Goal: Obtain resource: Obtain resource

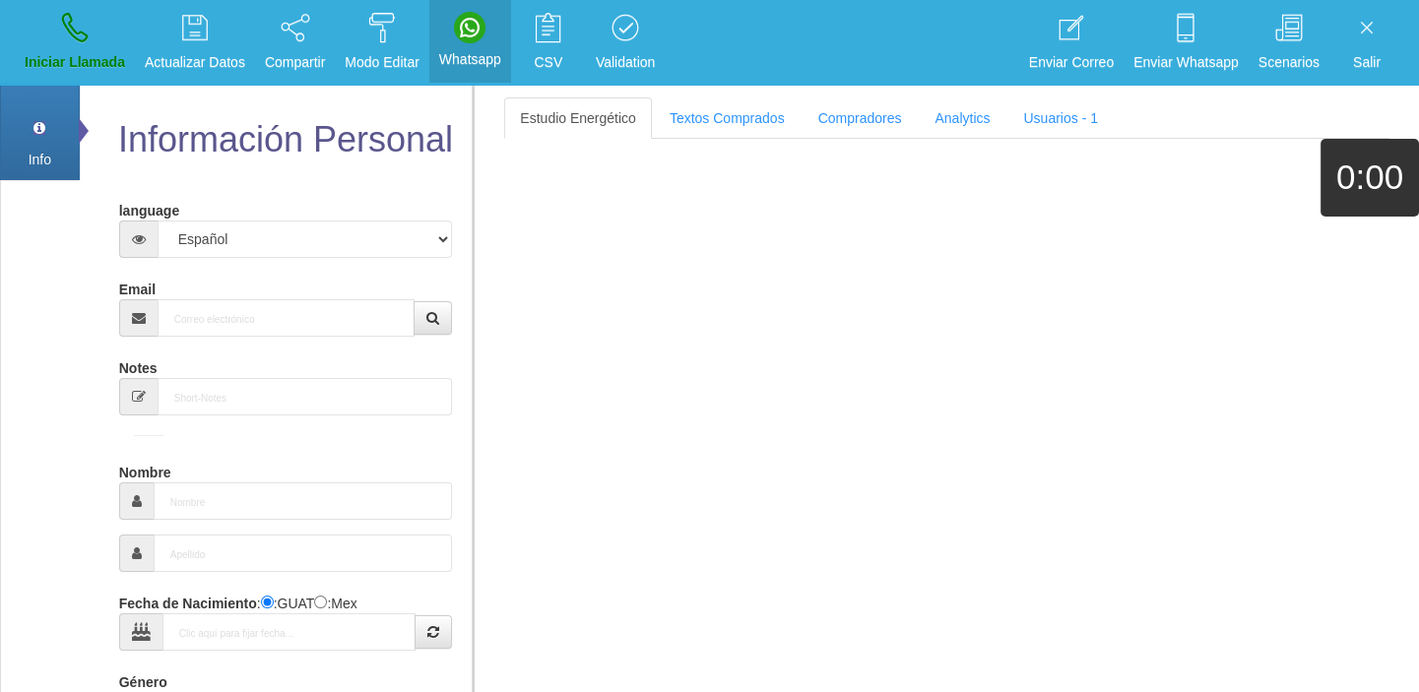
click at [281, 295] on div "Email" at bounding box center [286, 305] width 334 height 64
click at [276, 329] on input "Email" at bounding box center [287, 317] width 258 height 37
paste input "[EMAIL_ADDRESS][DOMAIN_NAME]"
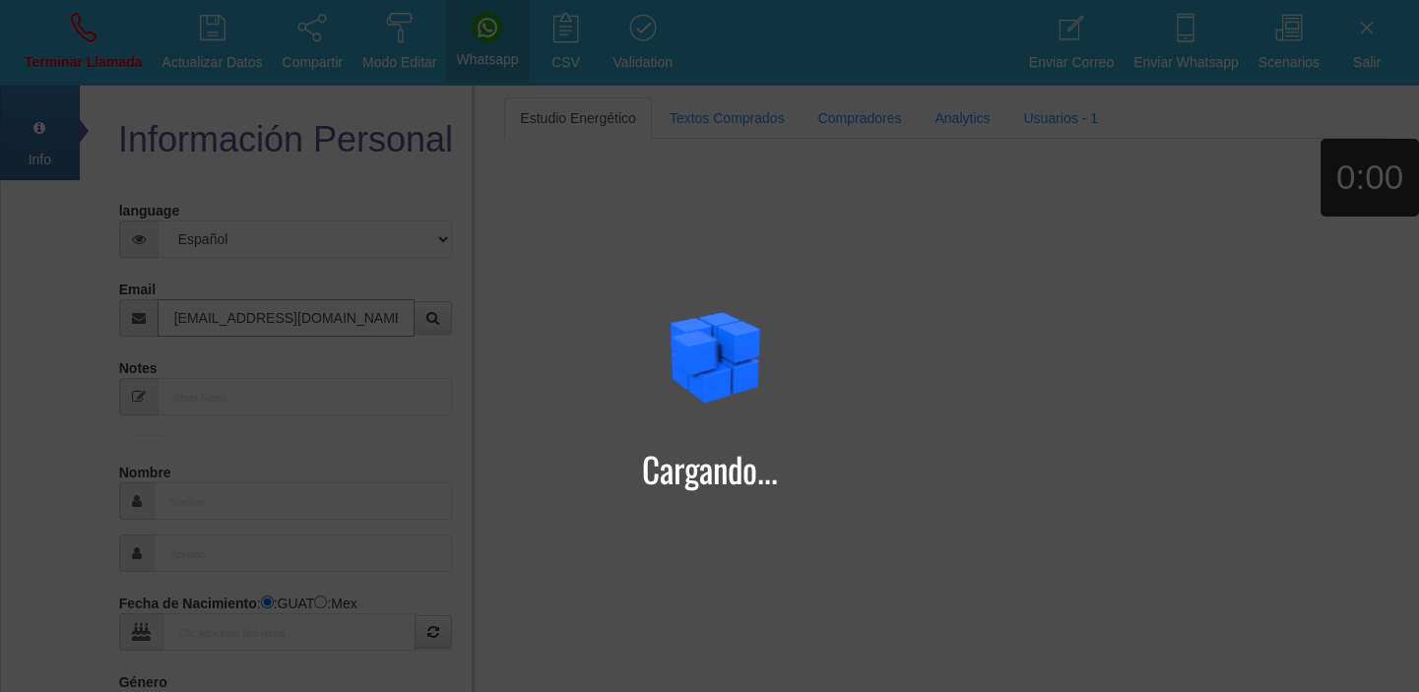
type input "[EMAIL_ADDRESS][DOMAIN_NAME]"
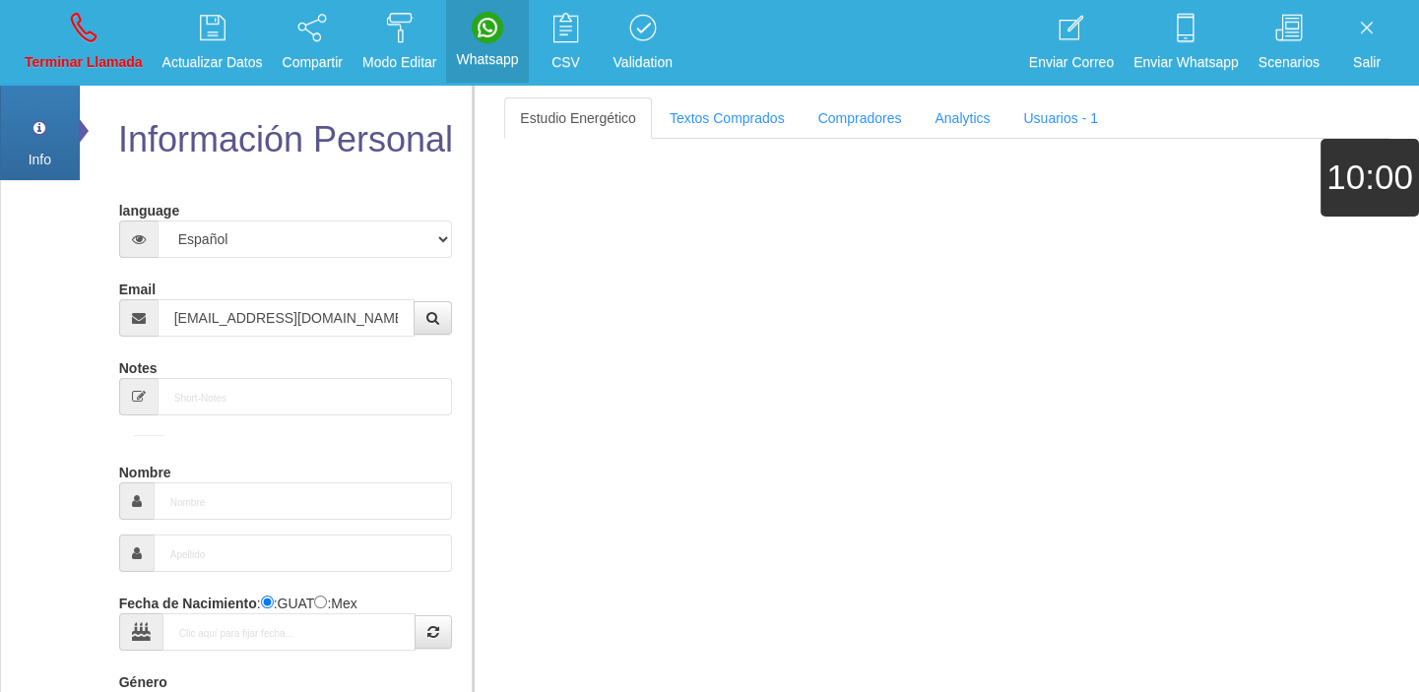
type input "[DATE]"
select select "4"
type input "Comprador bajo"
type input "[PERSON_NAME]"
select select "2"
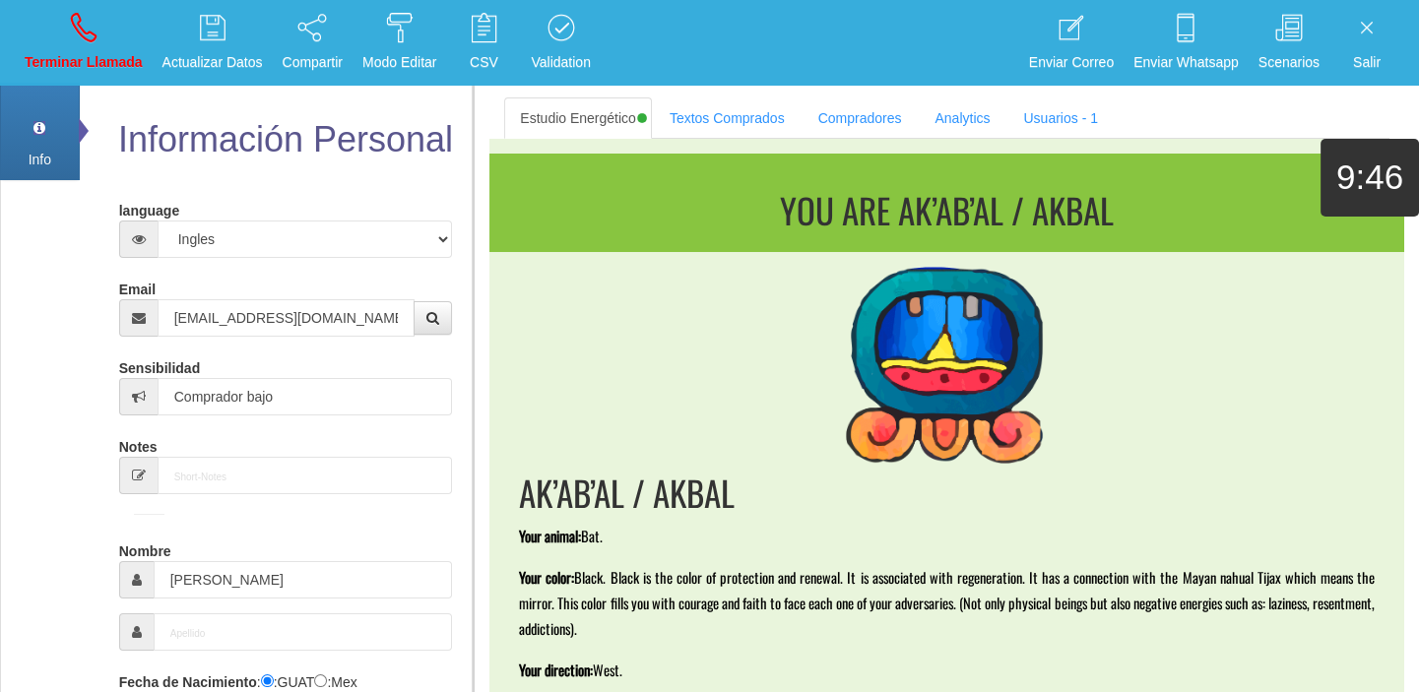
click at [714, 96] on section "Estudio Energético Realizar Pago Textos Comprados Compradores Analytics Usuario…" at bounding box center [946, 429] width 946 height 692
click at [715, 110] on link "Textos Comprados" at bounding box center [727, 117] width 147 height 41
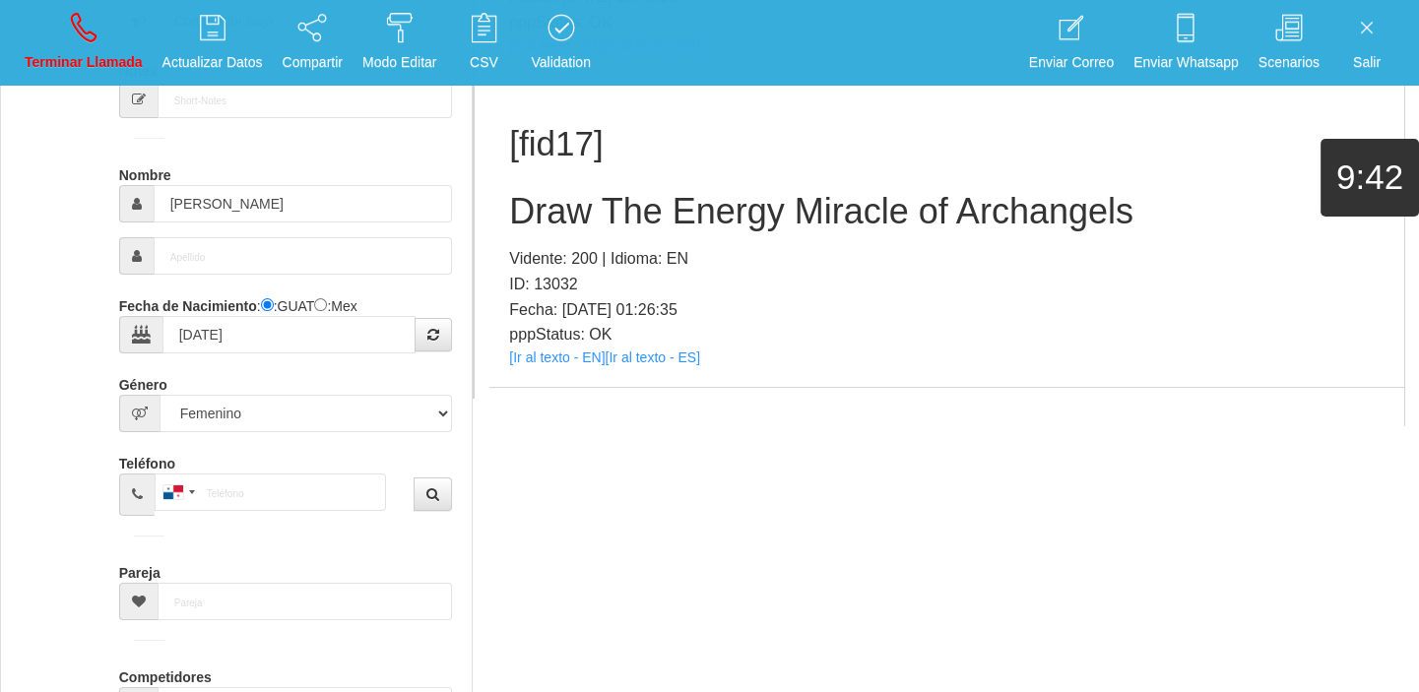
scroll to position [276, 0]
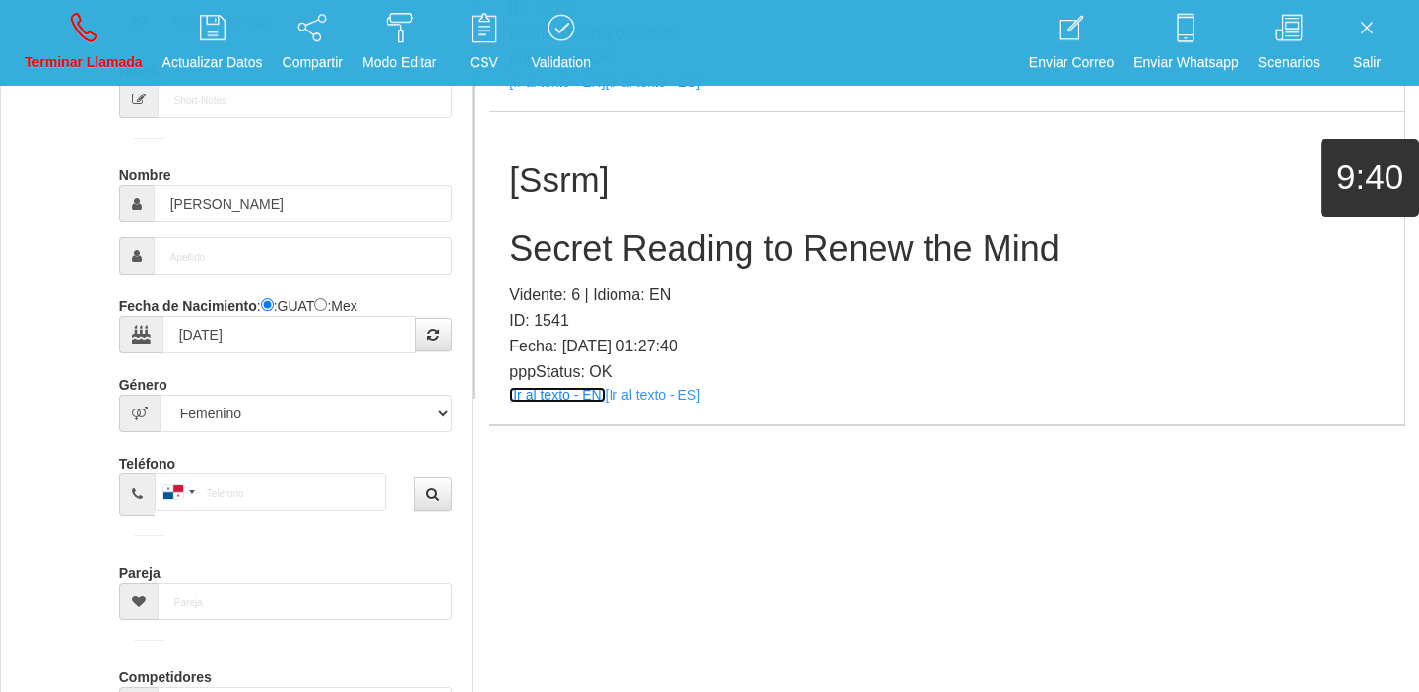
click at [539, 388] on link "[Ir al texto - EN]" at bounding box center [557, 395] width 96 height 16
click at [598, 232] on h2 "Secret Reading to Renew the Mind" at bounding box center [946, 248] width 875 height 39
click at [597, 231] on h2 "Secret Reading to Renew the Mind" at bounding box center [946, 248] width 875 height 39
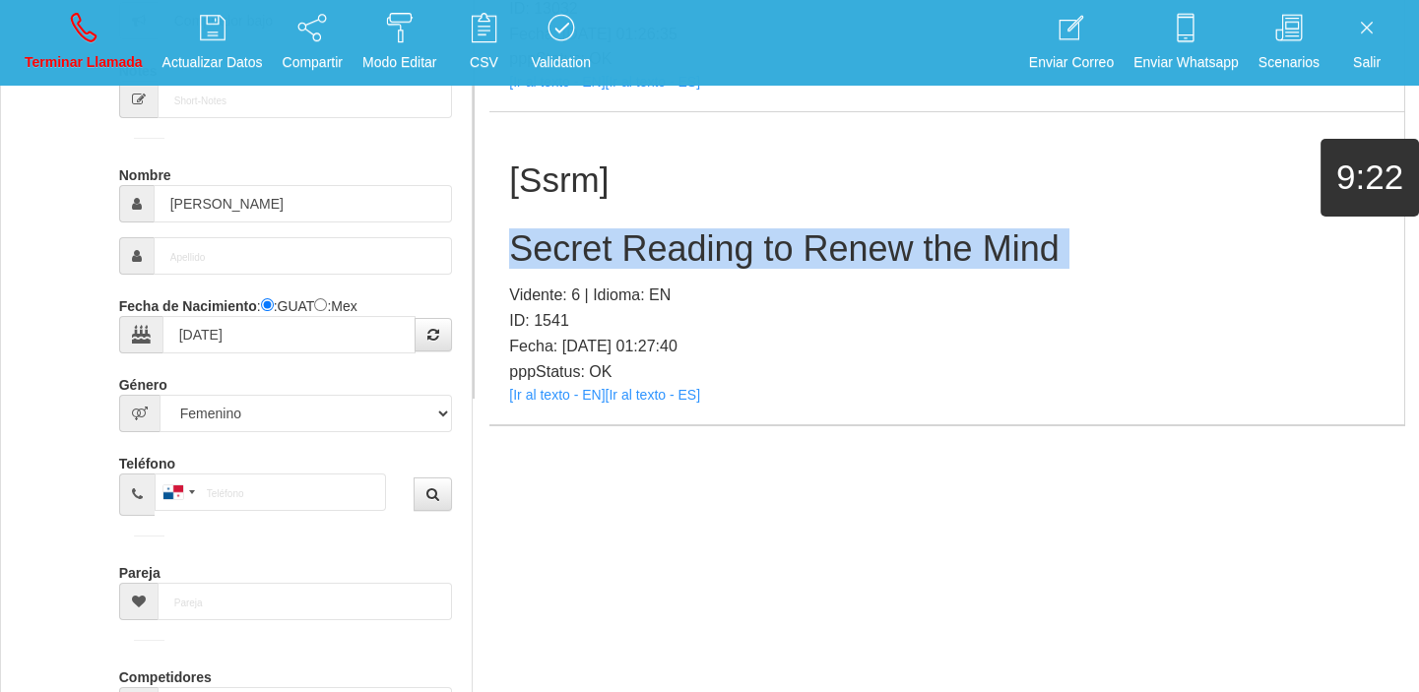
click at [597, 231] on h2 "Secret Reading to Renew the Mind" at bounding box center [946, 248] width 875 height 39
copy h2 "Secret Reading to Renew the Mind"
click at [57, 36] on link "Terminar Llamada" at bounding box center [84, 43] width 132 height 74
select select "0"
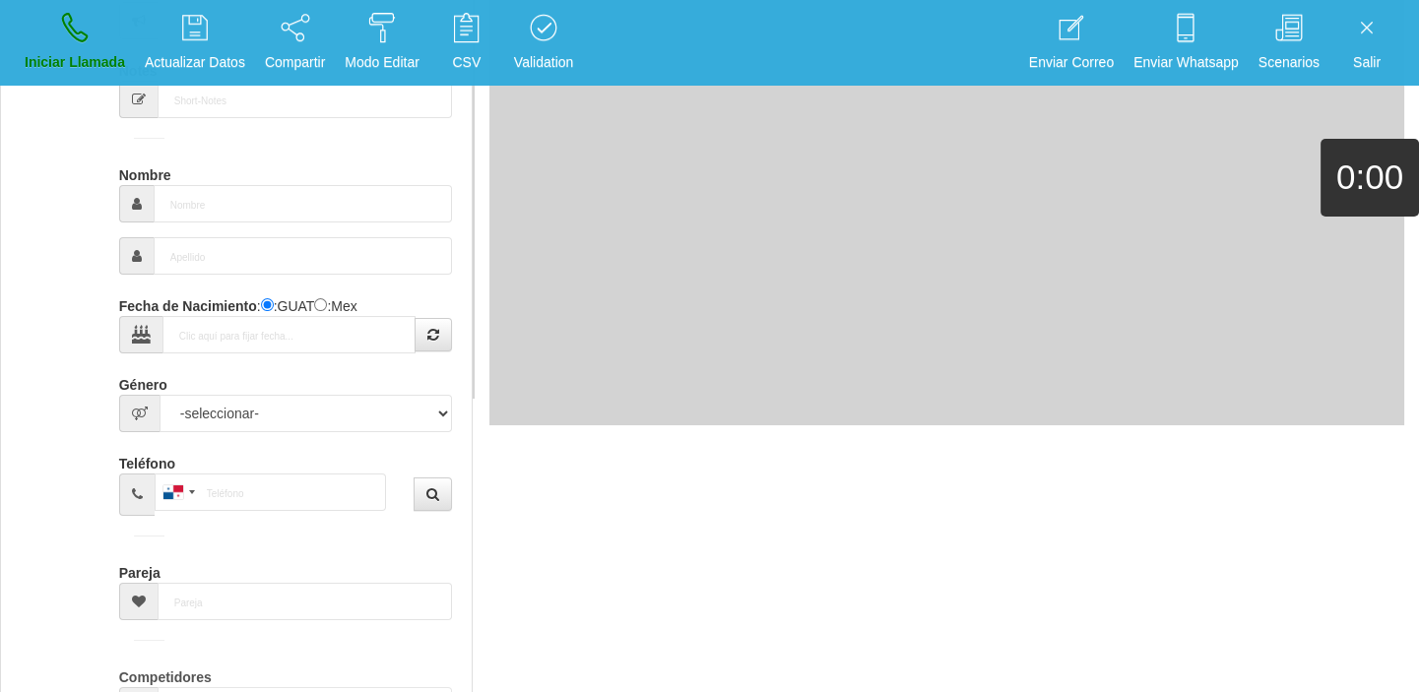
scroll to position [0, 0]
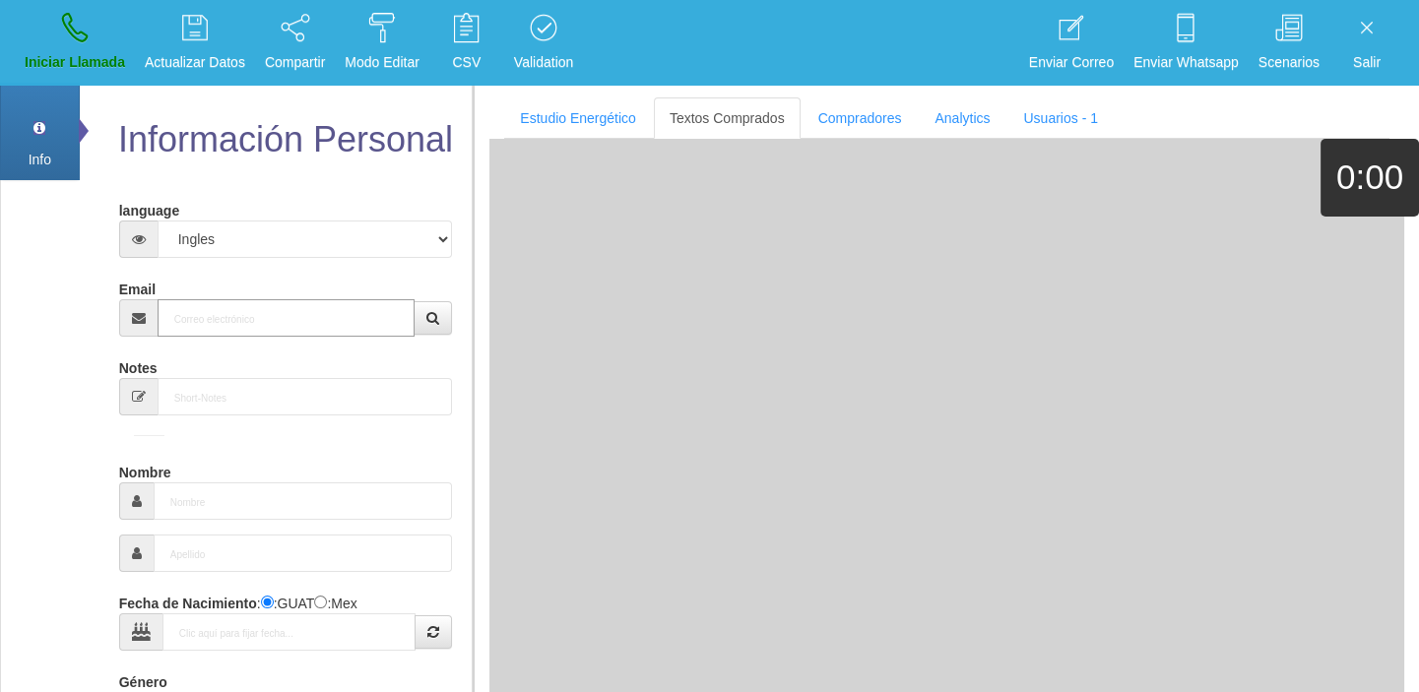
click at [231, 323] on input "Email" at bounding box center [287, 317] width 258 height 37
paste input "[EMAIL_ADDRESS][DOMAIN_NAME]"
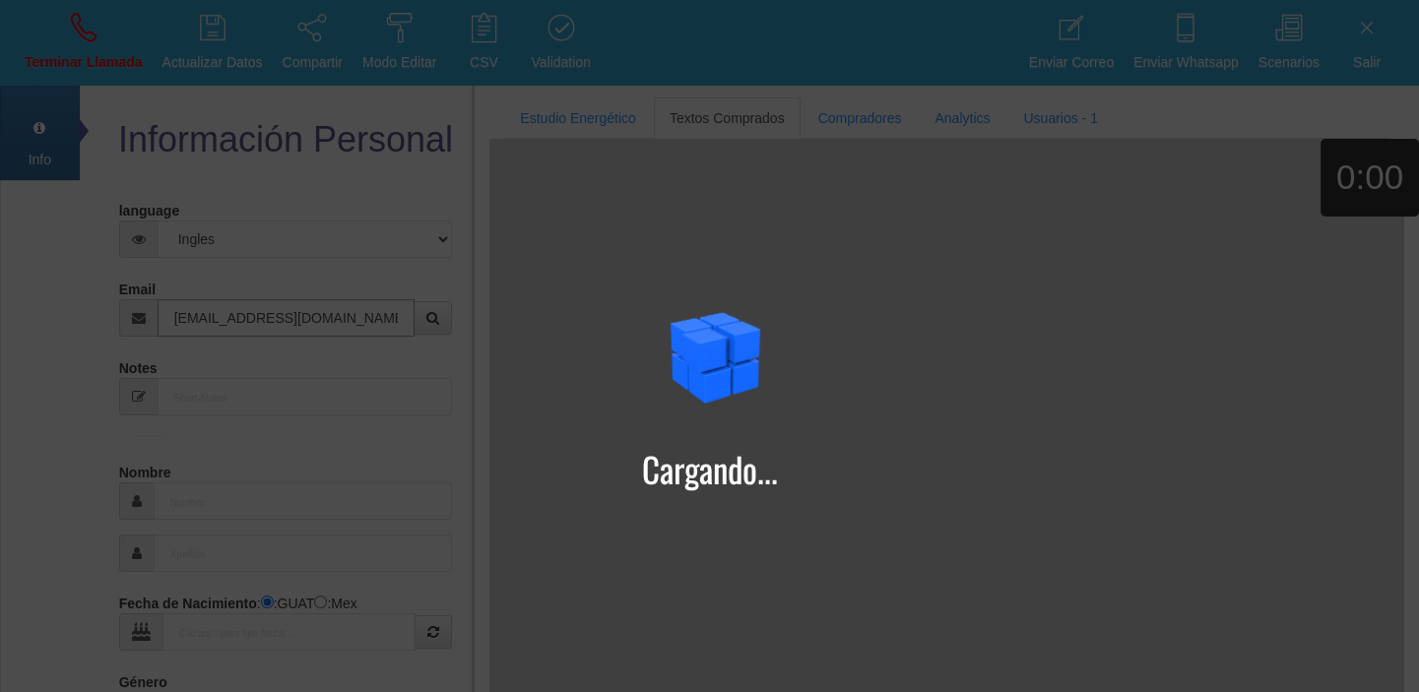
type input "[EMAIL_ADDRESS][DOMAIN_NAME]"
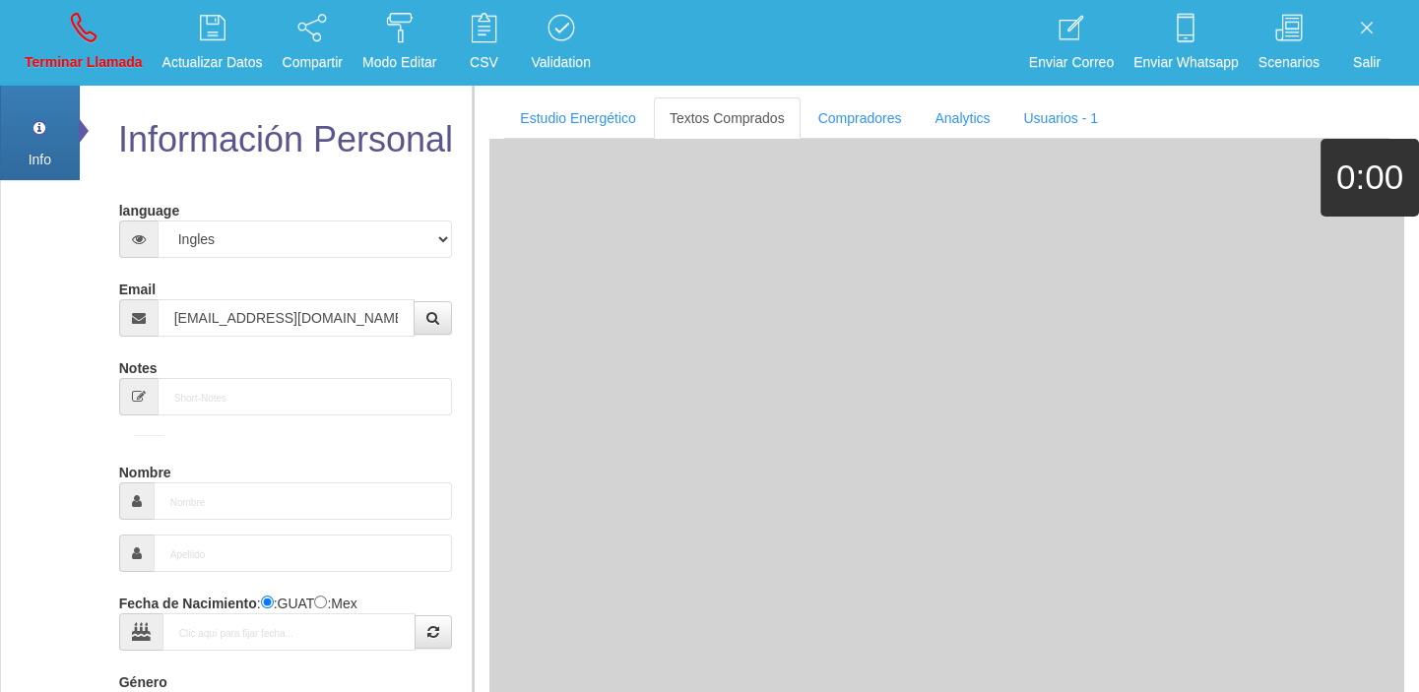
type input "[DATE]"
type input "Comprador bajo"
type input "[PERSON_NAME]"
select select "2"
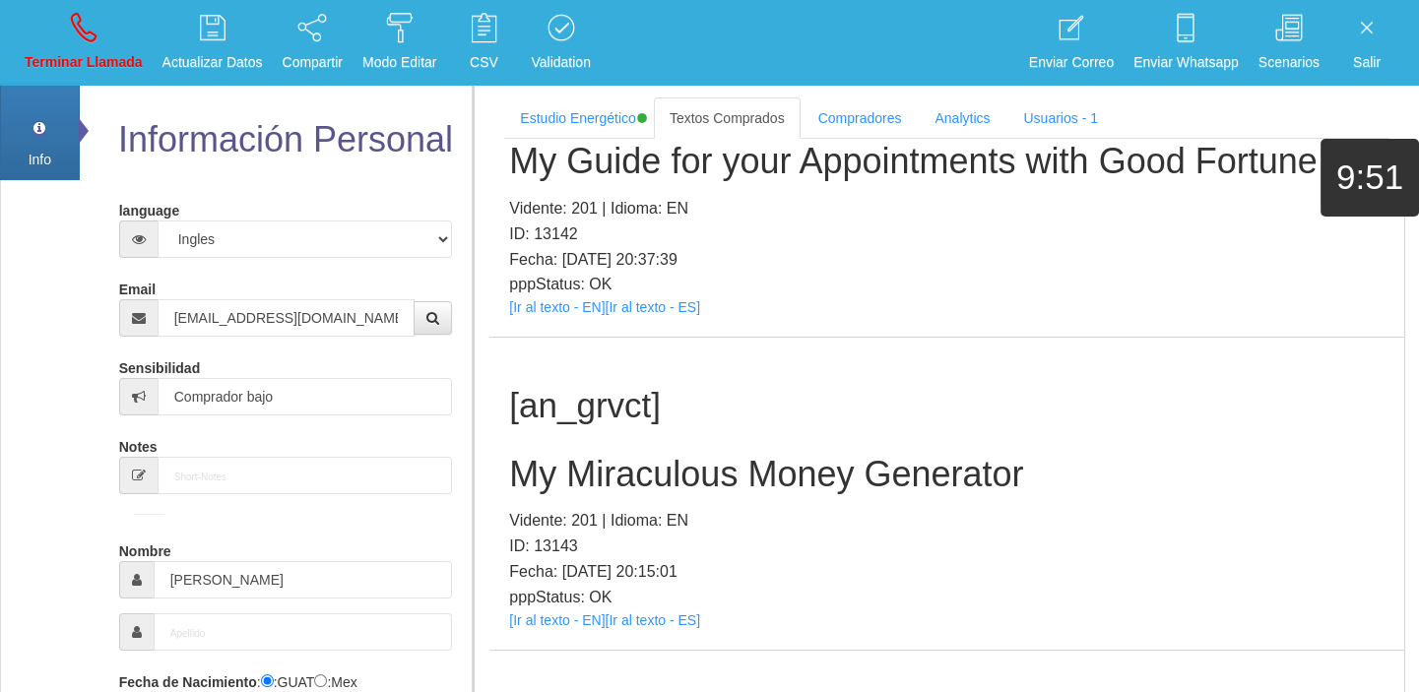
scroll to position [537, 0]
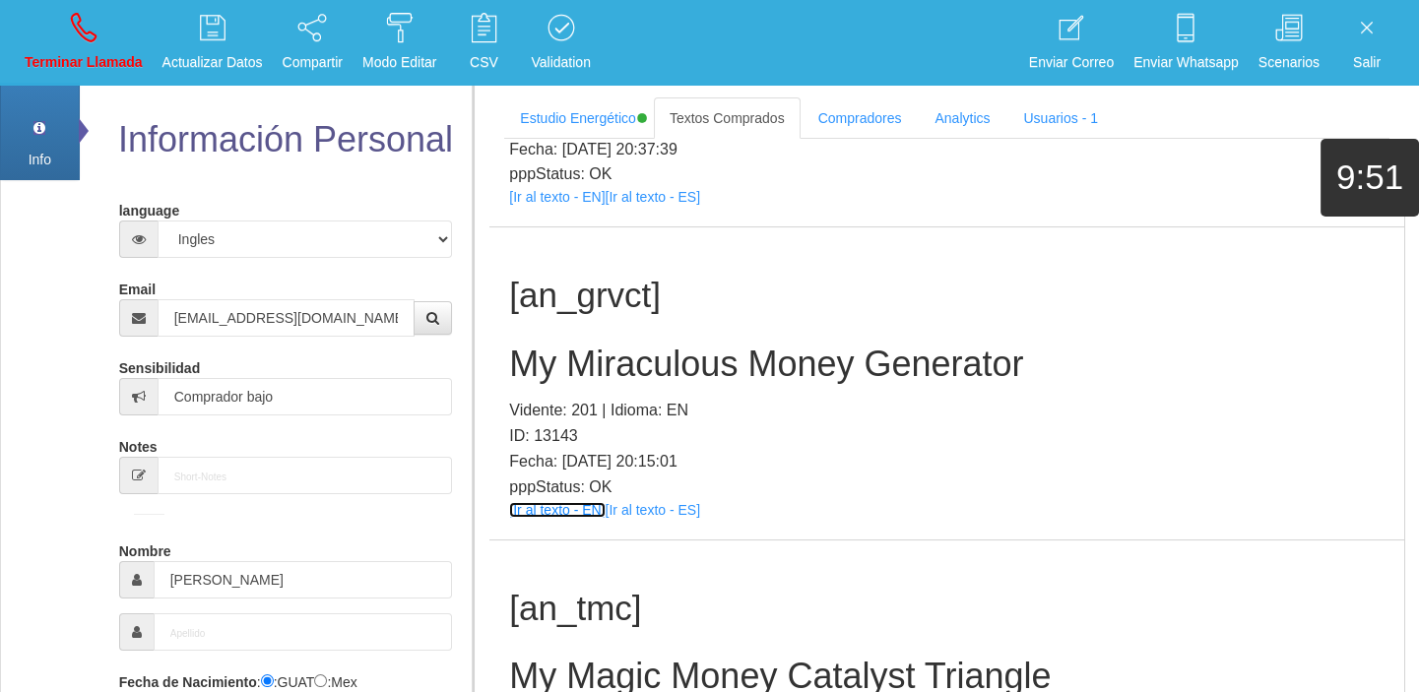
click at [547, 508] on link "[Ir al texto - EN]" at bounding box center [557, 510] width 96 height 16
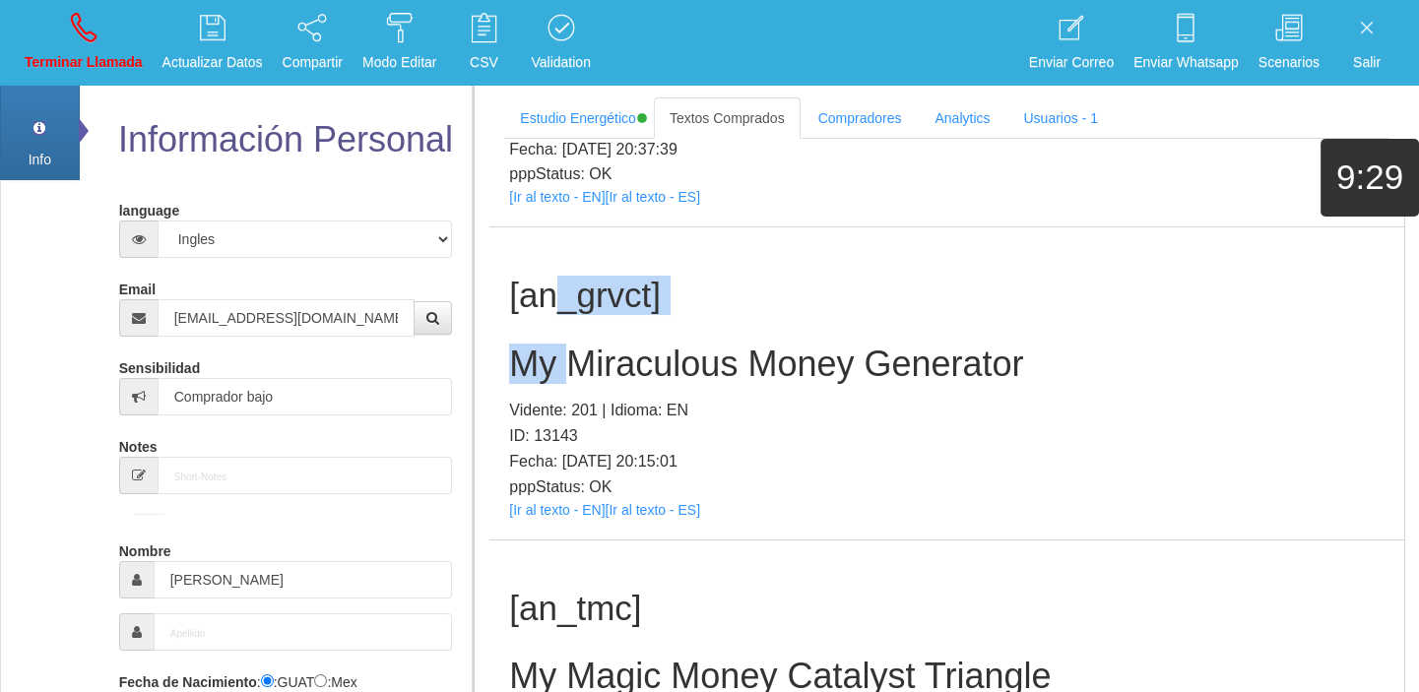
drag, startPoint x: 568, startPoint y: 321, endPoint x: 571, endPoint y: 331, distance: 10.3
click at [571, 331] on div "[an_grvct] My Miraculous Money Generator Vidente: 201 | Idioma: EN ID: 13143 Fe…" at bounding box center [946, 383] width 915 height 312
click at [573, 353] on h2 "My Miraculous Money Generator" at bounding box center [946, 364] width 875 height 39
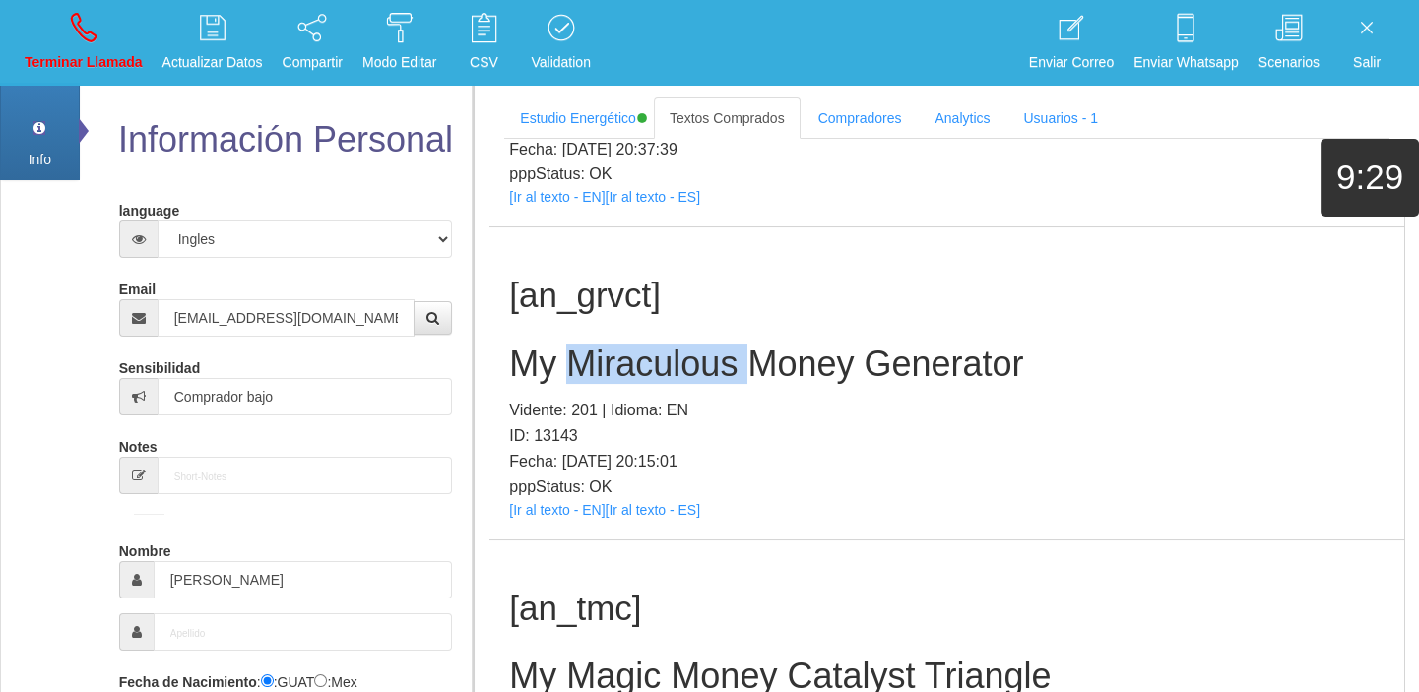
click at [573, 353] on h2 "My Miraculous Money Generator" at bounding box center [946, 364] width 875 height 39
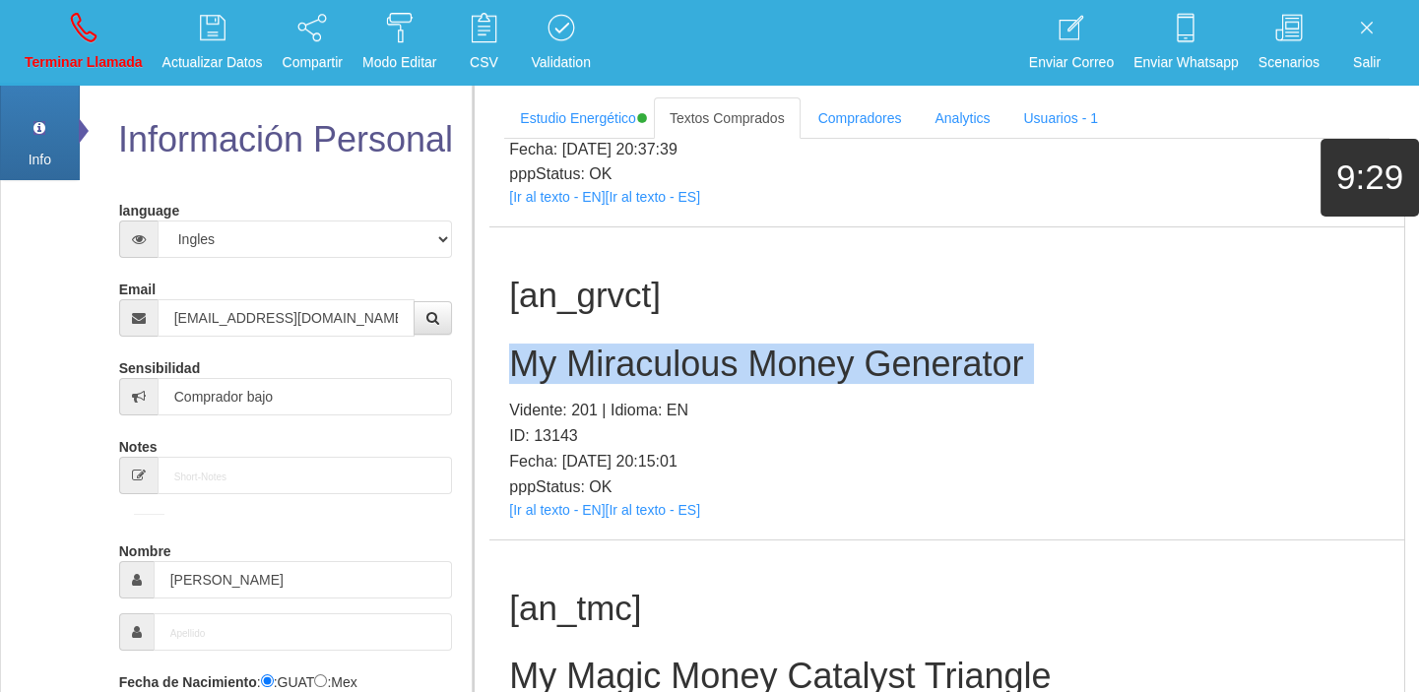
click at [573, 353] on h2 "My Miraculous Money Generator" at bounding box center [946, 364] width 875 height 39
drag, startPoint x: 107, startPoint y: 11, endPoint x: 95, endPoint y: 46, distance: 37.7
click at [105, 12] on link "Terminar Llamada" at bounding box center [84, 43] width 132 height 74
select select "0"
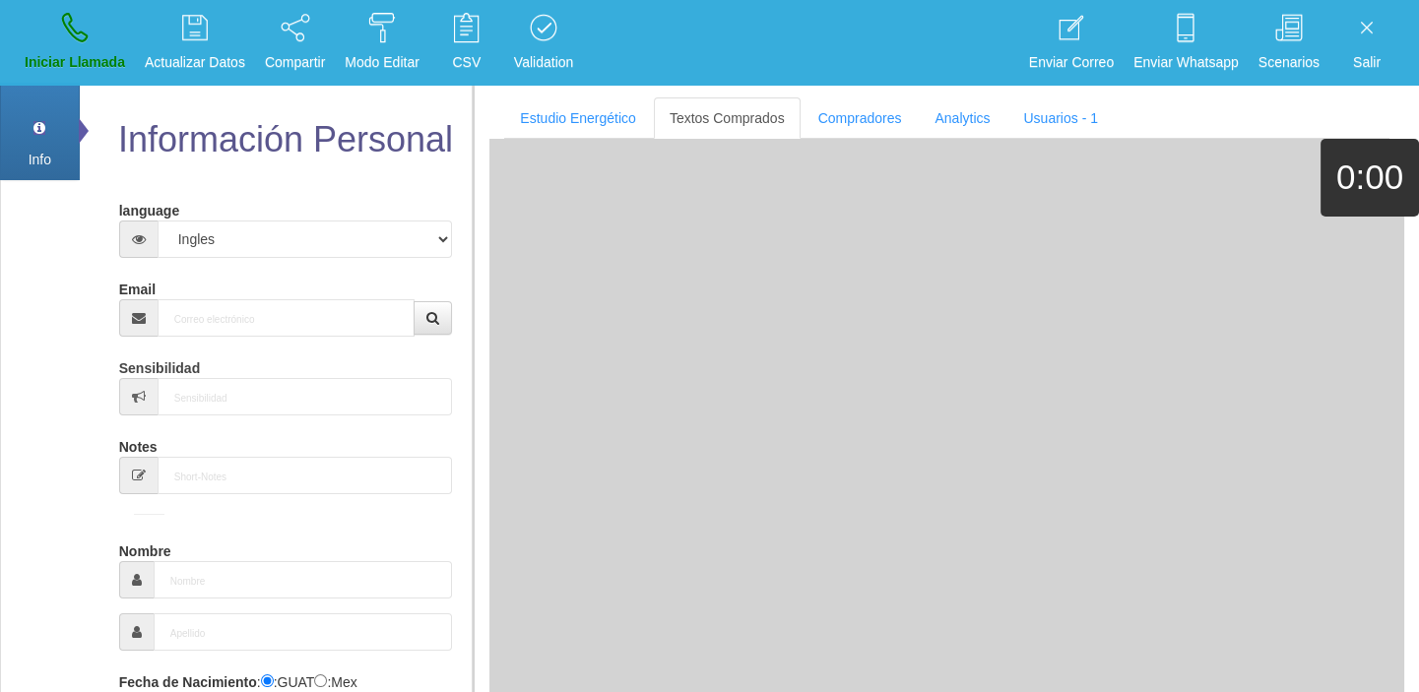
scroll to position [0, 0]
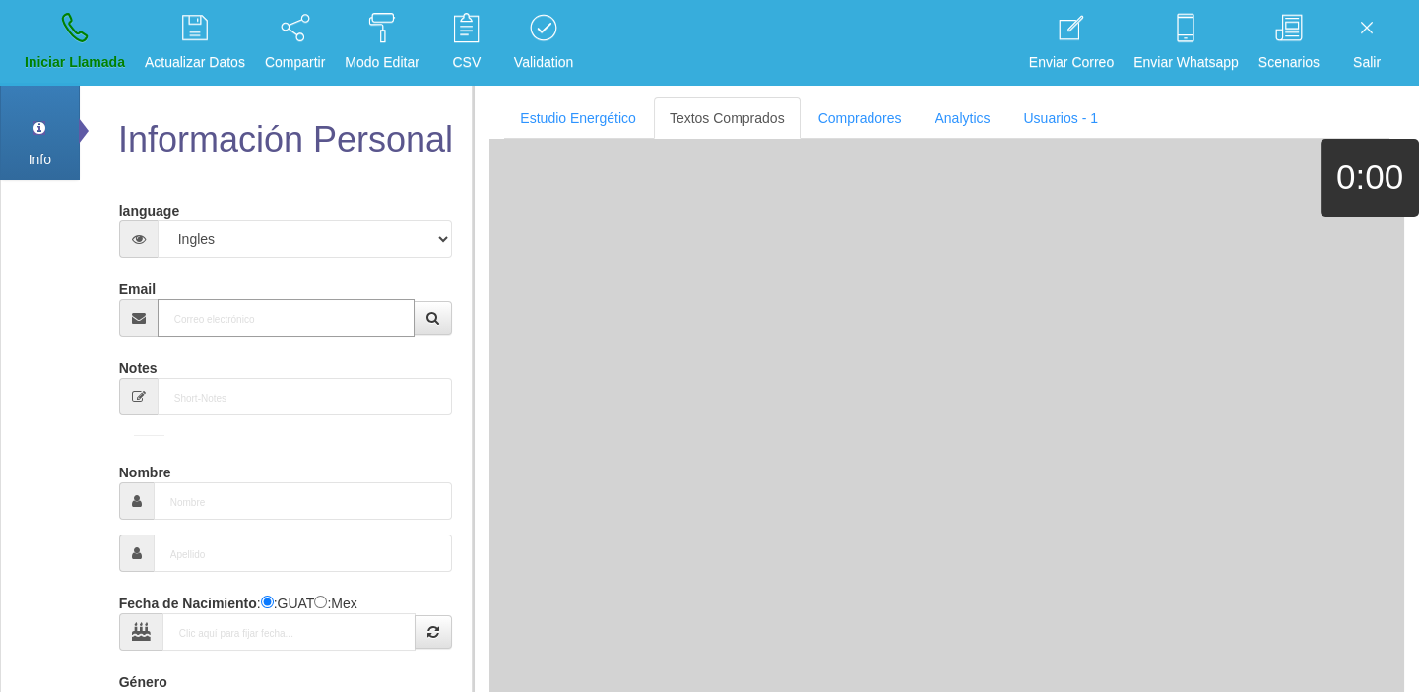
click at [225, 323] on input "Email" at bounding box center [287, 317] width 258 height 37
paste input "[EMAIL_ADDRESS][DOMAIN_NAME]"
type input "[EMAIL_ADDRESS][DOMAIN_NAME]"
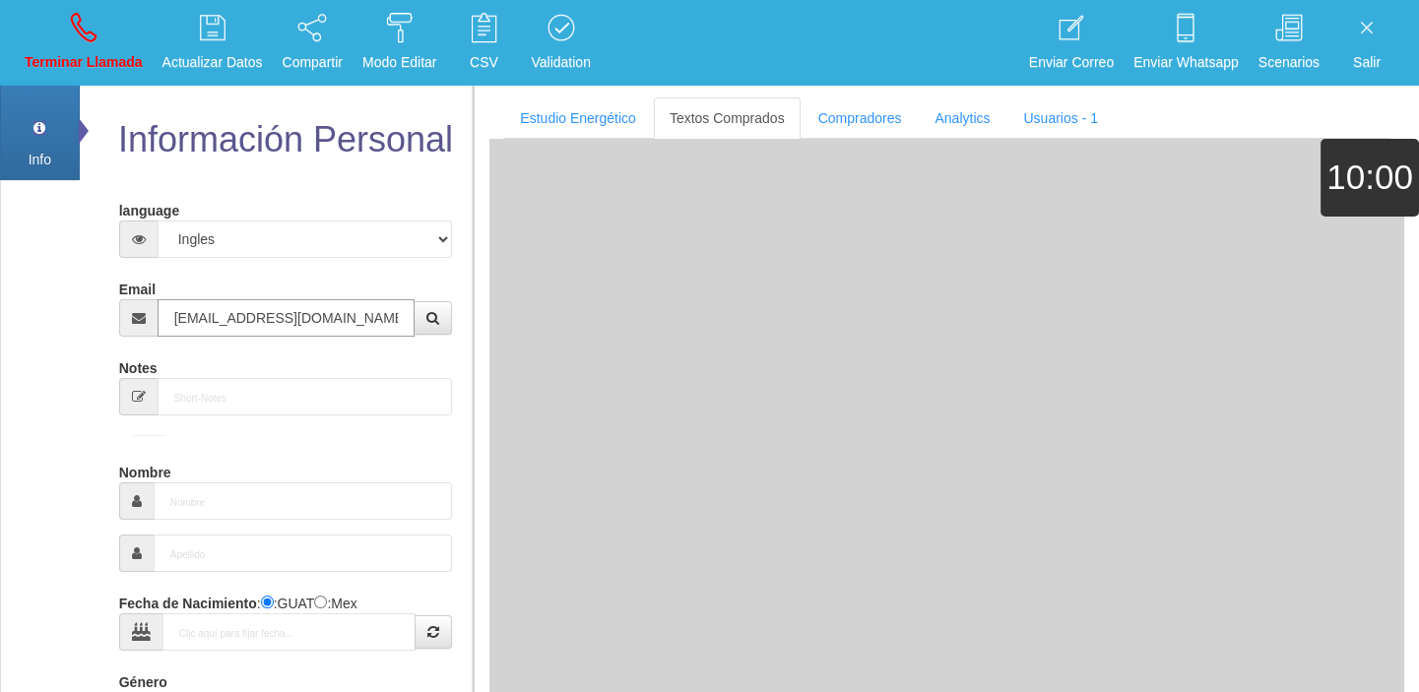
type input "16 Dic 1944"
type input "Excelente Comprador"
type input "[PERSON_NAME]"
select select "2"
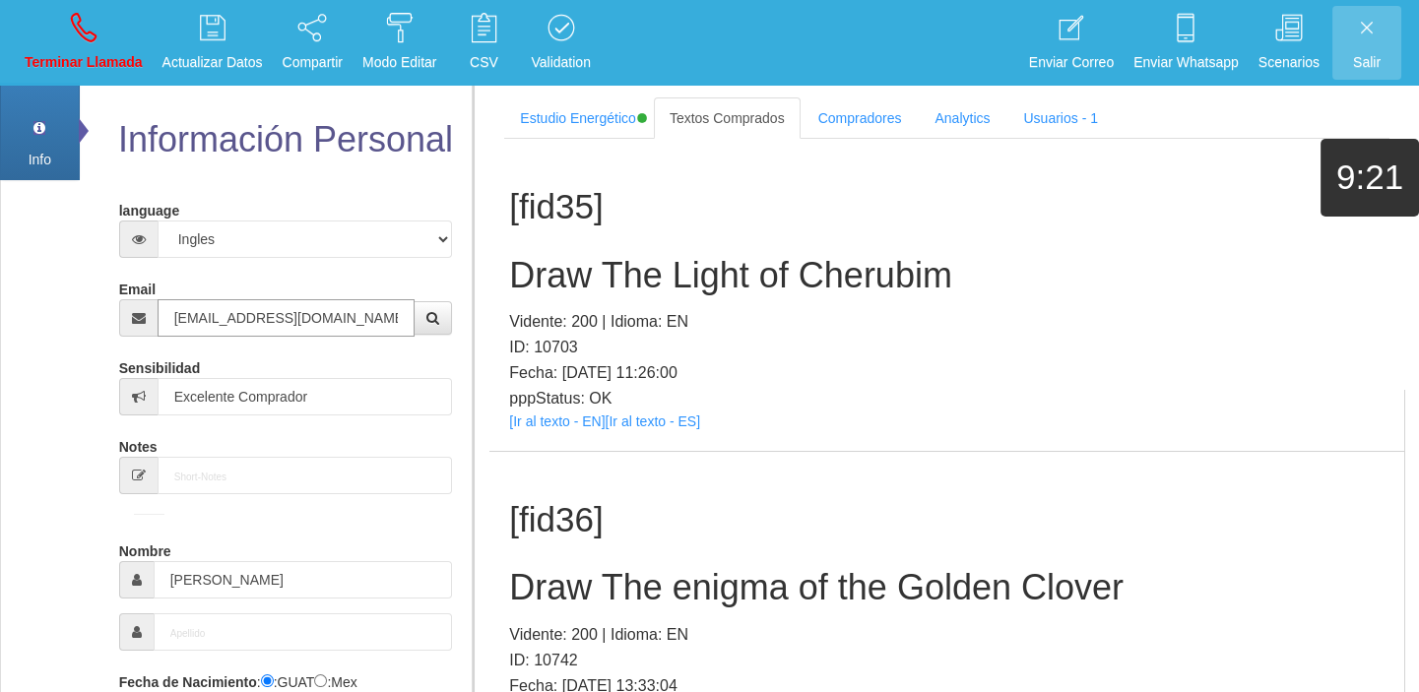
type input "[EMAIL_ADDRESS][DOMAIN_NAME]"
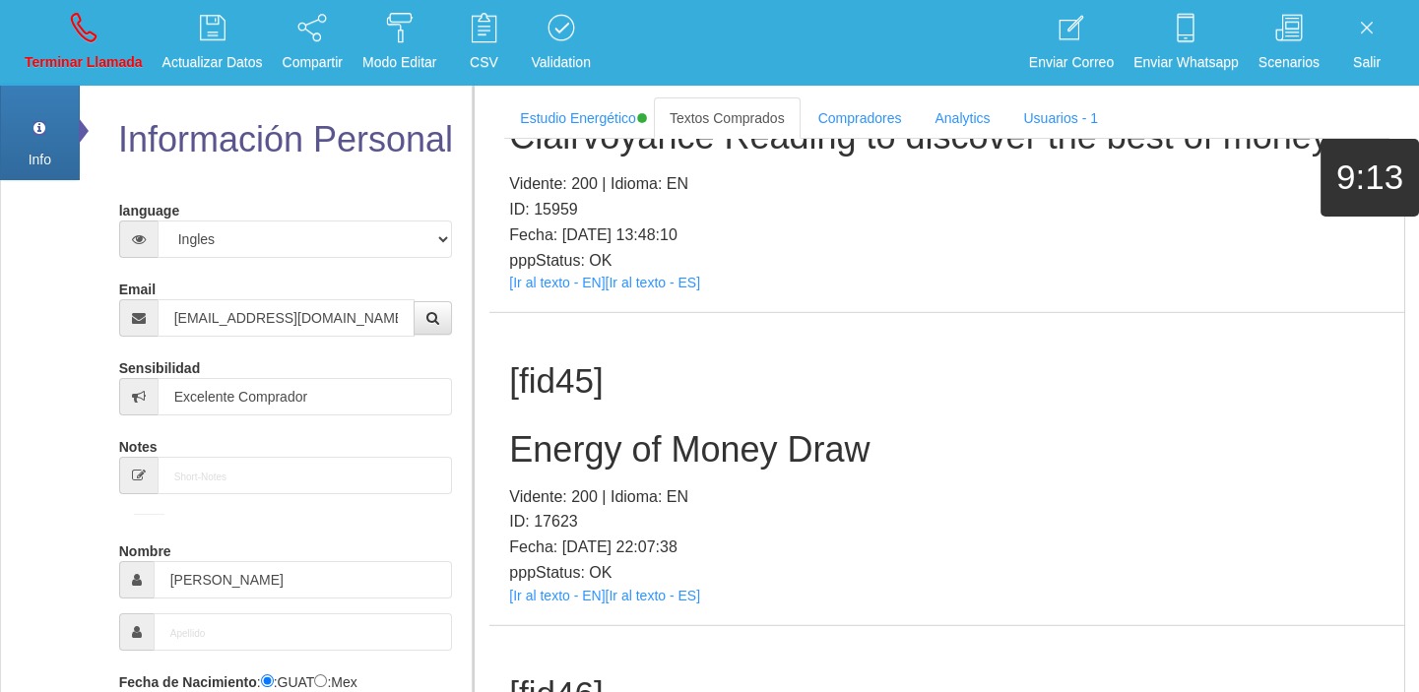
scroll to position [13039, 0]
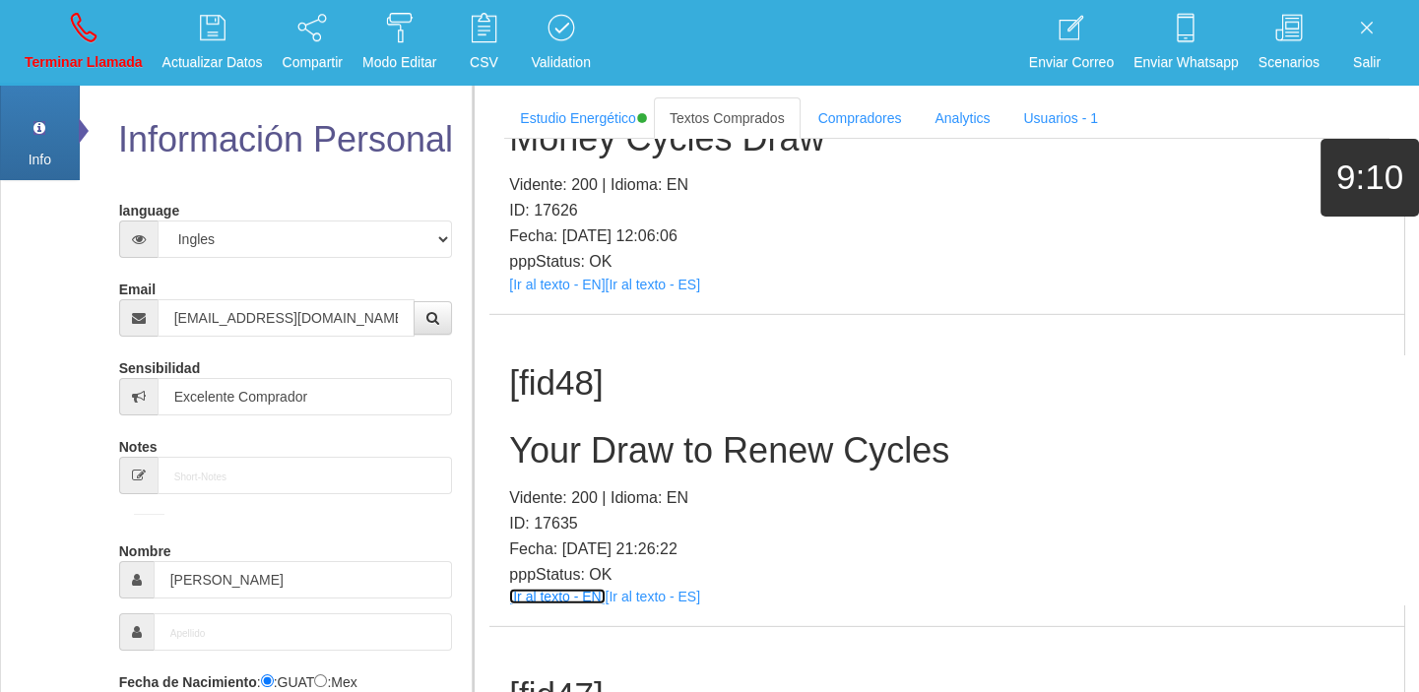
click at [531, 589] on link "[Ir al texto - EN]" at bounding box center [557, 597] width 96 height 16
drag, startPoint x: 610, startPoint y: 317, endPoint x: 612, endPoint y: 338, distance: 20.9
click at [610, 329] on div "[fid48] Your Draw to Renew Cycles Vidente: 200 | Idioma: EN ID: 17635 Fecha: [D…" at bounding box center [946, 471] width 915 height 312
click at [616, 431] on h2 "Your Draw to Renew Cycles" at bounding box center [946, 450] width 875 height 39
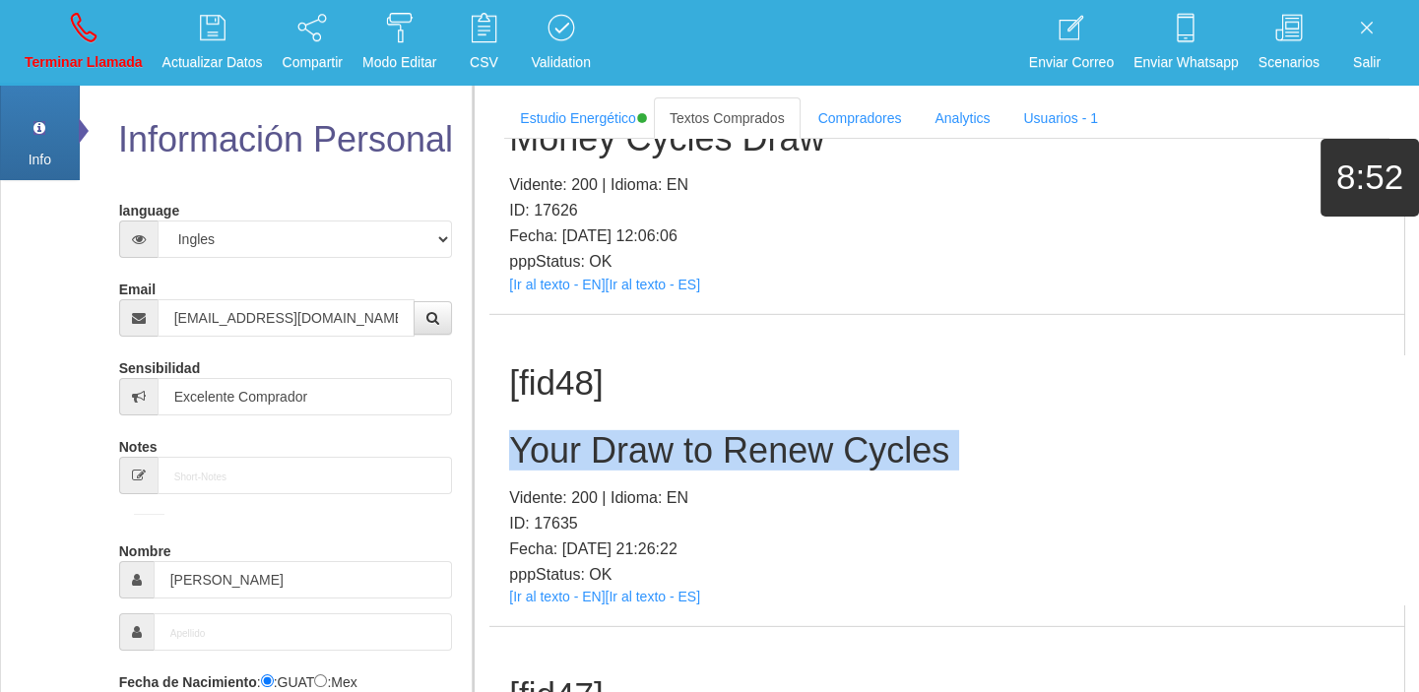
click at [616, 431] on h2 "Your Draw to Renew Cycles" at bounding box center [946, 450] width 875 height 39
click at [90, 48] on link "Terminar Llamada" at bounding box center [84, 43] width 132 height 74
select select "0"
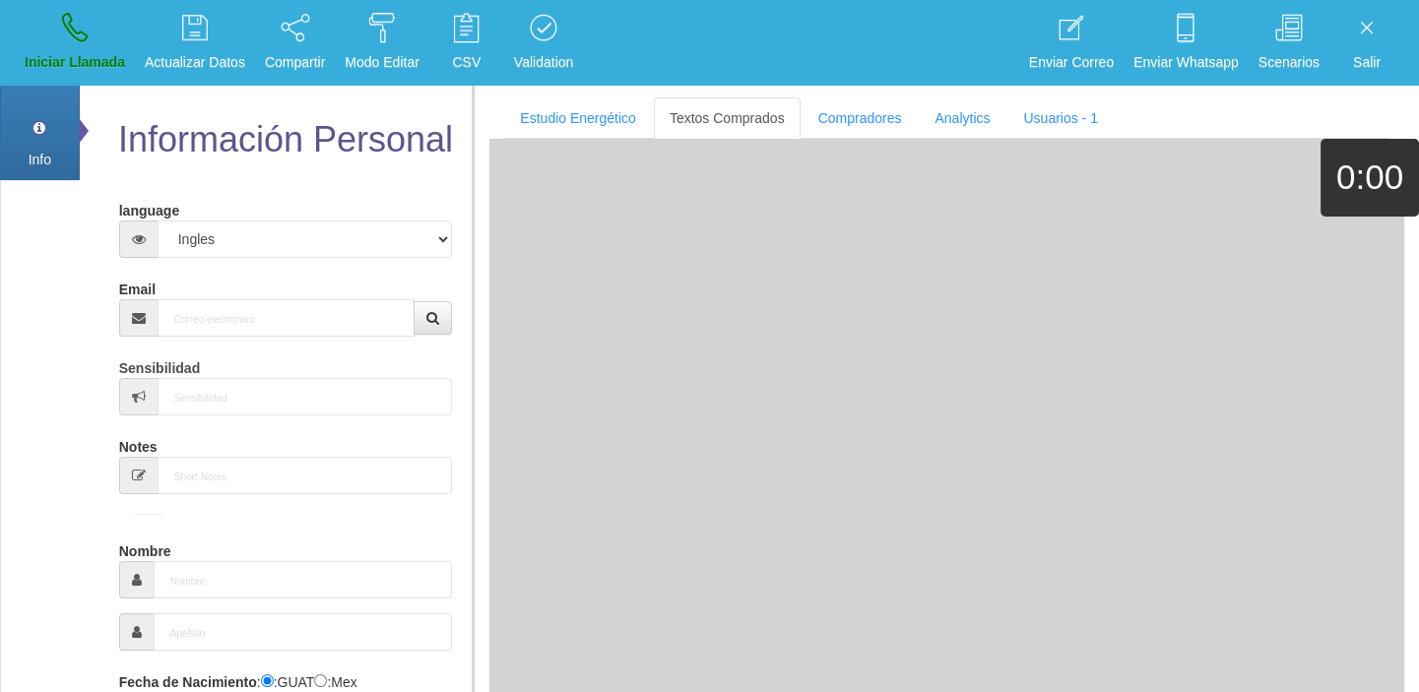
scroll to position [0, 0]
drag, startPoint x: 192, startPoint y: 276, endPoint x: 196, endPoint y: 295, distance: 20.1
click at [195, 293] on div "Email" at bounding box center [286, 305] width 334 height 64
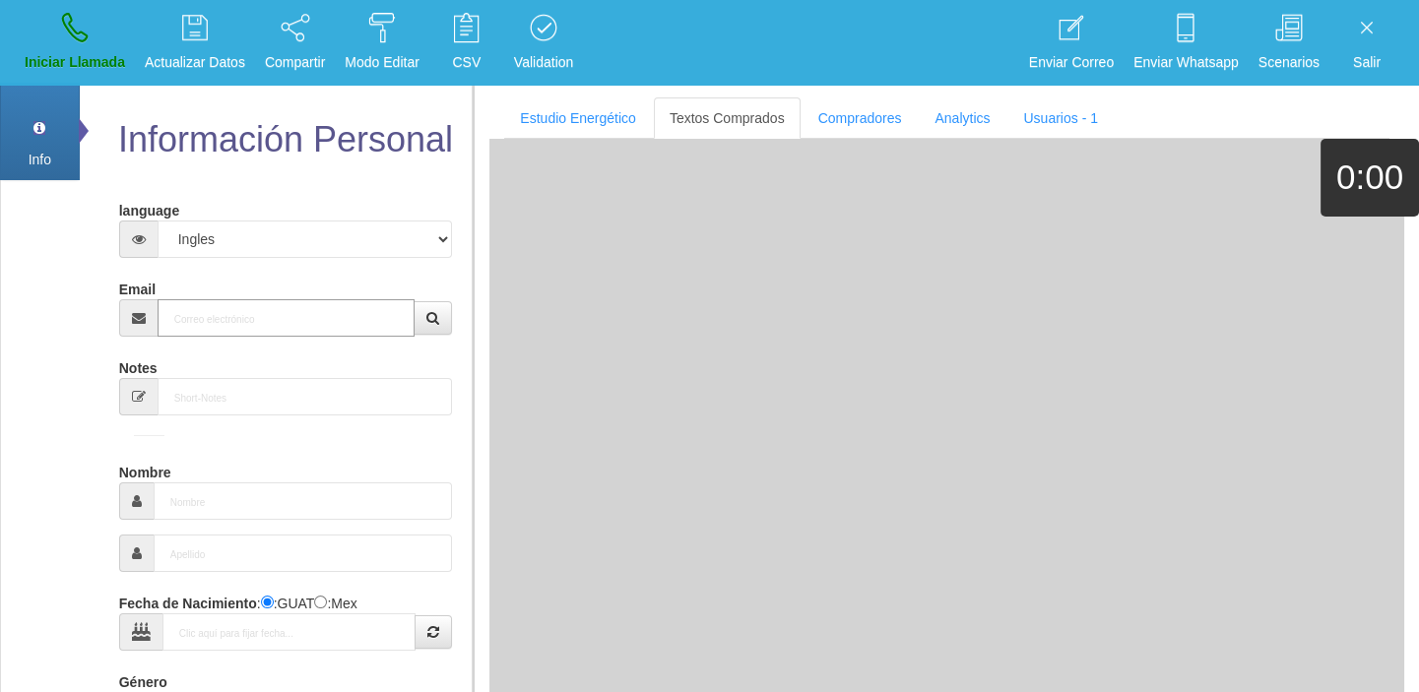
click at [209, 316] on input "Email" at bounding box center [287, 317] width 258 height 37
paste input "[EMAIL_ADDRESS][DOMAIN_NAME]"
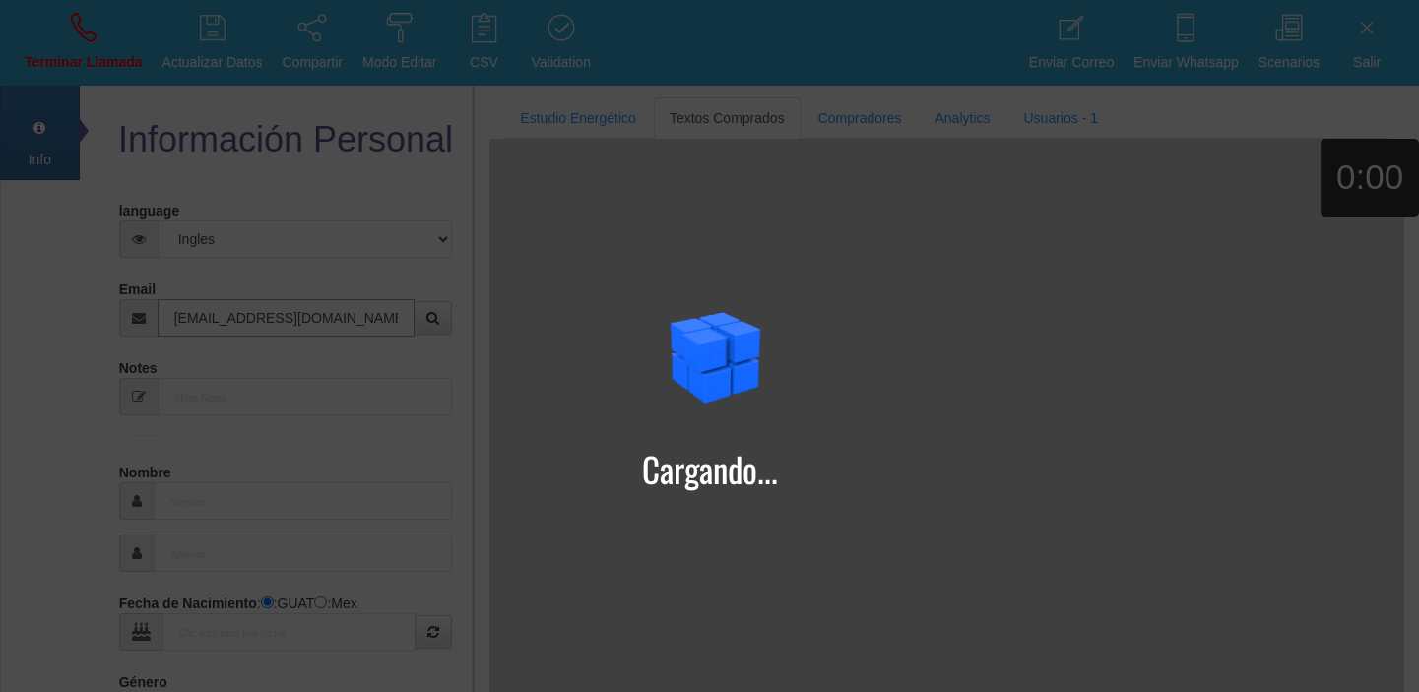
type input "[EMAIL_ADDRESS][DOMAIN_NAME]"
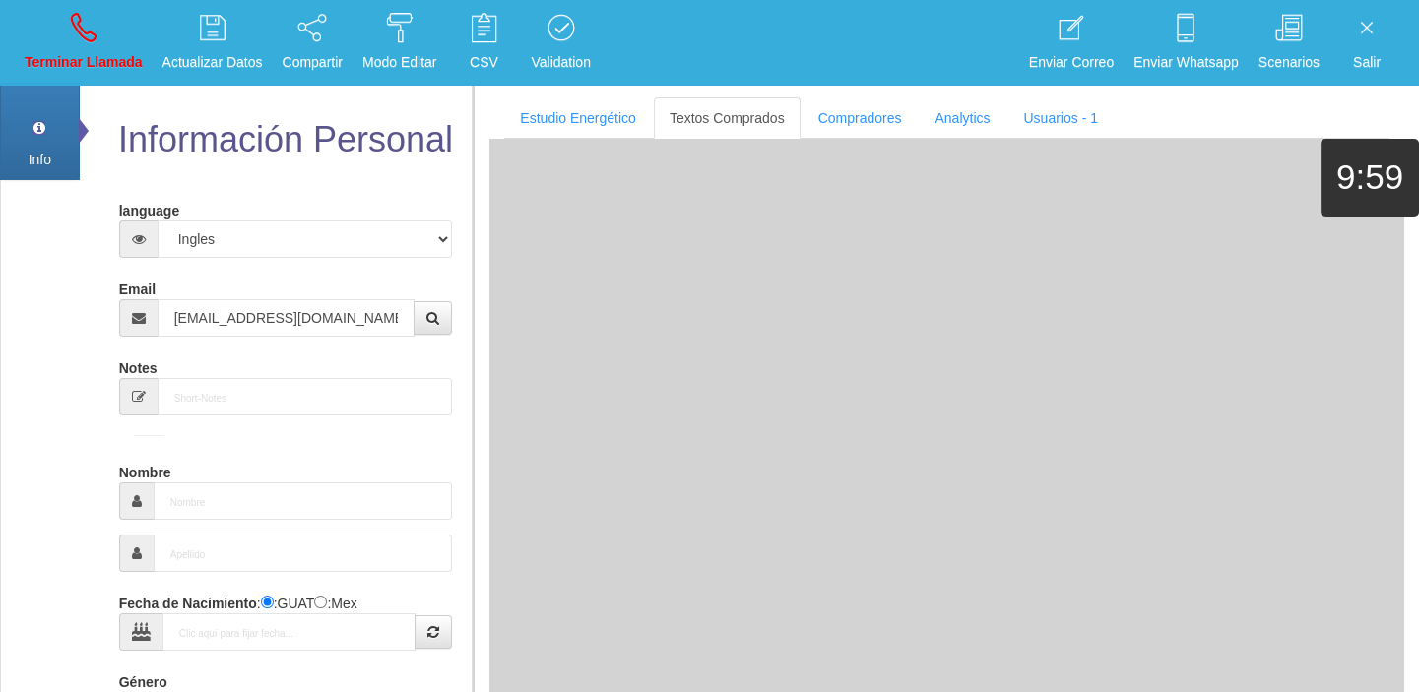
type input "[DATE]"
type input "Comprador simple"
type input "[PERSON_NAME]"
select select "2"
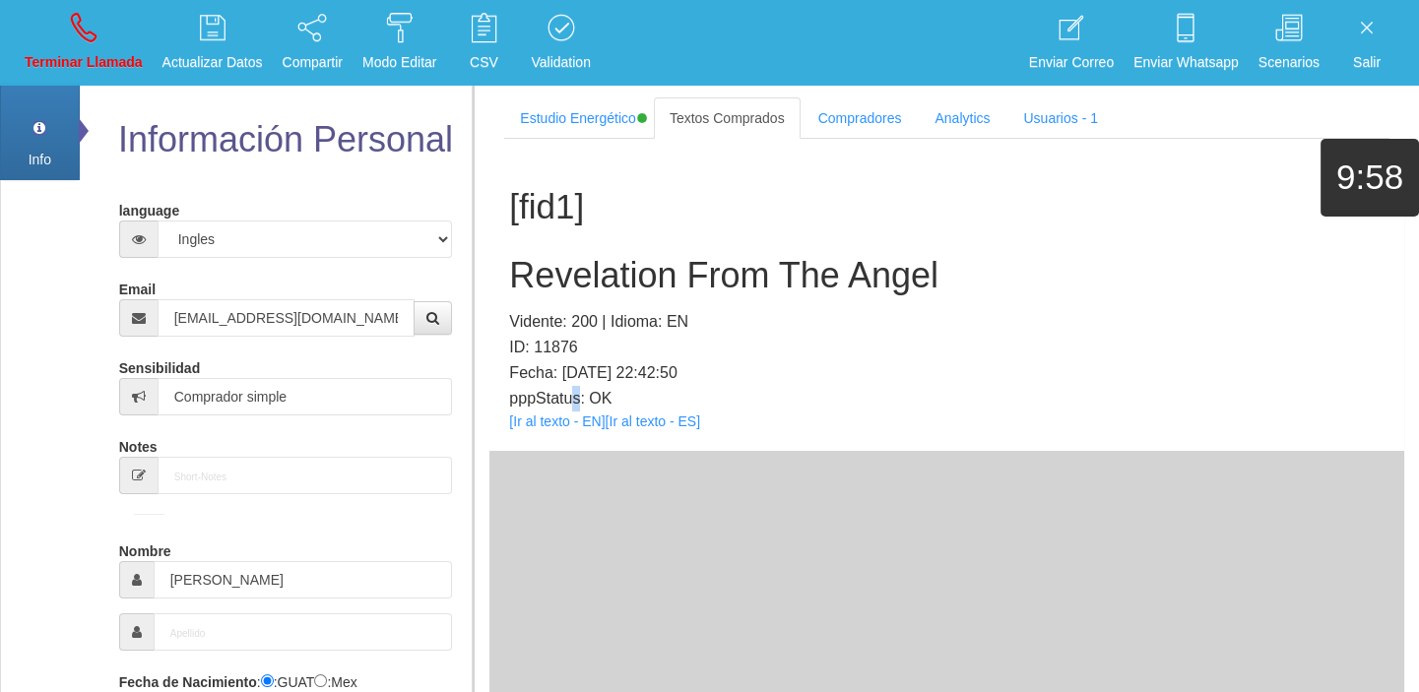
click at [574, 401] on p "pppStatus: OK" at bounding box center [946, 399] width 875 height 26
click at [567, 416] on link "[Ir al texto - EN]" at bounding box center [557, 422] width 96 height 16
click at [718, 259] on h2 "Revelation From The Angel" at bounding box center [946, 275] width 875 height 39
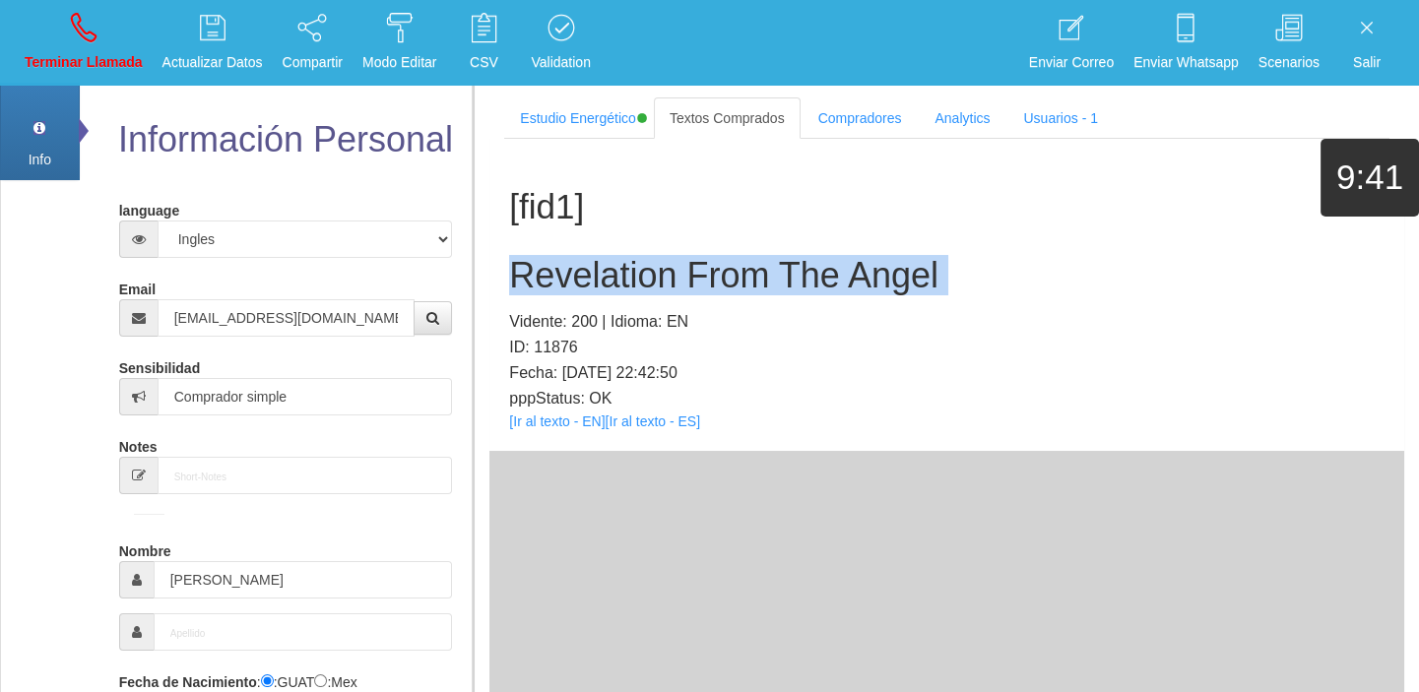
click at [718, 259] on h2 "Revelation From The Angel" at bounding box center [946, 275] width 875 height 39
copy h2 "Revelation From The Angel"
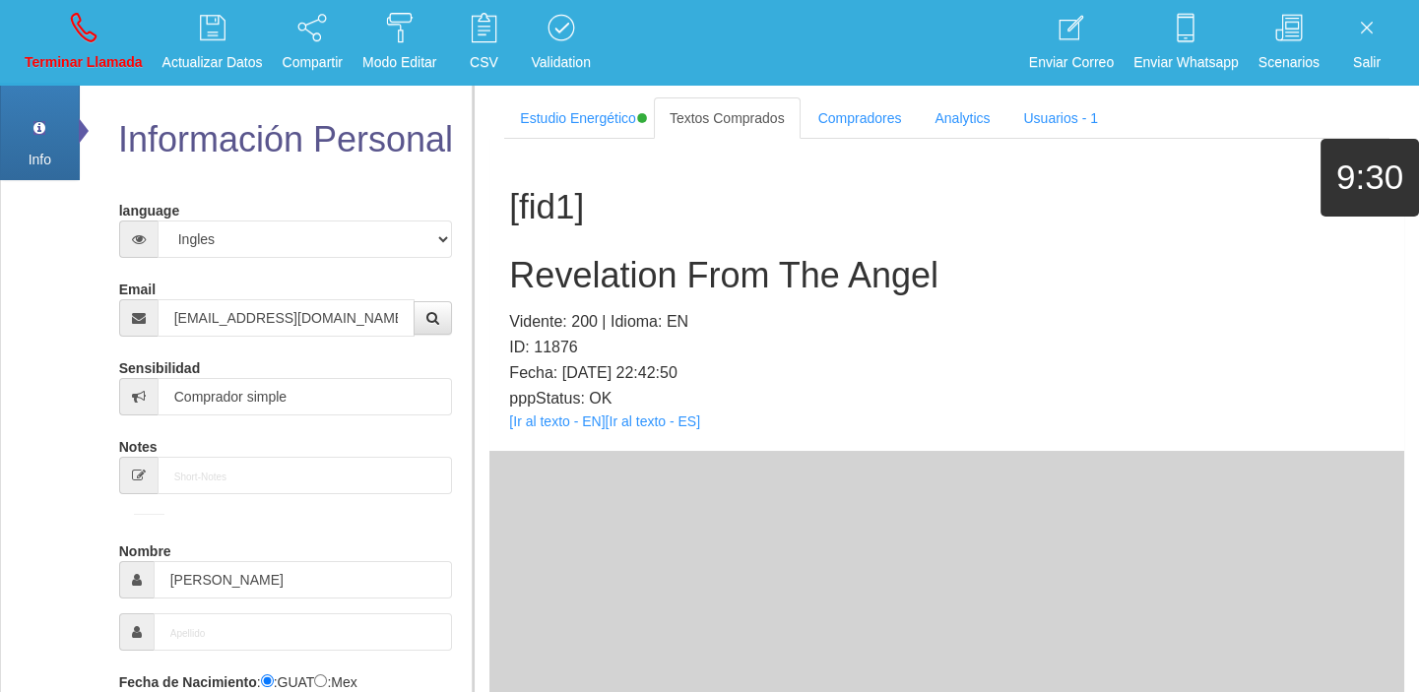
click at [104, 84] on li "Terminar Llamada" at bounding box center [84, 43] width 138 height 86
click at [79, 52] on p "Terminar Llamada" at bounding box center [84, 62] width 118 height 23
select select "0"
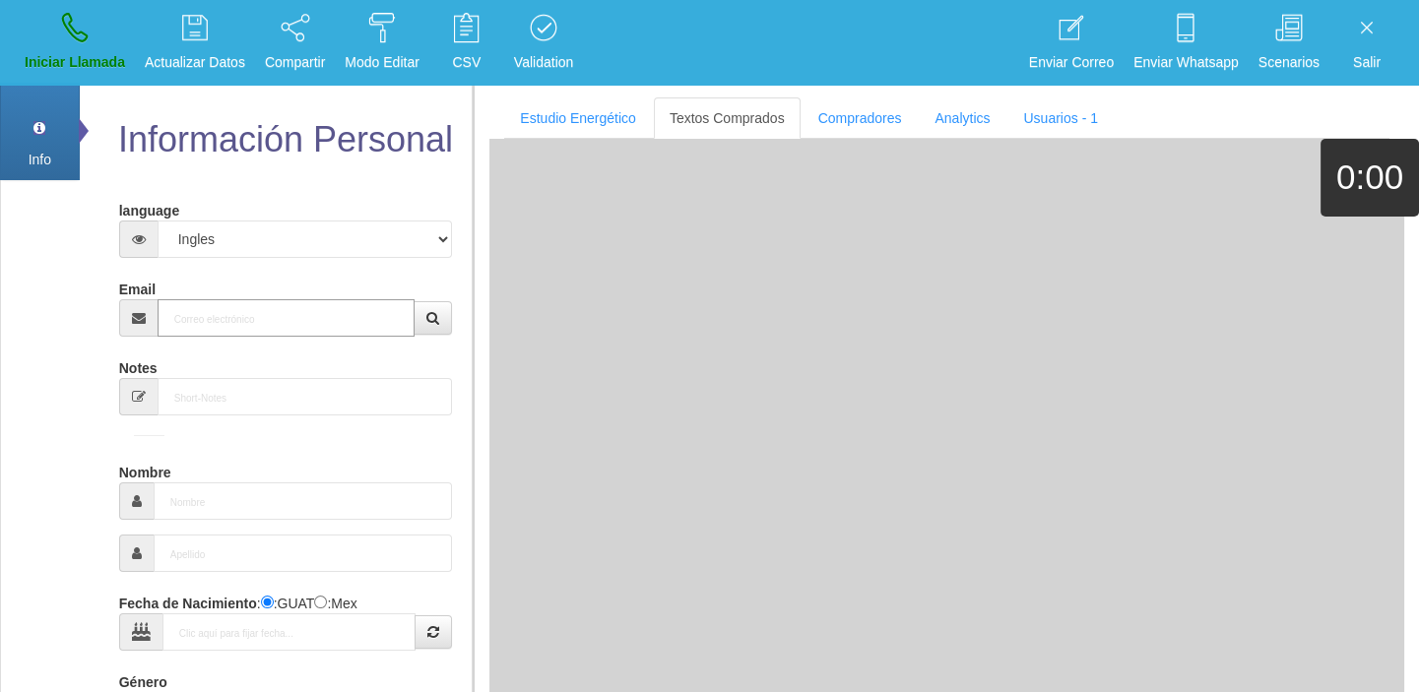
click at [204, 327] on input "Email" at bounding box center [287, 317] width 258 height 37
paste input "[EMAIL_ADDRESS][DOMAIN_NAME]"
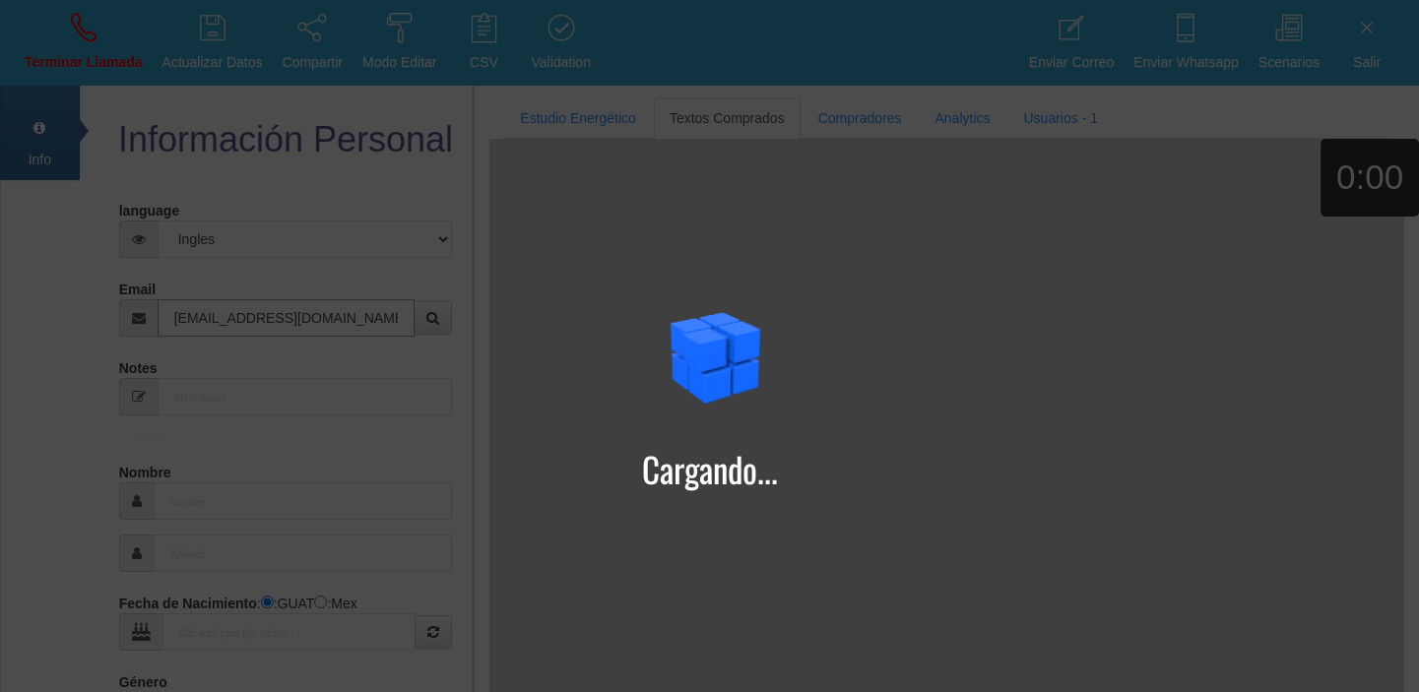
type input "[EMAIL_ADDRESS][DOMAIN_NAME]"
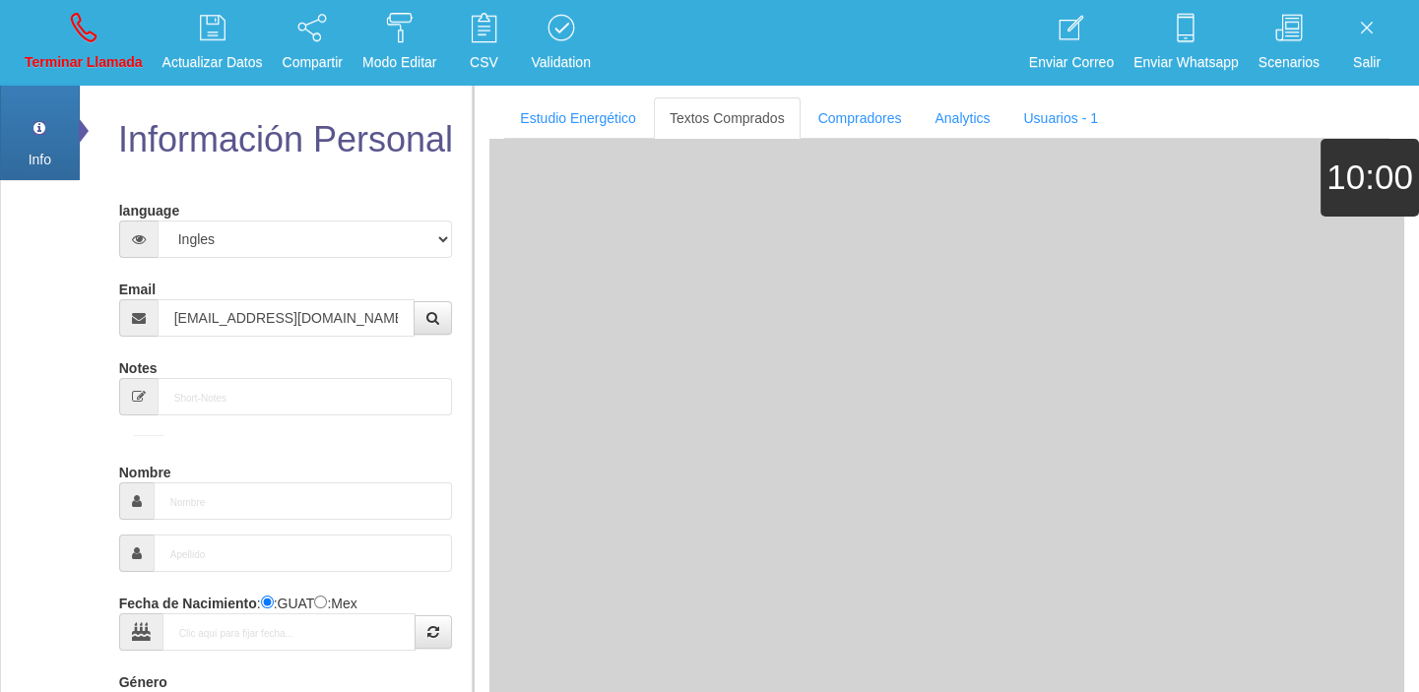
type input "[DATE]"
type input "Comprador simple"
type input "[PERSON_NAME]"
select select "1"
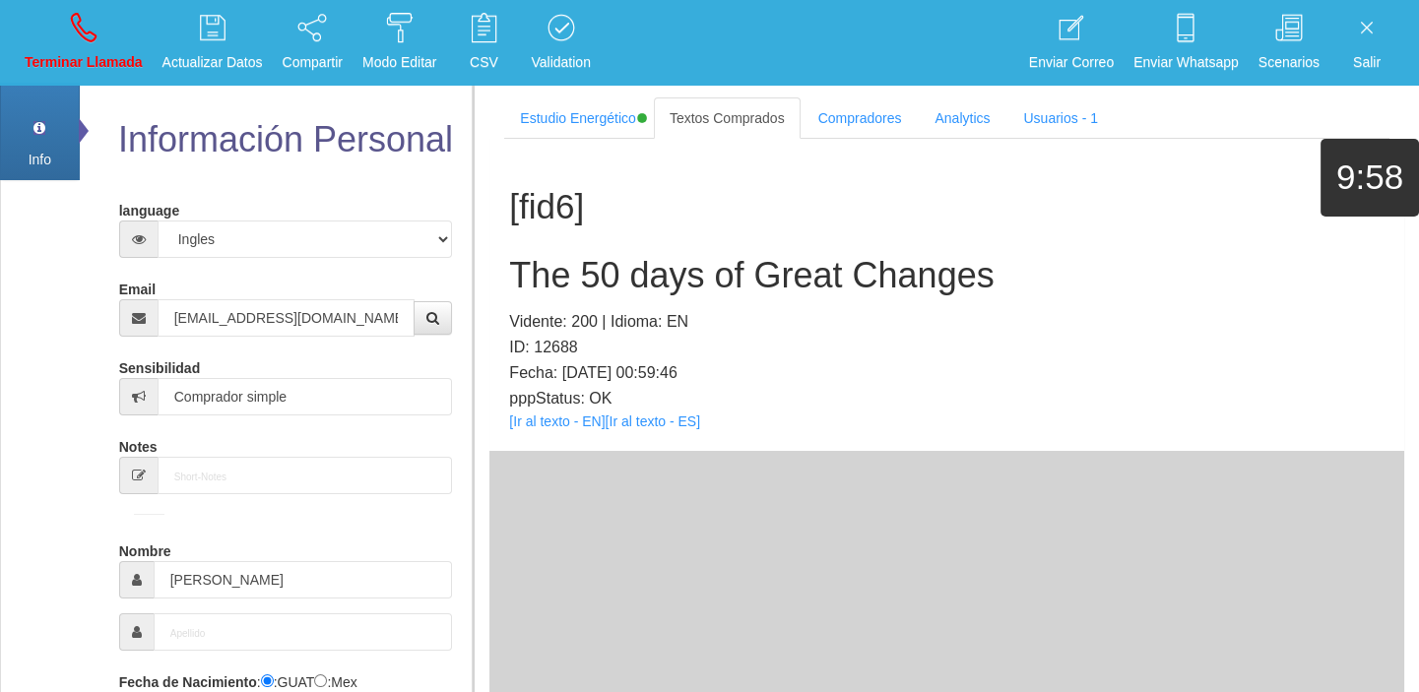
click at [551, 411] on div "[fid6] The 50 days of Great Changes Vidente: 200 | Idioma: EN ID: 12688 Fecha: …" at bounding box center [946, 295] width 915 height 312
click at [570, 431] on div "[fid6] The 50 days of Great Changes Vidente: 200 | Idioma: EN ID: 12688 Fecha: …" at bounding box center [946, 295] width 915 height 312
click at [542, 416] on link "[Ir al texto - EN]" at bounding box center [557, 422] width 96 height 16
click at [557, 263] on h2 "The 50 days of Great Changes" at bounding box center [946, 275] width 875 height 39
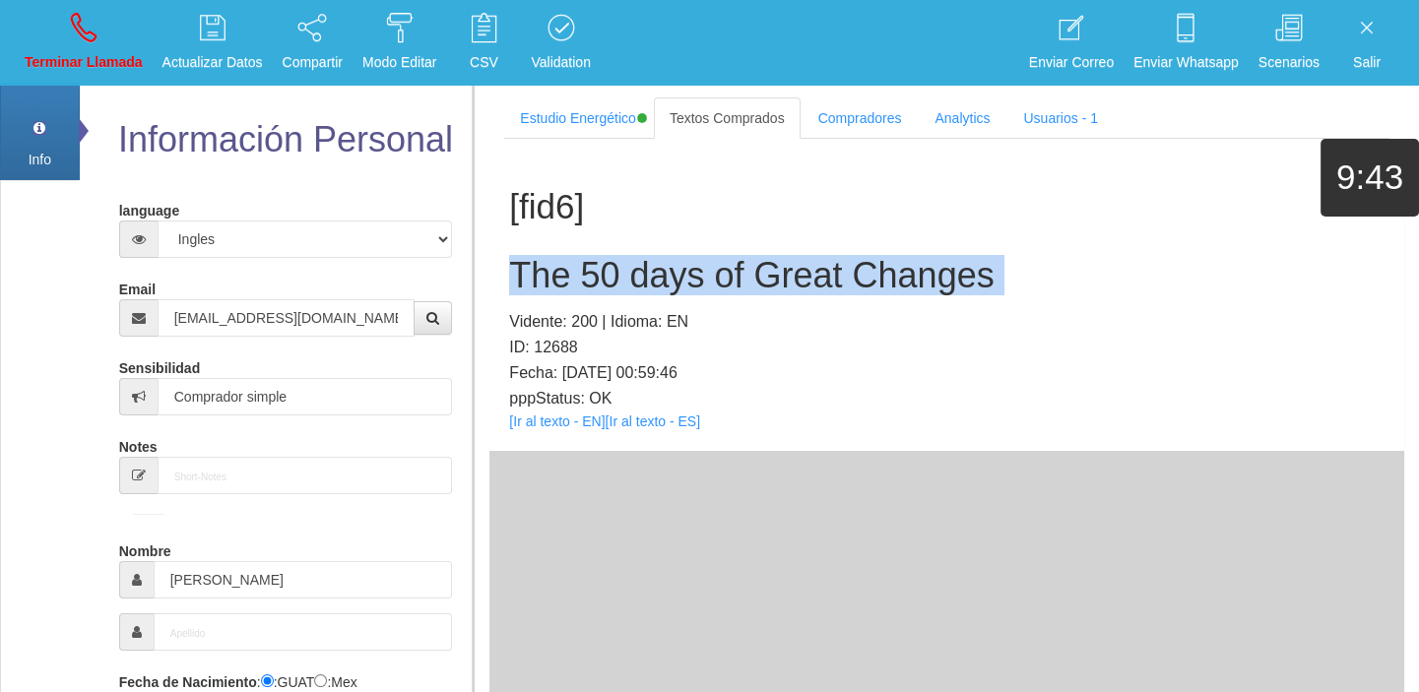
drag, startPoint x: 557, startPoint y: 263, endPoint x: 420, endPoint y: 290, distance: 139.6
click at [556, 261] on h2 "The 50 days of Great Changes" at bounding box center [946, 275] width 875 height 39
copy h2 "The 50 days of Great Changes"
click at [30, 54] on p "Terminar Llamada" at bounding box center [84, 62] width 118 height 23
select select "0"
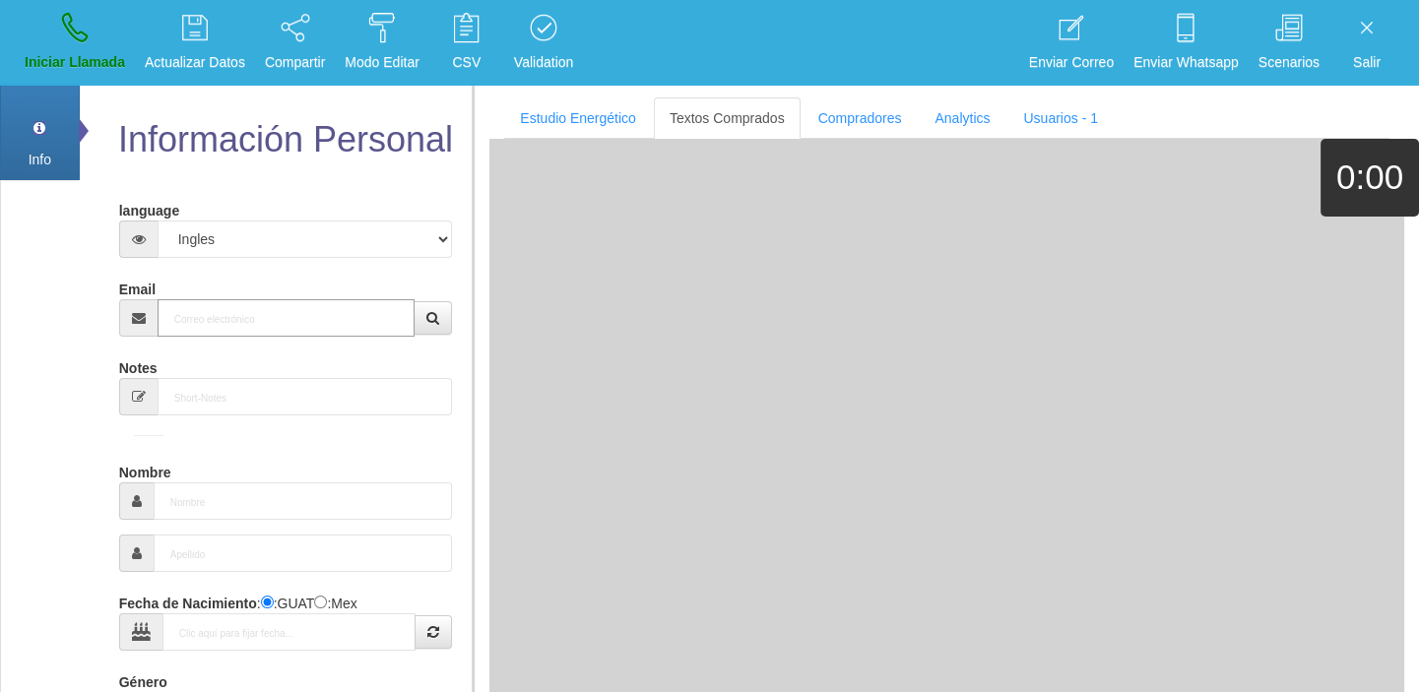
click at [290, 306] on input "Email" at bounding box center [287, 317] width 258 height 37
paste input "[EMAIL_ADDRESS][DOMAIN_NAME]"
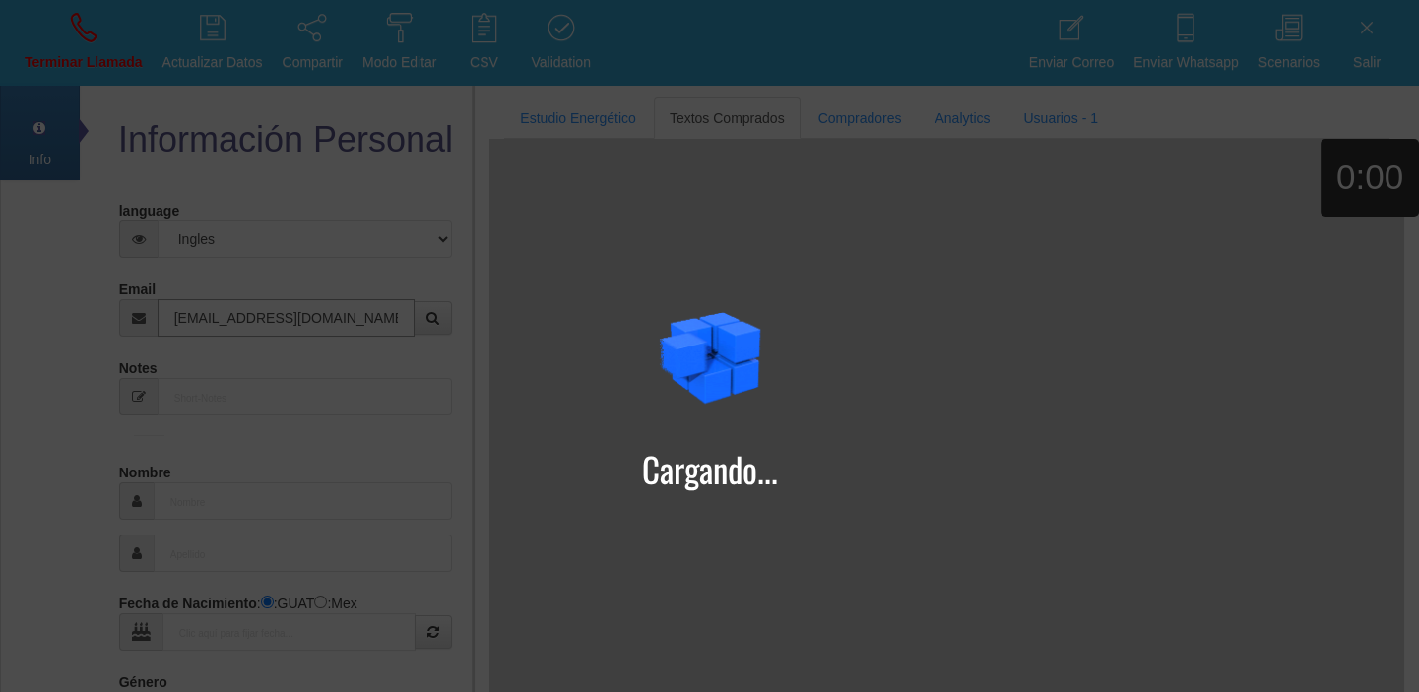
type input "[EMAIL_ADDRESS][DOMAIN_NAME]"
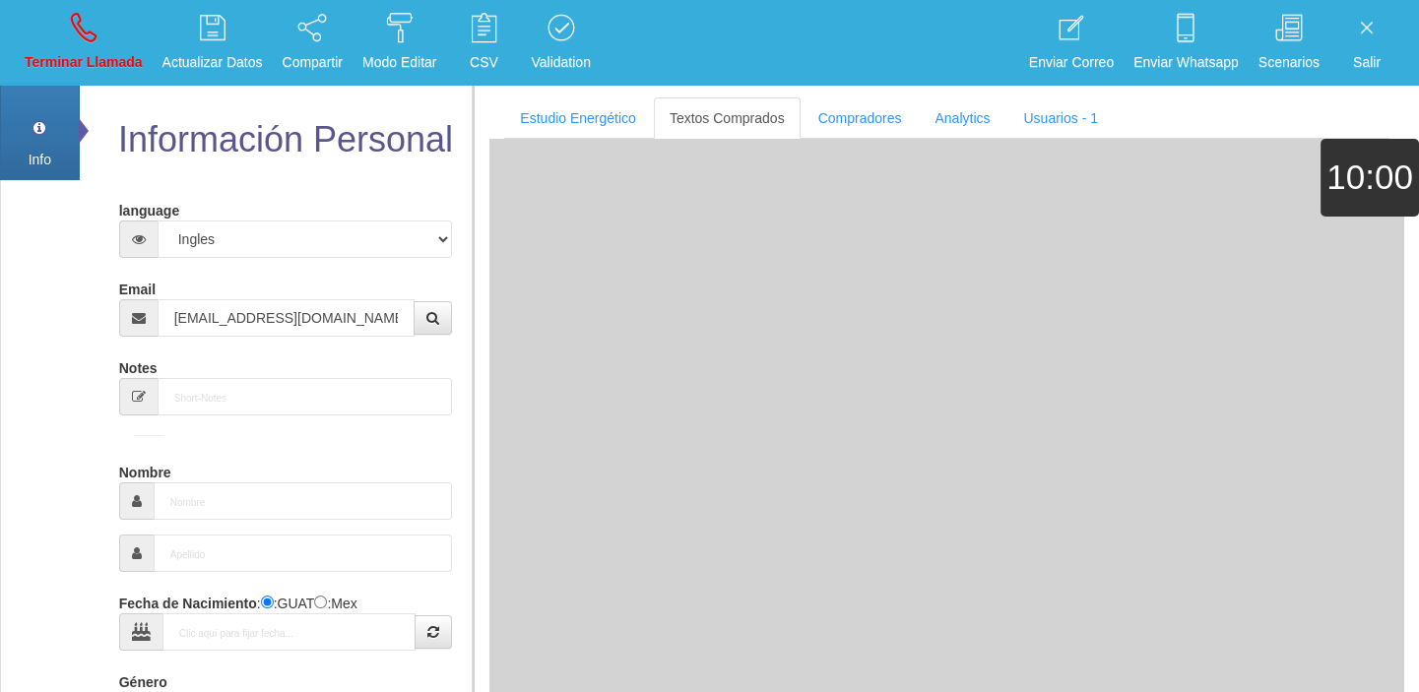
type input "[DATE]"
type input "Comprador simple"
type input "[PERSON_NAME]"
select select "2"
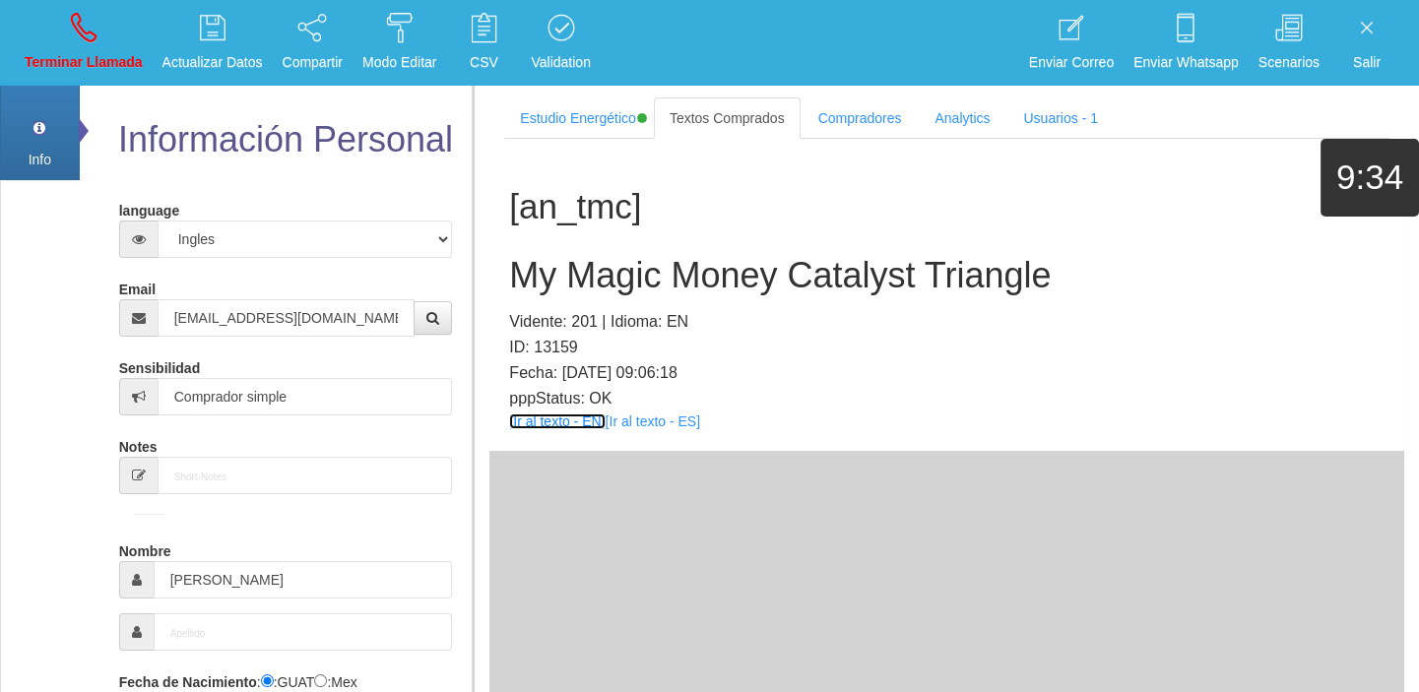
click at [558, 419] on link "[Ir al texto - EN]" at bounding box center [557, 422] width 96 height 16
click at [533, 231] on div "[an_tmc] My Magic Money Catalyst Triangle Vidente: 201 | Idioma: EN ID: 13159 F…" at bounding box center [946, 295] width 915 height 312
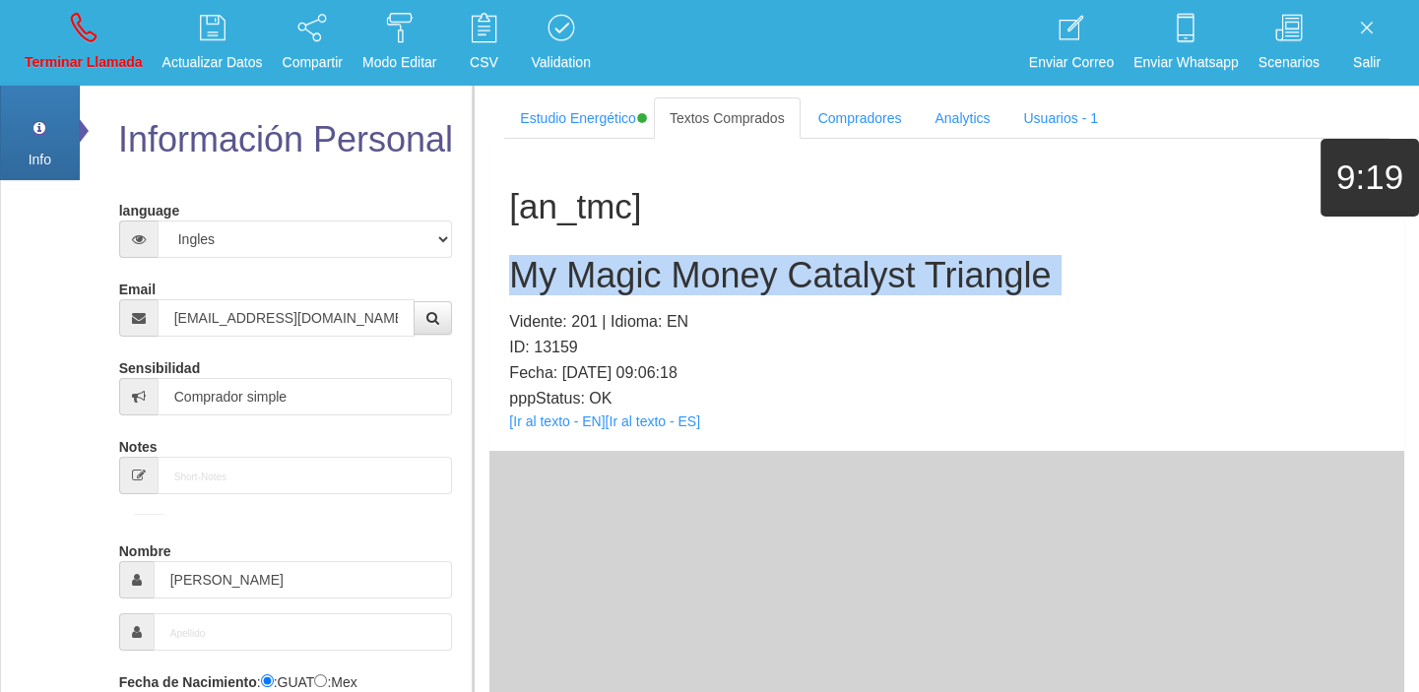
click at [533, 231] on div "[an_tmc] My Magic Money Catalyst Triangle Vidente: 201 | Idioma: EN ID: 13159 F…" at bounding box center [946, 295] width 915 height 312
copy h2 "My Magic Money Catalyst Triangle"
click at [72, 52] on p "Terminar Llamada" at bounding box center [84, 62] width 118 height 23
select select "0"
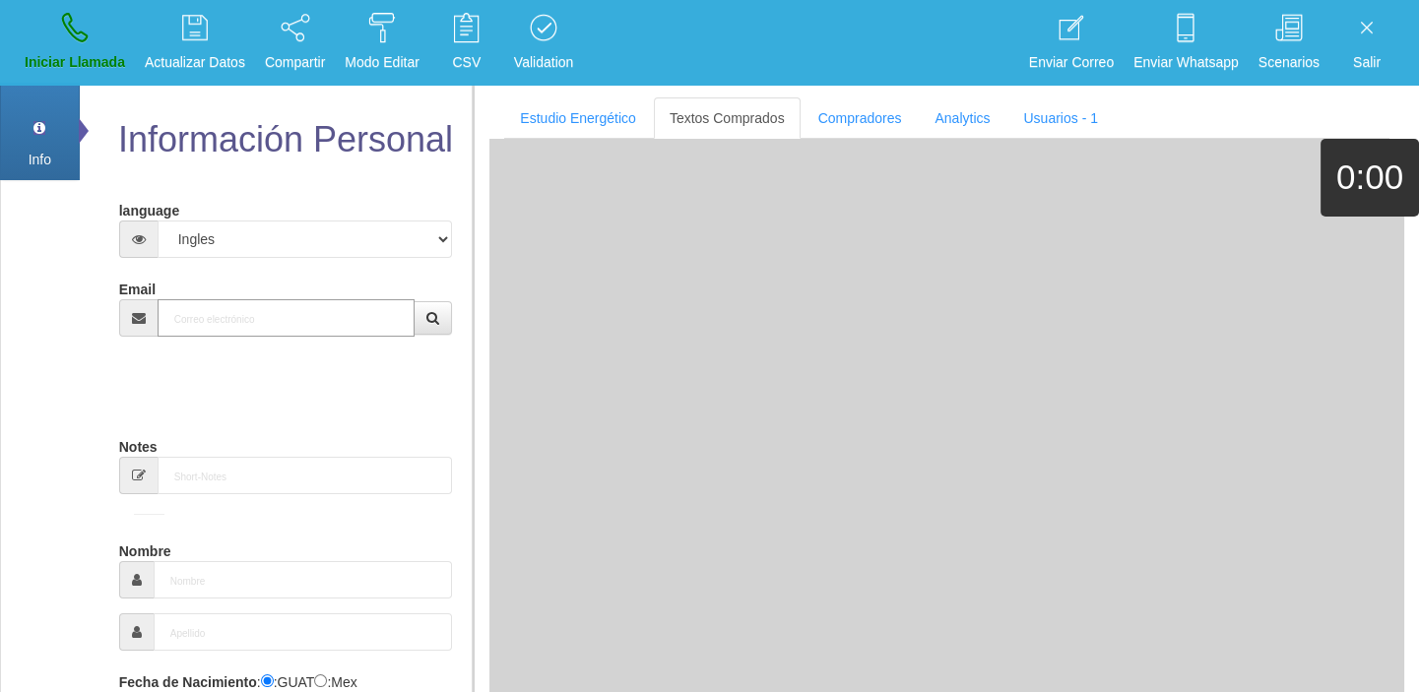
click at [263, 325] on input "Email" at bounding box center [287, 317] width 258 height 37
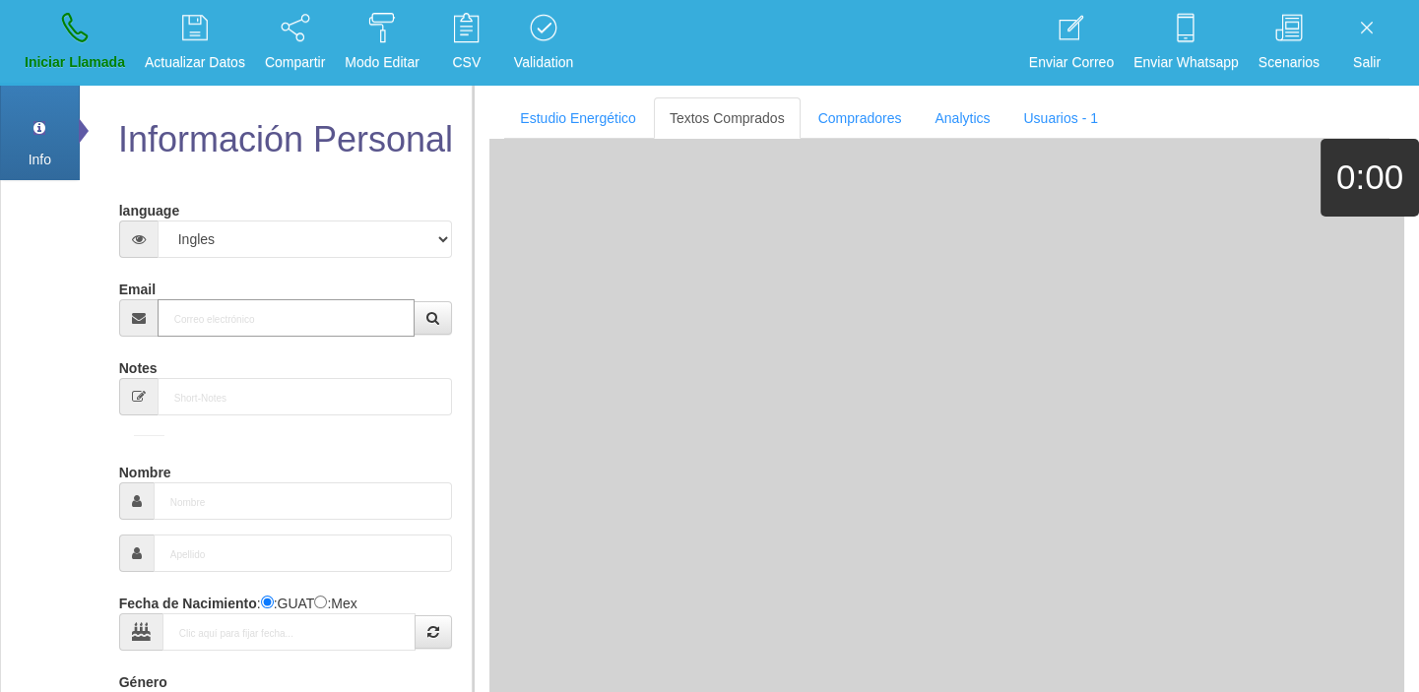
paste input "[EMAIL_ADDRESS][DOMAIN_NAME]"
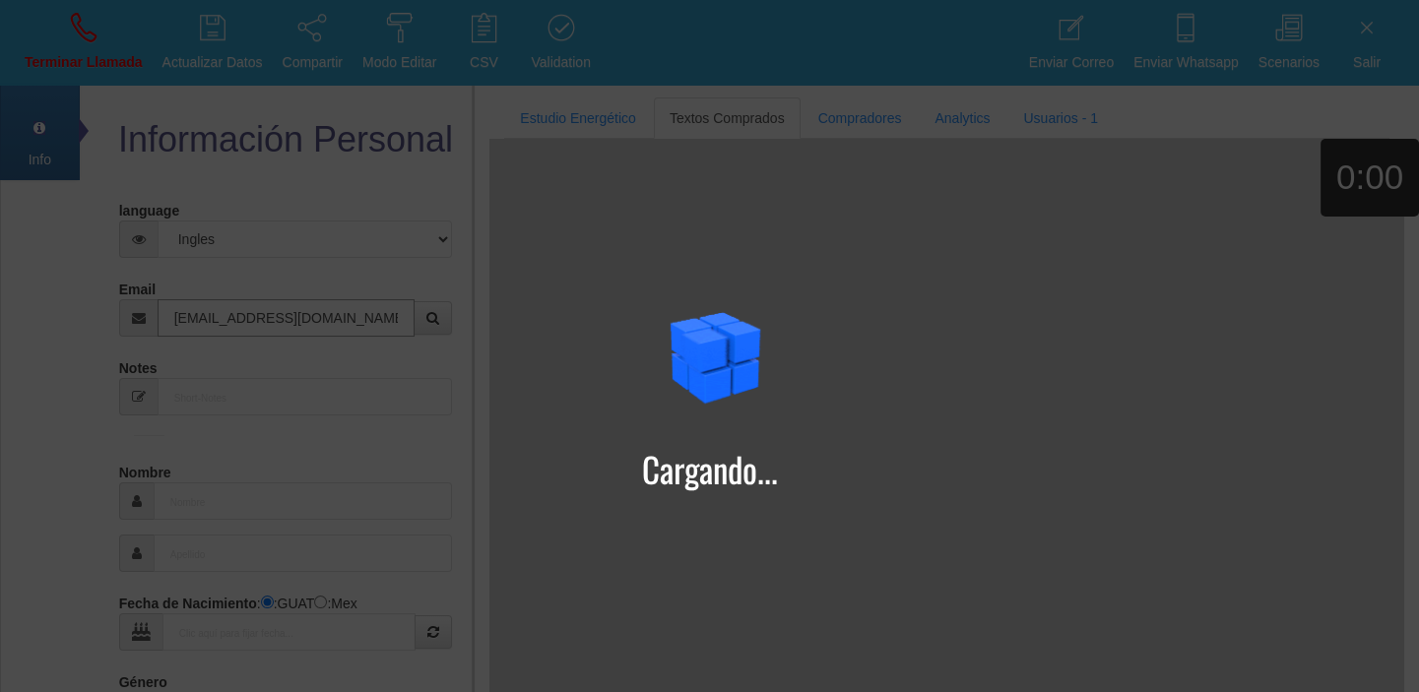
type input "[EMAIL_ADDRESS][DOMAIN_NAME]"
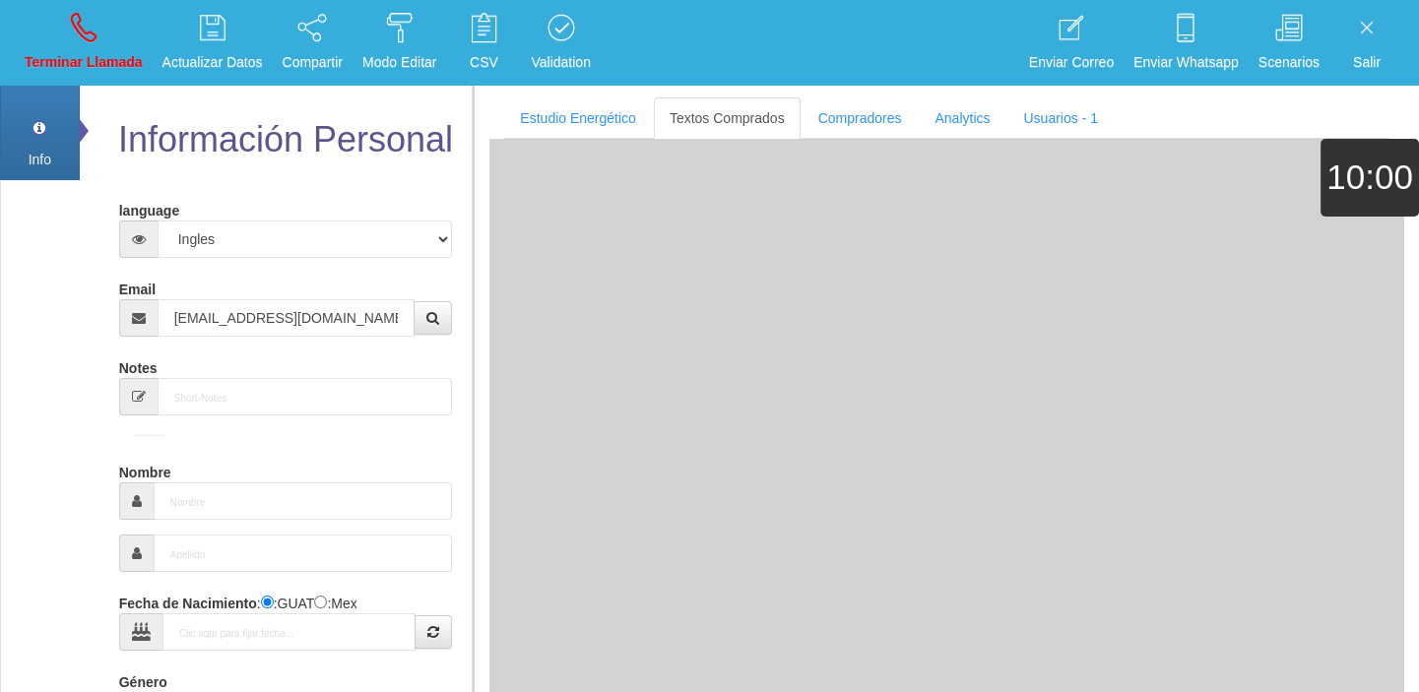
type input "[DATE]"
type input "Excelente Comprador"
type input "[PERSON_NAME]"
select select "2"
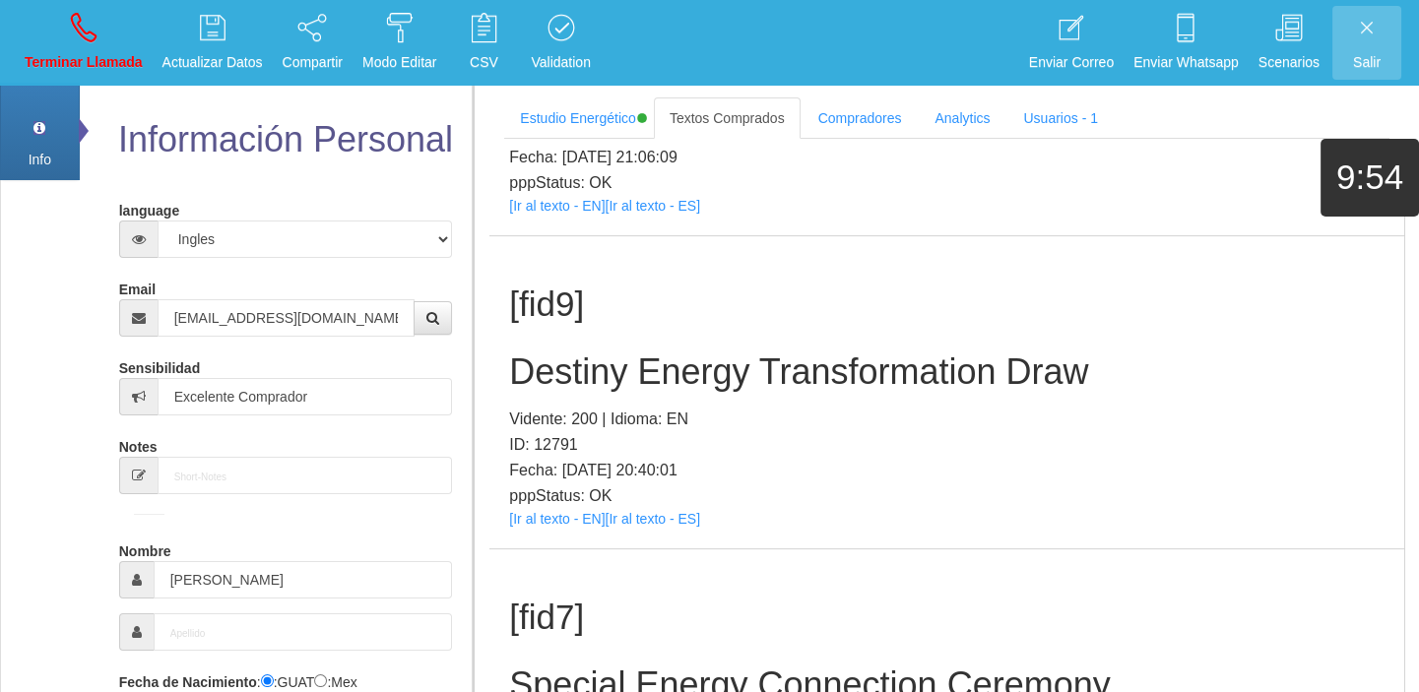
scroll to position [2405, 0]
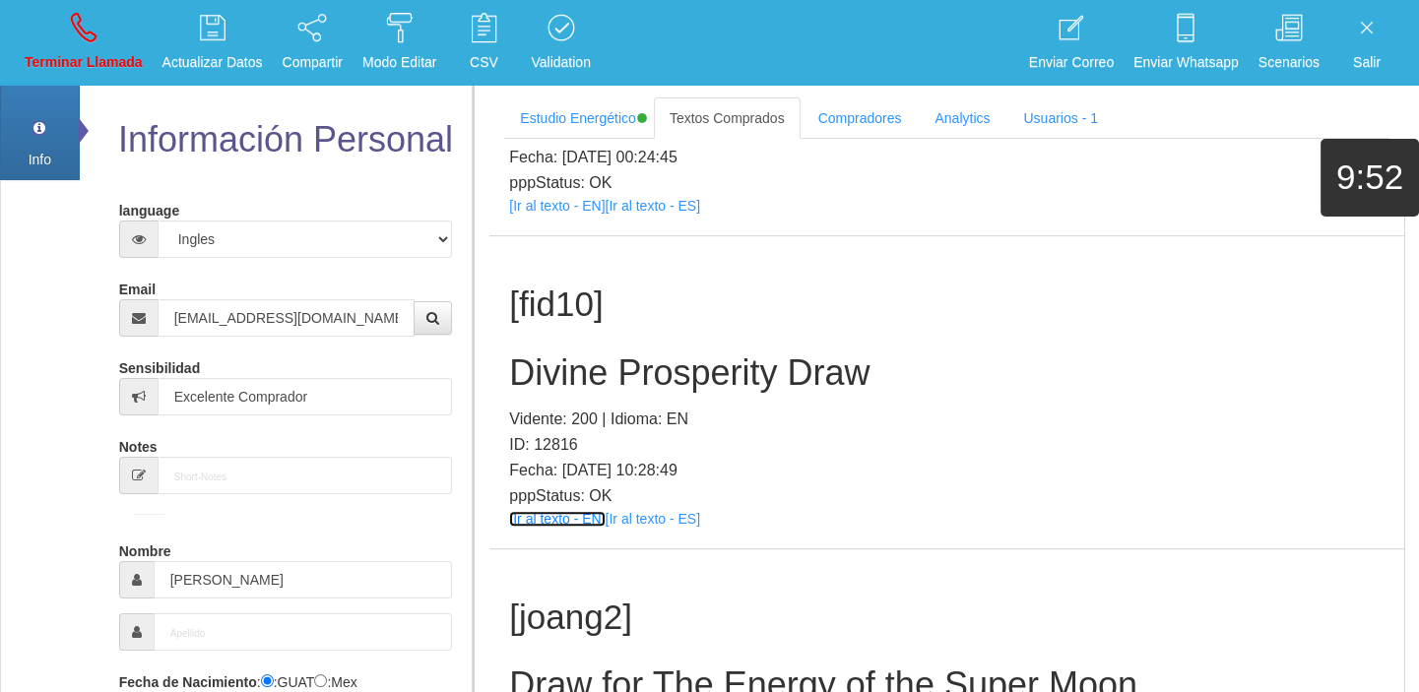
click at [539, 523] on link "[Ir al texto - EN]" at bounding box center [557, 519] width 96 height 16
drag, startPoint x: 599, startPoint y: 303, endPoint x: 604, endPoint y: 373, distance: 70.1
click at [604, 370] on div "[fid10] Divine Prosperity Draw Vidente: 200 | Idioma: EN ID: 12816 Fecha: [DATE…" at bounding box center [946, 392] width 915 height 312
click at [604, 373] on h2 "Divine Prosperity Draw" at bounding box center [946, 372] width 875 height 39
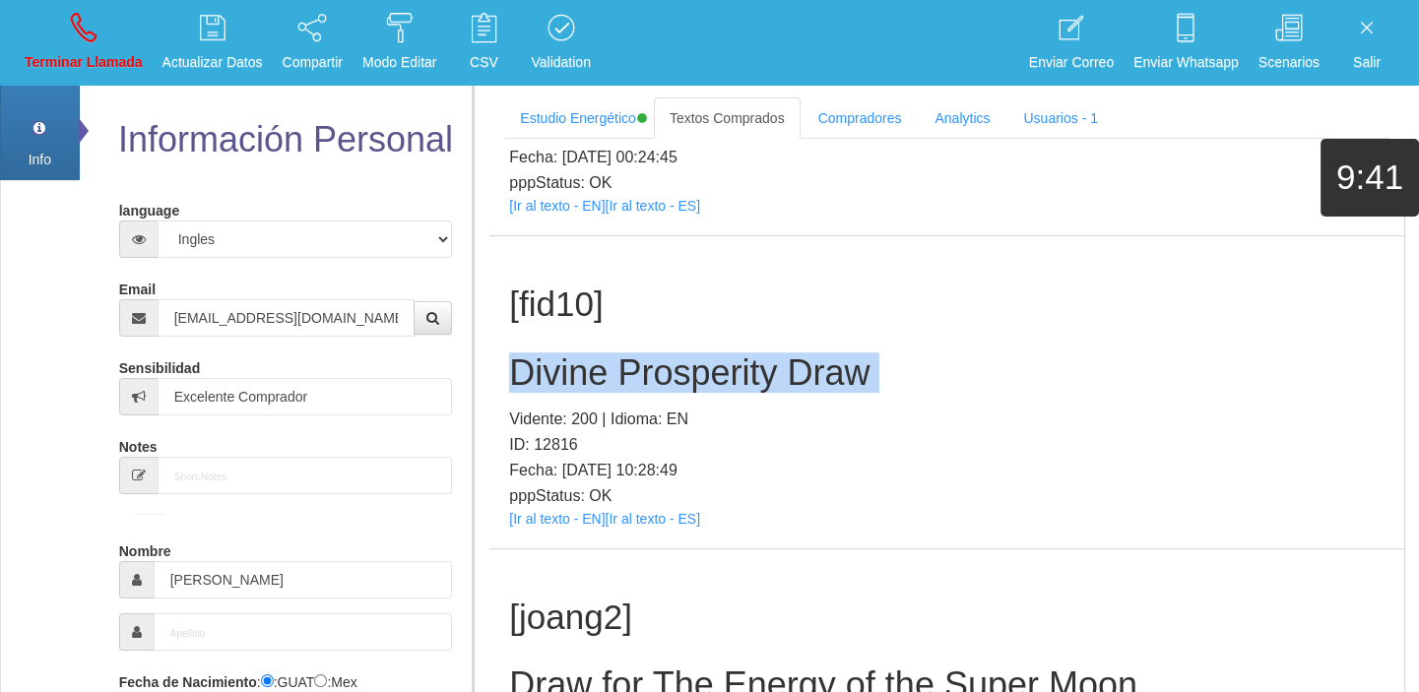
click at [604, 373] on h2 "Divine Prosperity Draw" at bounding box center [946, 372] width 875 height 39
click at [86, 53] on p "Terminar Llamada" at bounding box center [84, 62] width 118 height 23
select select "0"
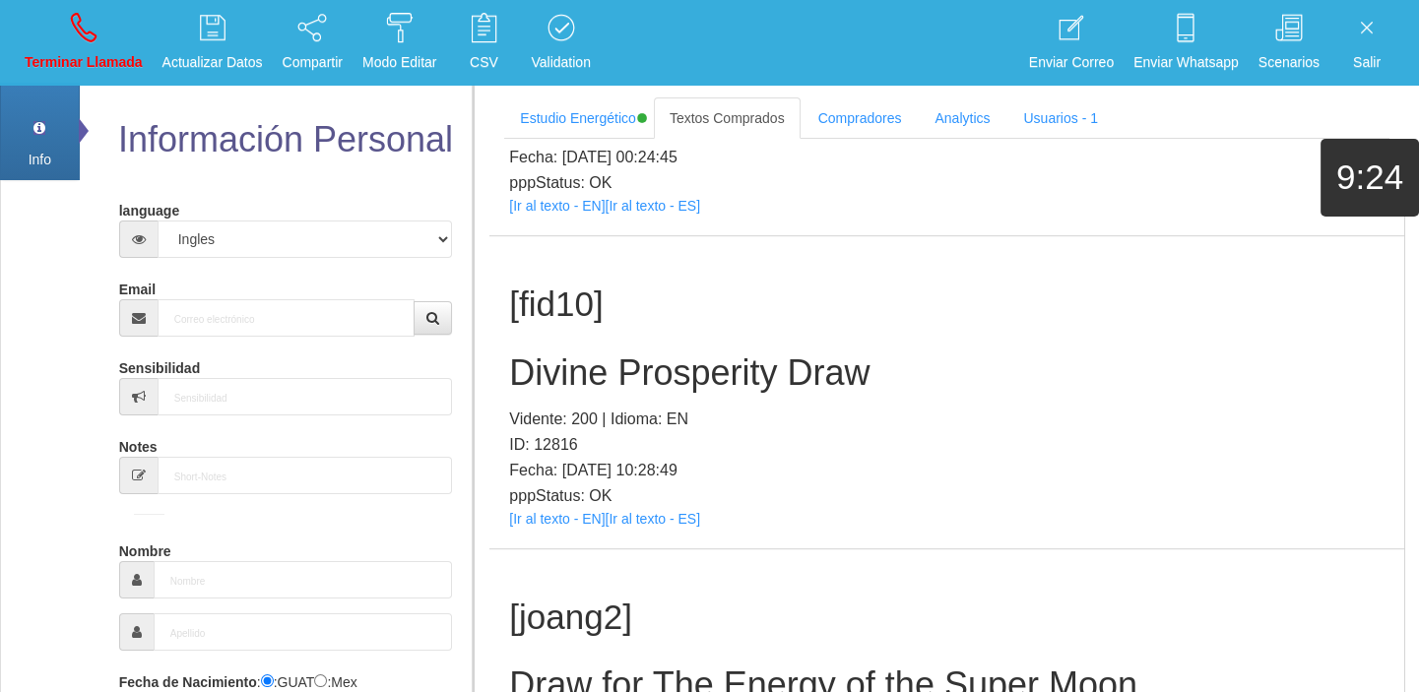
scroll to position [0, 0]
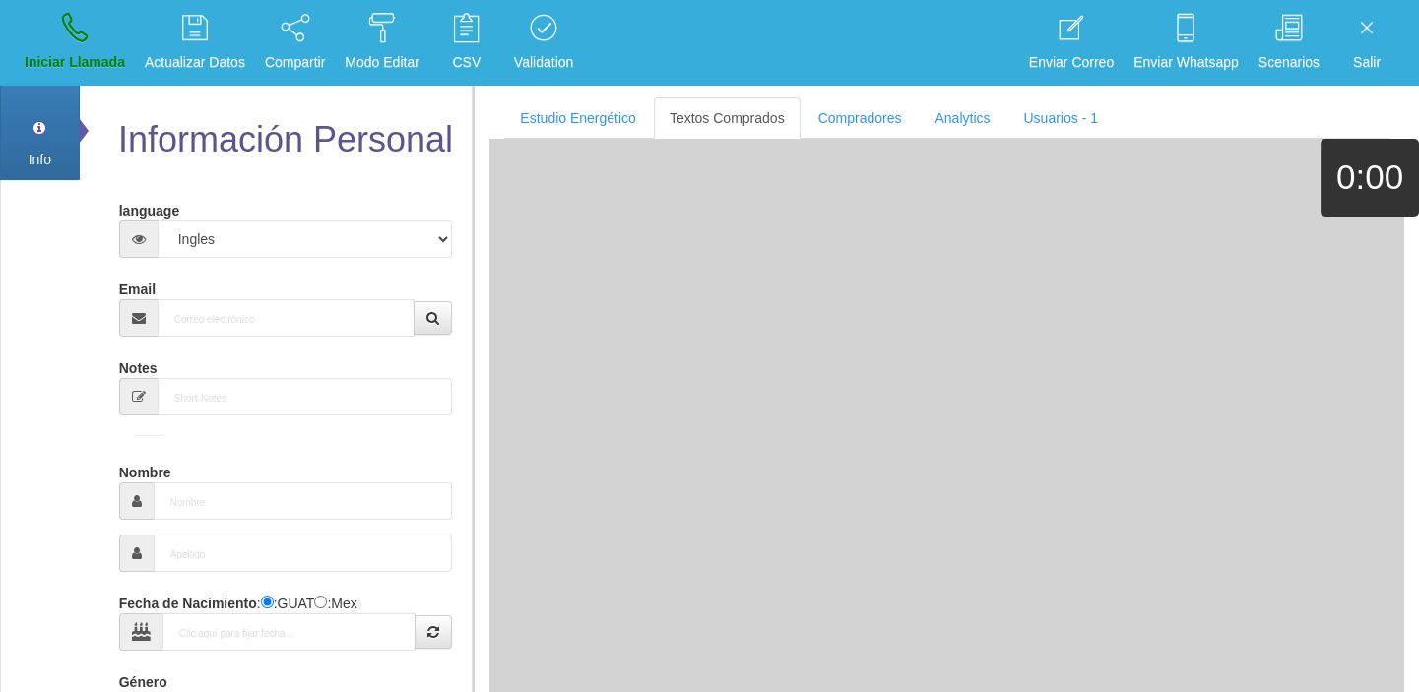
drag, startPoint x: 225, startPoint y: 291, endPoint x: 228, endPoint y: 302, distance: 11.2
click at [226, 293] on div "Email" at bounding box center [286, 305] width 334 height 64
paste input "[EMAIL_ADDRESS][DOMAIN_NAME]"
type input "[EMAIL_ADDRESS][DOMAIN_NAME]"
click at [228, 302] on input "[EMAIL_ADDRESS][DOMAIN_NAME]" at bounding box center [287, 317] width 258 height 37
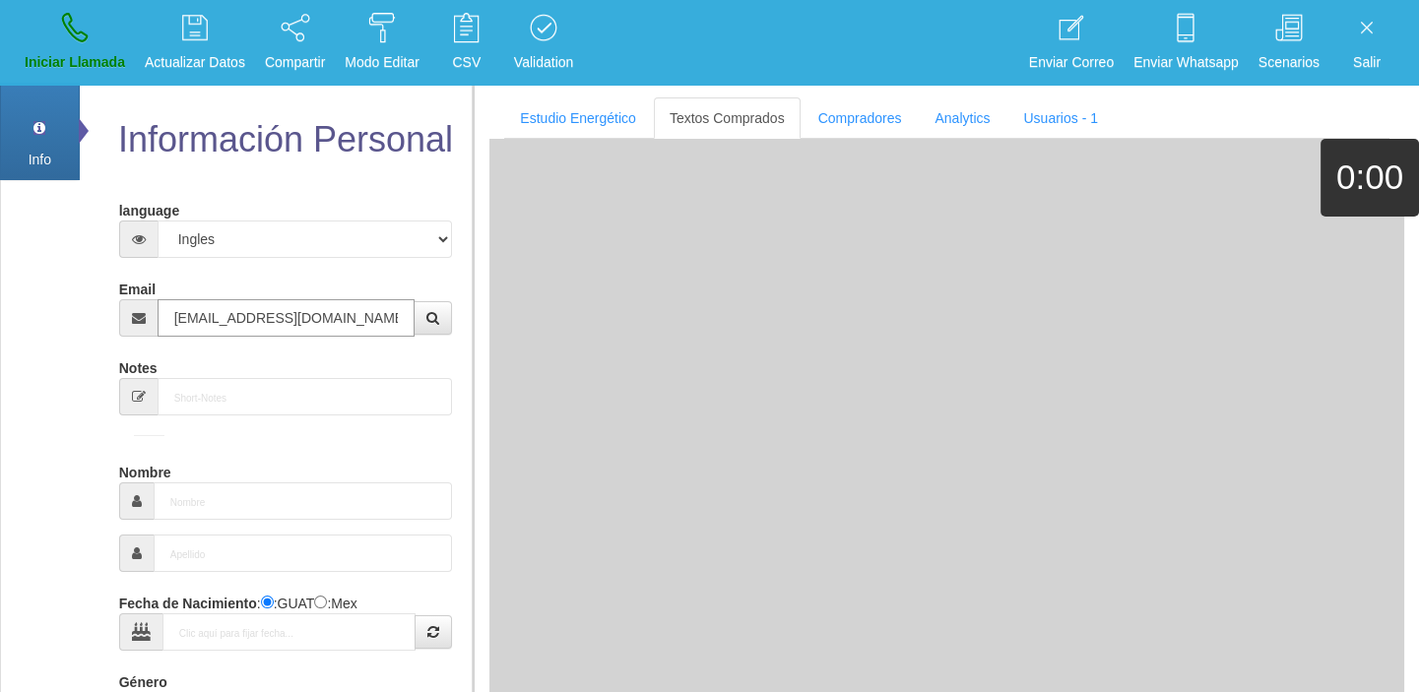
drag, startPoint x: 228, startPoint y: 302, endPoint x: 169, endPoint y: 334, distance: 67.0
click at [207, 325] on input "[EMAIL_ADDRESS][DOMAIN_NAME]" at bounding box center [287, 317] width 258 height 37
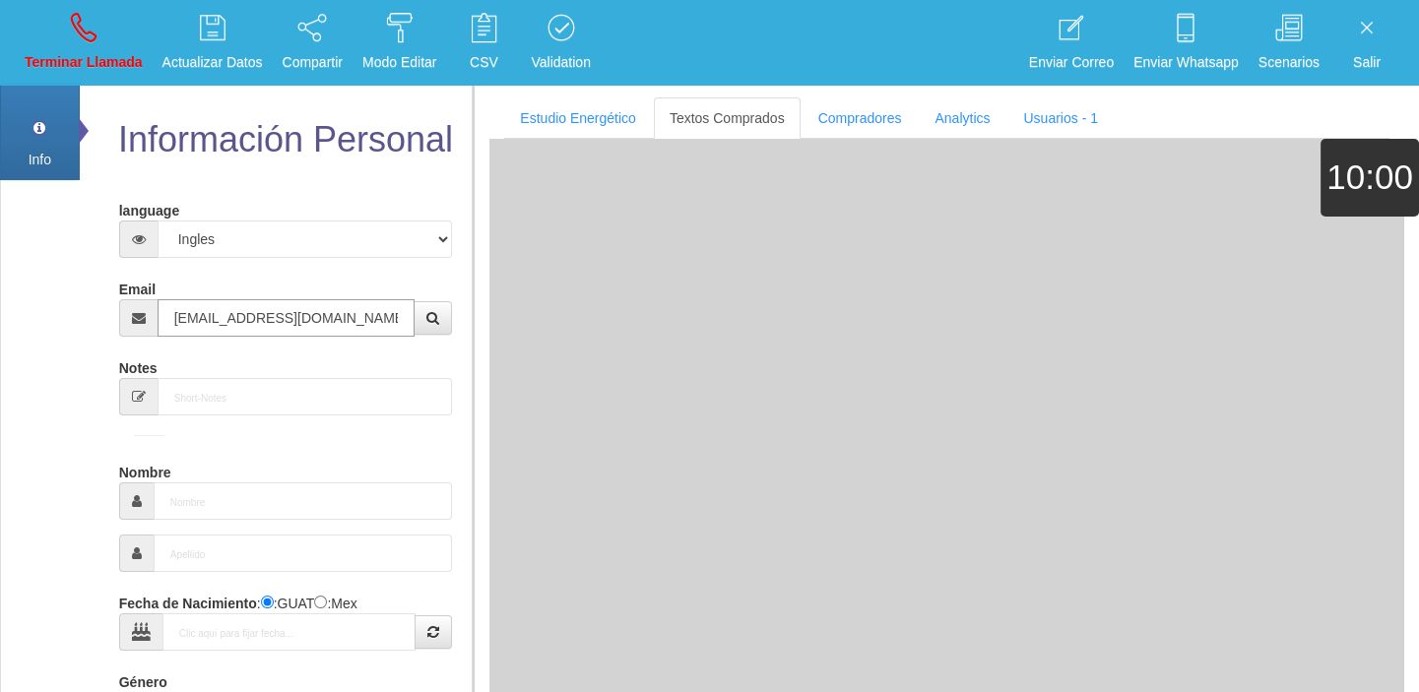
type input "8 Ene 1971"
type input "Excelente Comprador"
type input "[PERSON_NAME]"
select select "1"
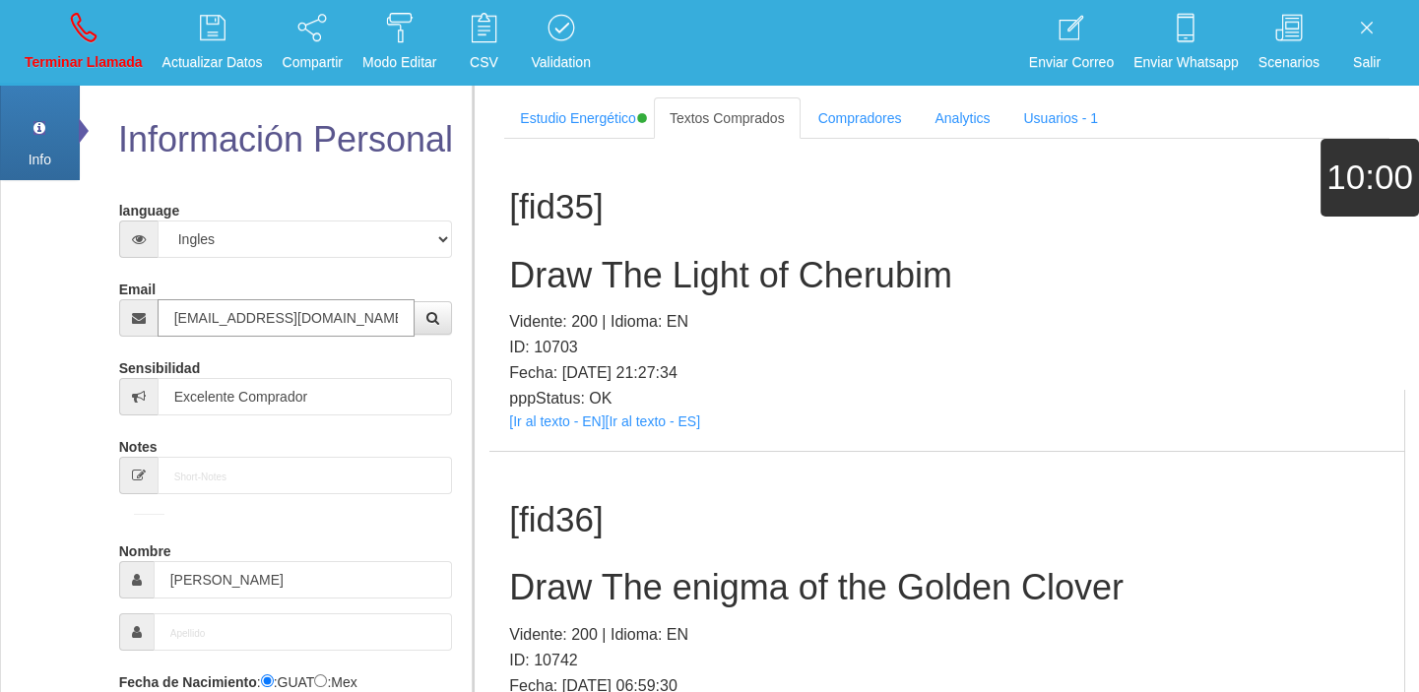
type input "[EMAIL_ADDRESS][DOMAIN_NAME]"
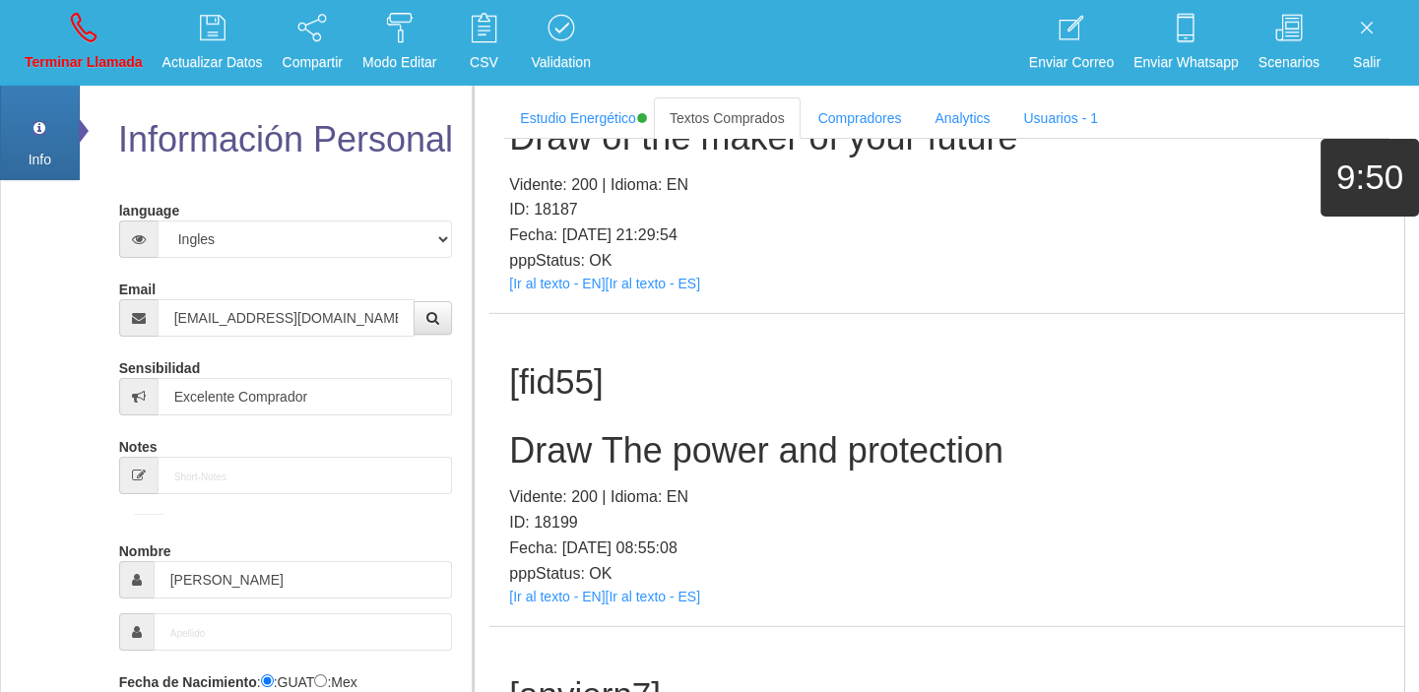
scroll to position [29304, 0]
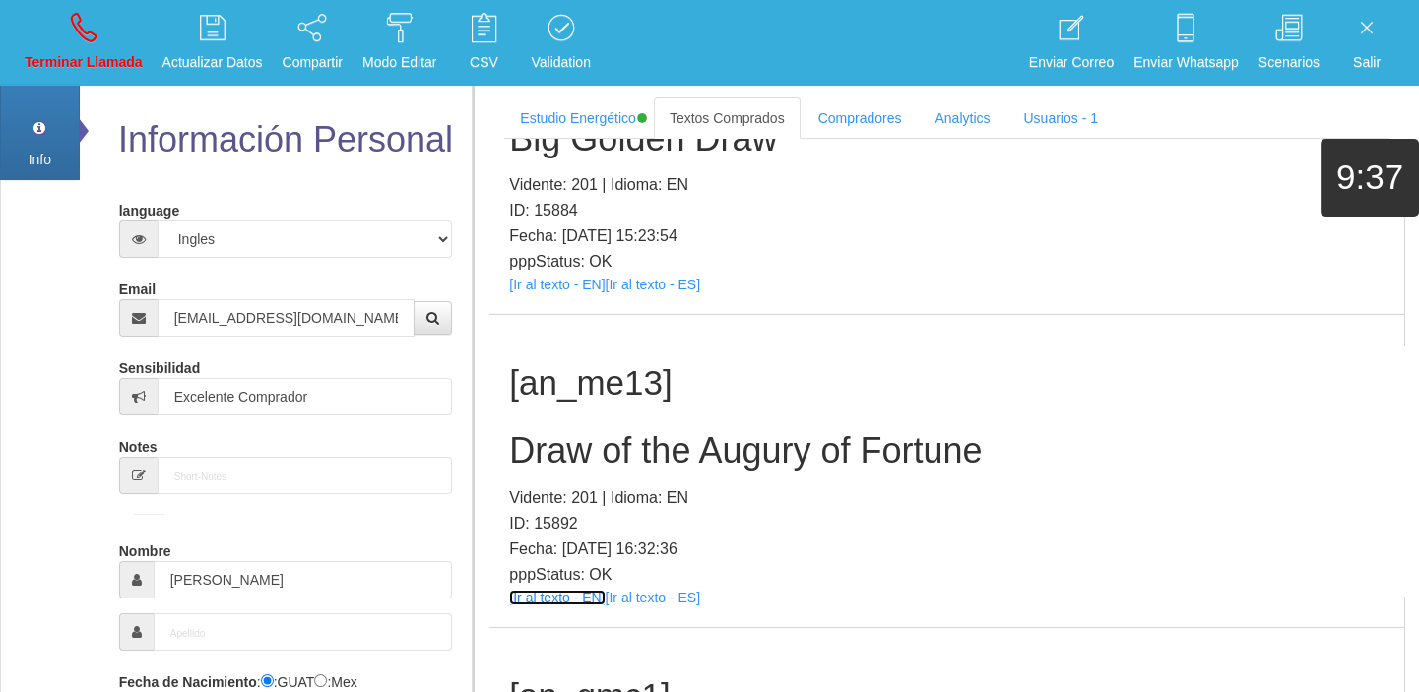
click at [530, 590] on link "[Ir al texto - EN]" at bounding box center [557, 598] width 96 height 16
click at [528, 431] on h2 "Draw of the Augury of Fortune" at bounding box center [946, 450] width 875 height 39
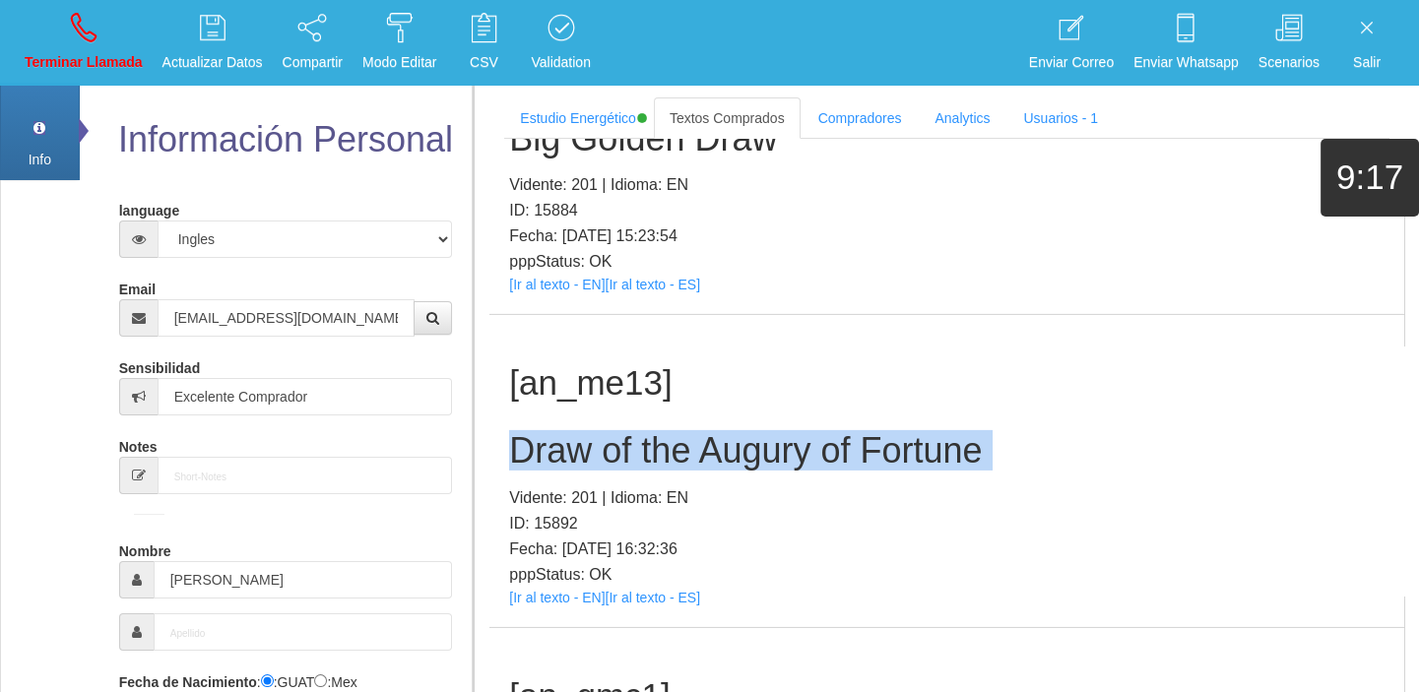
click at [528, 431] on h2 "Draw of the Augury of Fortune" at bounding box center [946, 450] width 875 height 39
copy h2 "Draw of the Augury of Fortune"
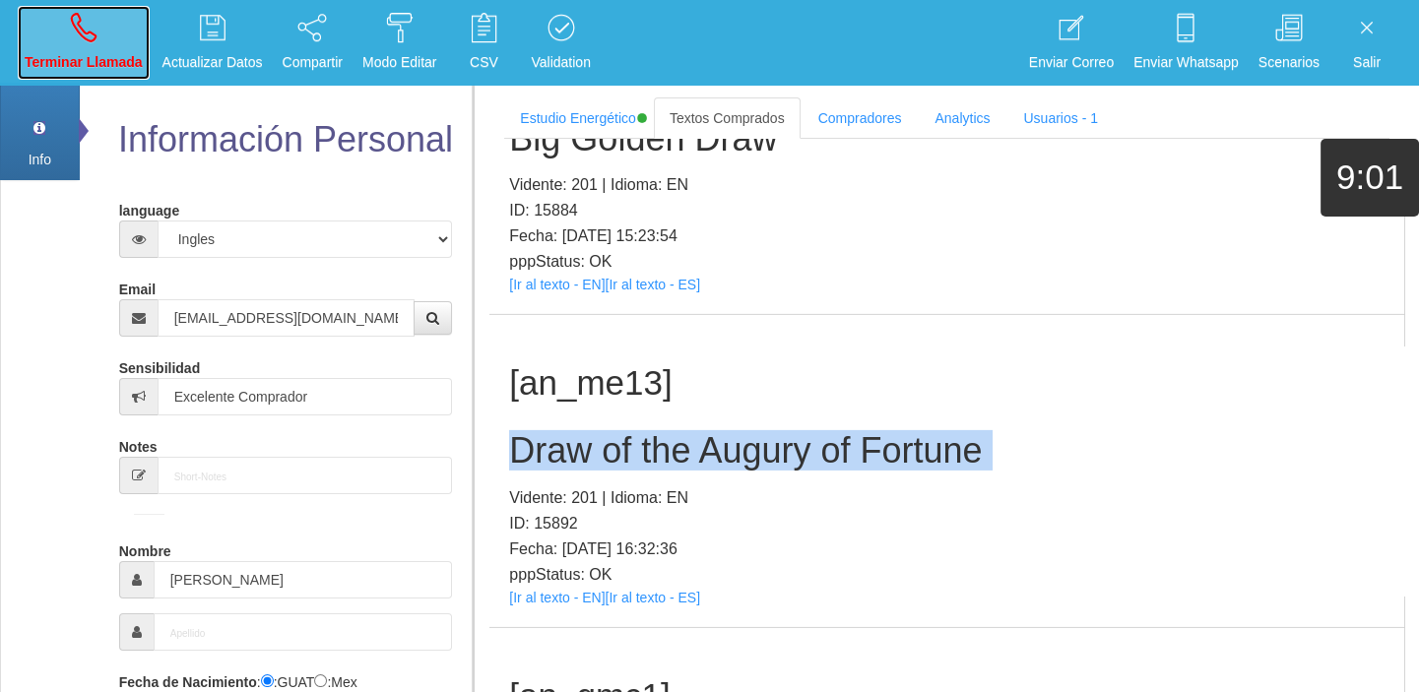
click at [120, 15] on link "Terminar Llamada" at bounding box center [84, 43] width 132 height 74
select select "0"
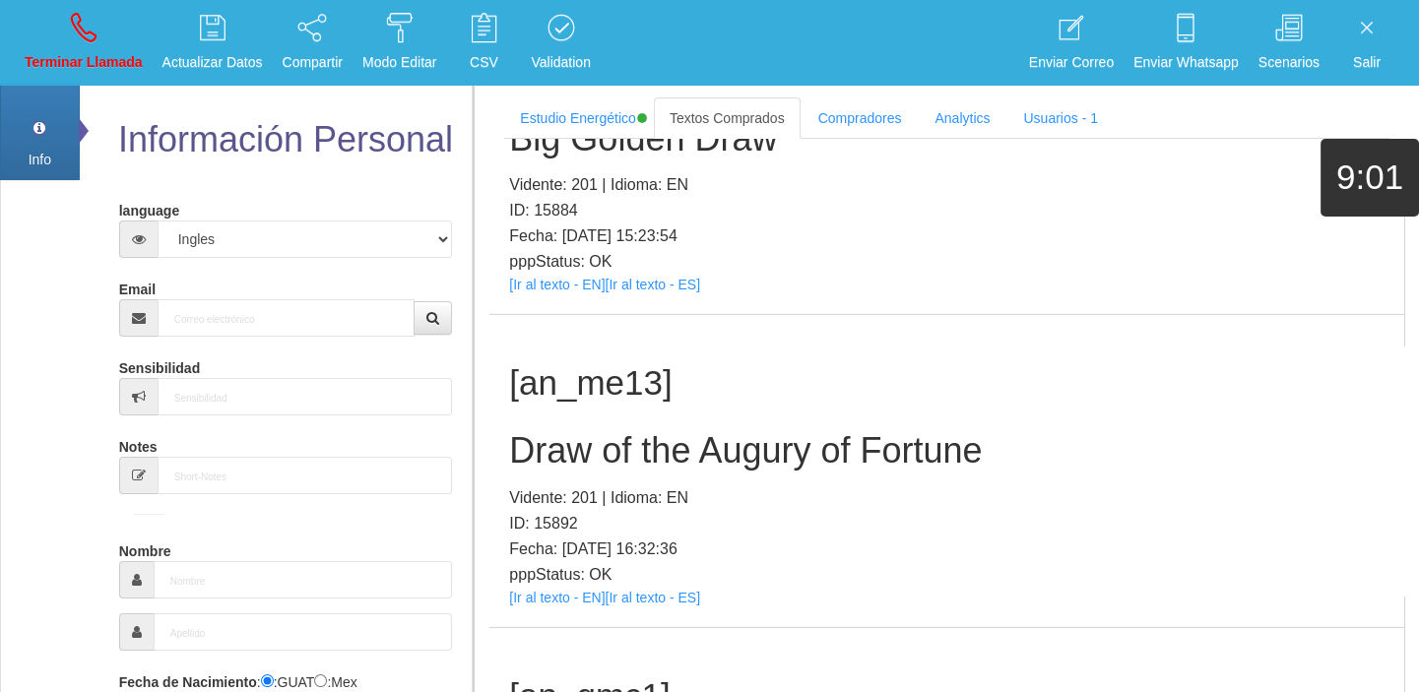
scroll to position [0, 0]
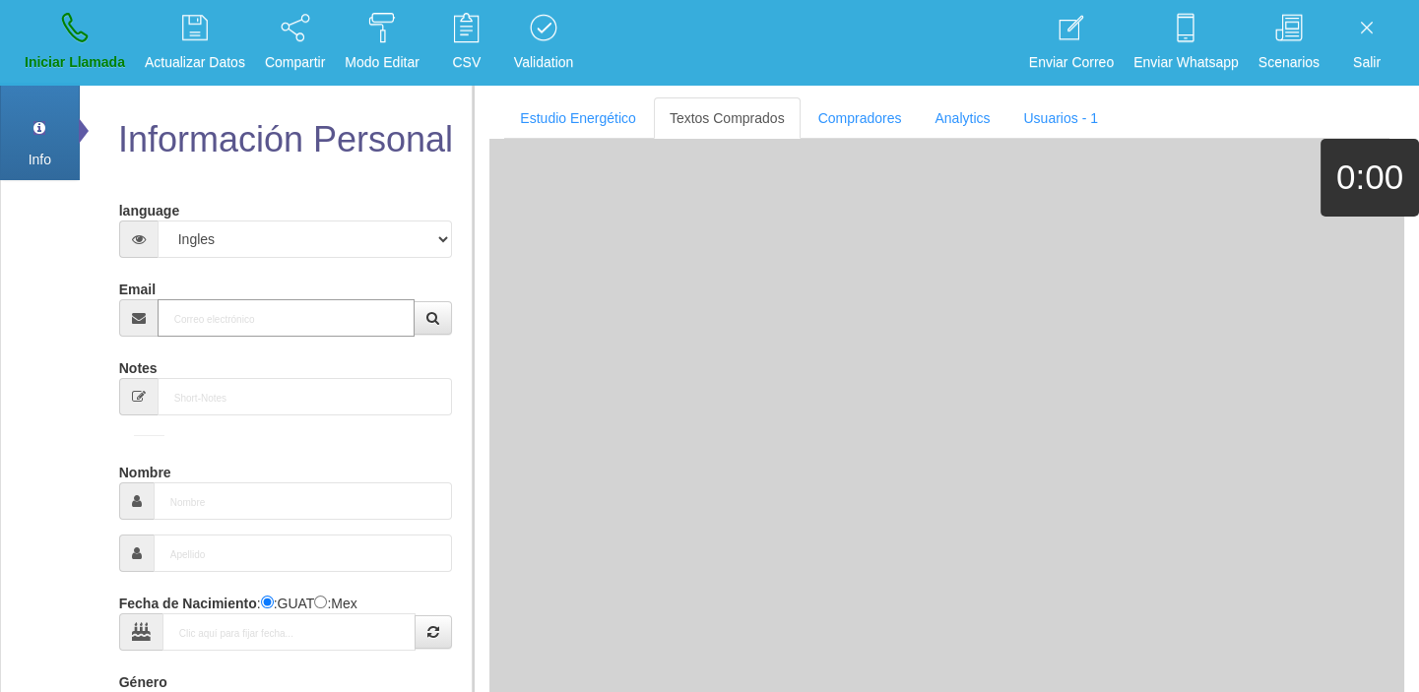
paste input "[EMAIL_ADDRESS][DOMAIN_NAME]"
click at [225, 317] on input "[EMAIL_ADDRESS][DOMAIN_NAME]" at bounding box center [287, 317] width 258 height 37
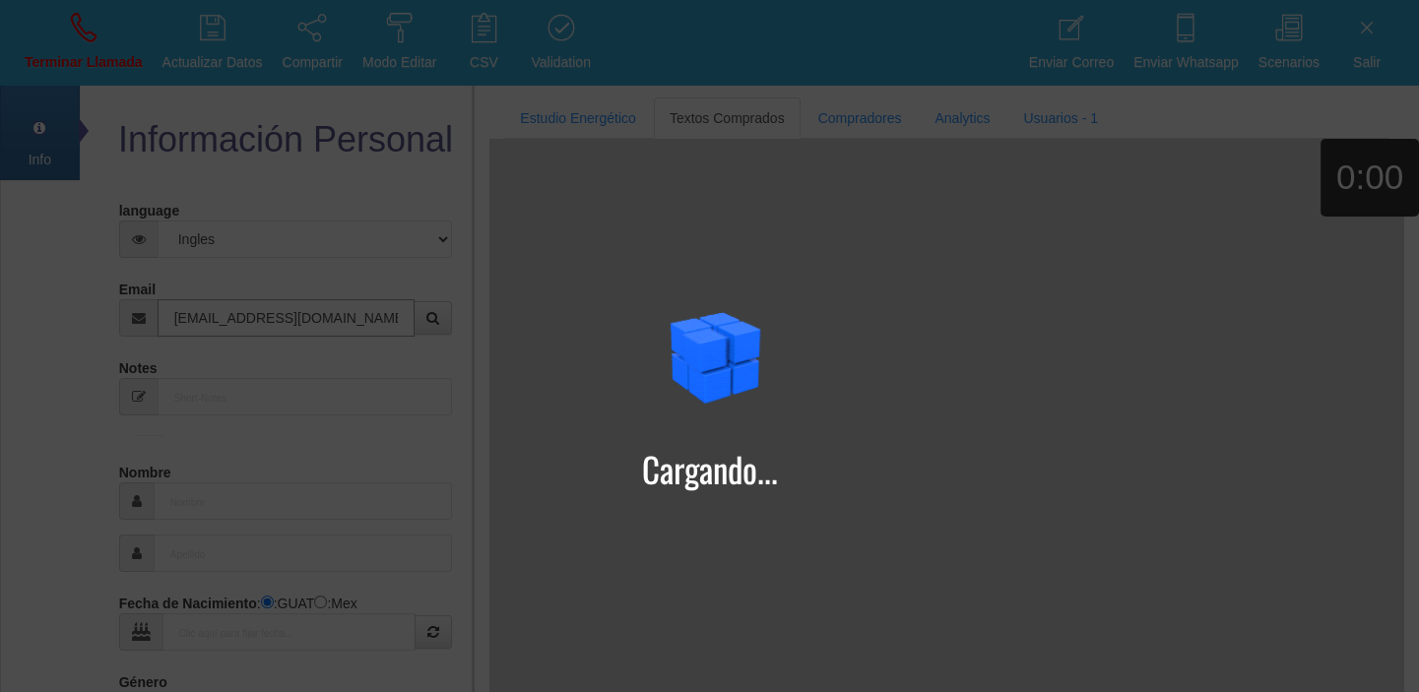
type input "[EMAIL_ADDRESS][DOMAIN_NAME]"
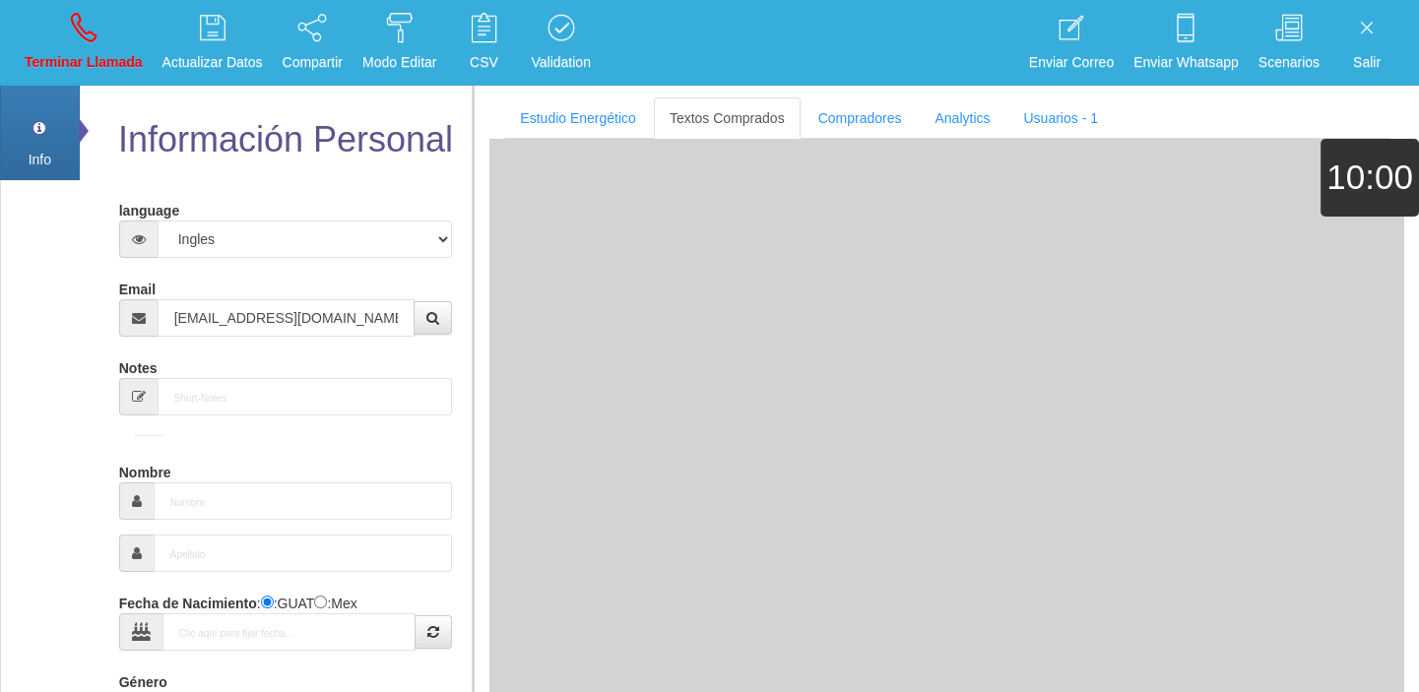
type input "[DATE]"
type input "Excelente Comprador"
type input "[PERSON_NAME]"
select select "2"
type input "[PHONE_NUMBER]"
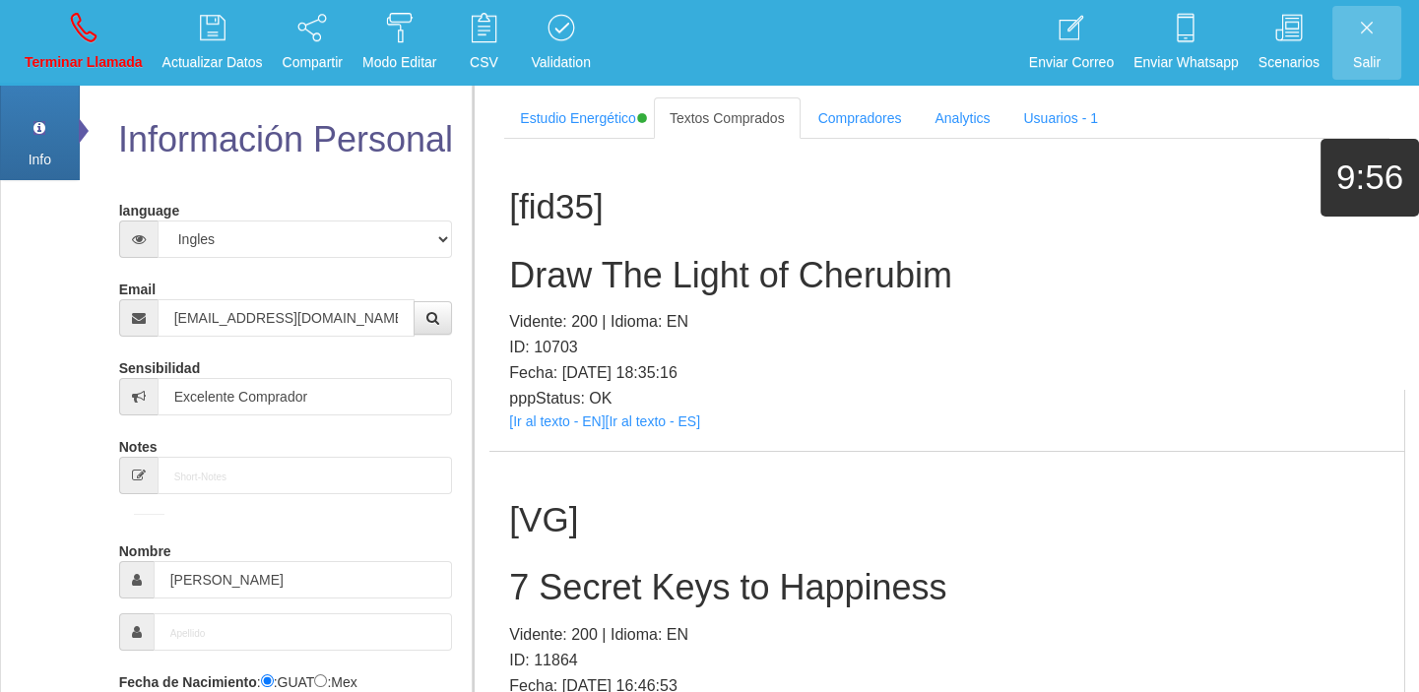
scroll to position [6158, 0]
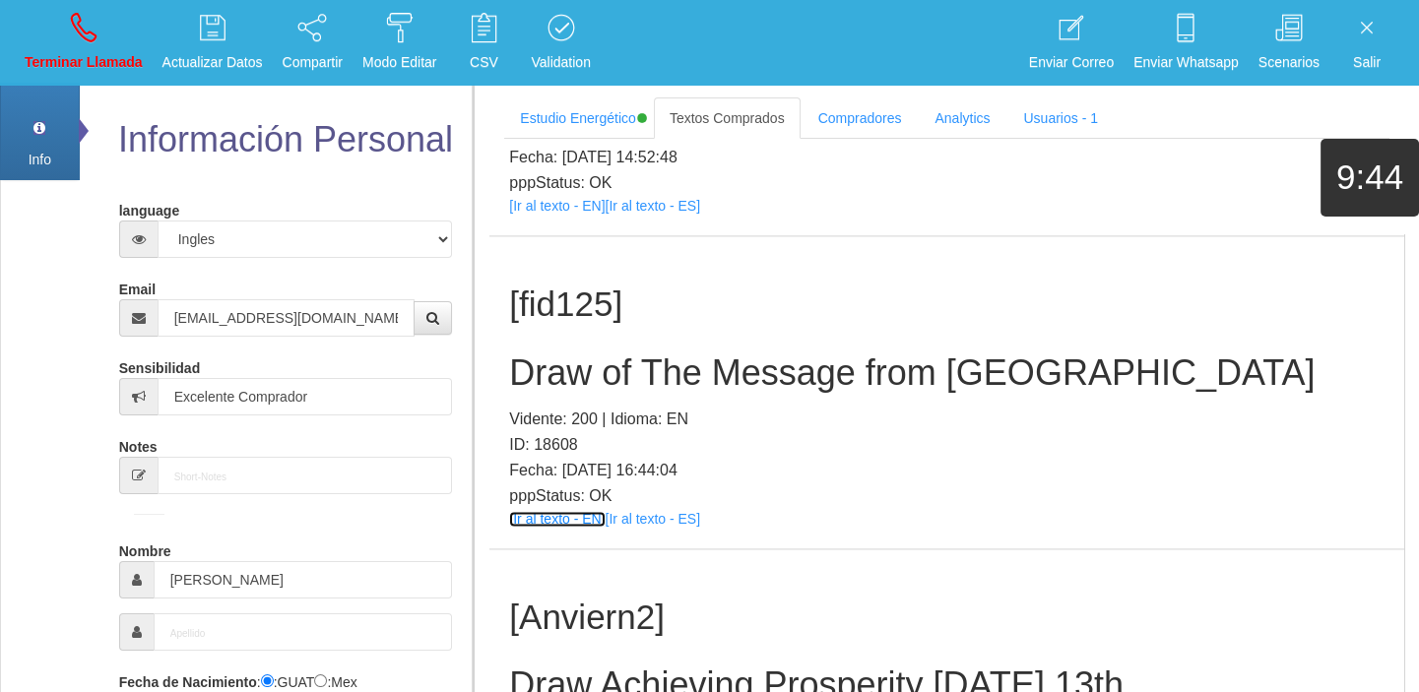
click at [539, 517] on link "[Ir al texto - EN]" at bounding box center [557, 519] width 96 height 16
click at [484, 354] on section "Estudio Energético Realizar Pago Textos Comprados Compradores Analytics Usuario…" at bounding box center [946, 429] width 946 height 692
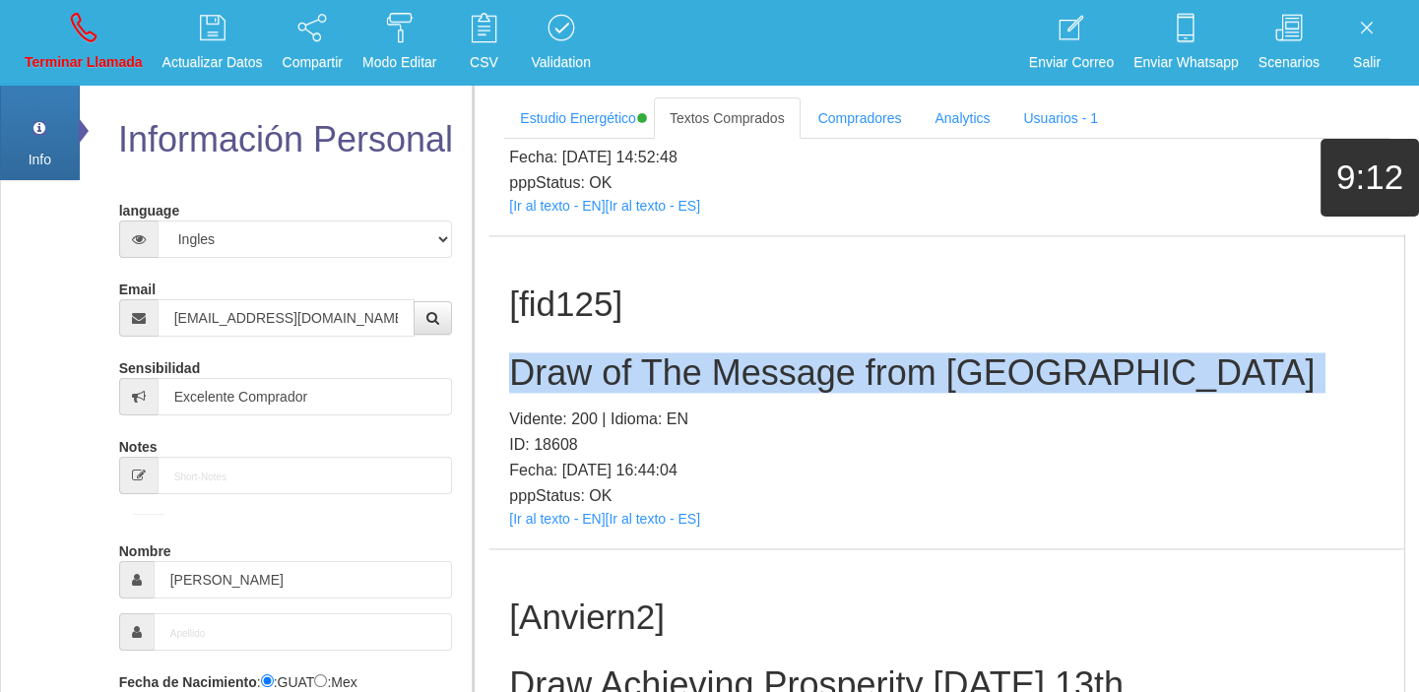
click at [484, 354] on section "Estudio Energético Realizar Pago Textos Comprados Compradores Analytics Usuario…" at bounding box center [946, 429] width 946 height 692
copy h2 "Draw of The Message from [GEOGRAPHIC_DATA]"
drag, startPoint x: 50, startPoint y: 7, endPoint x: 767, endPoint y: 113, distance: 724.7
click at [52, 9] on link "Terminar Llamada" at bounding box center [84, 43] width 132 height 74
select select "0"
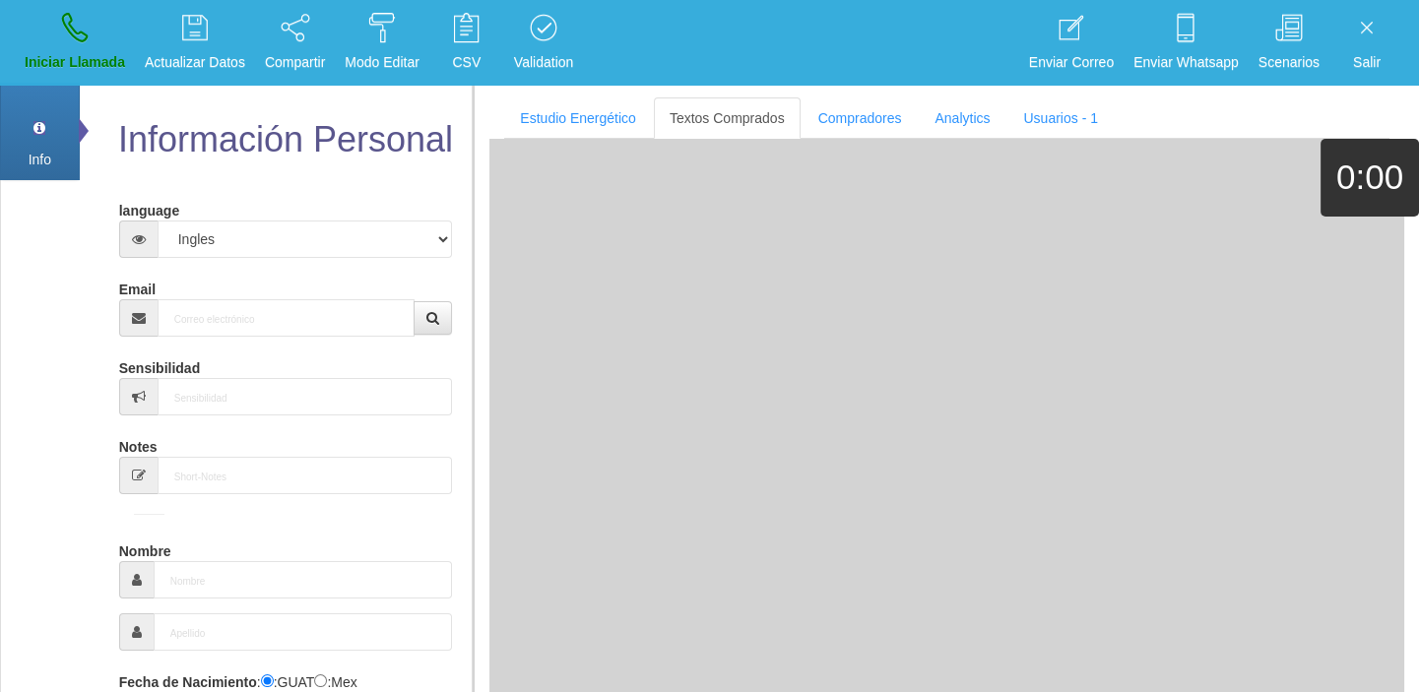
scroll to position [0, 0]
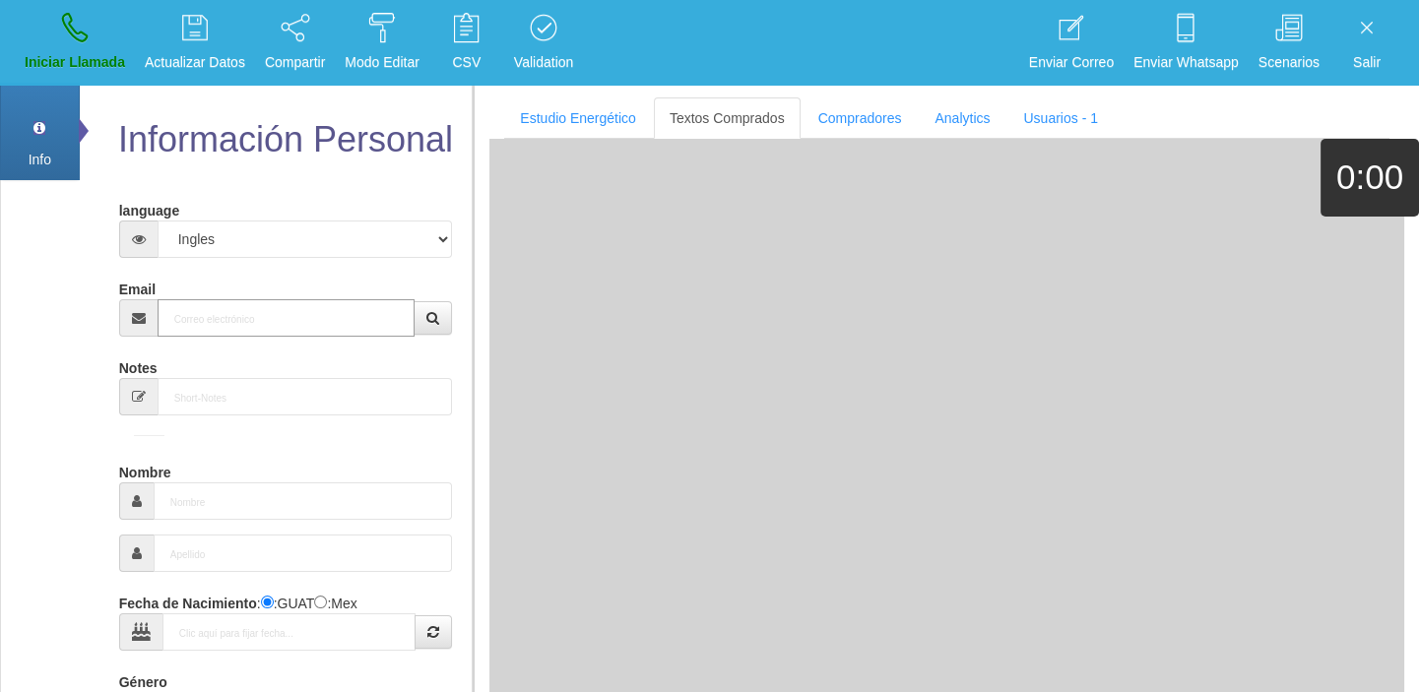
click at [276, 334] on input "Email" at bounding box center [287, 317] width 258 height 37
paste input "[EMAIL_ADDRESS][DOMAIN_NAME]"
type input "[EMAIL_ADDRESS][DOMAIN_NAME]"
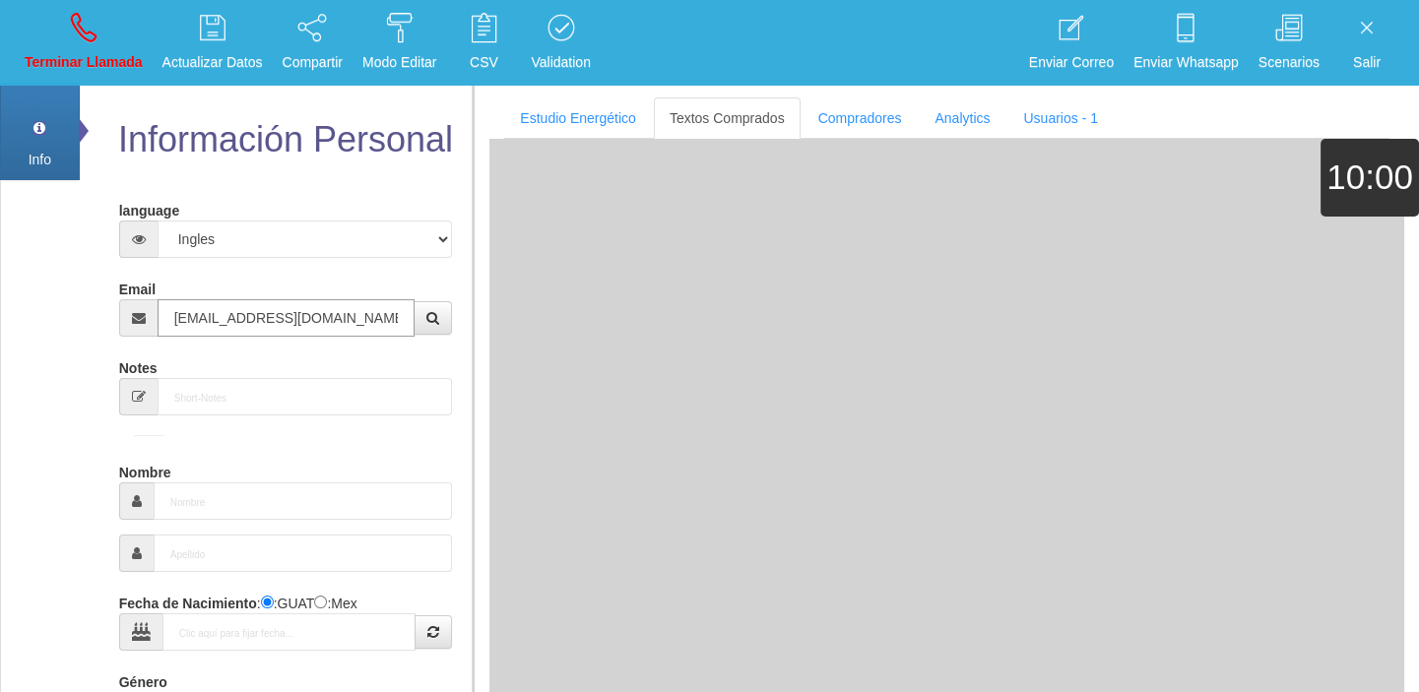
type input "[DATE]"
type input "Excelente Comprador"
type input "[PERSON_NAME]"
select select "1"
type input "[PHONE_NUMBER]"
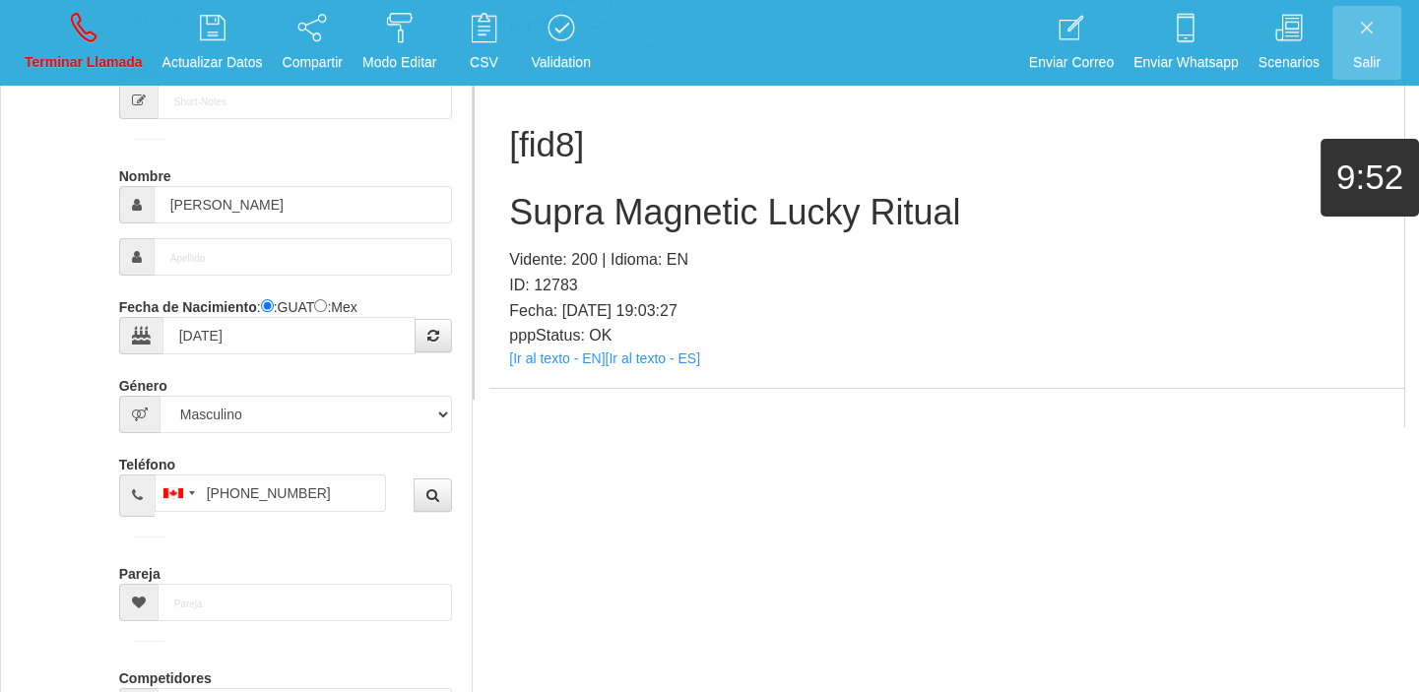
scroll to position [3716, 0]
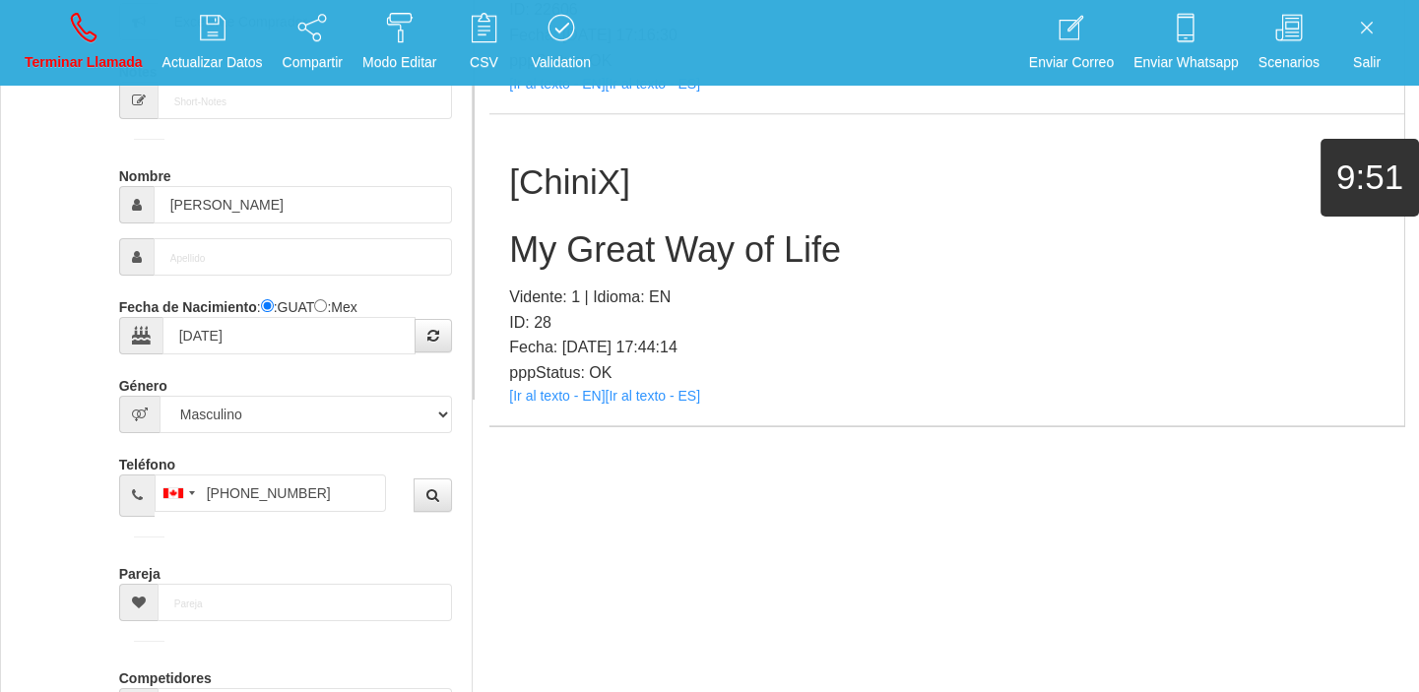
click at [530, 402] on div "[ChiniX] My Great Way of Life Vidente: 1 | Idioma: EN ID: 28 Fecha: [DATE] 17:4…" at bounding box center [946, 270] width 915 height 312
click at [532, 395] on link "[Ir al texto - EN]" at bounding box center [557, 396] width 96 height 16
click at [583, 256] on h2 "My Great Way of Life" at bounding box center [946, 249] width 875 height 39
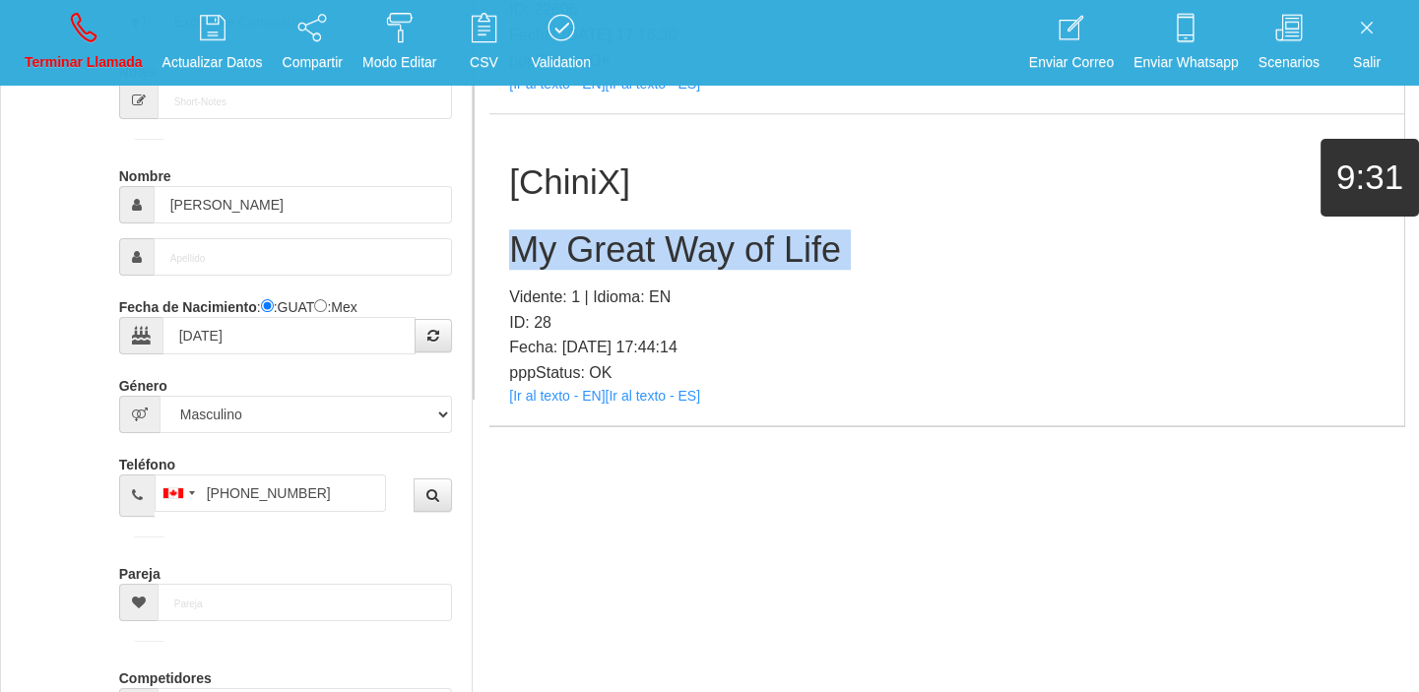
click at [583, 255] on h2 "My Great Way of Life" at bounding box center [946, 249] width 875 height 39
copy h2 "My Great Way of Life"
click at [63, 28] on link "Terminar Llamada" at bounding box center [84, 43] width 132 height 74
select select "0"
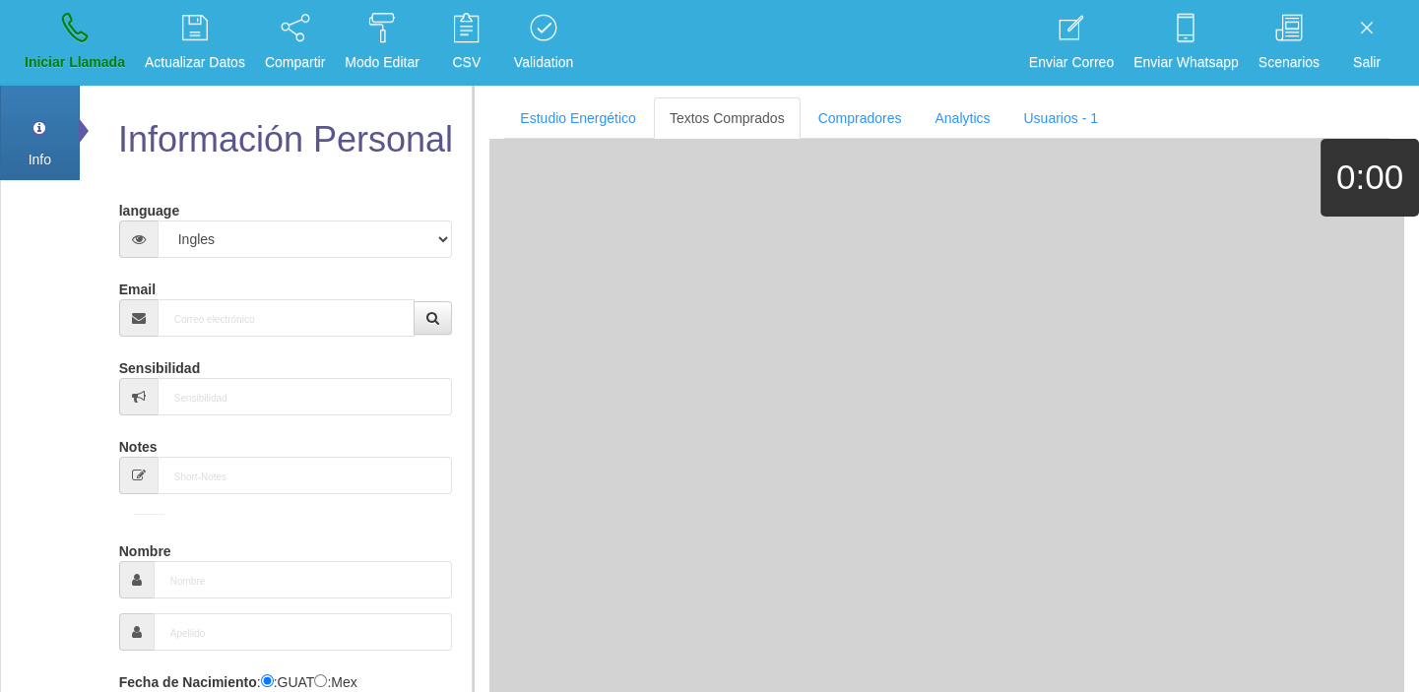
scroll to position [0, 0]
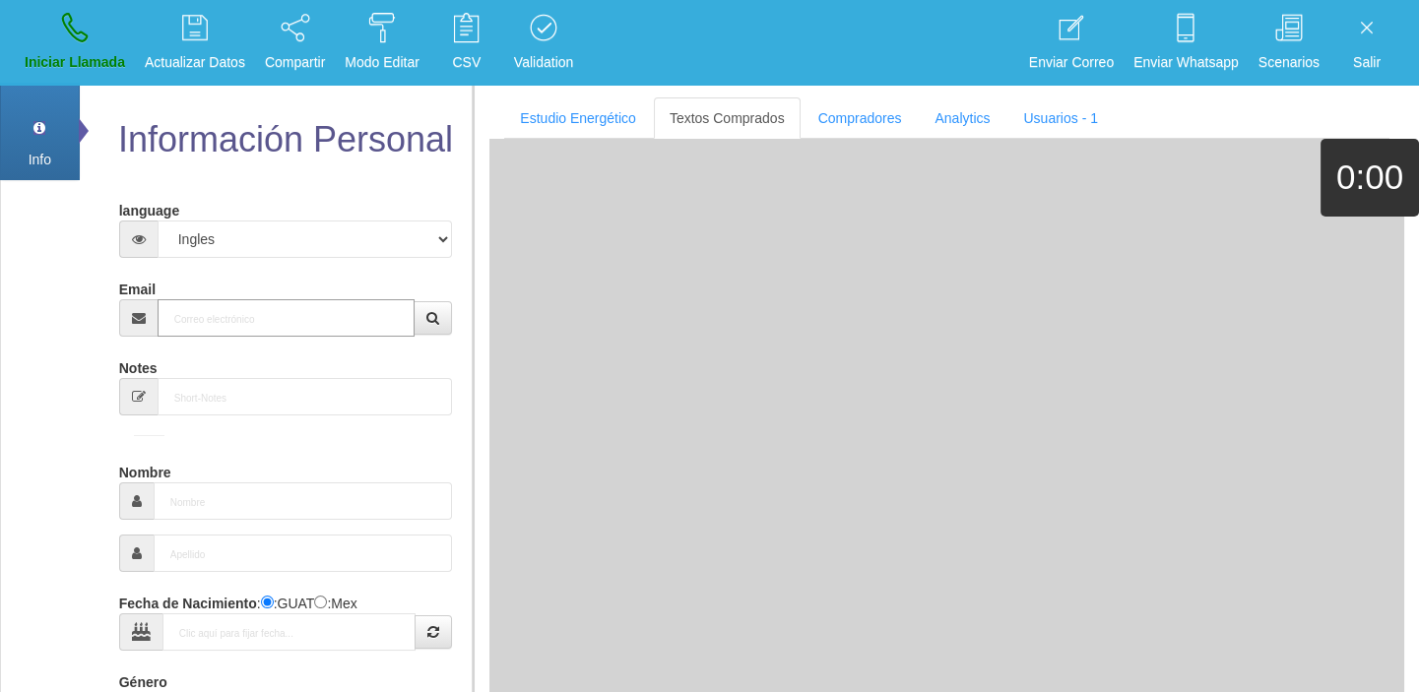
click at [340, 310] on input "Email" at bounding box center [287, 317] width 258 height 37
paste input "[EMAIL_ADDRESS][DOMAIN_NAME]"
type input "[EMAIL_ADDRESS][DOMAIN_NAME]"
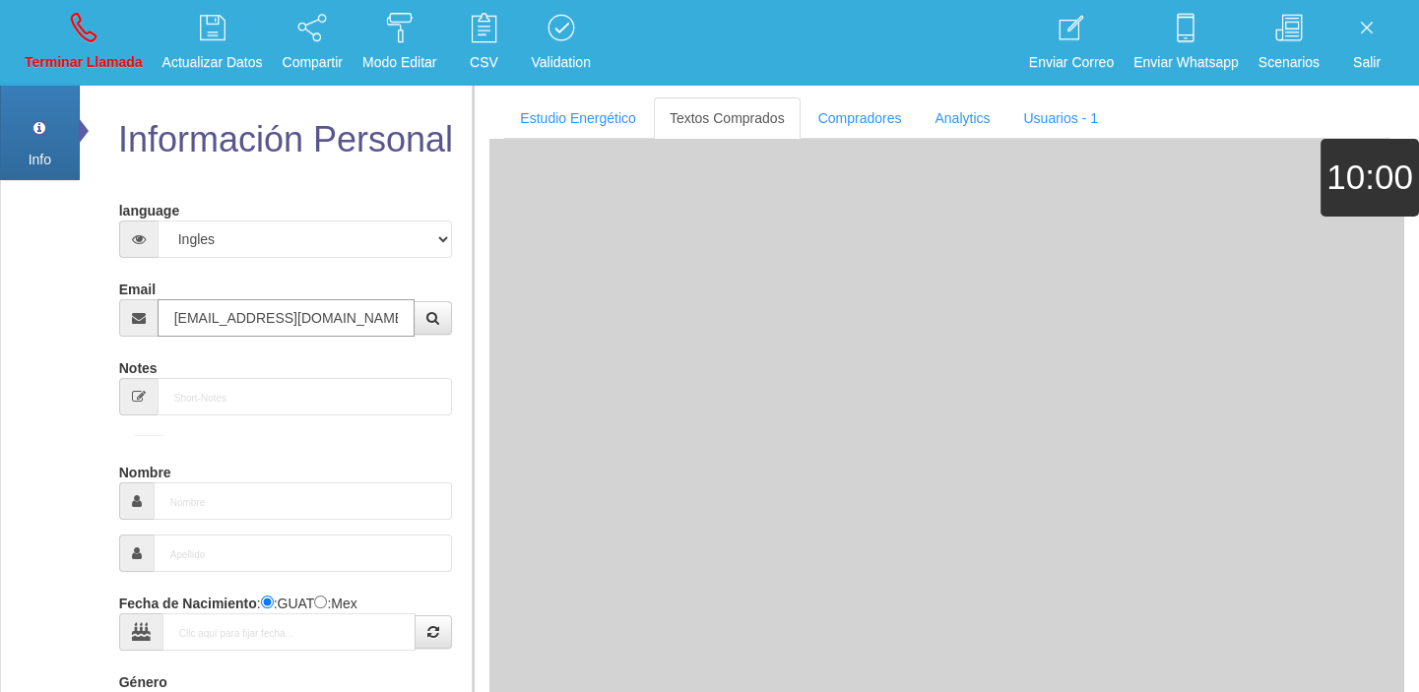
type input "30 Ene 1965"
type input "Comprador bajo"
type input "[PERSON_NAME]"
select select "2"
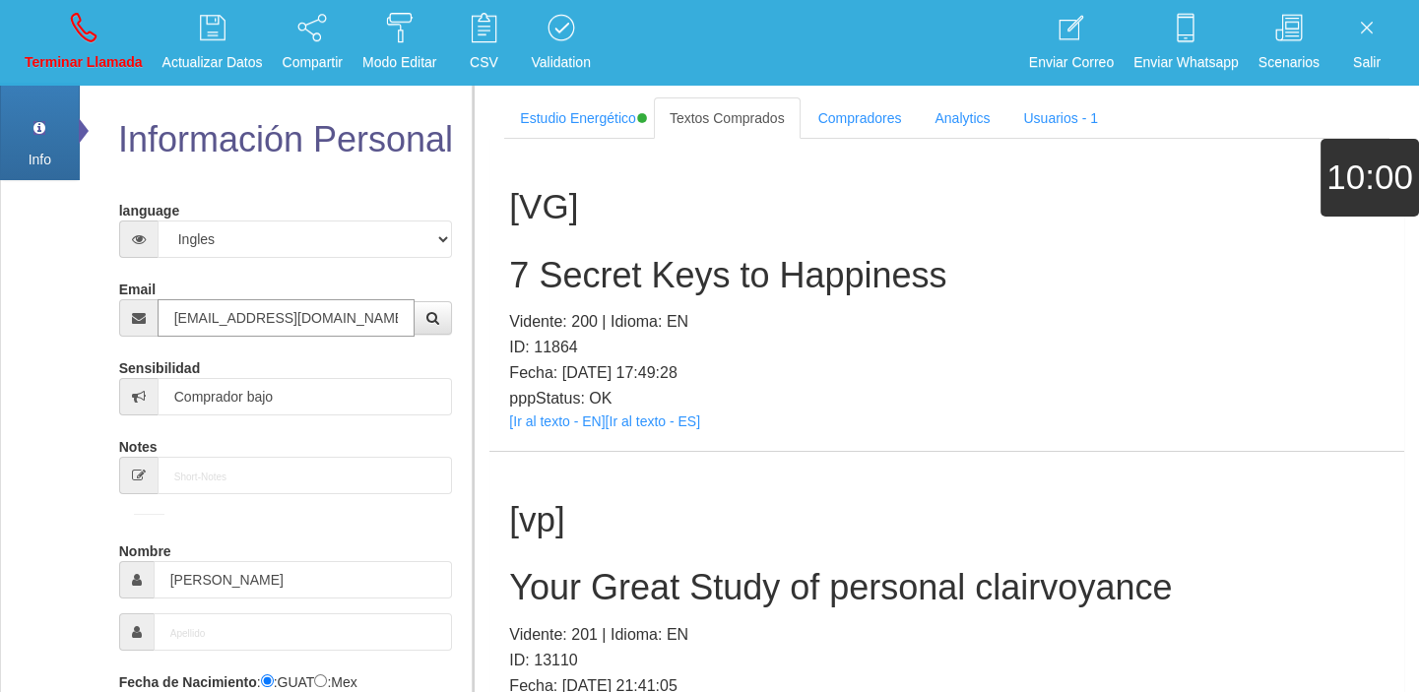
type input "[EMAIL_ADDRESS][DOMAIN_NAME]"
click at [564, 427] on link "[Ir al texto - EN]" at bounding box center [557, 422] width 96 height 16
click at [560, 267] on h2 "7 Secret Keys to Happiness" at bounding box center [946, 275] width 875 height 39
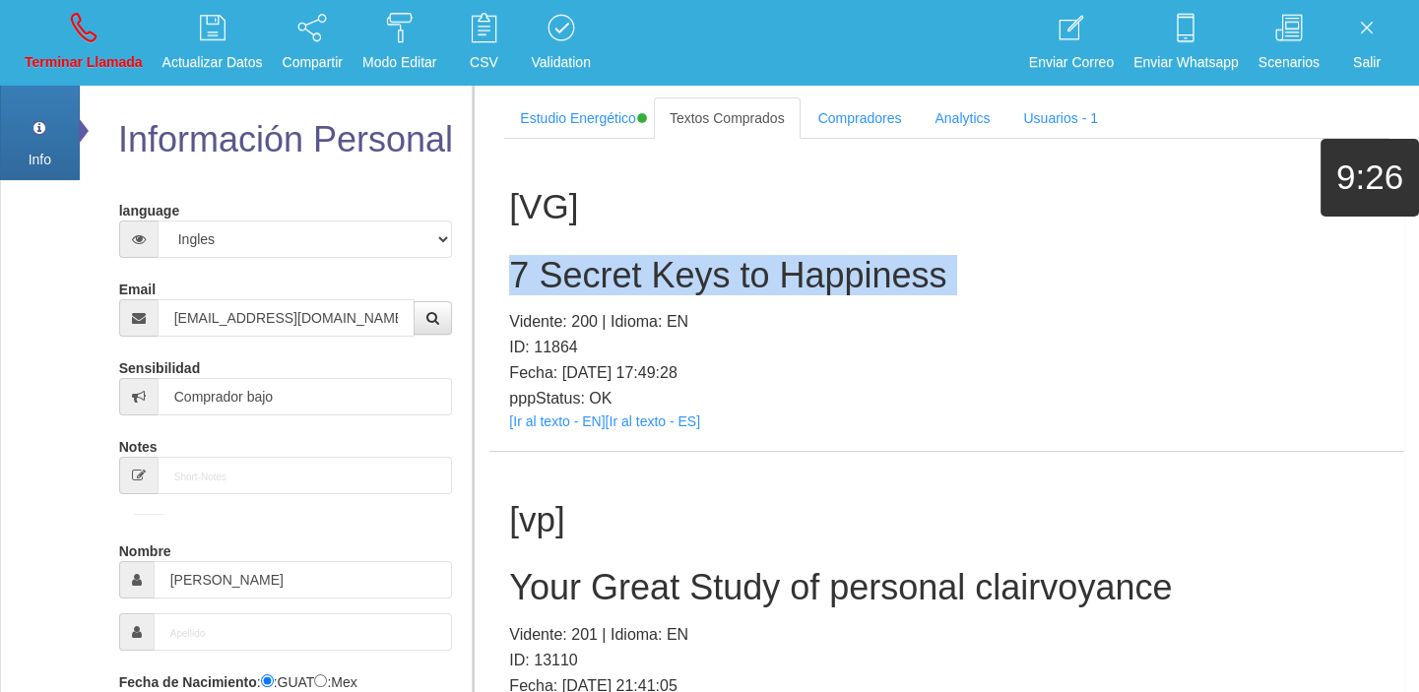
click at [560, 267] on h2 "7 Secret Keys to Happiness" at bounding box center [946, 275] width 875 height 39
copy h2 "7 Secret Keys to Happiness"
drag, startPoint x: 78, startPoint y: 36, endPoint x: 79, endPoint y: 74, distance: 37.4
click at [78, 36] on icon at bounding box center [84, 28] width 26 height 32
select select "0"
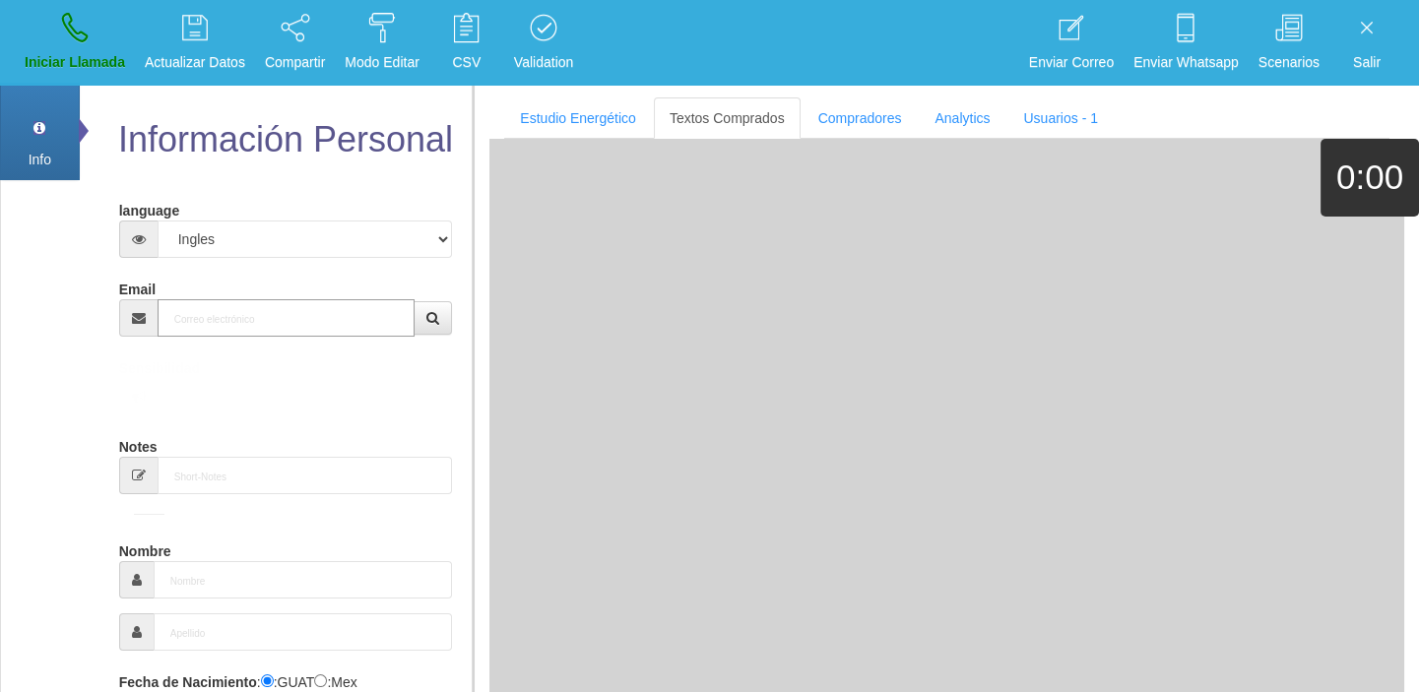
click at [212, 326] on input "Email" at bounding box center [287, 317] width 258 height 37
paste input "[EMAIL_ADDRESS][DOMAIN_NAME]"
type input "[EMAIL_ADDRESS][DOMAIN_NAME]"
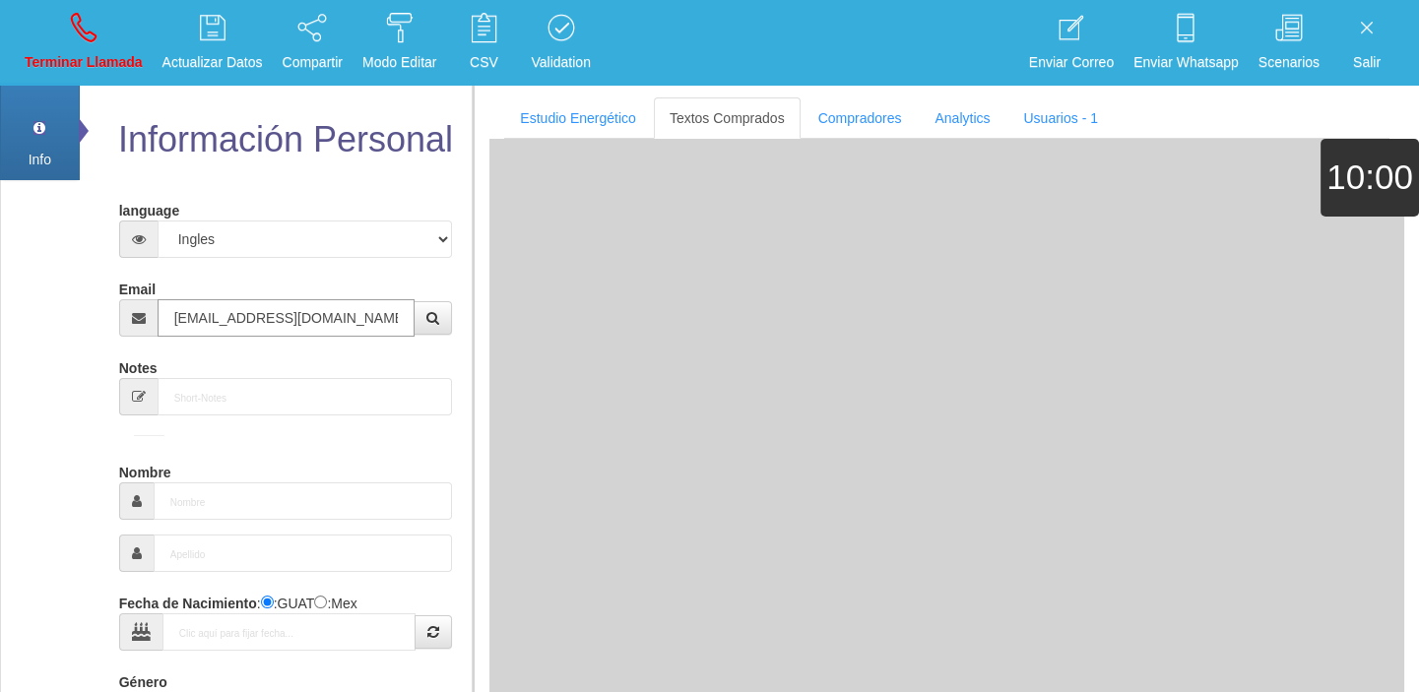
type input "[DATE]"
type input "Comprador bajo"
type input "[PERSON_NAME]"
select select "1"
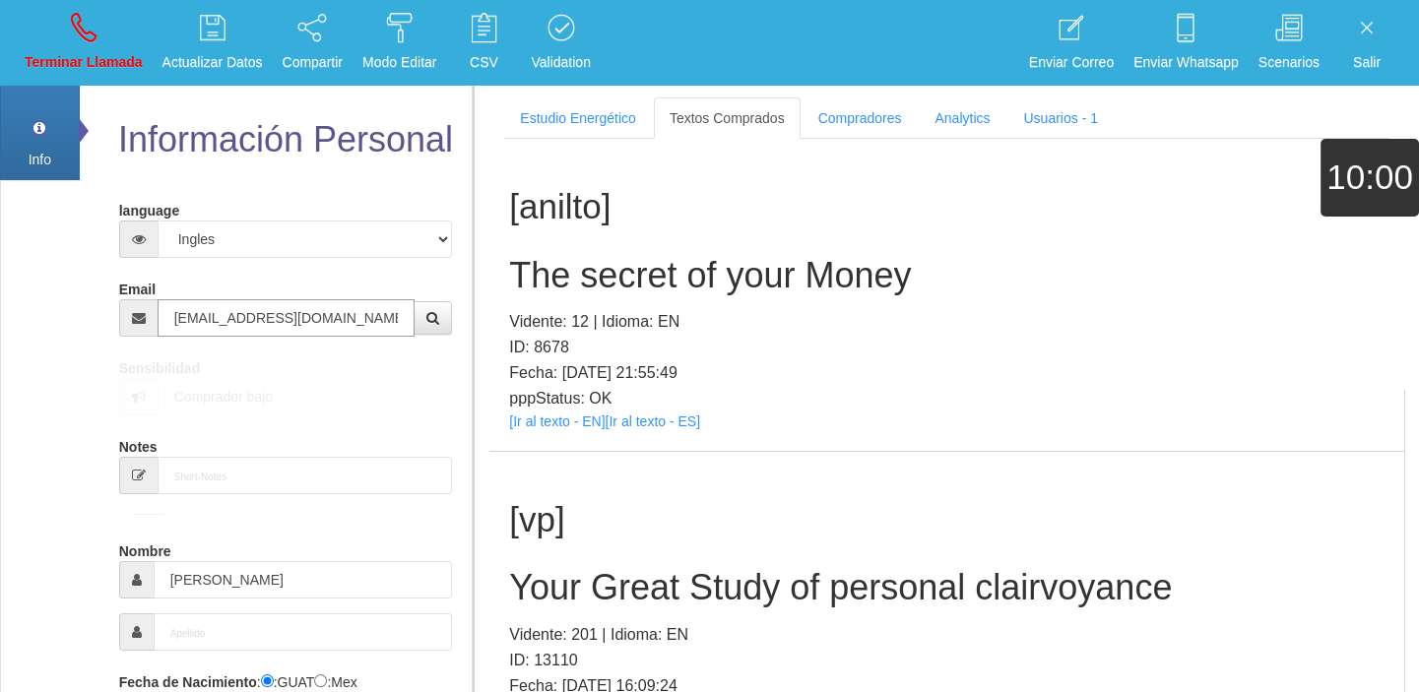
type input "[EMAIL_ADDRESS][DOMAIN_NAME]"
click at [592, 403] on p "pppStatus: OK" at bounding box center [946, 399] width 875 height 26
click at [587, 417] on link "[Ir al texto - EN]" at bounding box center [557, 422] width 96 height 16
click at [578, 282] on h2 "The secret of your Money" at bounding box center [946, 275] width 875 height 39
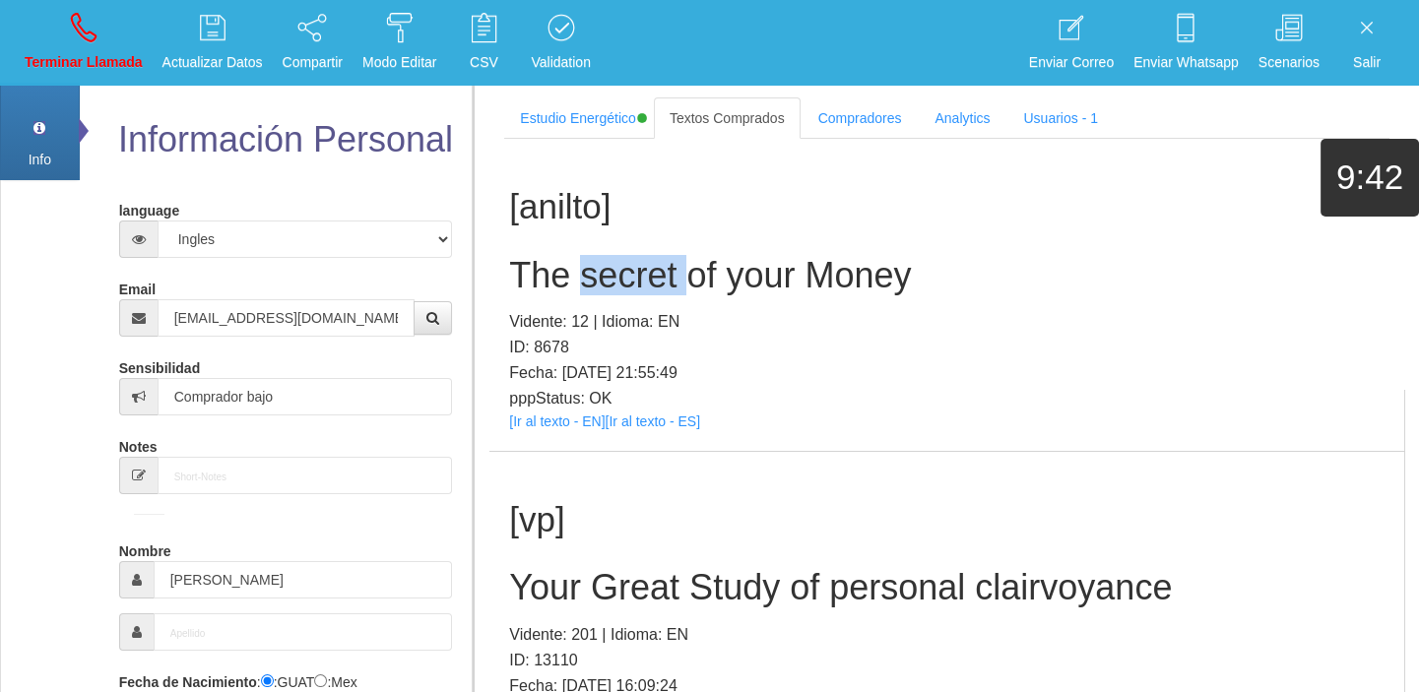
click at [578, 282] on h2 "The secret of your Money" at bounding box center [946, 275] width 875 height 39
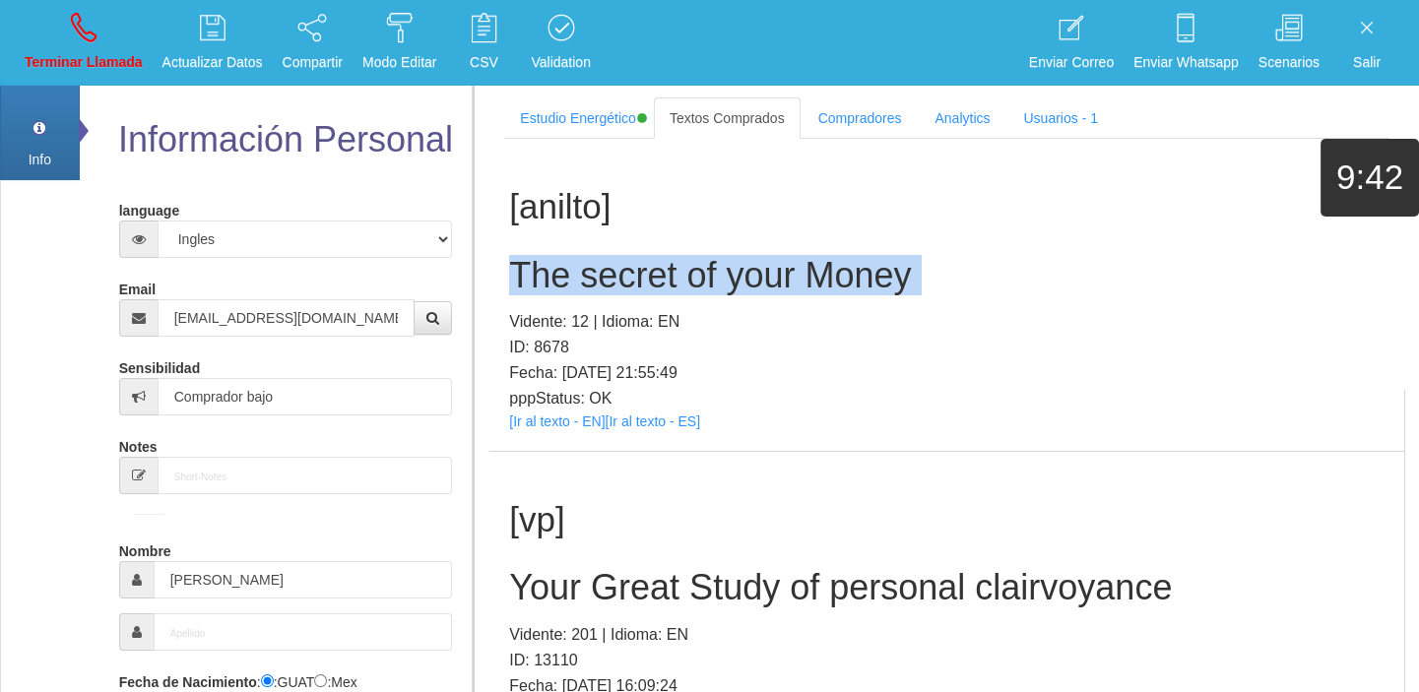
click at [578, 282] on h2 "The secret of your Money" at bounding box center [946, 275] width 875 height 39
copy h2 "The secret of your Money"
click at [54, 53] on p "Terminar Llamada" at bounding box center [84, 62] width 118 height 23
select select "0"
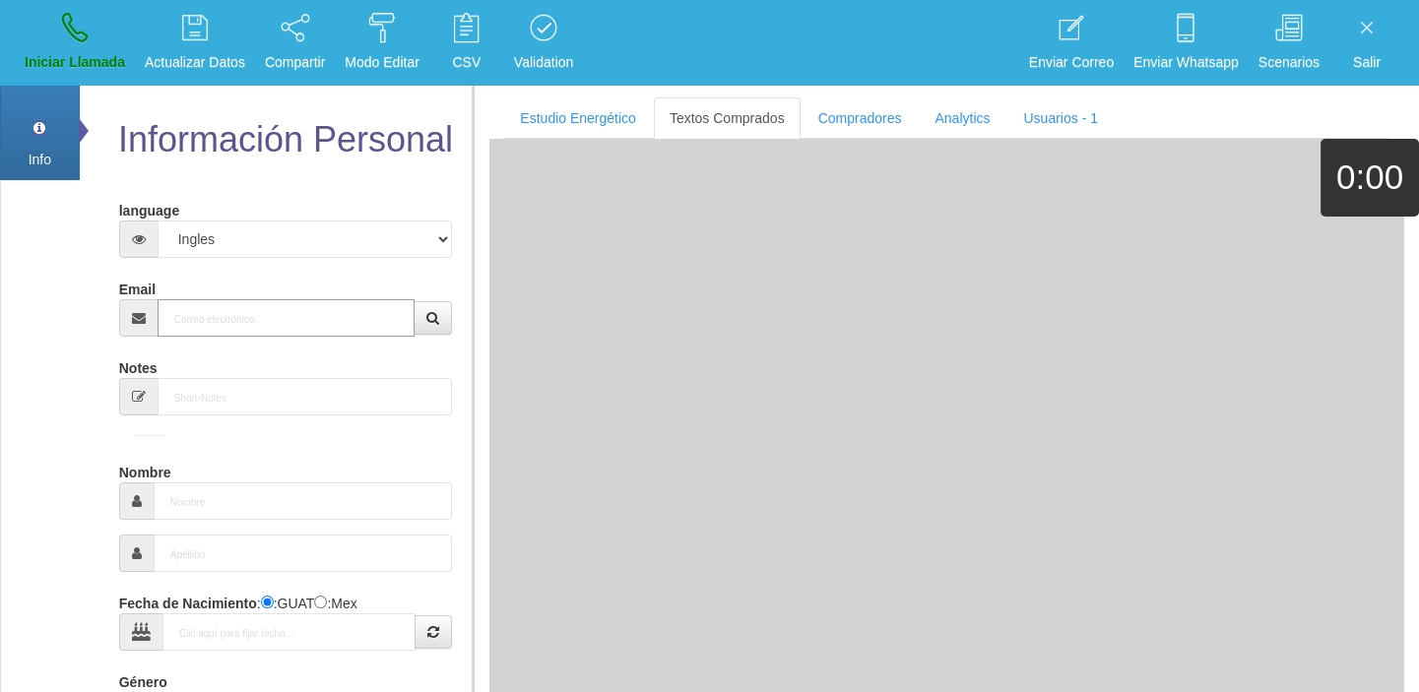
click at [222, 304] on input "Email" at bounding box center [287, 317] width 258 height 37
paste input "[EMAIL_ADDRESS][DOMAIN_NAME]"
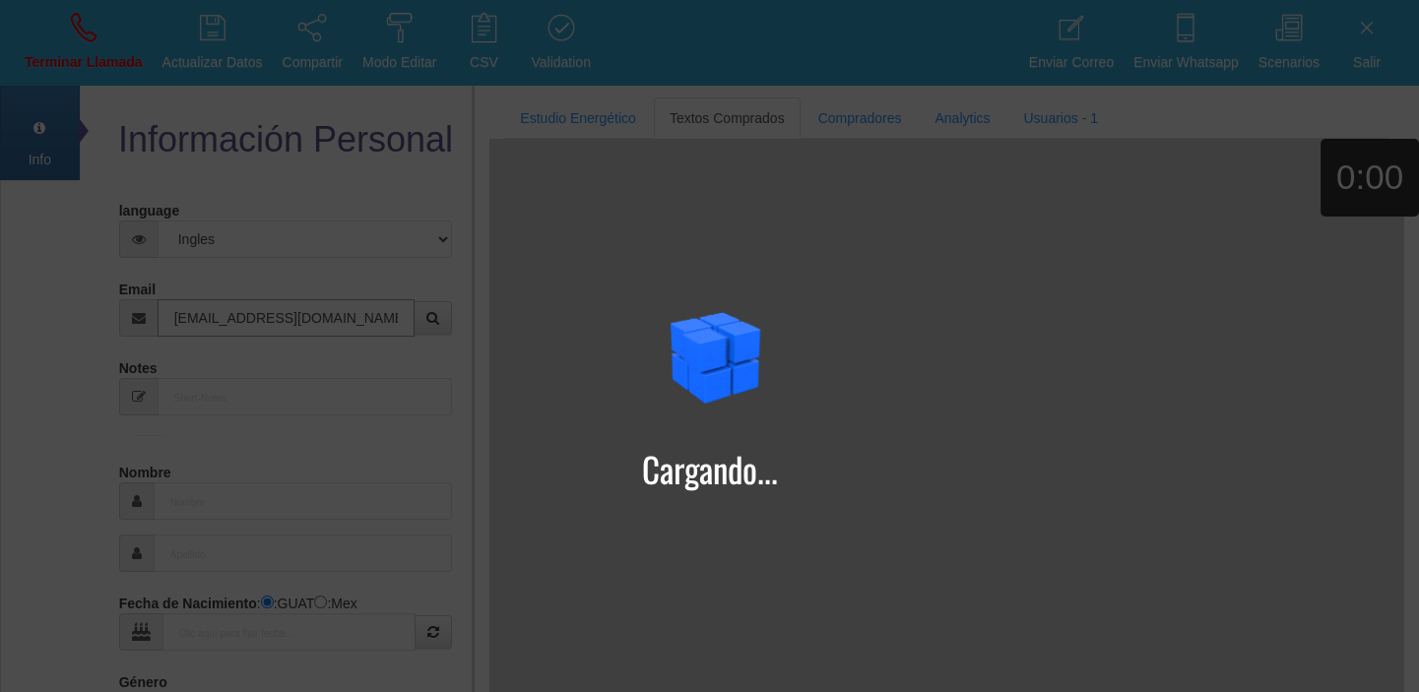
type input "[EMAIL_ADDRESS][DOMAIN_NAME]"
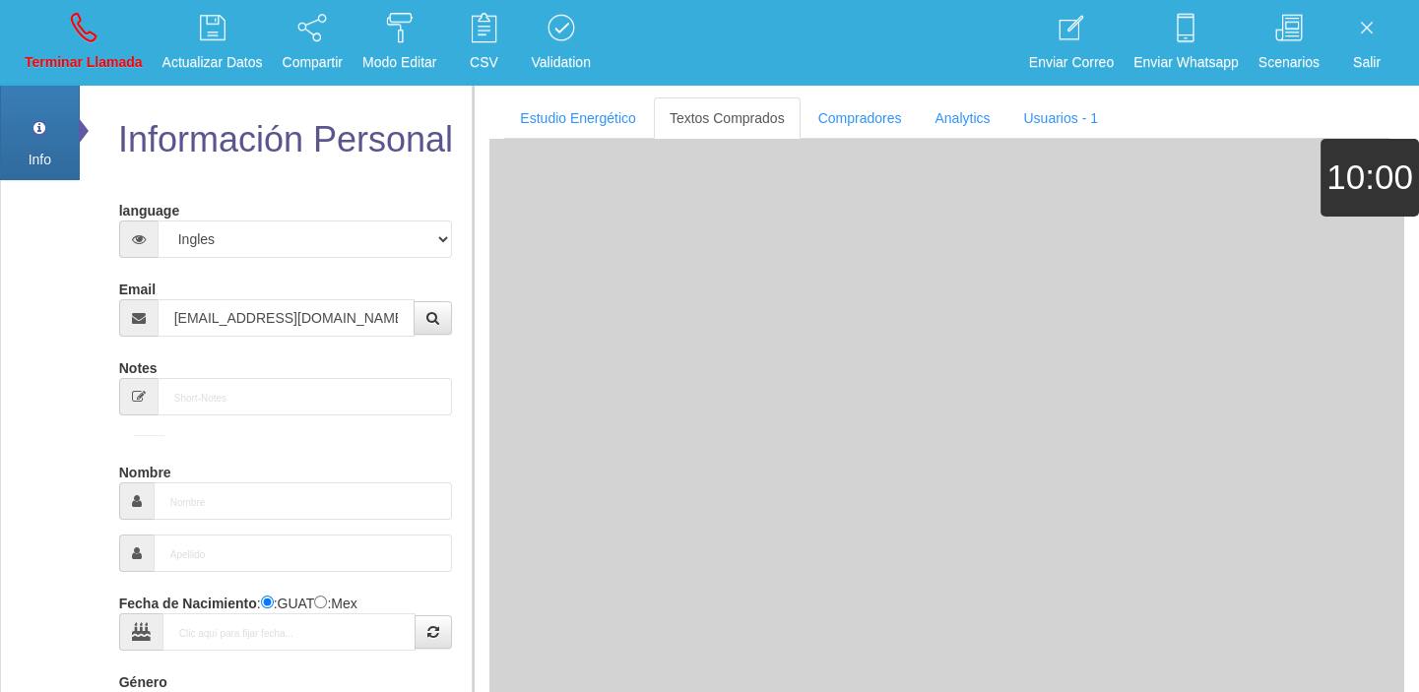
type input "[DATE]"
type input "Comprador bajo"
type input "[PERSON_NAME]"
select select "2"
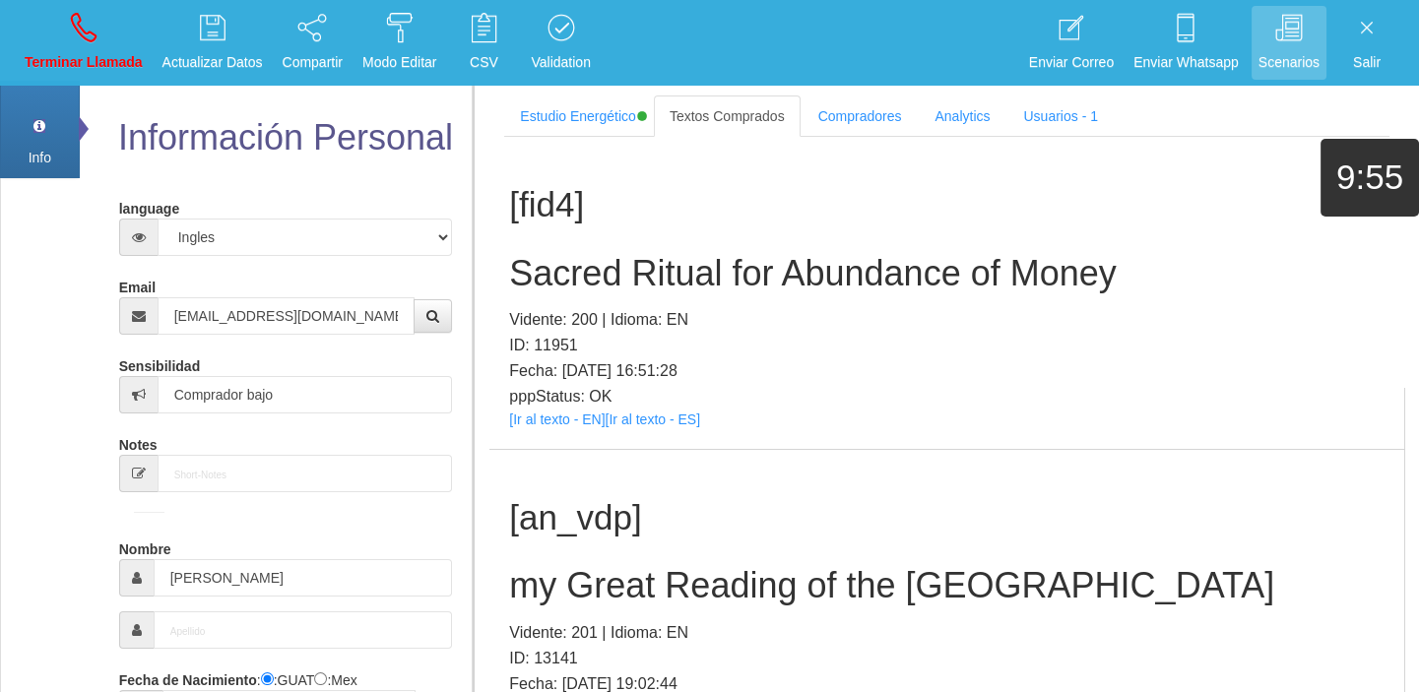
scroll to position [276, 0]
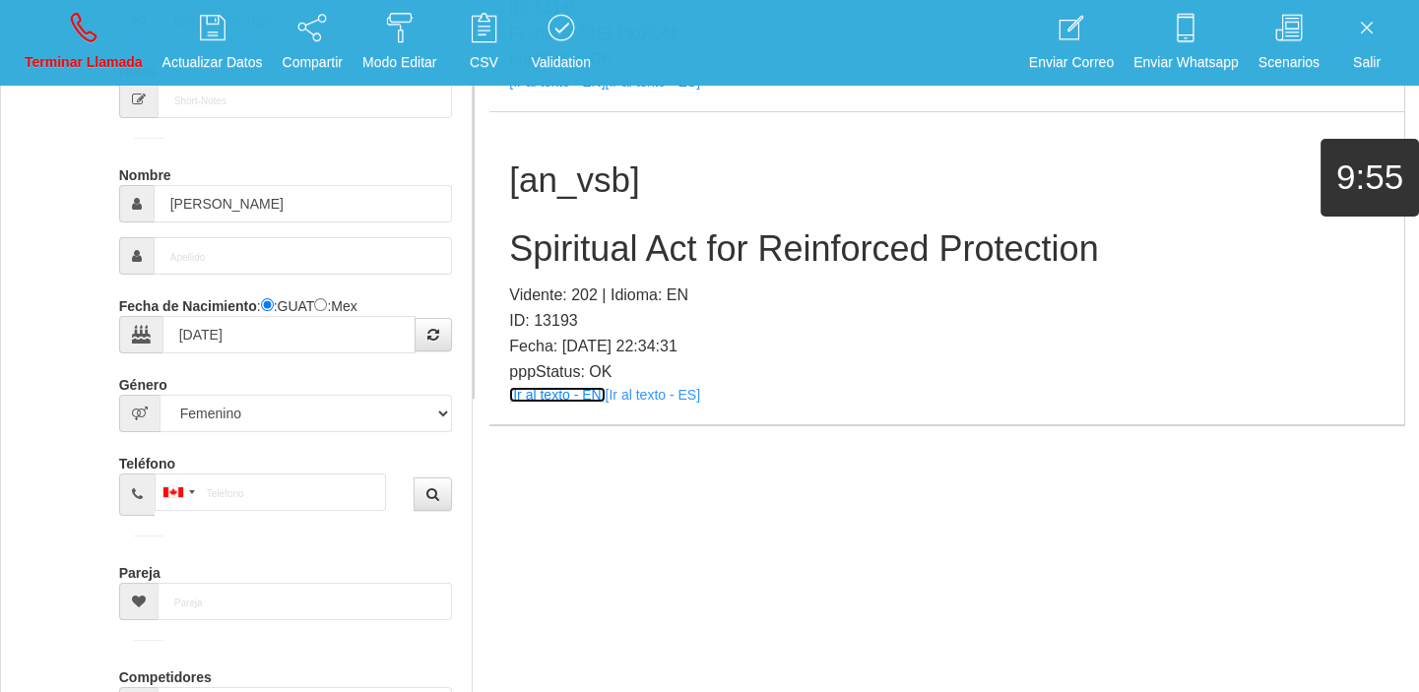
click at [541, 391] on link "[Ir al texto - EN]" at bounding box center [557, 395] width 96 height 16
click at [605, 231] on h2 "Spiritual Act for Reinforced Protection" at bounding box center [946, 248] width 875 height 39
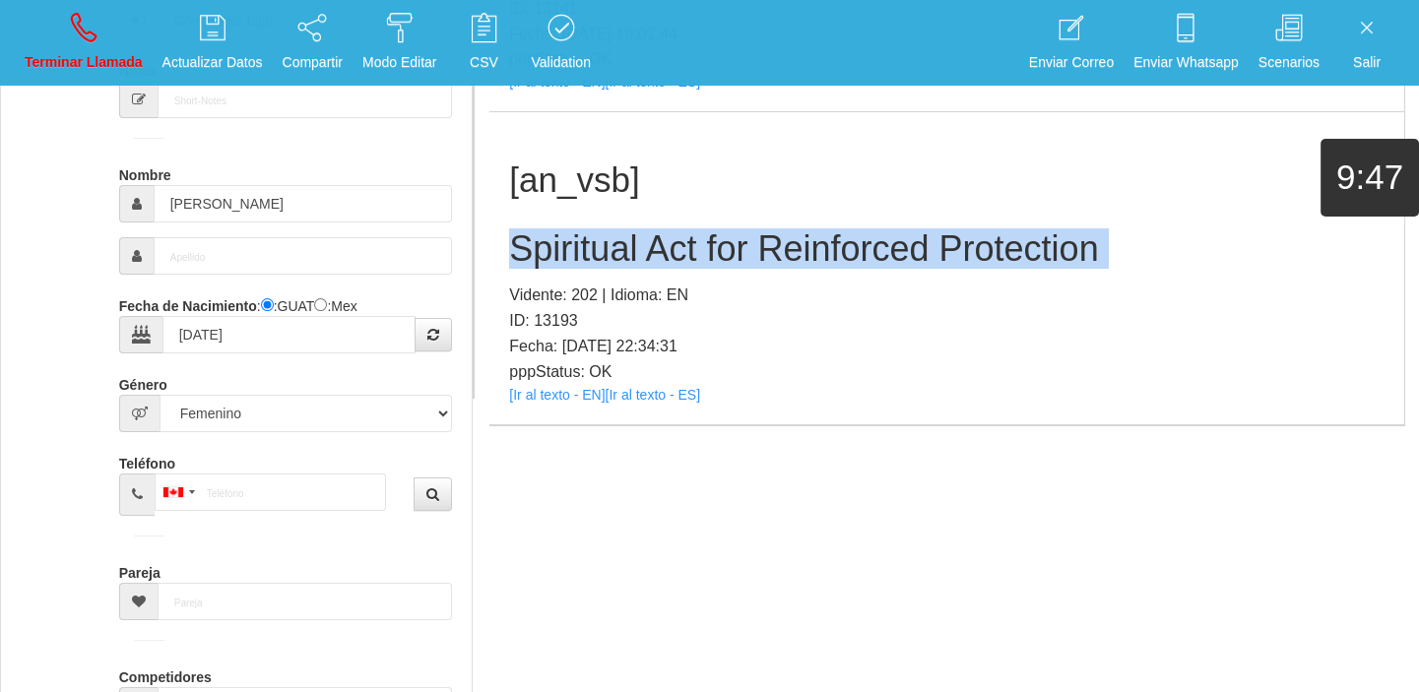
click at [605, 231] on h2 "Spiritual Act for Reinforced Protection" at bounding box center [946, 248] width 875 height 39
copy h2 "Spiritual Act for Reinforced Protection"
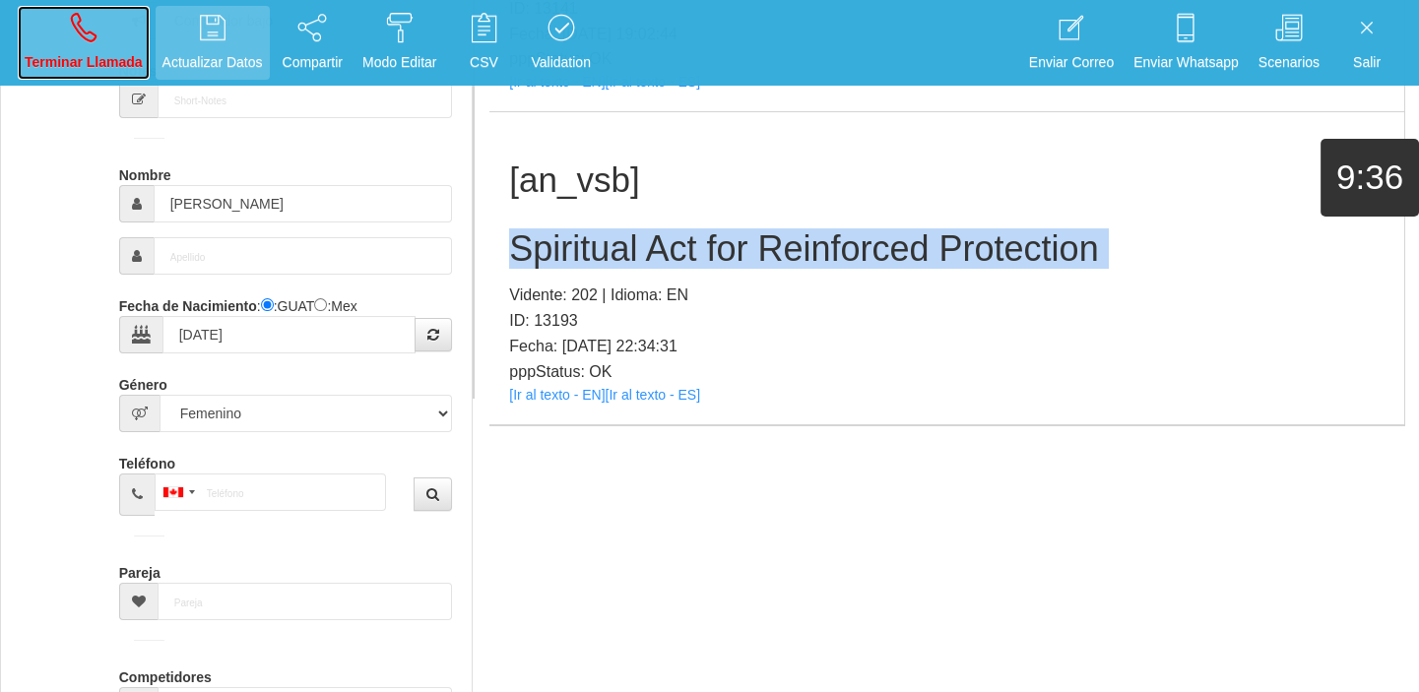
click at [138, 39] on link "Terminar Llamada" at bounding box center [84, 43] width 132 height 74
select select "0"
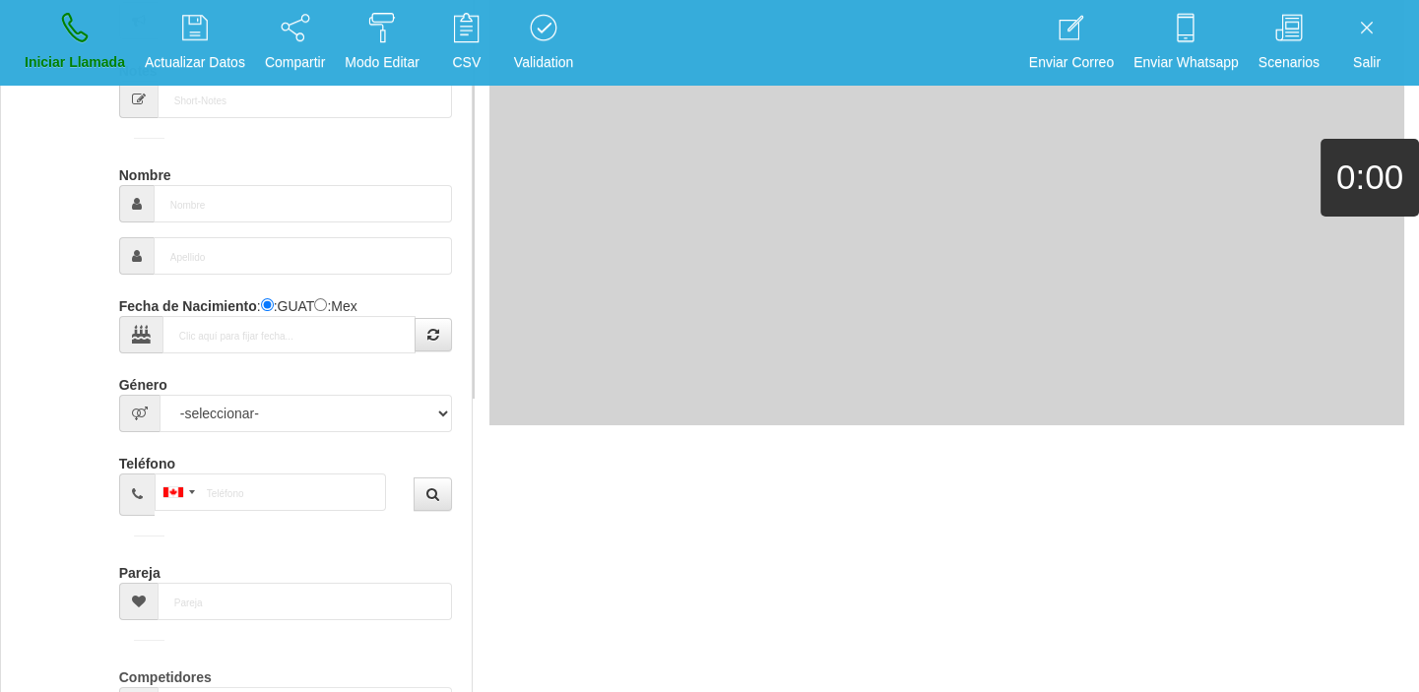
scroll to position [0, 0]
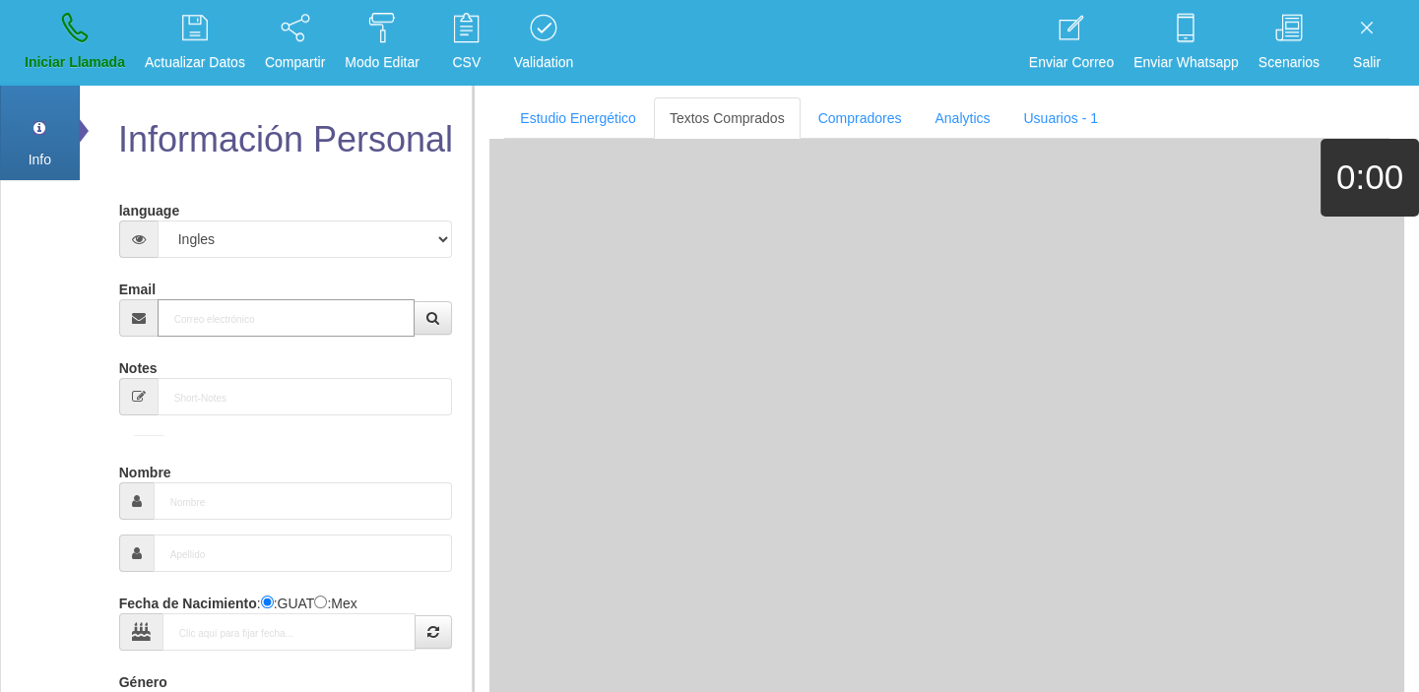
paste input "[EMAIL_ADDRESS][DOMAIN_NAME]"
click at [264, 317] on input "[EMAIL_ADDRESS][DOMAIN_NAME]" at bounding box center [287, 317] width 258 height 37
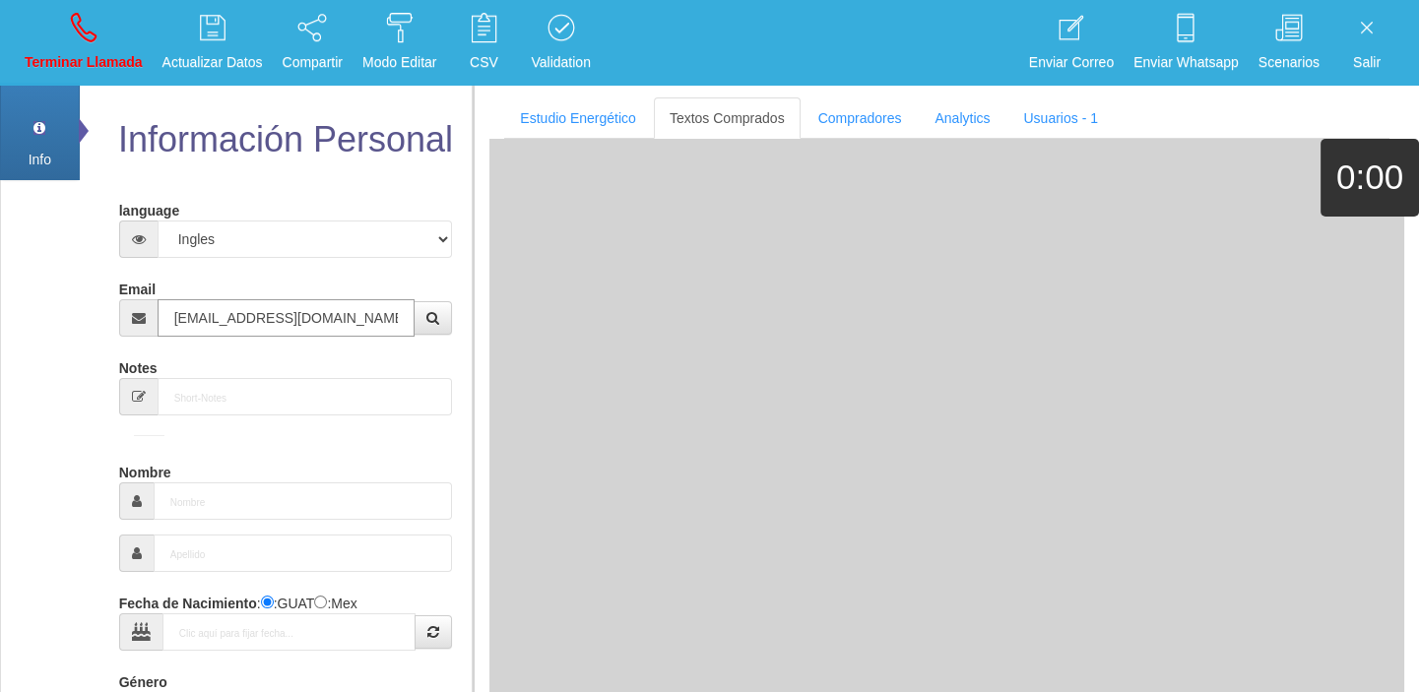
type input "[EMAIL_ADDRESS][DOMAIN_NAME]"
type input "[DATE]"
type input "Comprador bajo"
type input "[PERSON_NAME]"
select select "1"
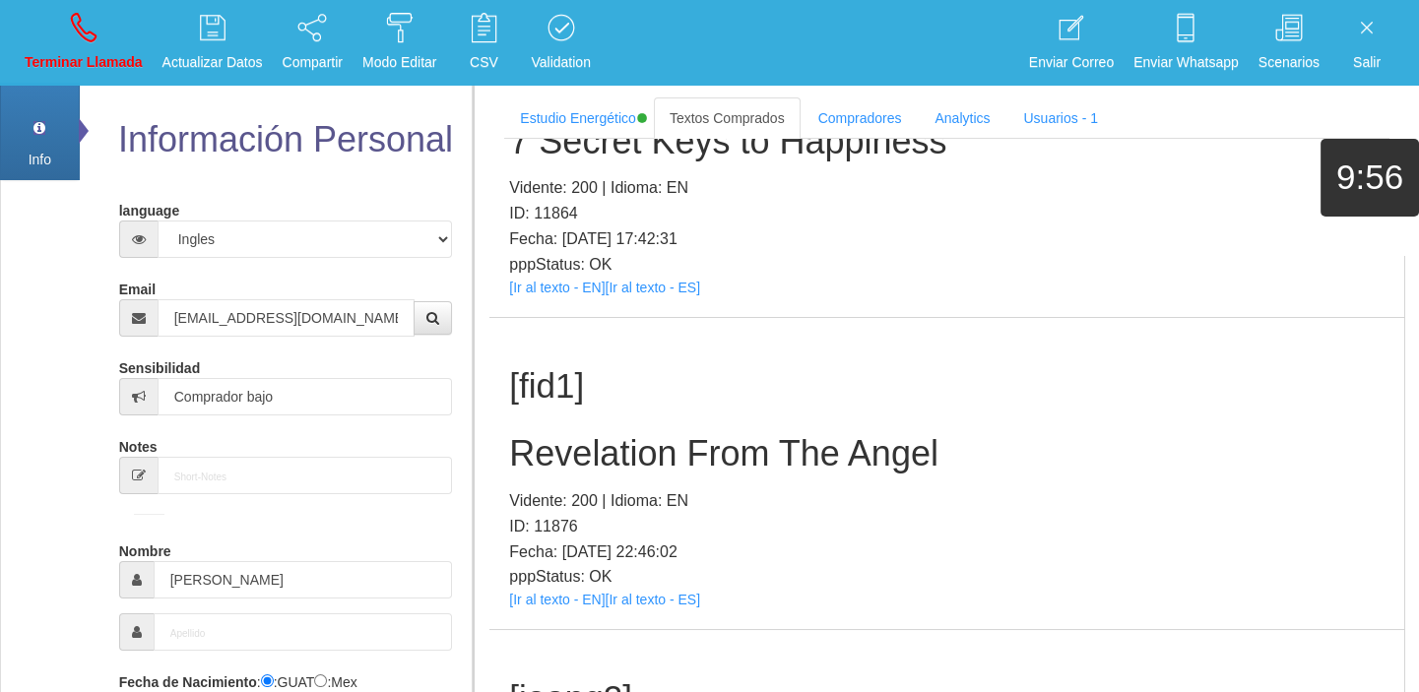
scroll to position [268, 0]
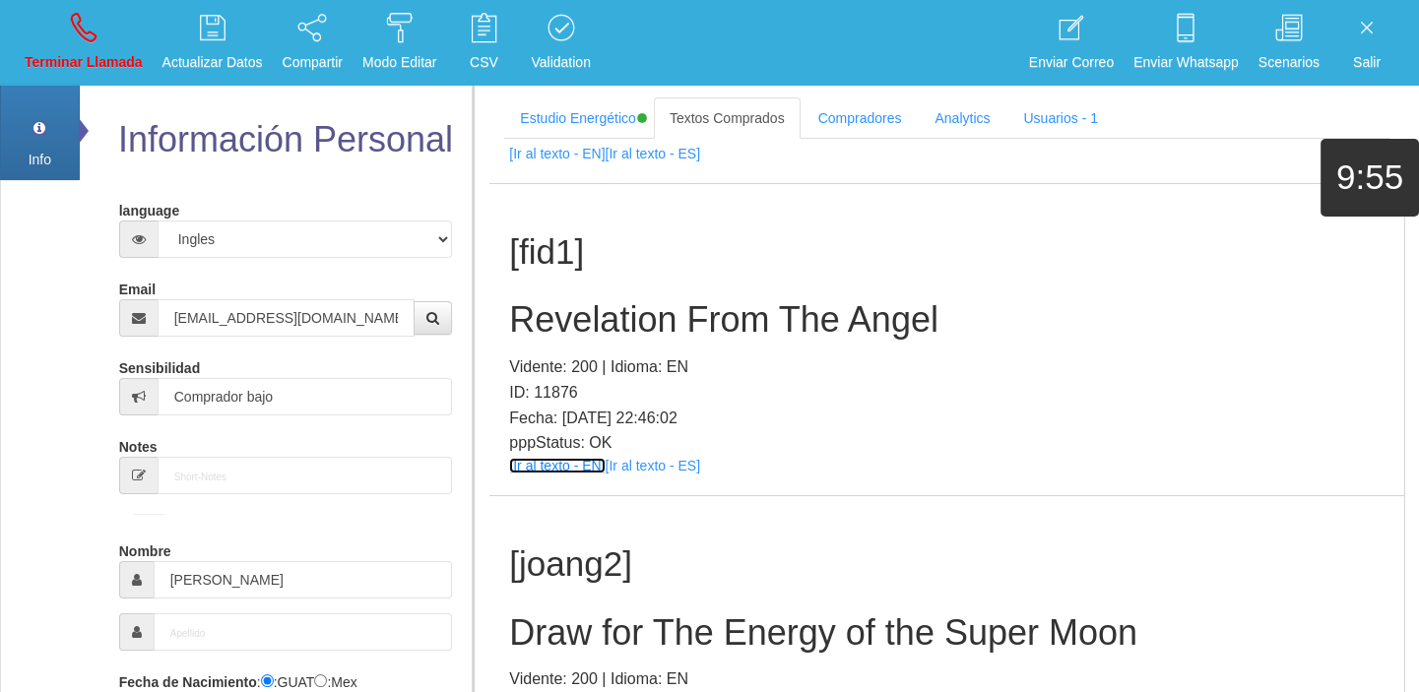
click at [550, 471] on link "[Ir al texto - EN]" at bounding box center [557, 466] width 96 height 16
click at [548, 465] on link "[Ir al texto - EN]" at bounding box center [557, 466] width 96 height 16
click at [594, 309] on h2 "Revelation From The Angel" at bounding box center [946, 319] width 875 height 39
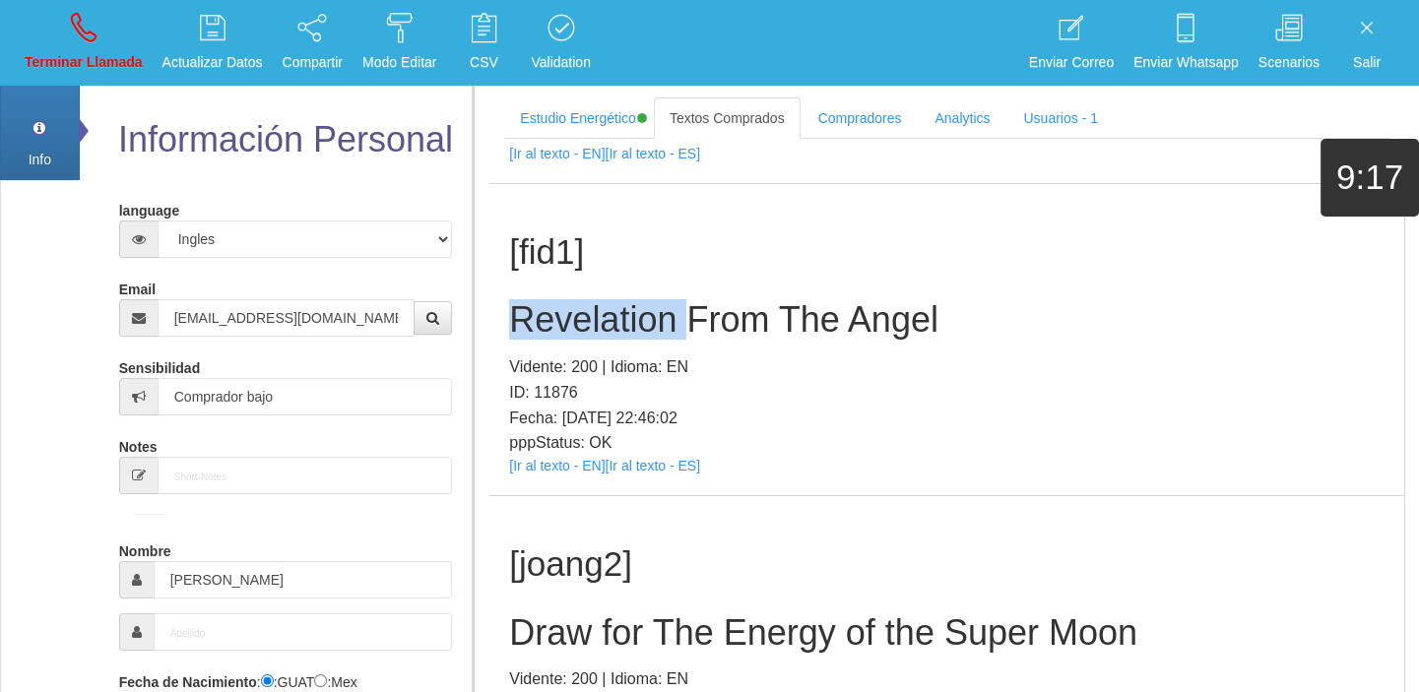
click at [594, 309] on h2 "Revelation From The Angel" at bounding box center [946, 319] width 875 height 39
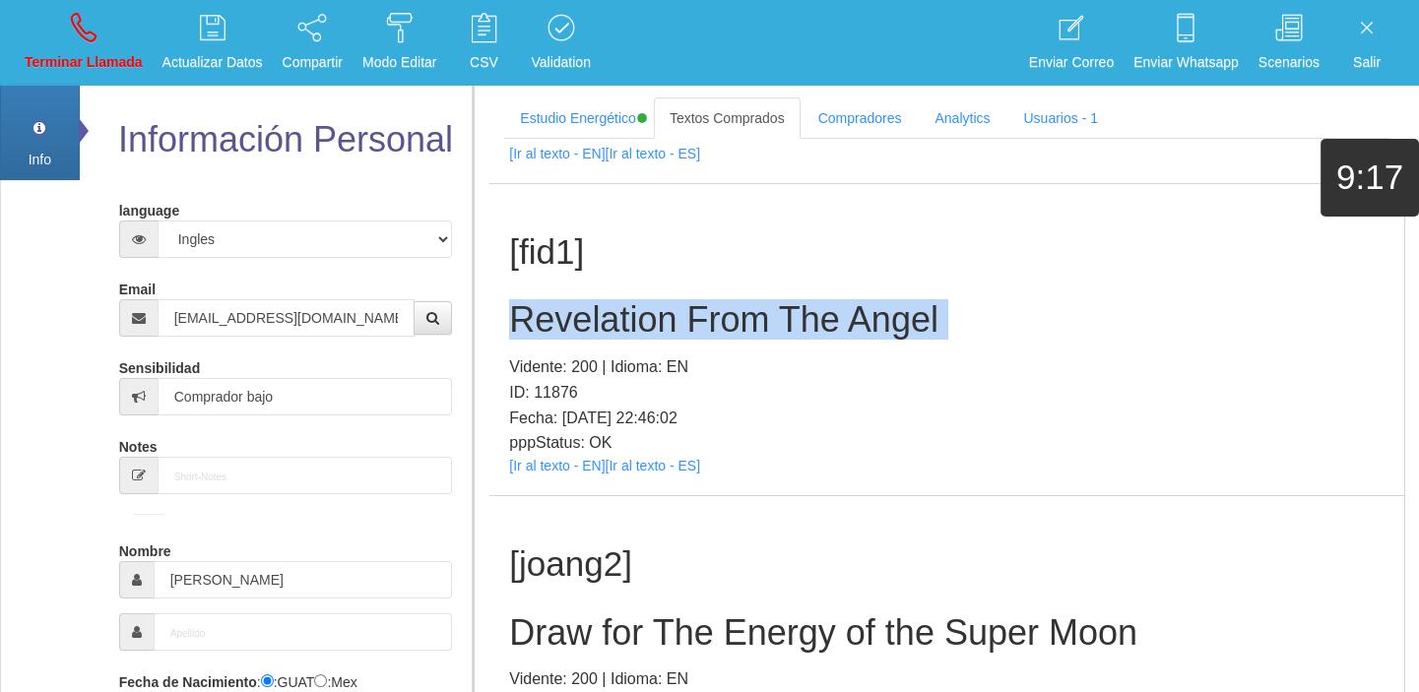
click at [594, 309] on h2 "Revelation From The Angel" at bounding box center [946, 319] width 875 height 39
click at [51, 43] on link "Terminar Llamada" at bounding box center [84, 43] width 132 height 74
select select "0"
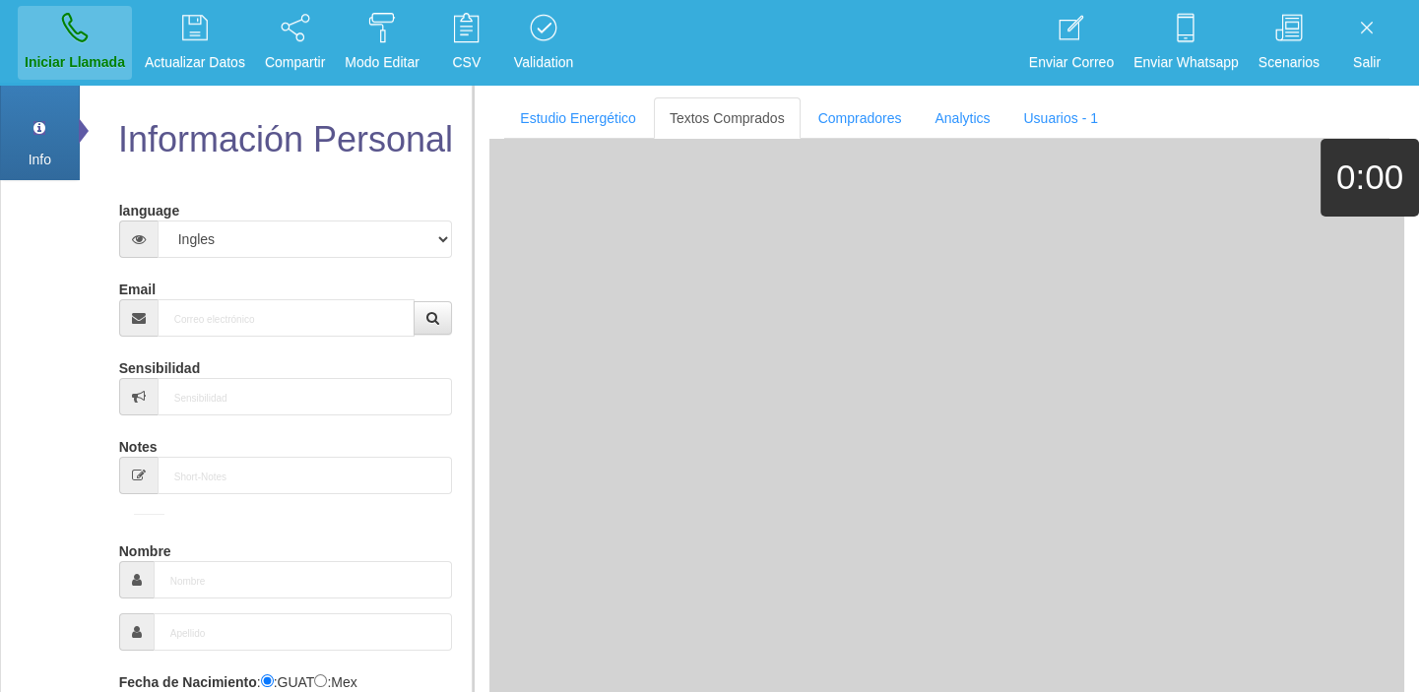
scroll to position [0, 0]
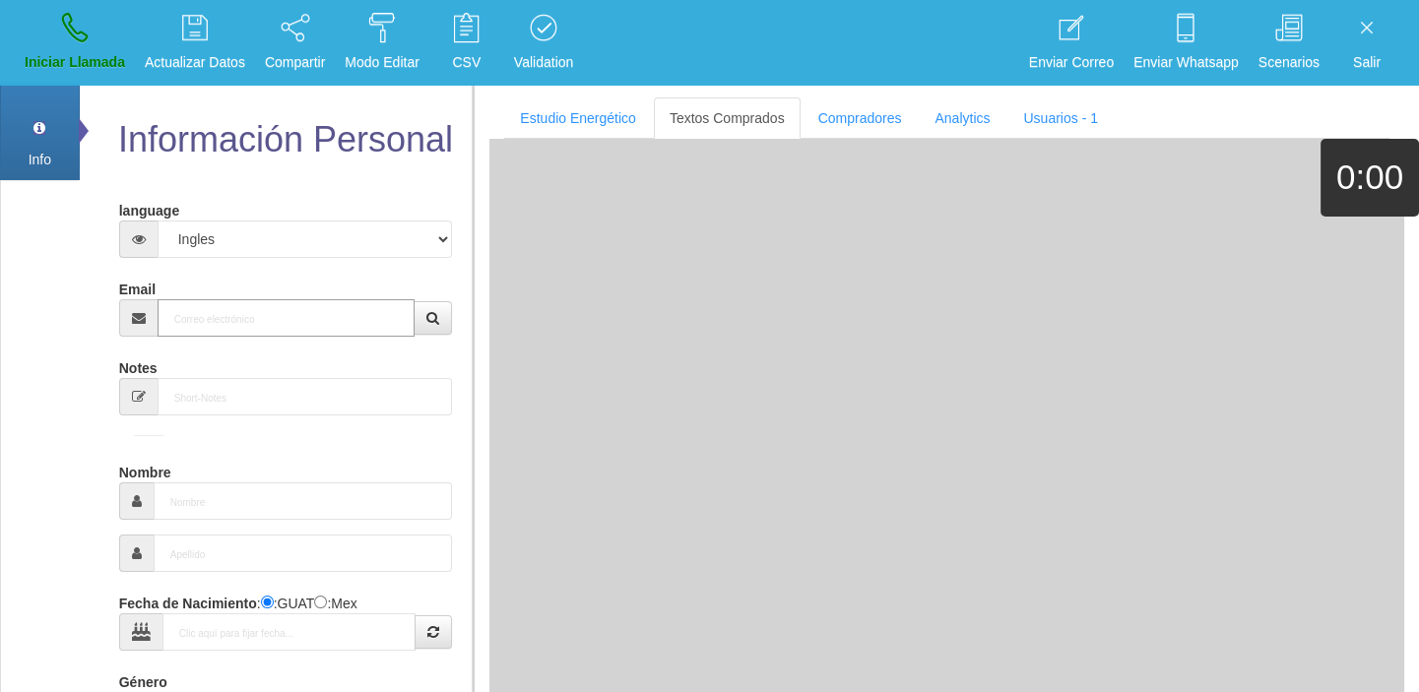
click at [369, 323] on input "Email" at bounding box center [287, 317] width 258 height 37
paste input "[EMAIL_ADDRESS][DOMAIN_NAME]"
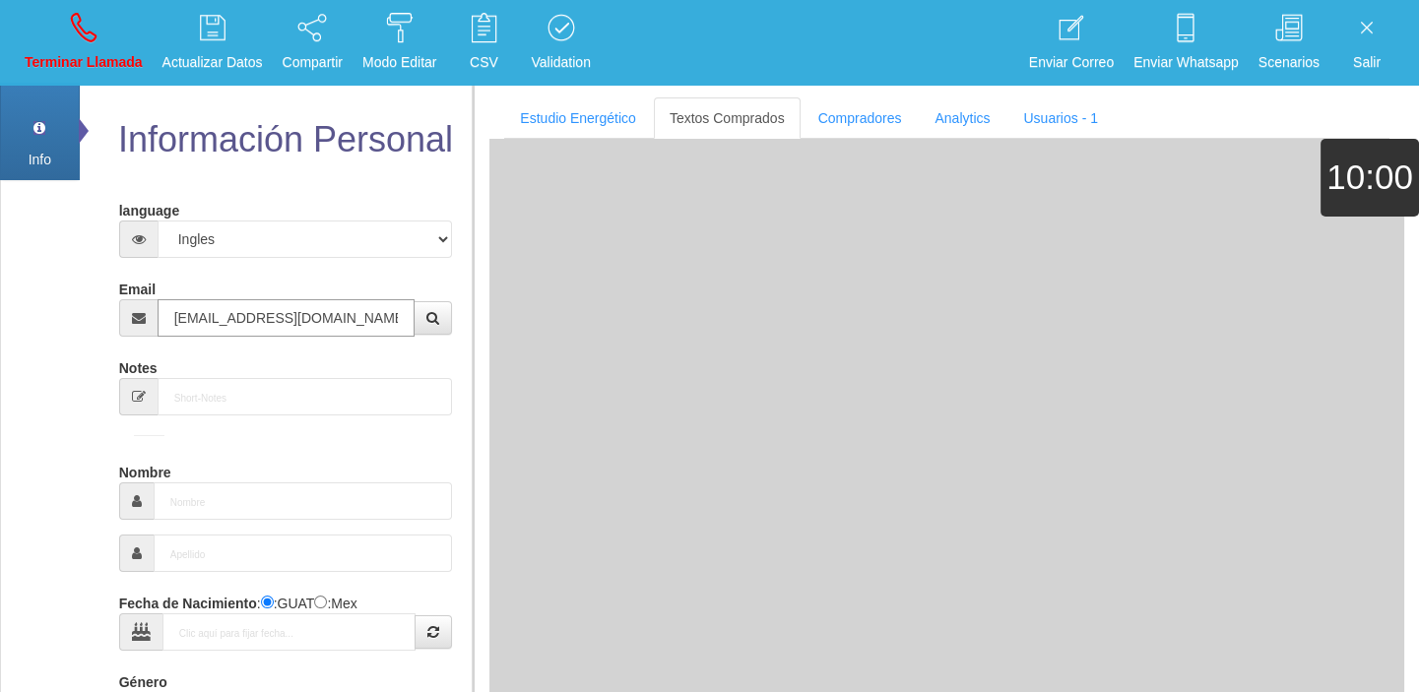
type input "[EMAIL_ADDRESS][DOMAIN_NAME]"
type input "9 Ago 1978"
select select "1"
type input "Excelente Comprador"
type input "[PERSON_NAME]"
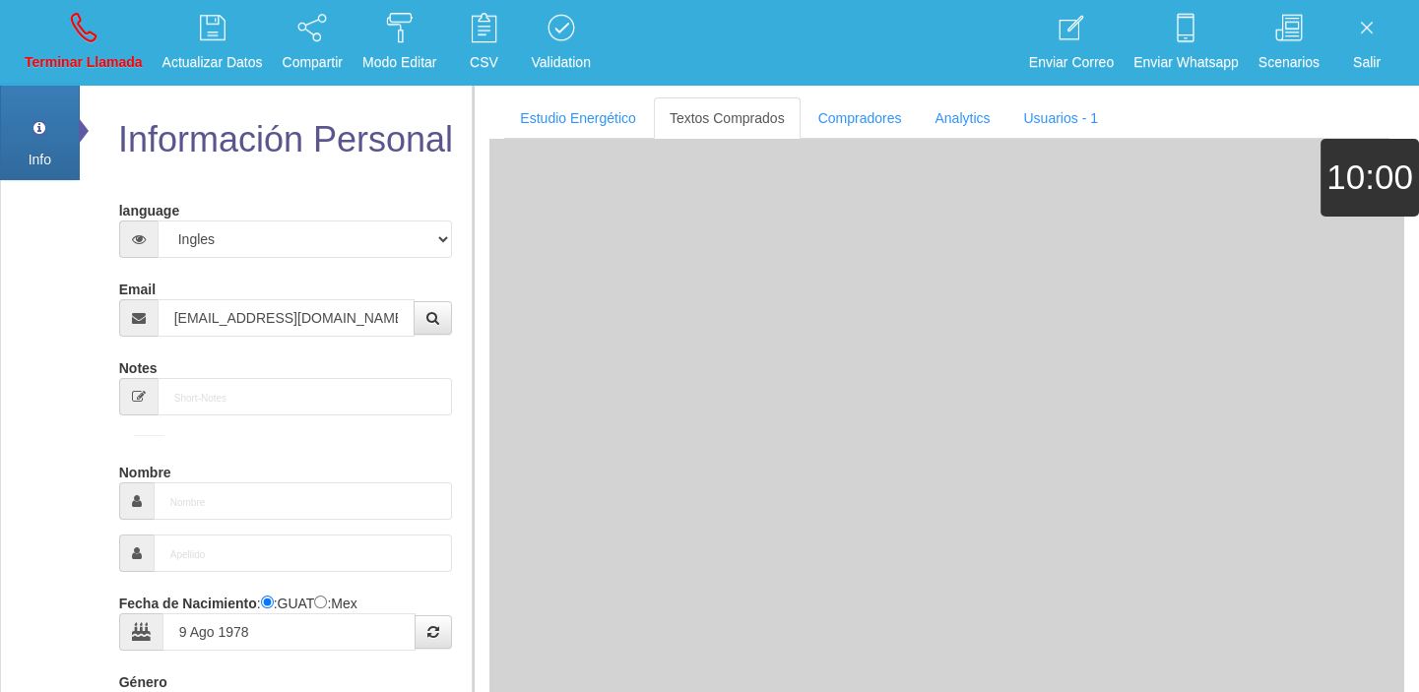
select select "1"
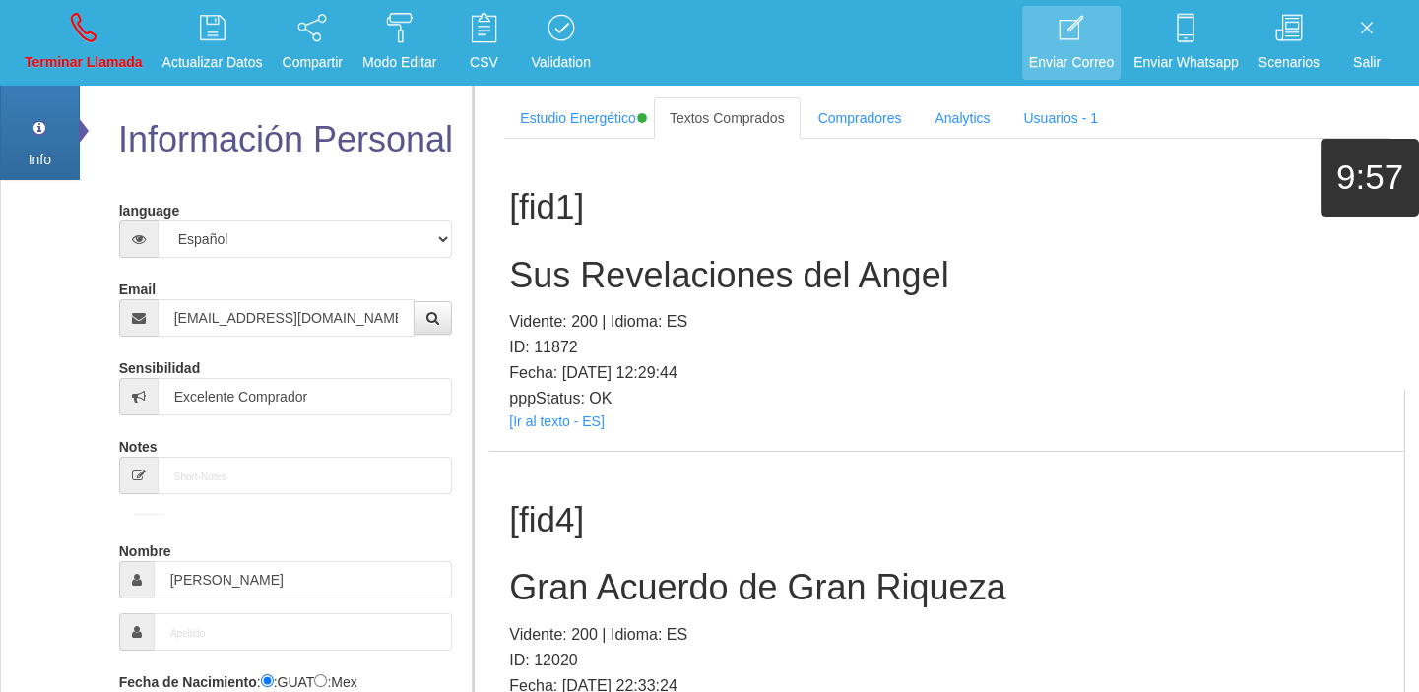
scroll to position [1153, 0]
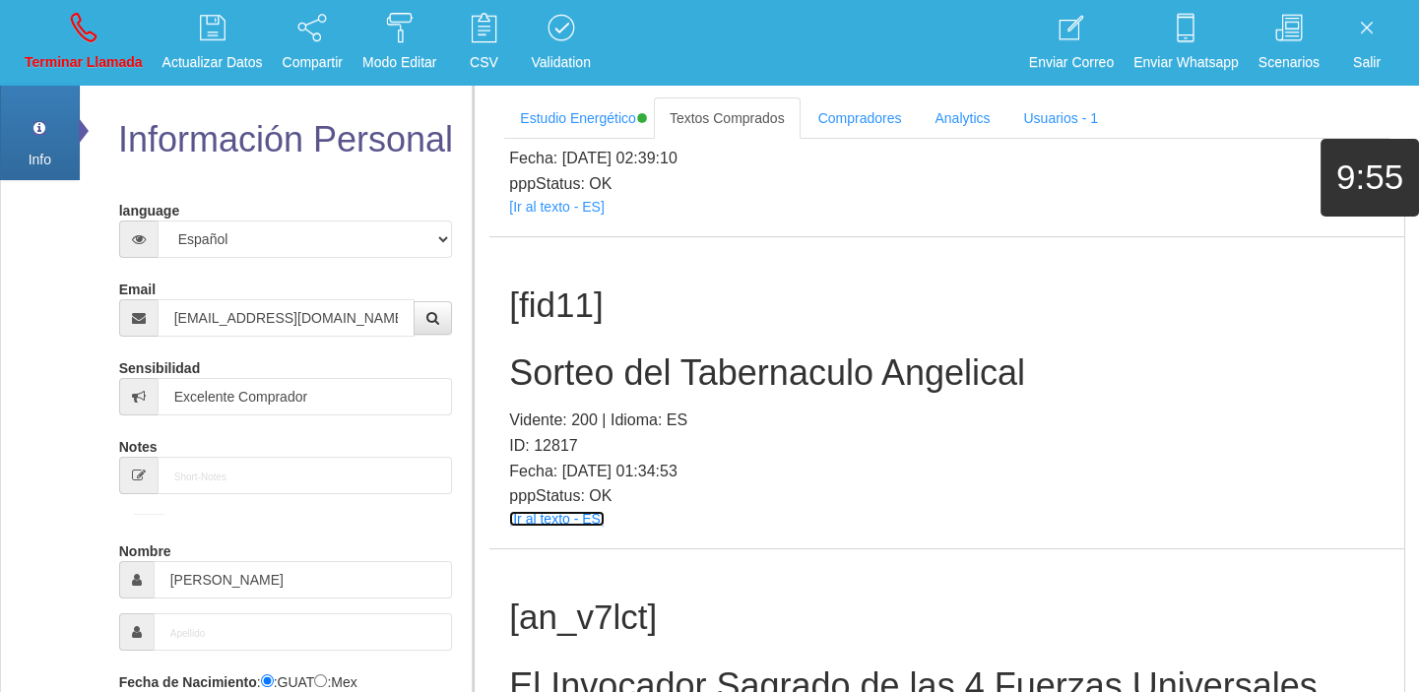
click at [544, 523] on link "[Ir al texto - ES]" at bounding box center [556, 519] width 95 height 16
click at [659, 390] on h2 "Sorteo del Tabernaculo Angelical" at bounding box center [946, 372] width 875 height 39
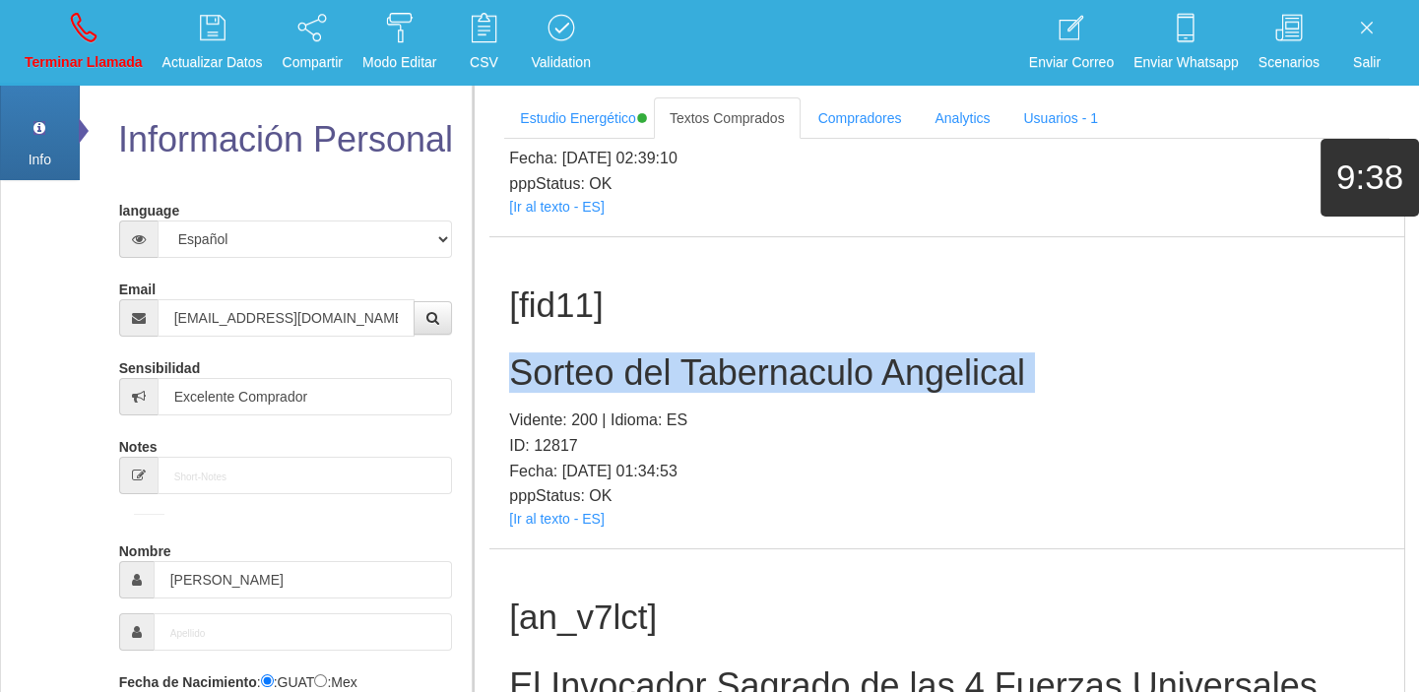
click at [659, 390] on h2 "Sorteo del Tabernaculo Angelical" at bounding box center [946, 372] width 875 height 39
click at [88, 30] on icon at bounding box center [84, 28] width 26 height 32
select select "0"
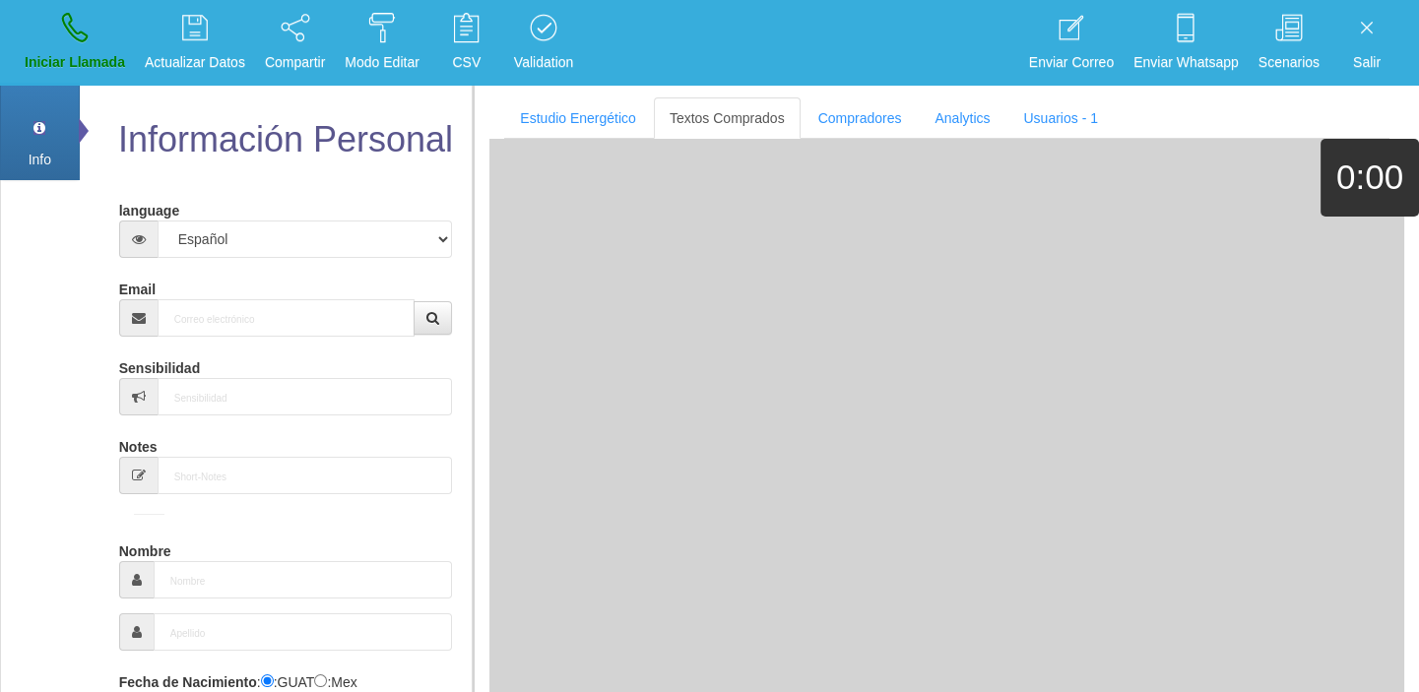
scroll to position [0, 0]
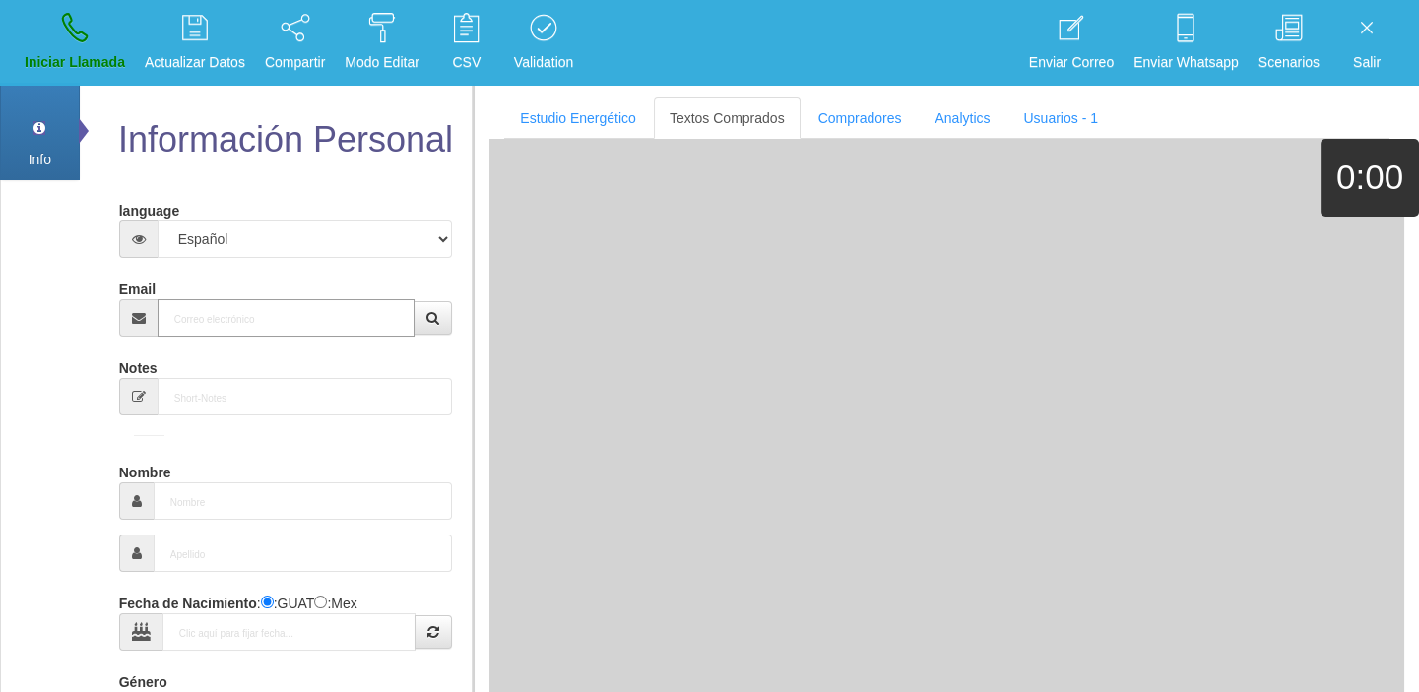
click at [240, 324] on input "Email" at bounding box center [287, 317] width 258 height 37
paste input "[EMAIL_ADDRESS][DOMAIN_NAME]"
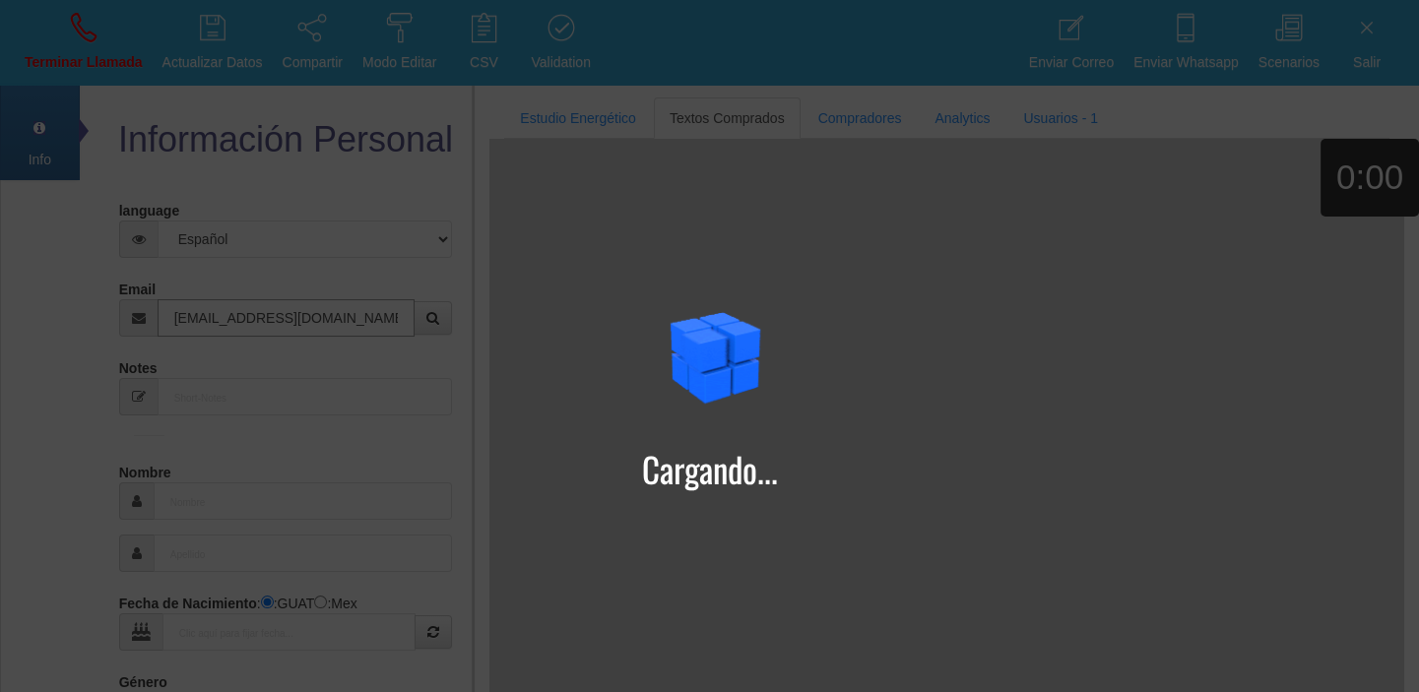
type input "[EMAIL_ADDRESS][DOMAIN_NAME]"
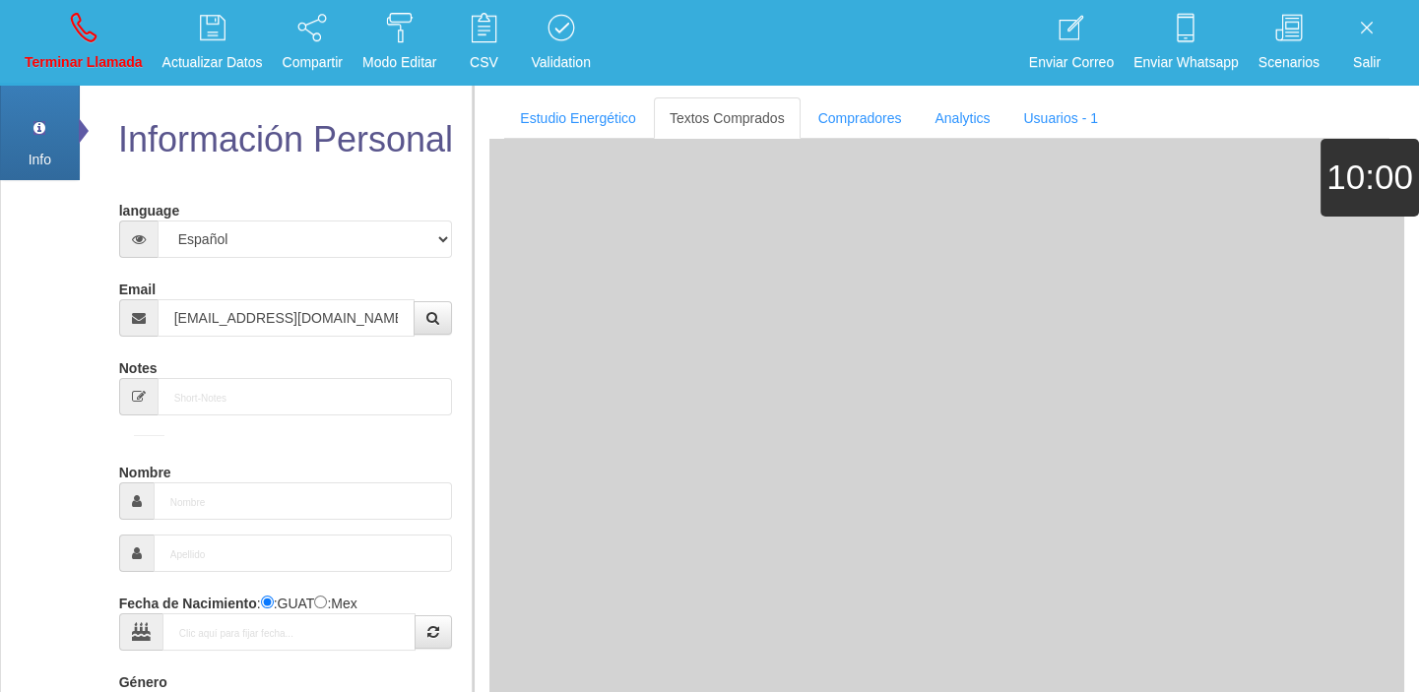
type input "[DATE]"
select select "4"
type input "Comprador bajo"
type input "[PERSON_NAME]"
select select "2"
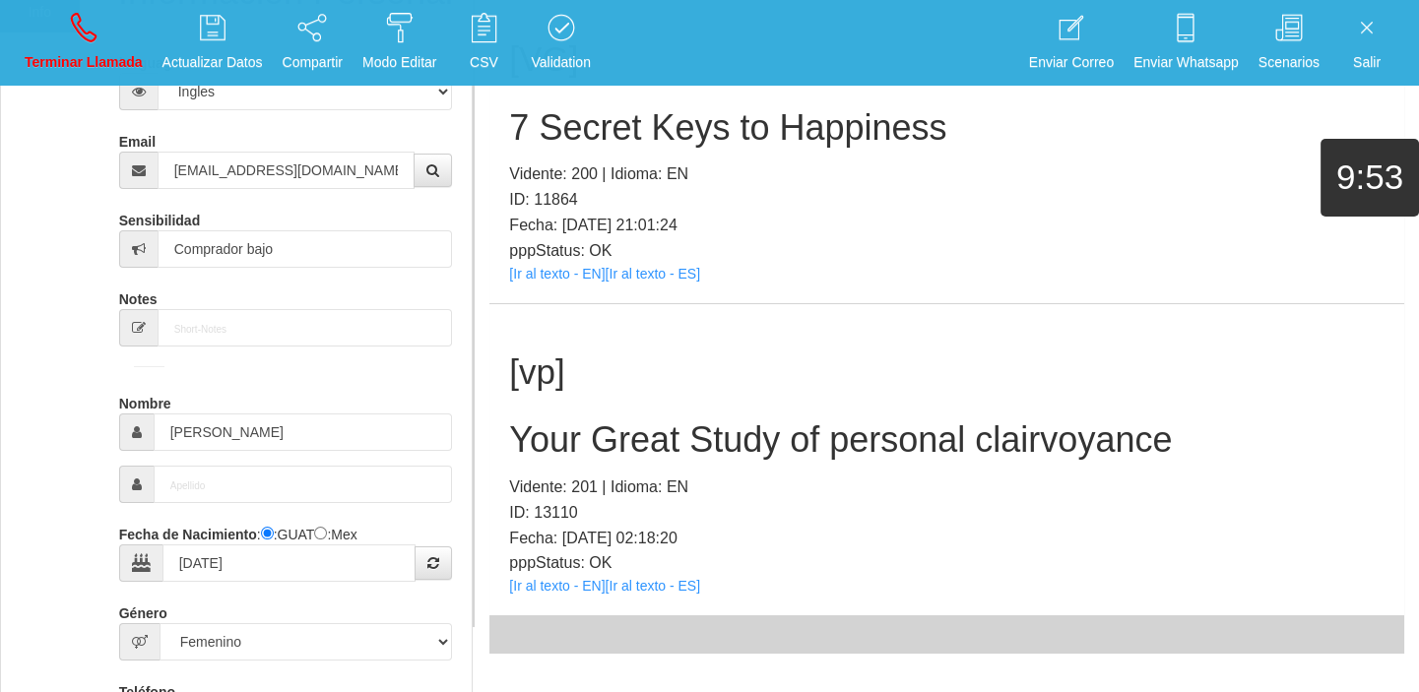
scroll to position [178, 0]
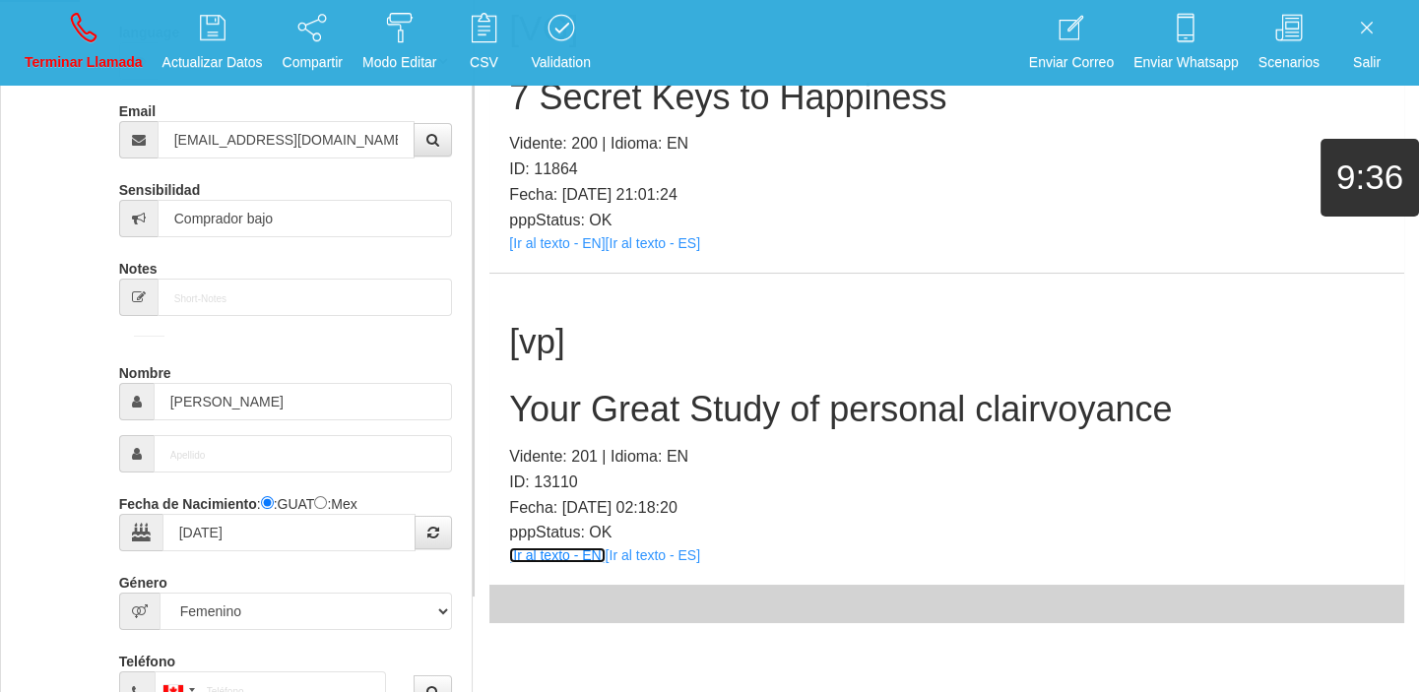
click at [556, 556] on link "[Ir al texto - EN]" at bounding box center [557, 555] width 96 height 16
click at [702, 408] on h2 "Your Great Study of personal clairvoyance" at bounding box center [946, 409] width 875 height 39
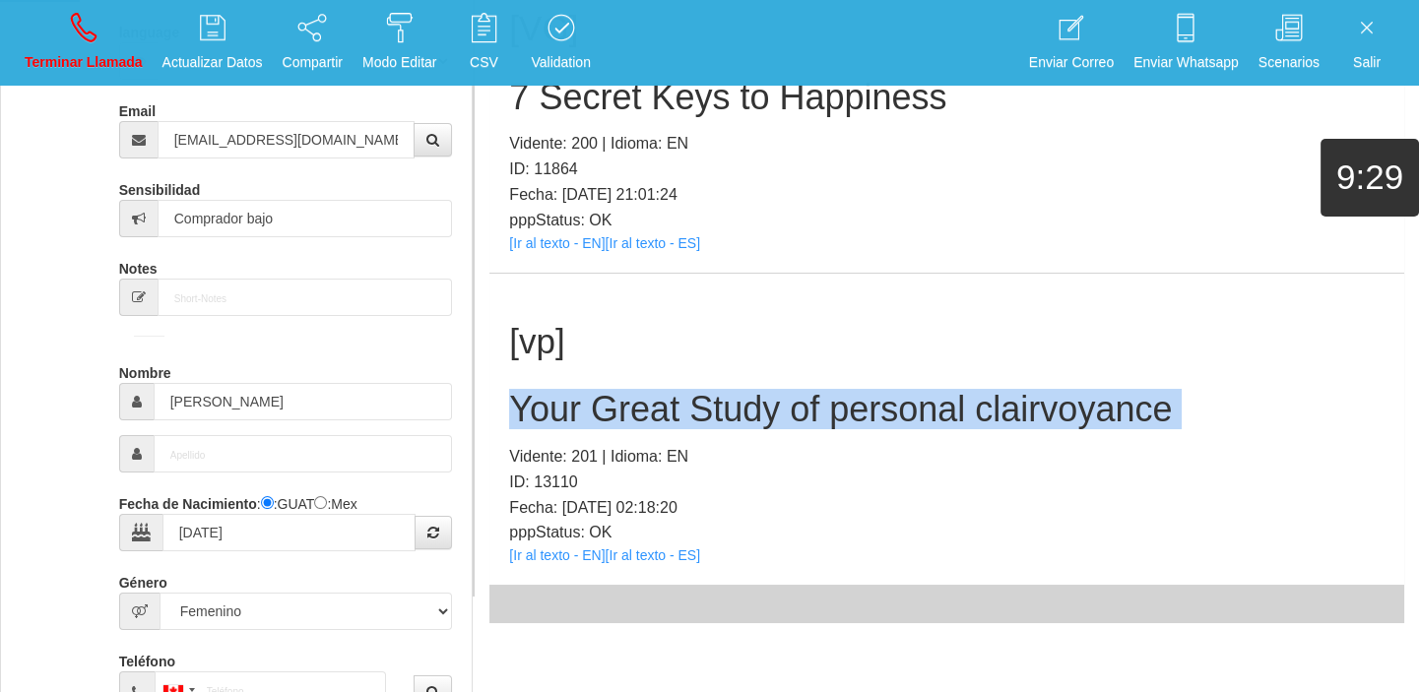
click at [702, 408] on h2 "Your Great Study of personal clairvoyance" at bounding box center [946, 409] width 875 height 39
click at [129, 60] on p "Terminar Llamada" at bounding box center [84, 62] width 118 height 23
select select "0"
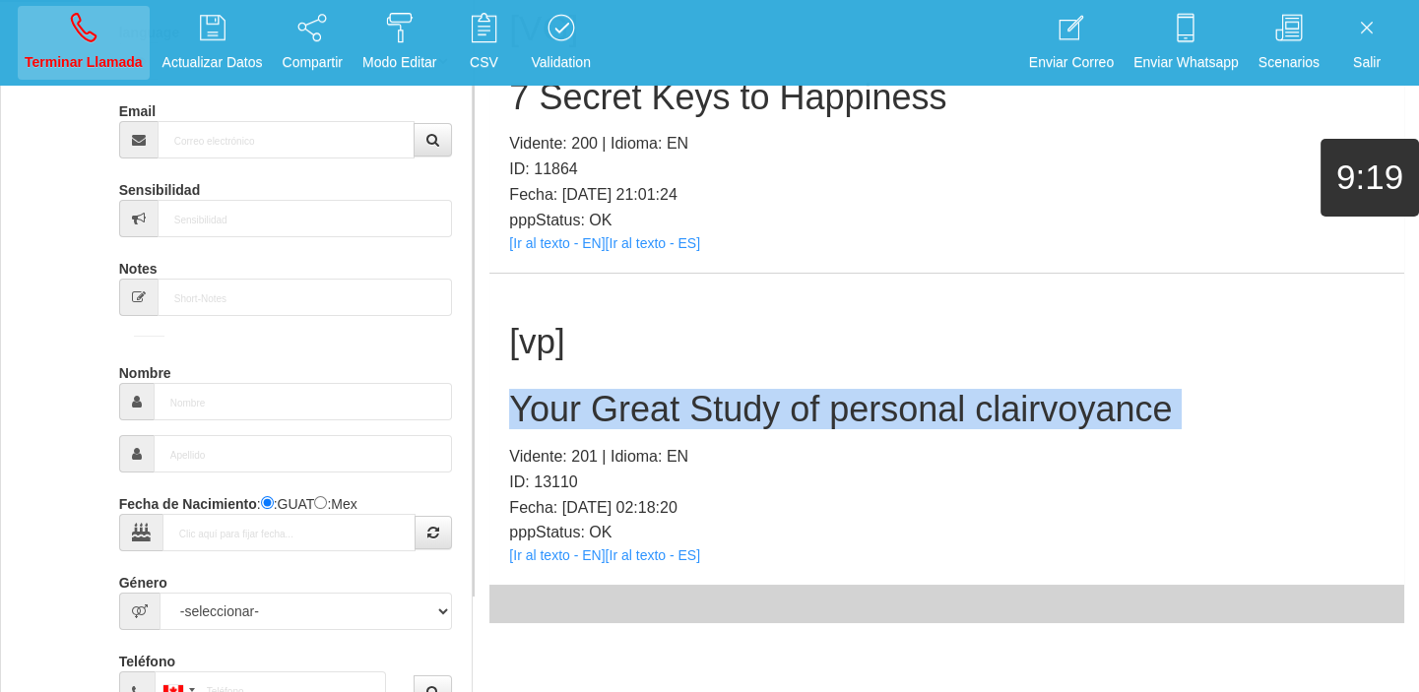
scroll to position [0, 0]
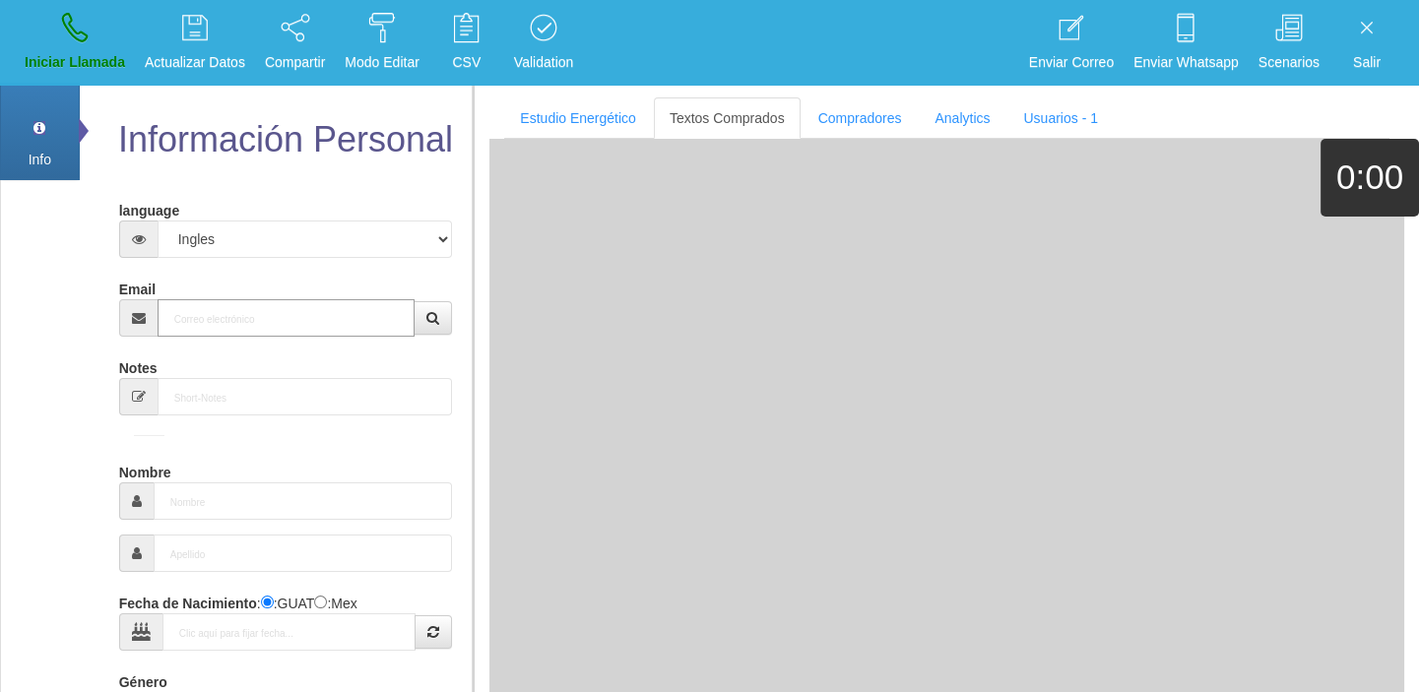
click at [276, 300] on input "Email" at bounding box center [287, 317] width 258 height 37
paste input "[EMAIL_ADDRESS][DOMAIN_NAME]"
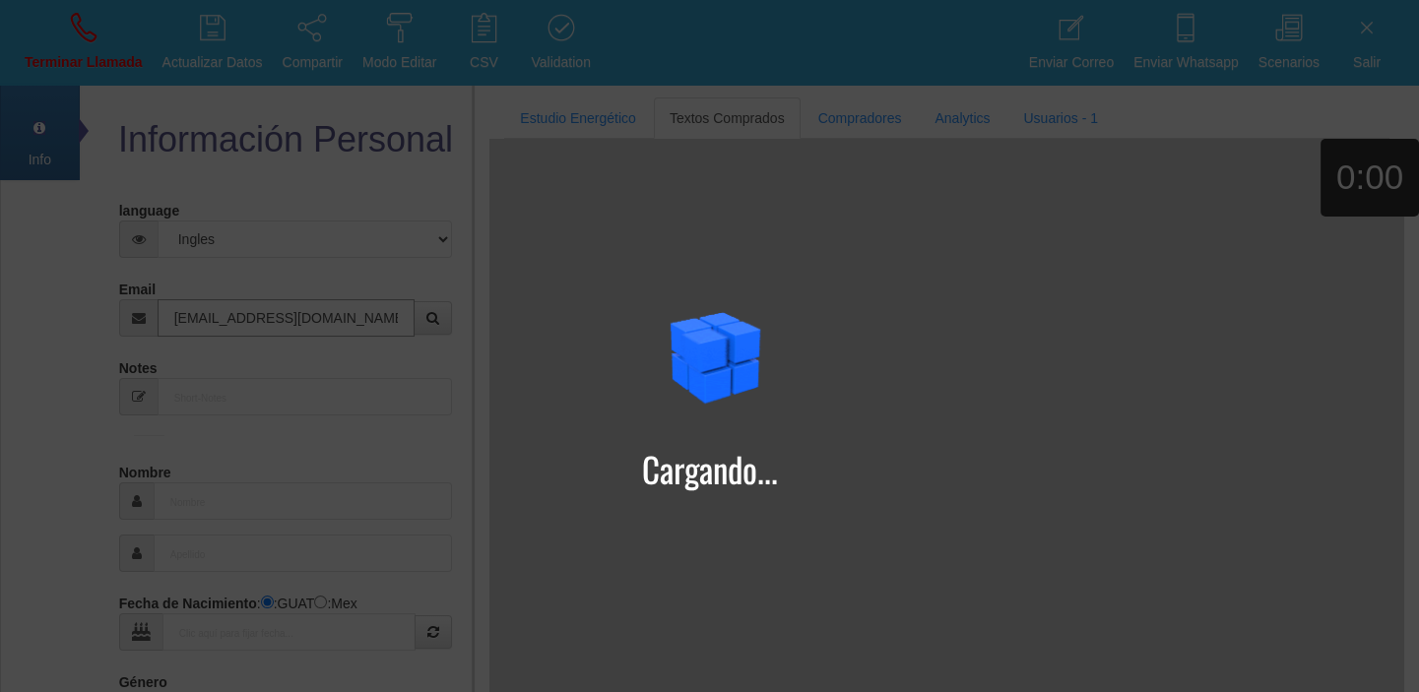
type input "[EMAIL_ADDRESS][DOMAIN_NAME]"
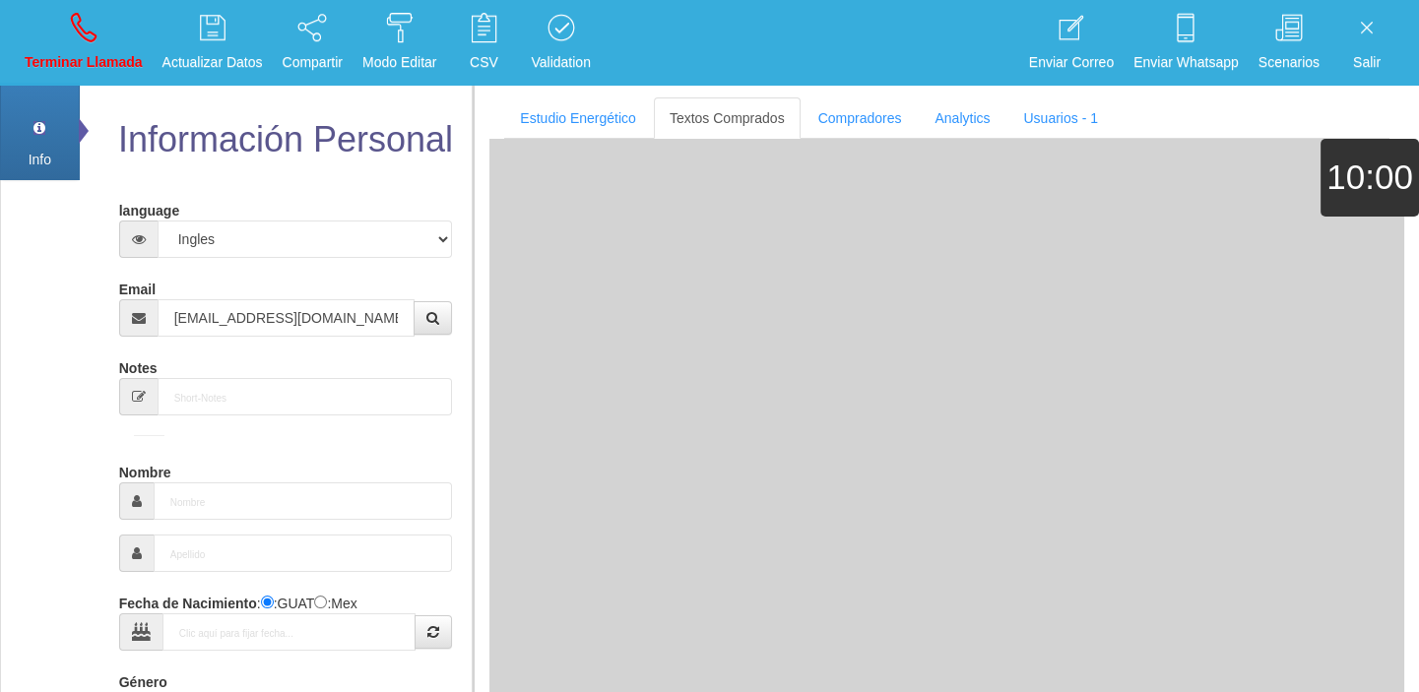
type input "[DATE]"
type input "Comprador bajo"
type input "[PERSON_NAME]"
select select "2"
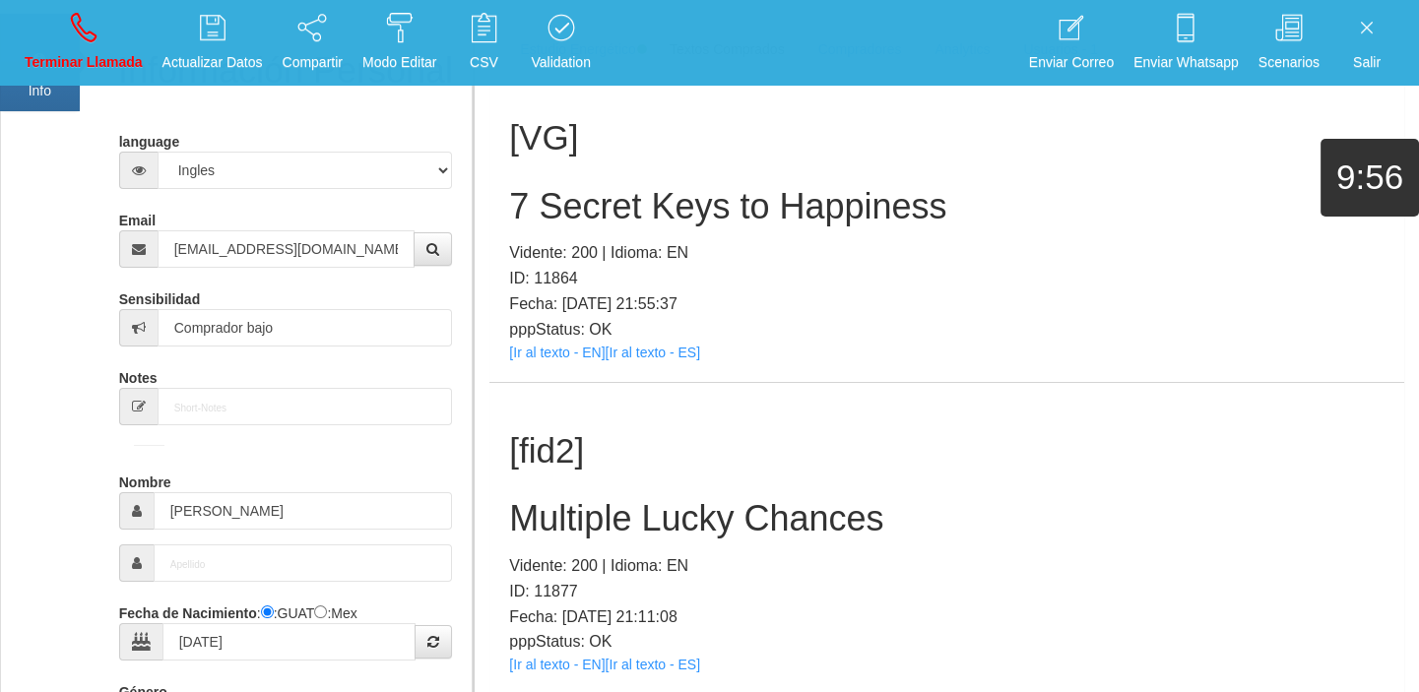
scroll to position [181, 0]
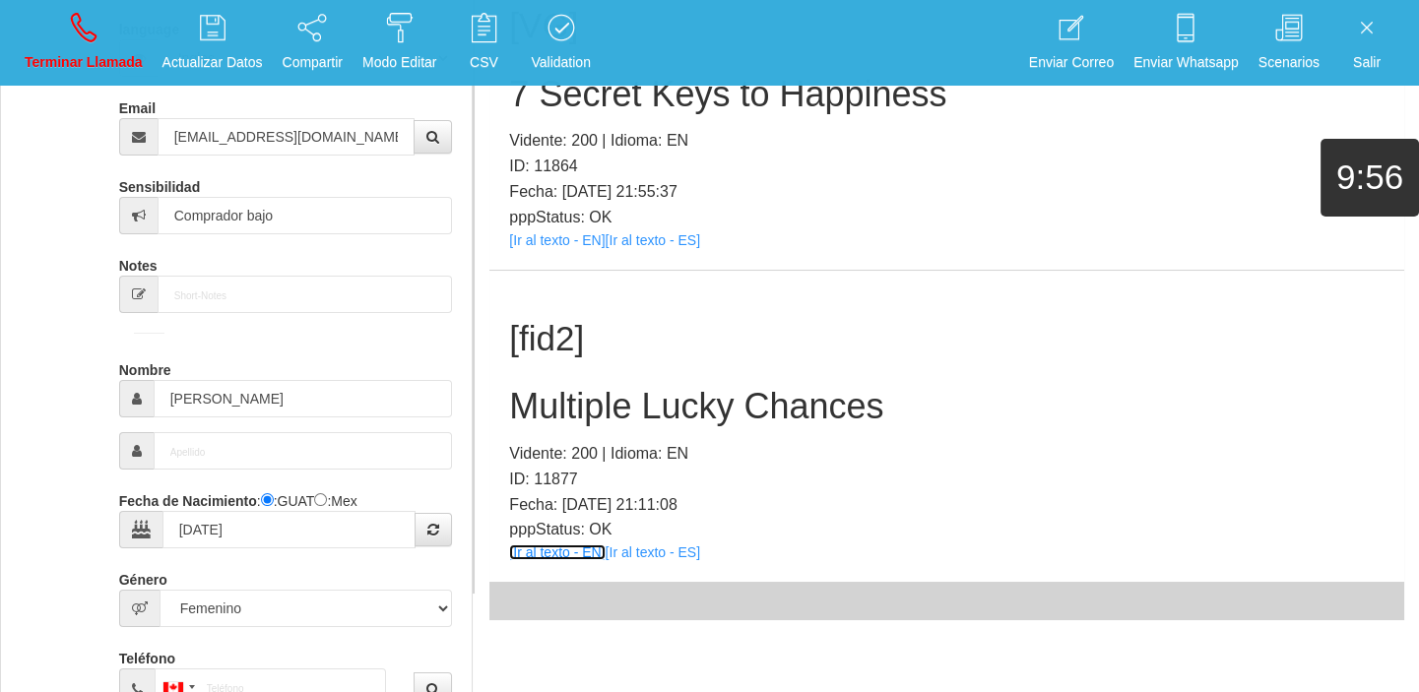
click at [574, 546] on link "[Ir al texto - EN]" at bounding box center [557, 553] width 96 height 16
click at [599, 398] on h2 "Multiple Lucky Chances" at bounding box center [946, 406] width 875 height 39
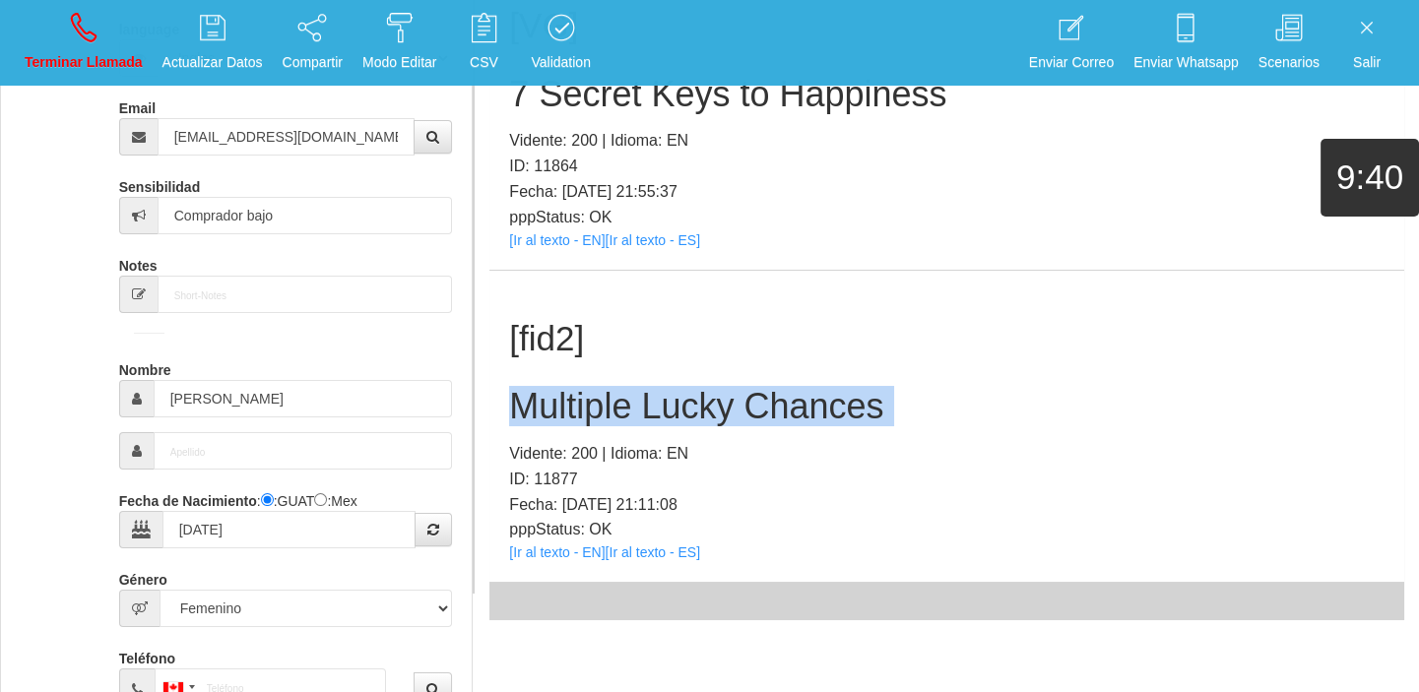
click at [599, 398] on h2 "Multiple Lucky Chances" at bounding box center [946, 406] width 875 height 39
click at [57, 31] on link "Terminar Llamada" at bounding box center [84, 43] width 132 height 74
select select "0"
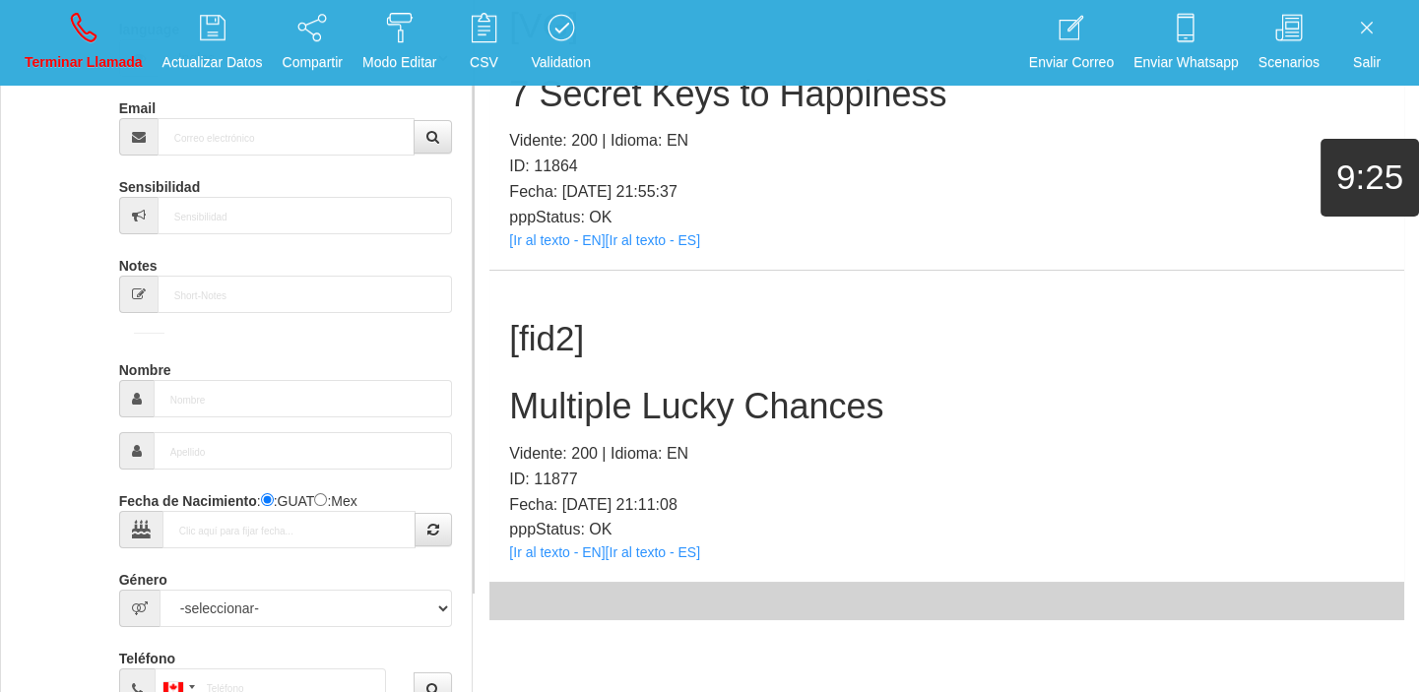
scroll to position [0, 0]
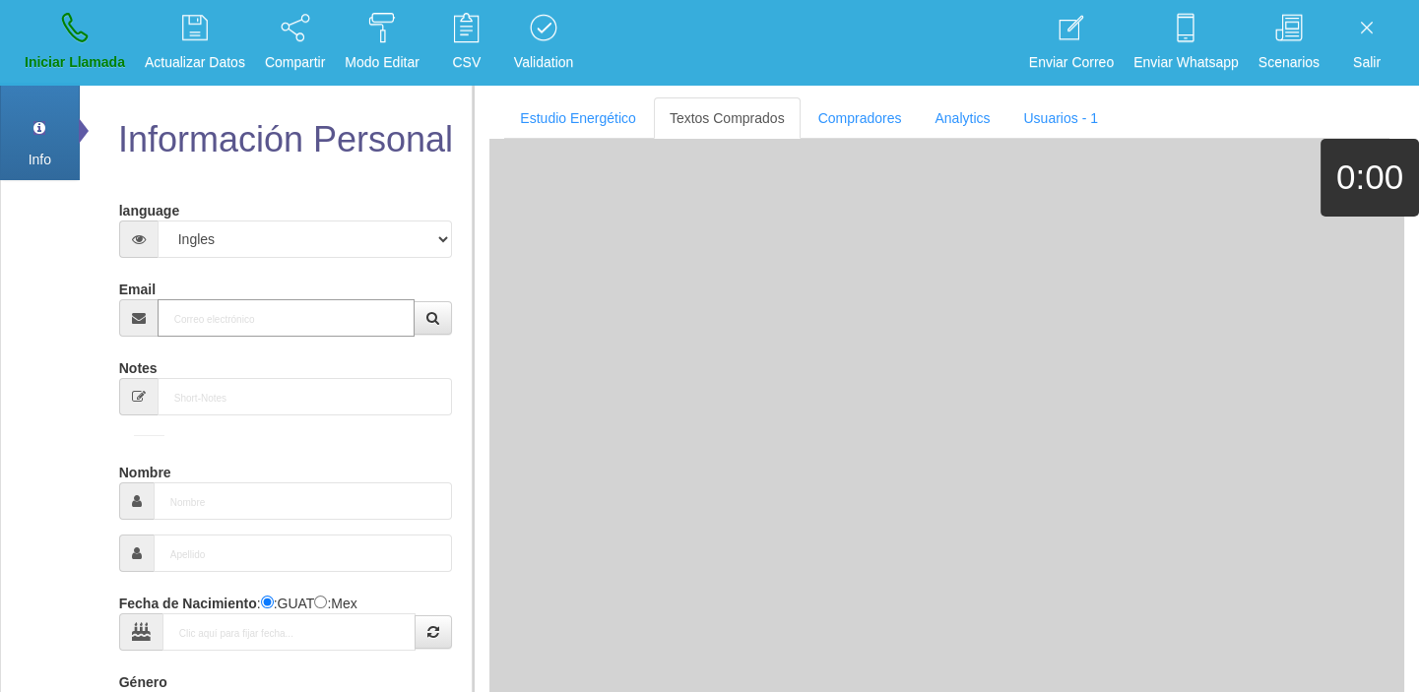
click at [269, 319] on input "Email" at bounding box center [287, 317] width 258 height 37
paste input "[EMAIL_ADDRESS][DOMAIN_NAME]"
type input "[EMAIL_ADDRESS][DOMAIN_NAME]"
click at [268, 318] on input "[EMAIL_ADDRESS][DOMAIN_NAME]" at bounding box center [287, 317] width 258 height 37
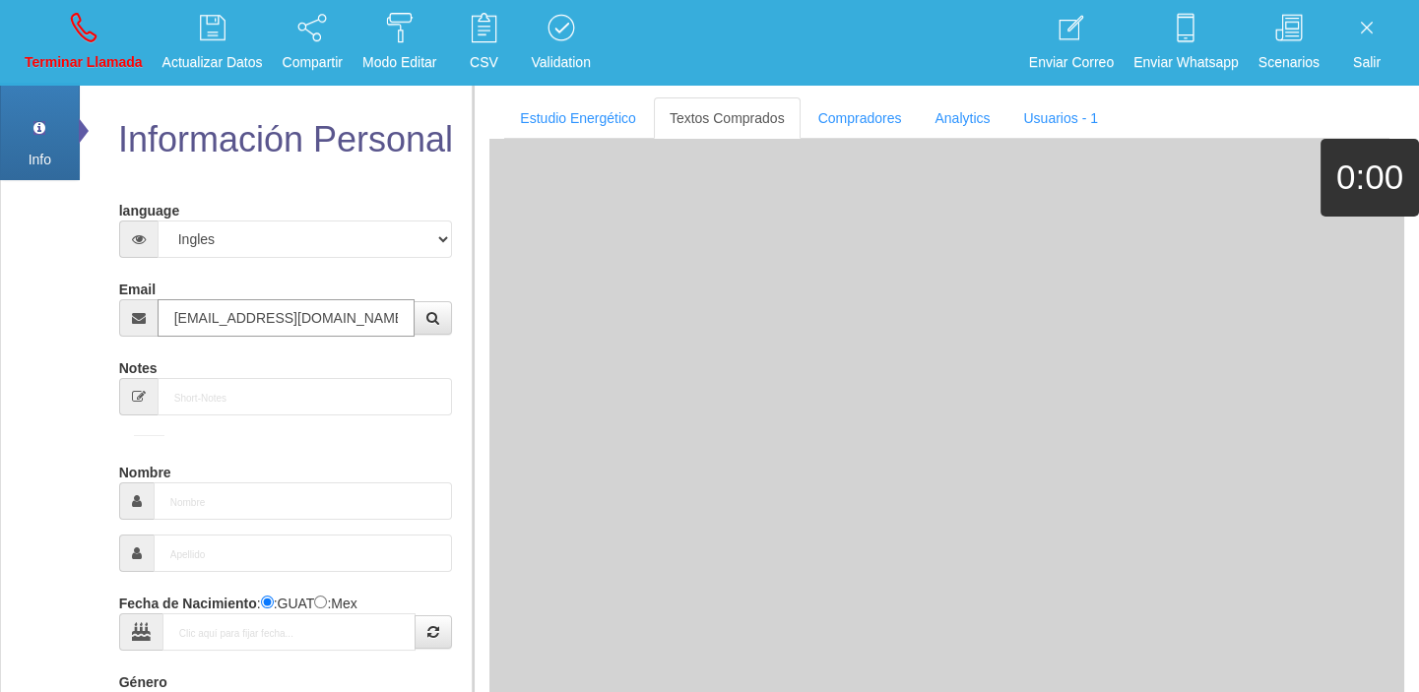
type input "[DATE]"
type input "Comprador bajo"
type input "[PERSON_NAME]"
select select "1"
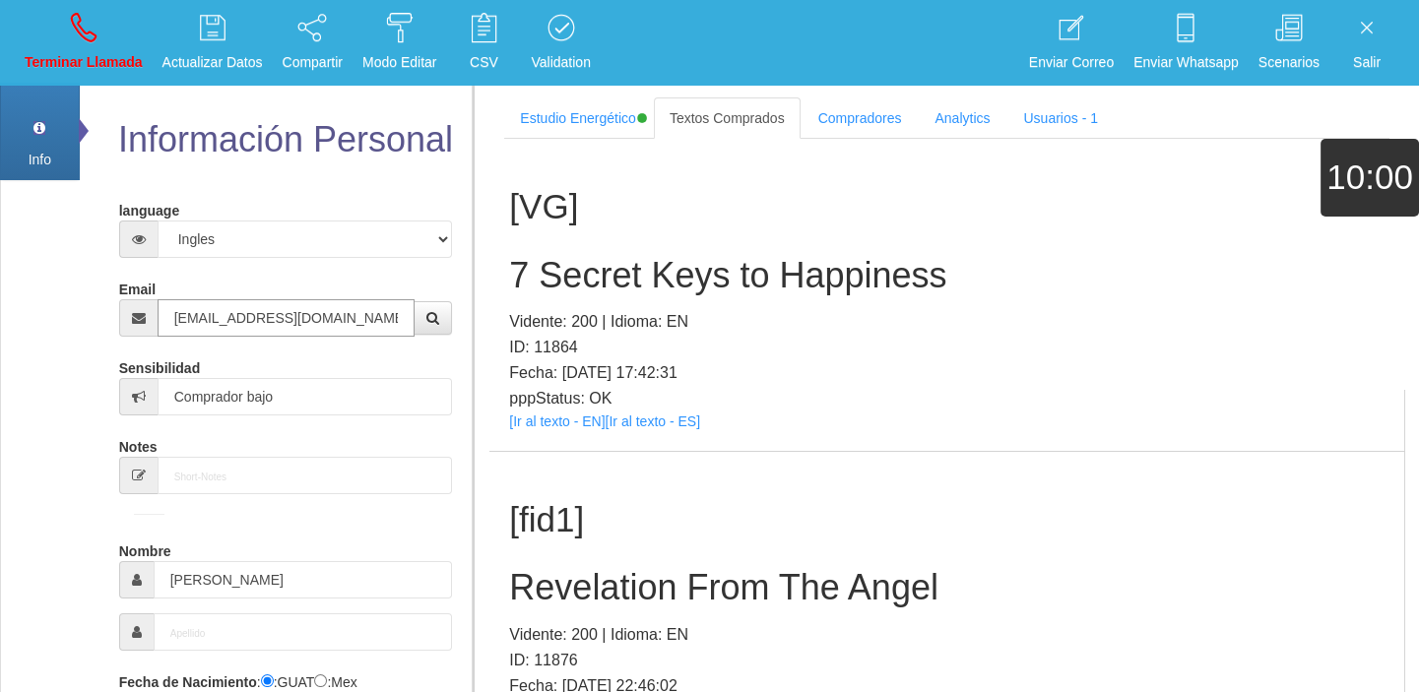
type input "[EMAIL_ADDRESS][DOMAIN_NAME]"
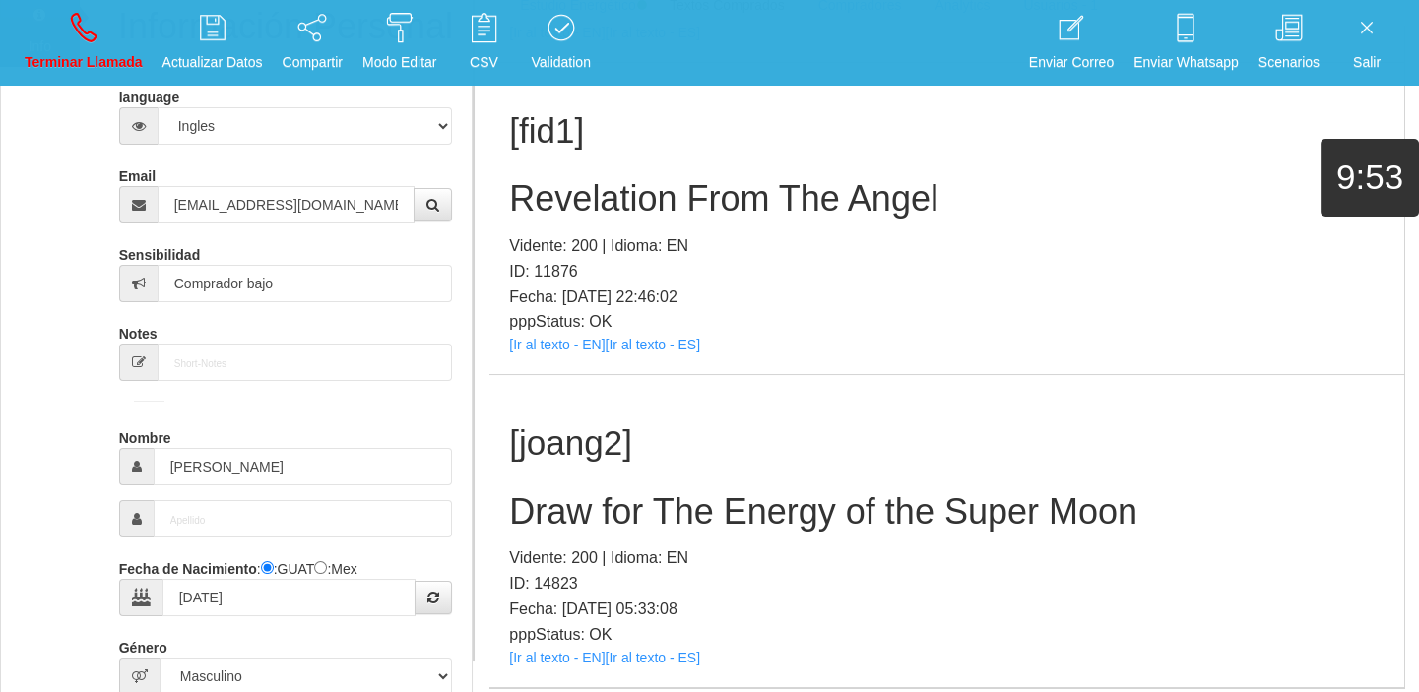
scroll to position [268, 0]
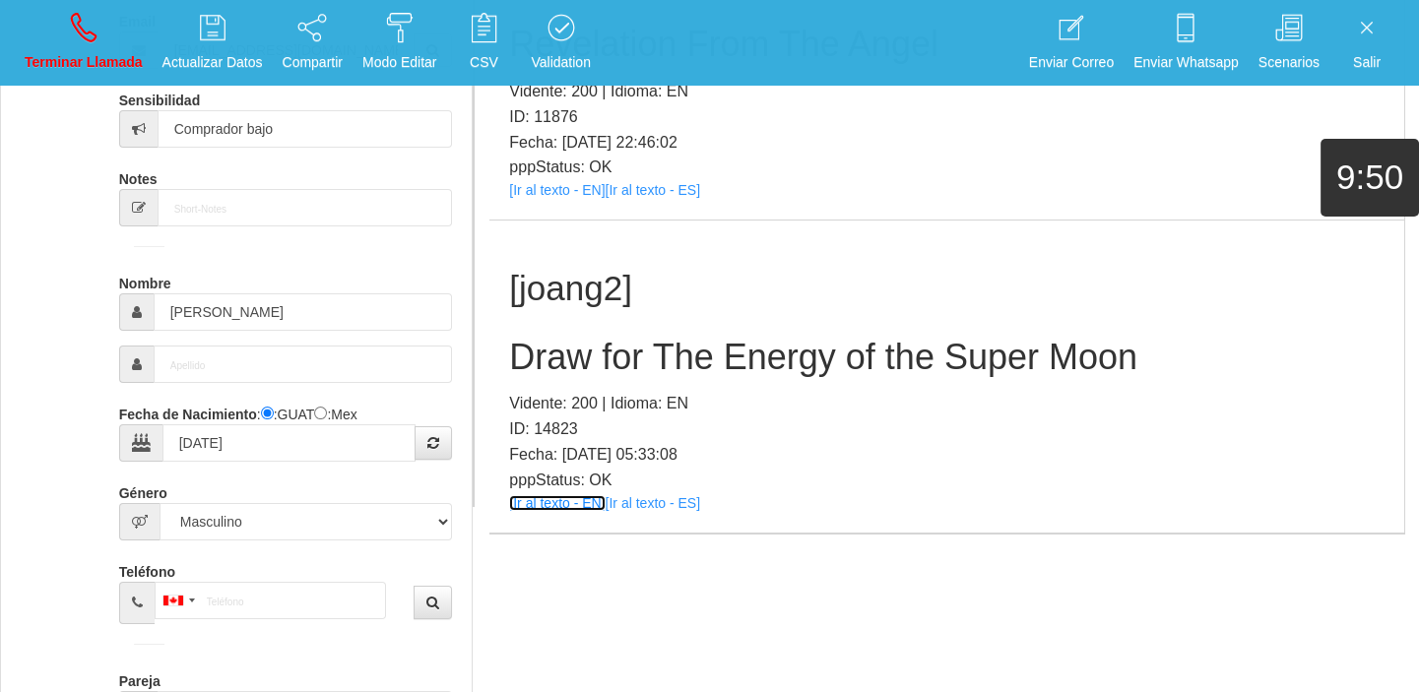
click at [544, 502] on link "[Ir al texto - EN]" at bounding box center [557, 503] width 96 height 16
click at [583, 358] on h2 "Draw for The Energy of the Super Moon" at bounding box center [946, 357] width 875 height 39
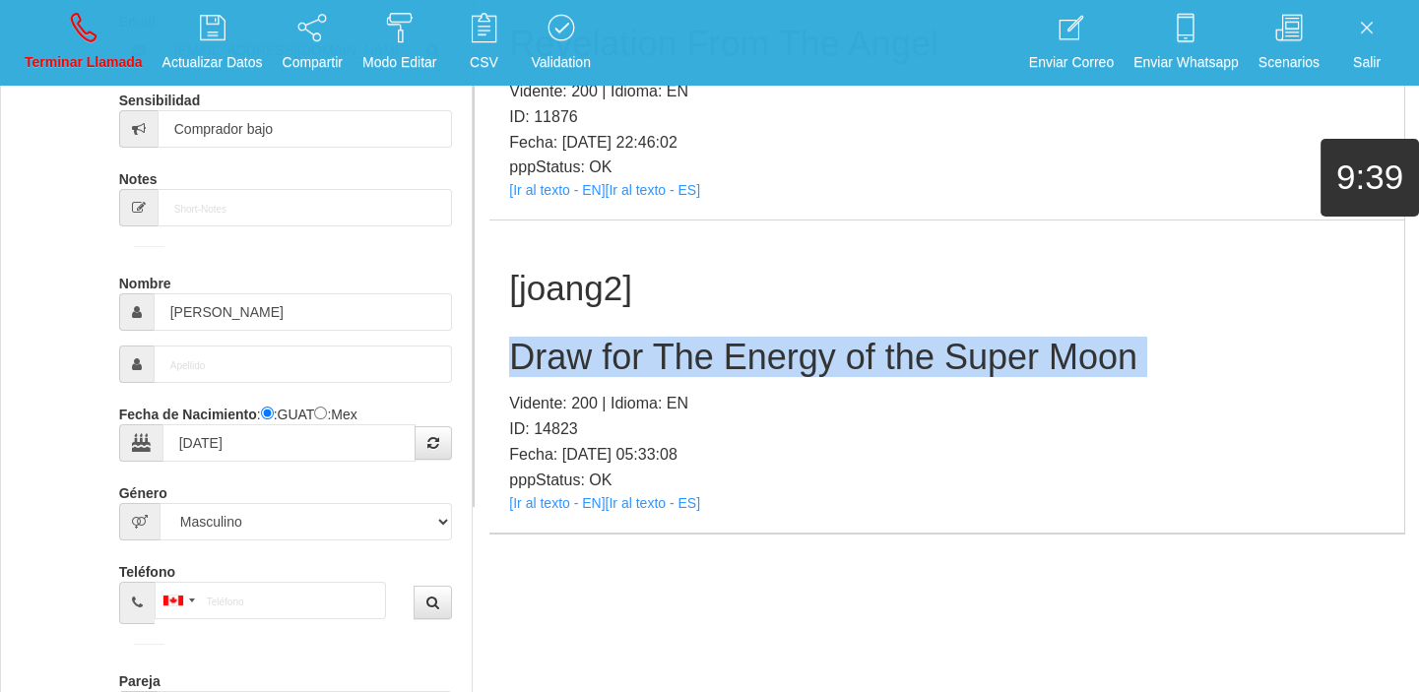
click at [583, 358] on h2 "Draw for The Energy of the Super Moon" at bounding box center [946, 357] width 875 height 39
click at [92, 64] on p "Terminar Llamada" at bounding box center [84, 62] width 118 height 23
select select "0"
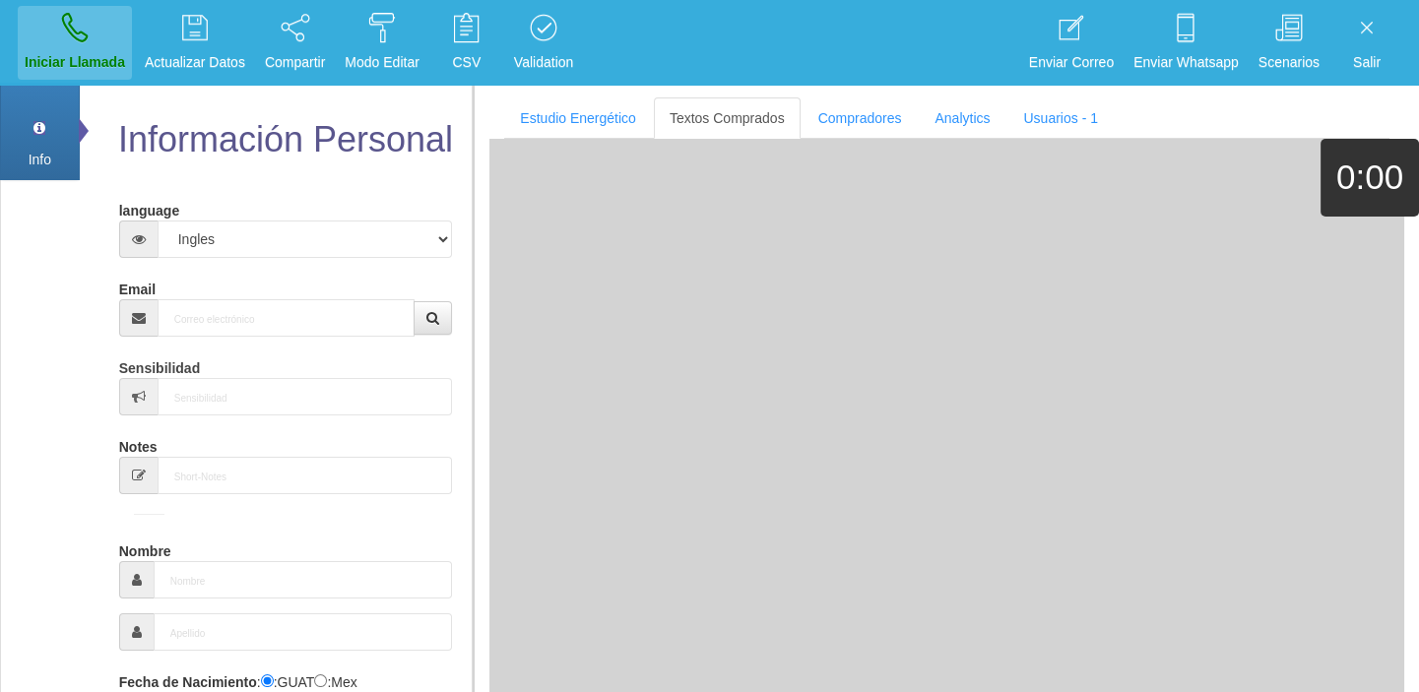
scroll to position [0, 0]
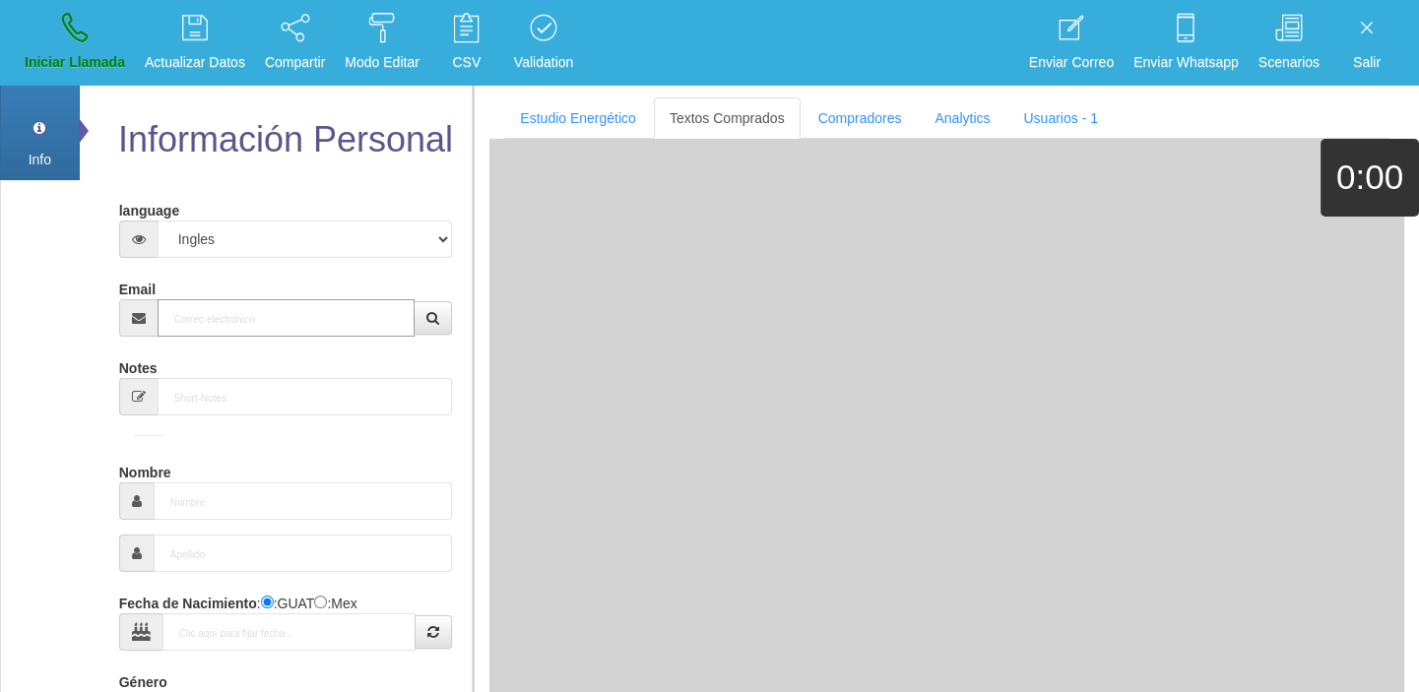
paste input "[EMAIL_ADDRESS][DOMAIN_NAME]"
click at [264, 322] on input "[EMAIL_ADDRESS][DOMAIN_NAME]" at bounding box center [287, 317] width 258 height 37
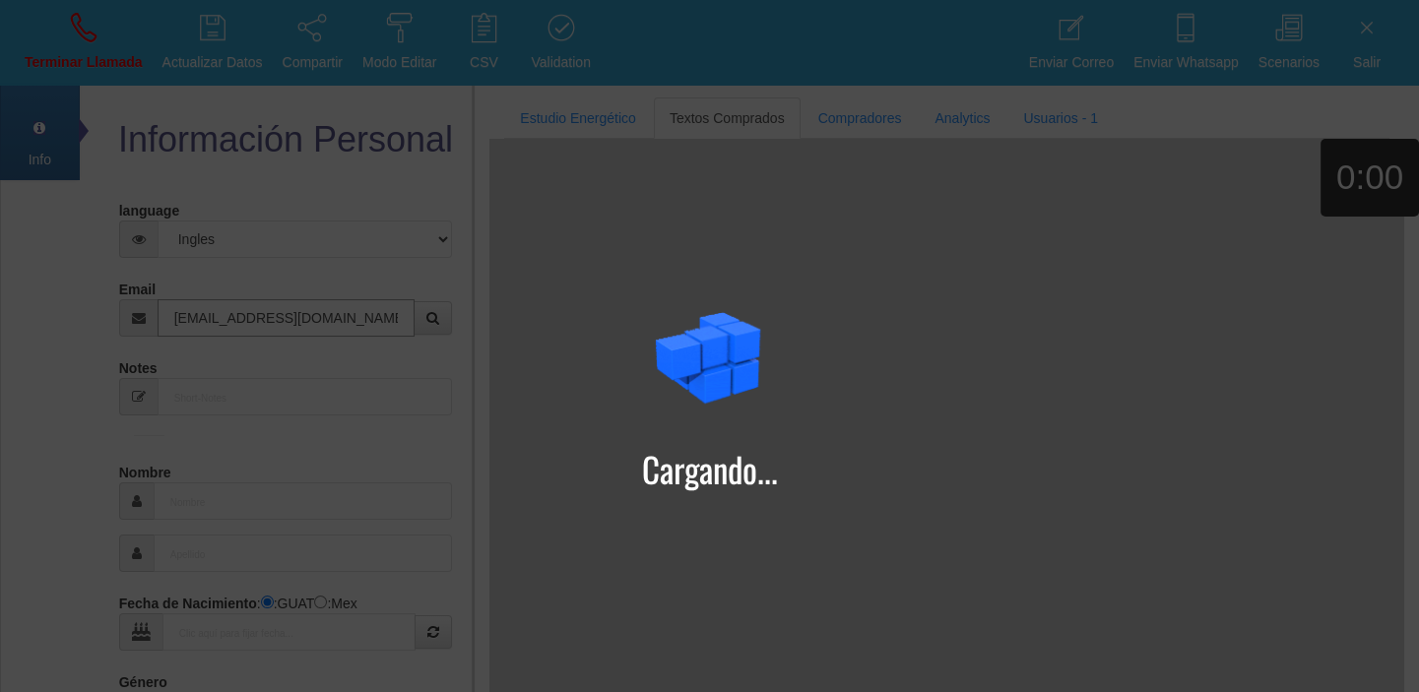
type input "[EMAIL_ADDRESS][DOMAIN_NAME]"
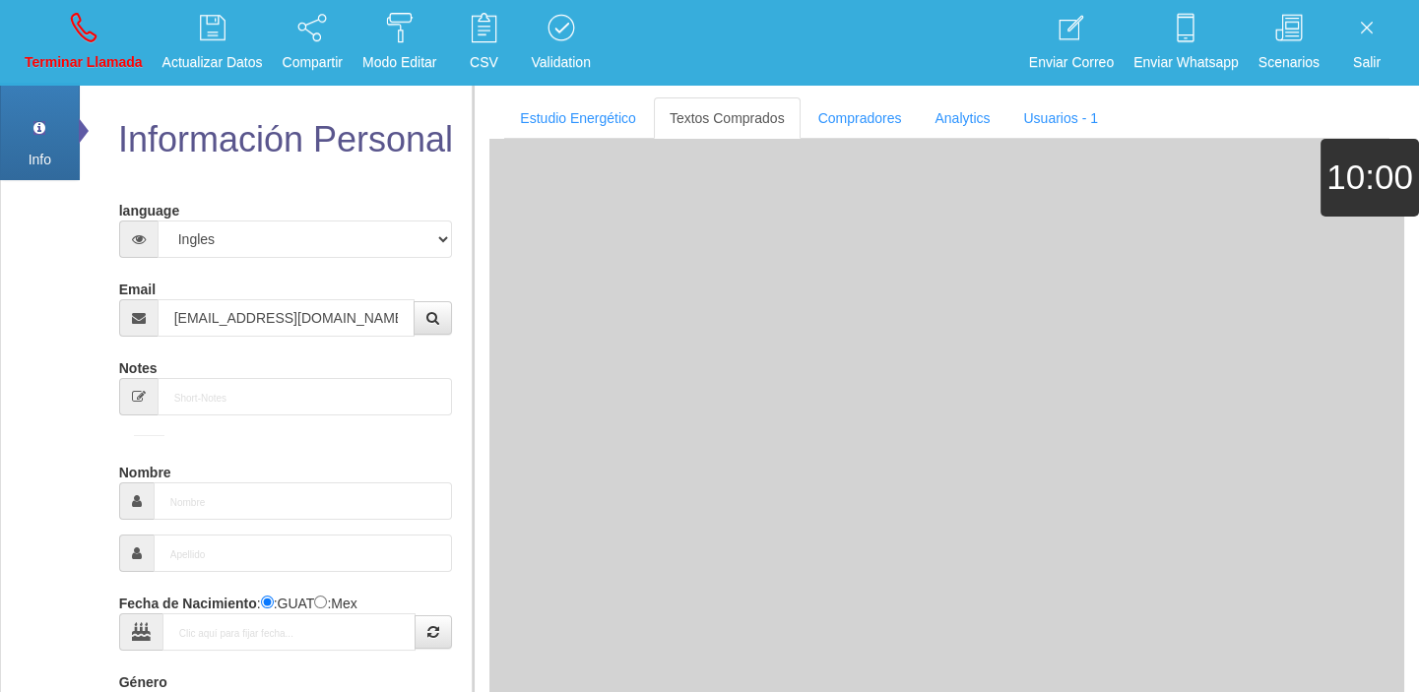
type input "8 Ene 1971"
type input "Excelente Comprador"
type input "[PERSON_NAME]"
select select "1"
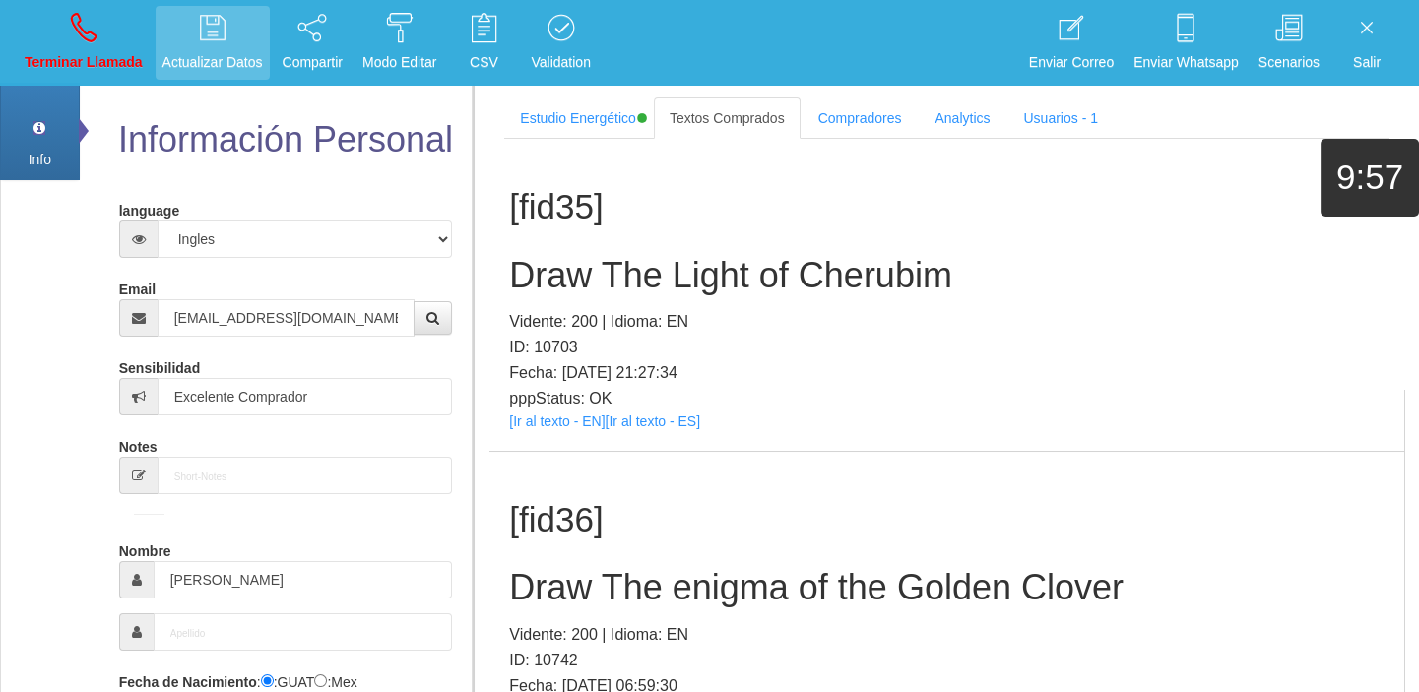
scroll to position [13665, 0]
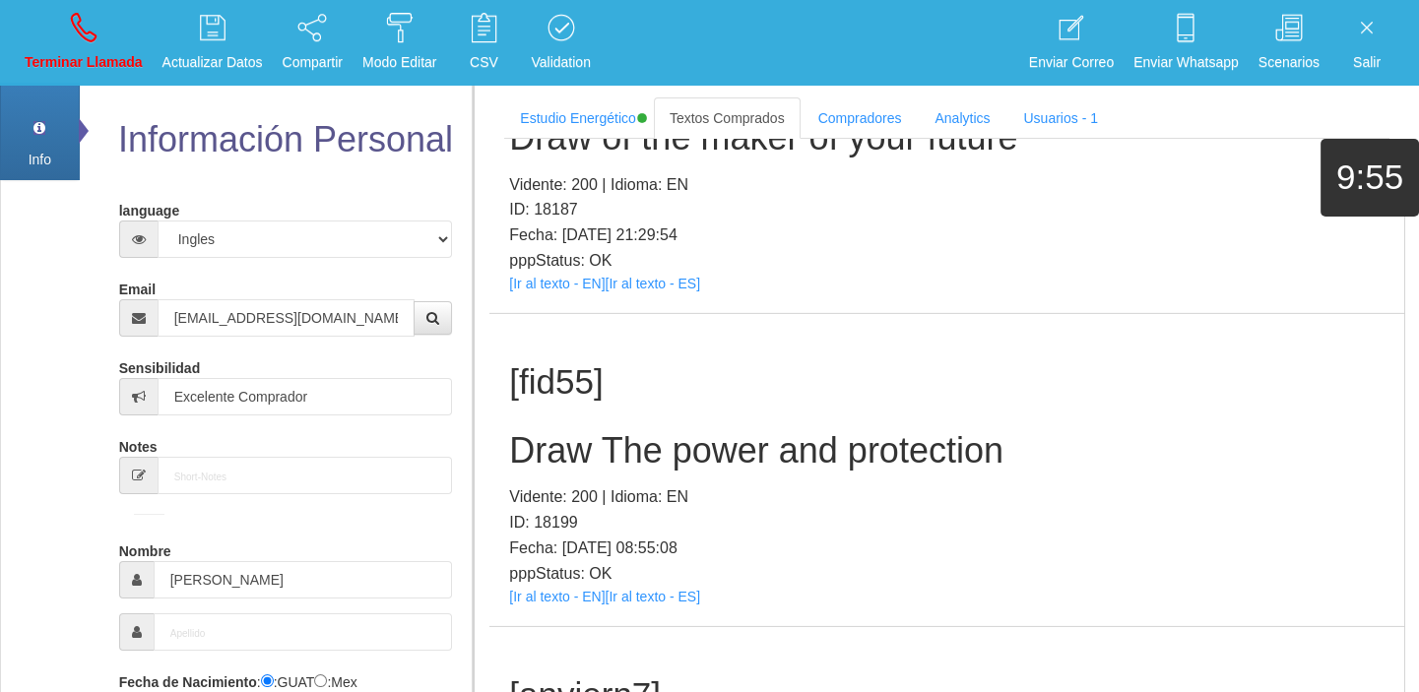
click at [553, 561] on p "pppStatus: OK" at bounding box center [946, 574] width 875 height 26
click at [547, 534] on div "[fid55] Draw The power and protection Vidente: 200 | Idioma: EN ID: 18199 Fecha…" at bounding box center [946, 470] width 915 height 312
click at [535, 589] on link "[Ir al texto - EN]" at bounding box center [557, 597] width 96 height 16
click at [596, 431] on h2 "Draw The power and protection" at bounding box center [946, 450] width 875 height 39
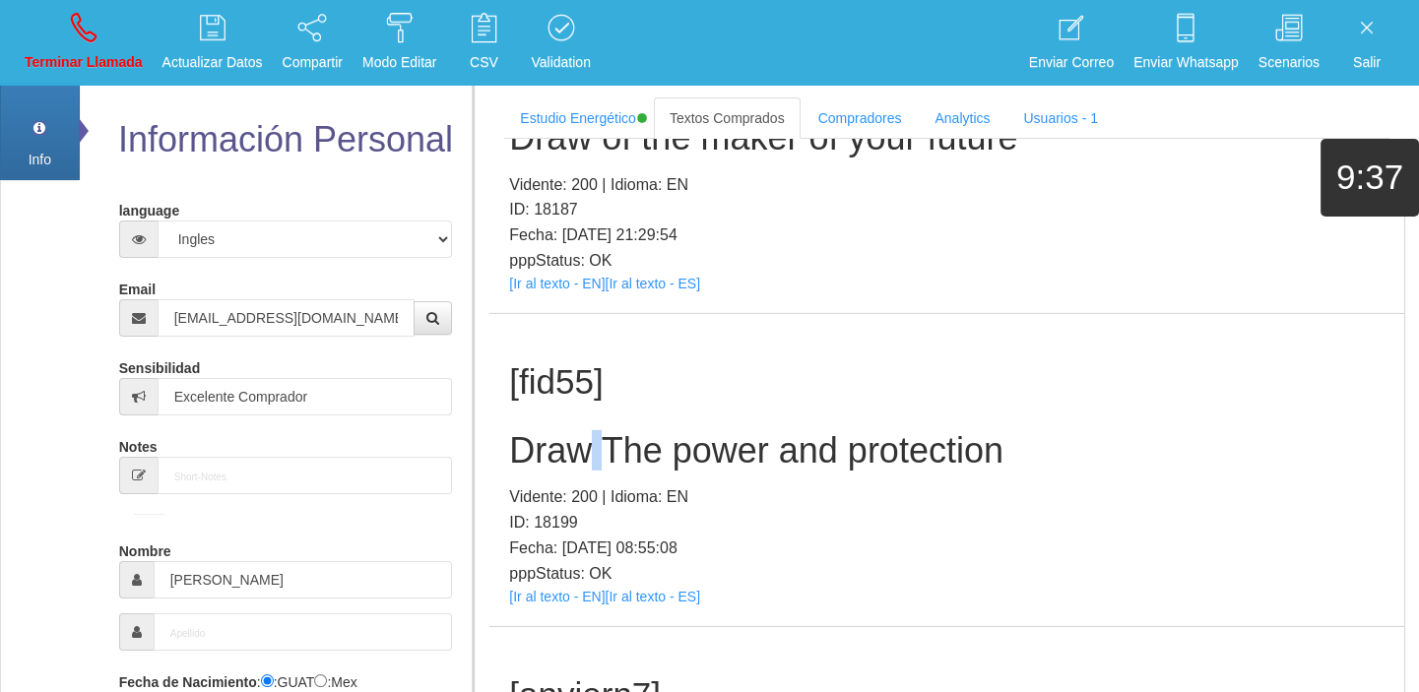
click at [596, 431] on h2 "Draw The power and protection" at bounding box center [946, 450] width 875 height 39
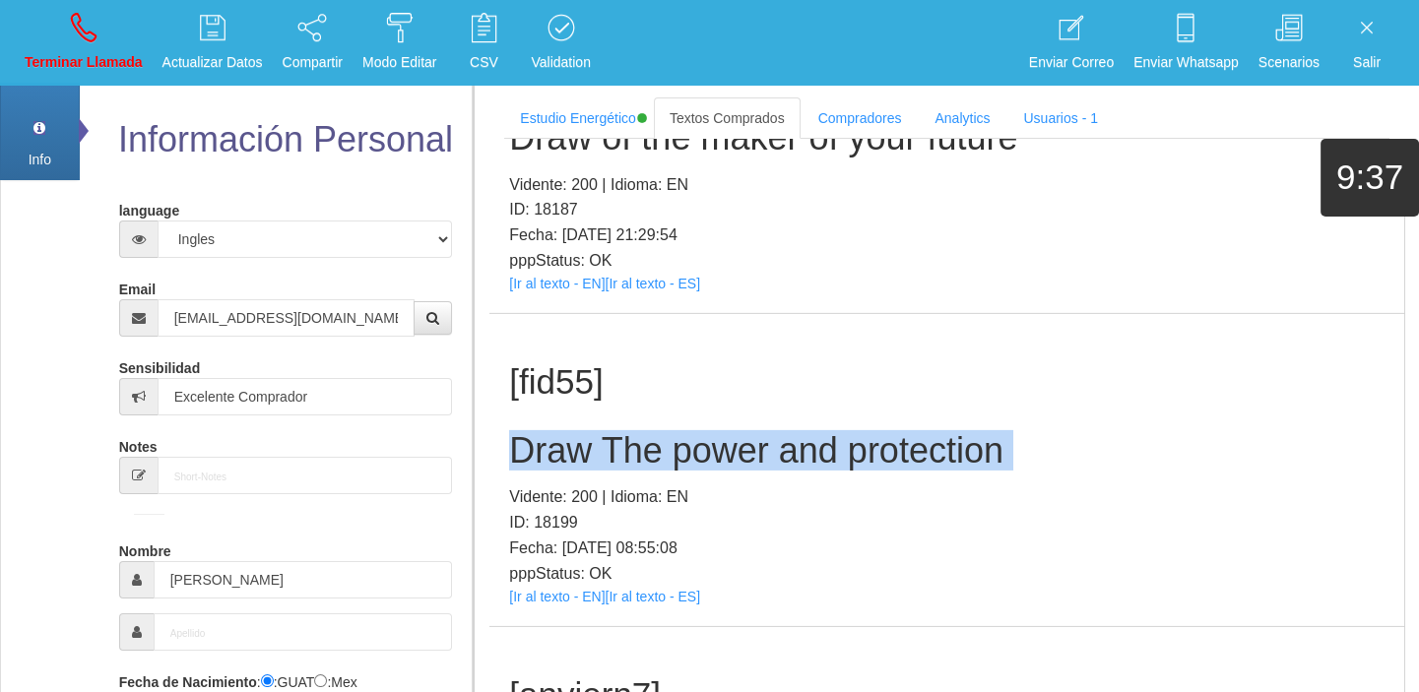
click at [596, 431] on h2 "Draw The power and protection" at bounding box center [946, 450] width 875 height 39
click at [94, 67] on p "Terminar Llamada" at bounding box center [84, 62] width 118 height 23
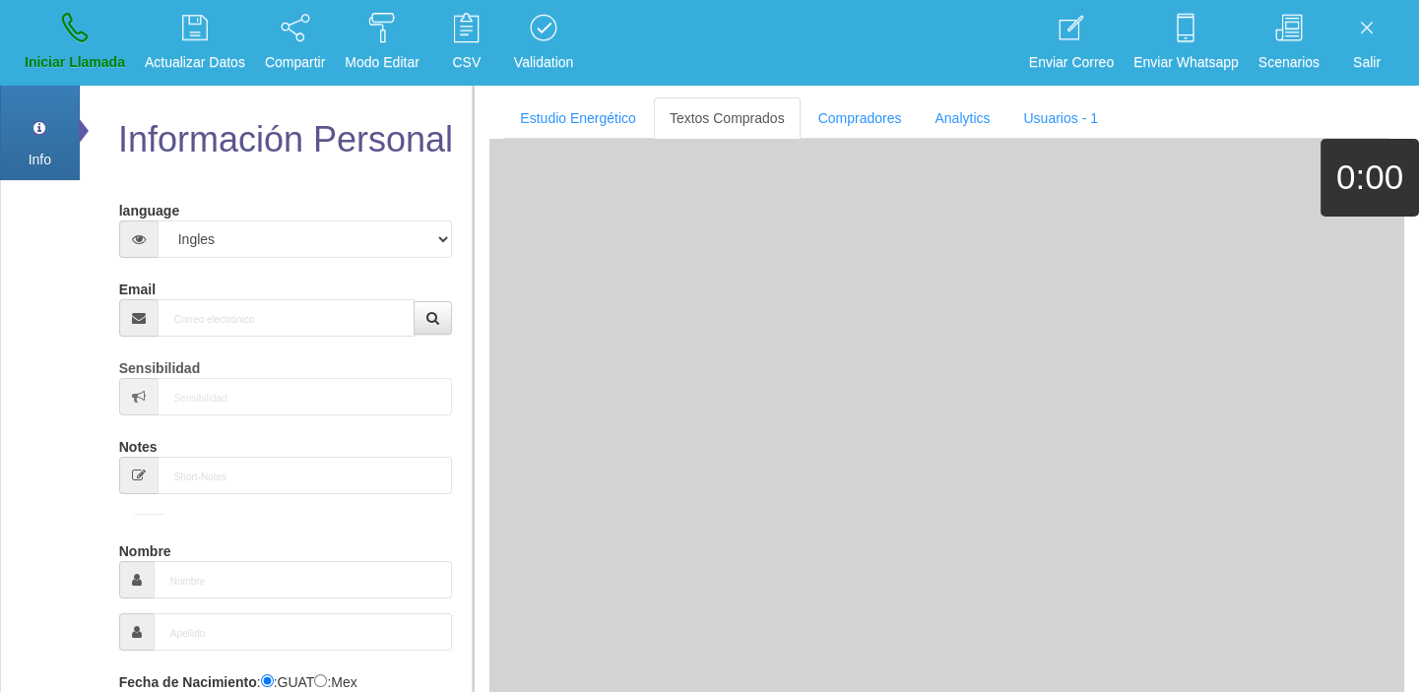
scroll to position [0, 0]
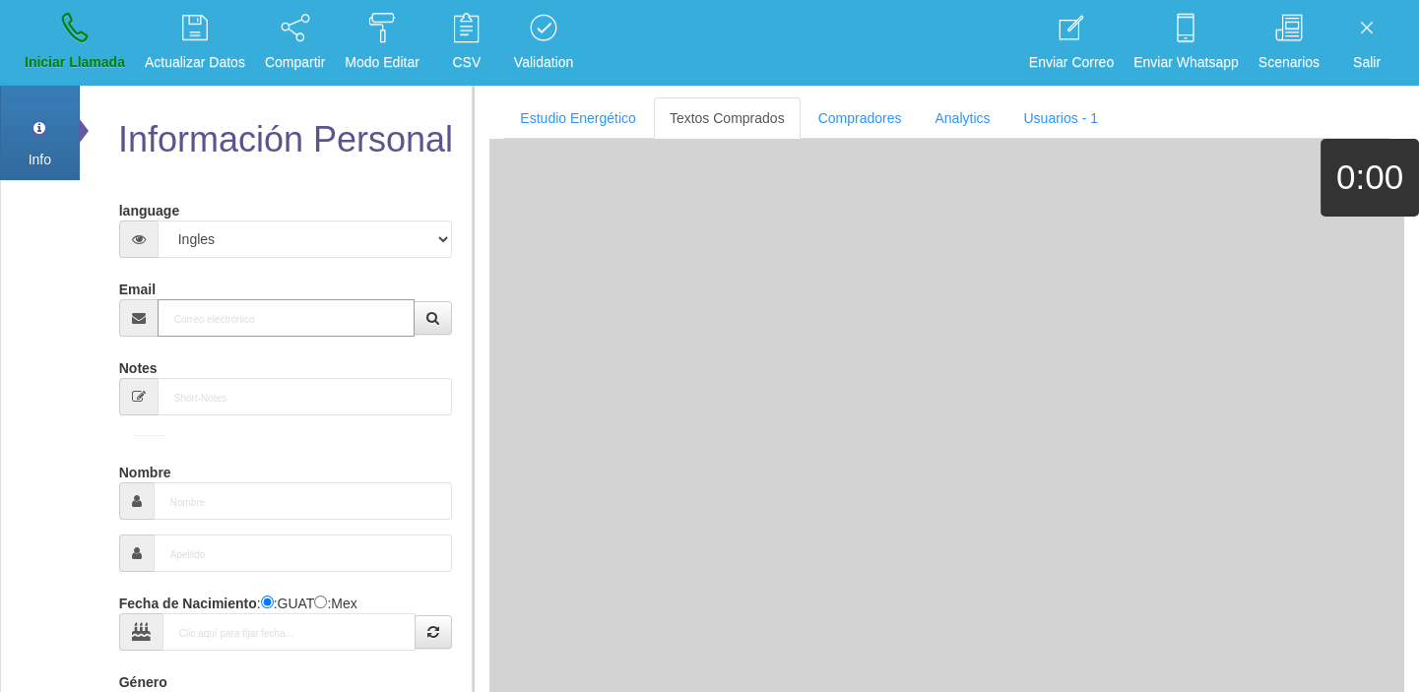
paste input "[EMAIL_ADDRESS][DOMAIN_NAME]"
click at [217, 328] on input "[EMAIL_ADDRESS][DOMAIN_NAME]" at bounding box center [287, 317] width 258 height 37
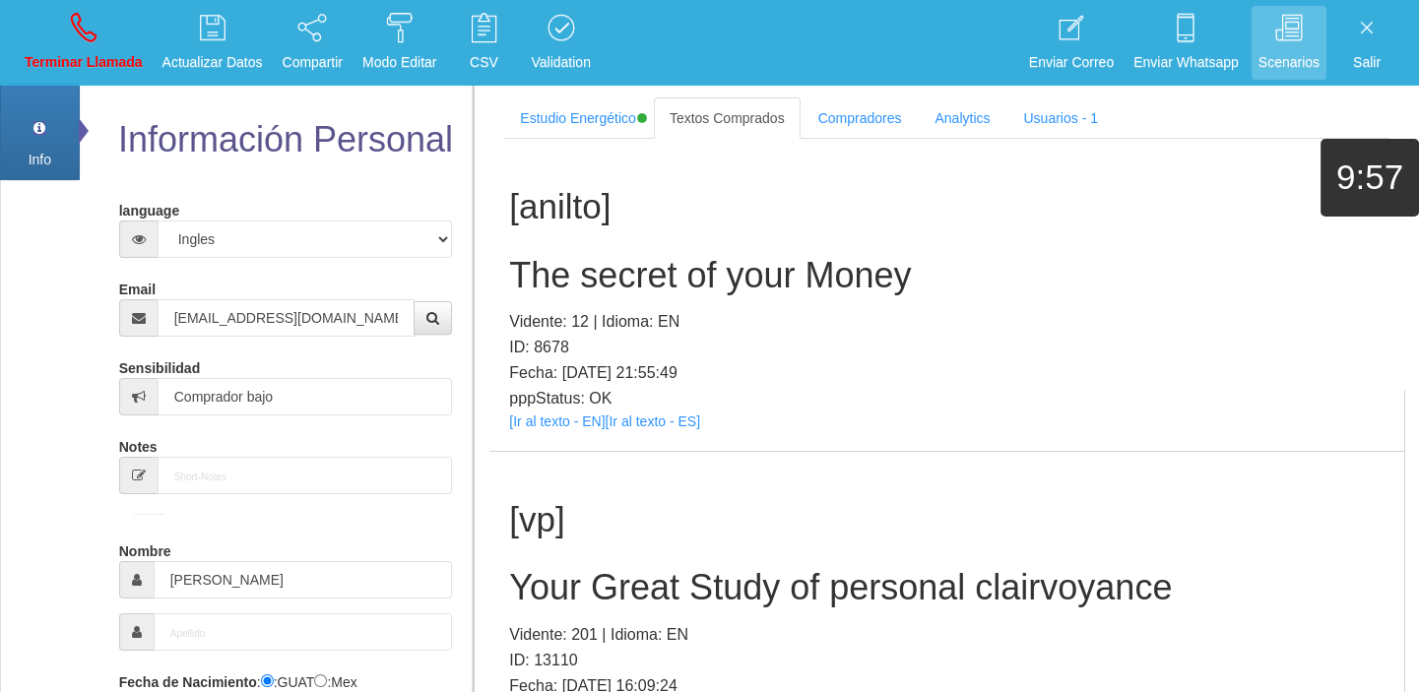
scroll to position [841, 0]
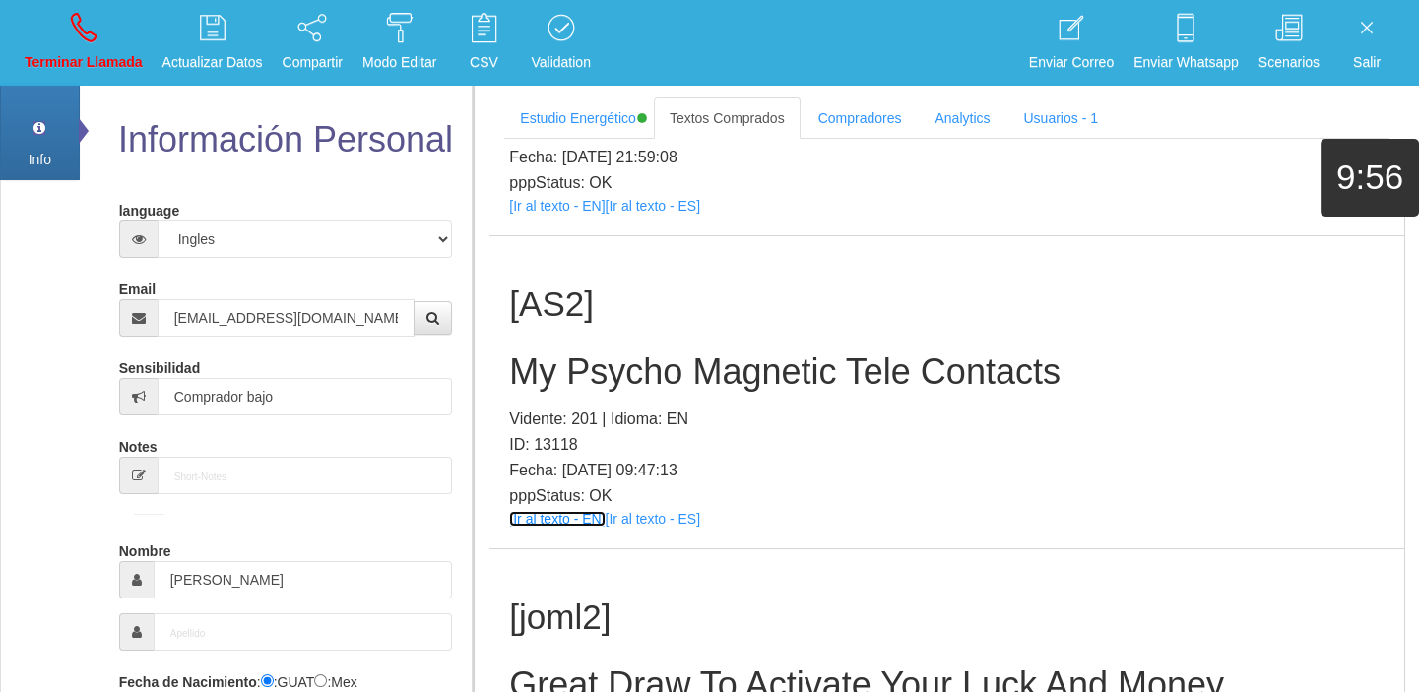
click at [564, 521] on link "[Ir al texto - EN]" at bounding box center [557, 519] width 96 height 16
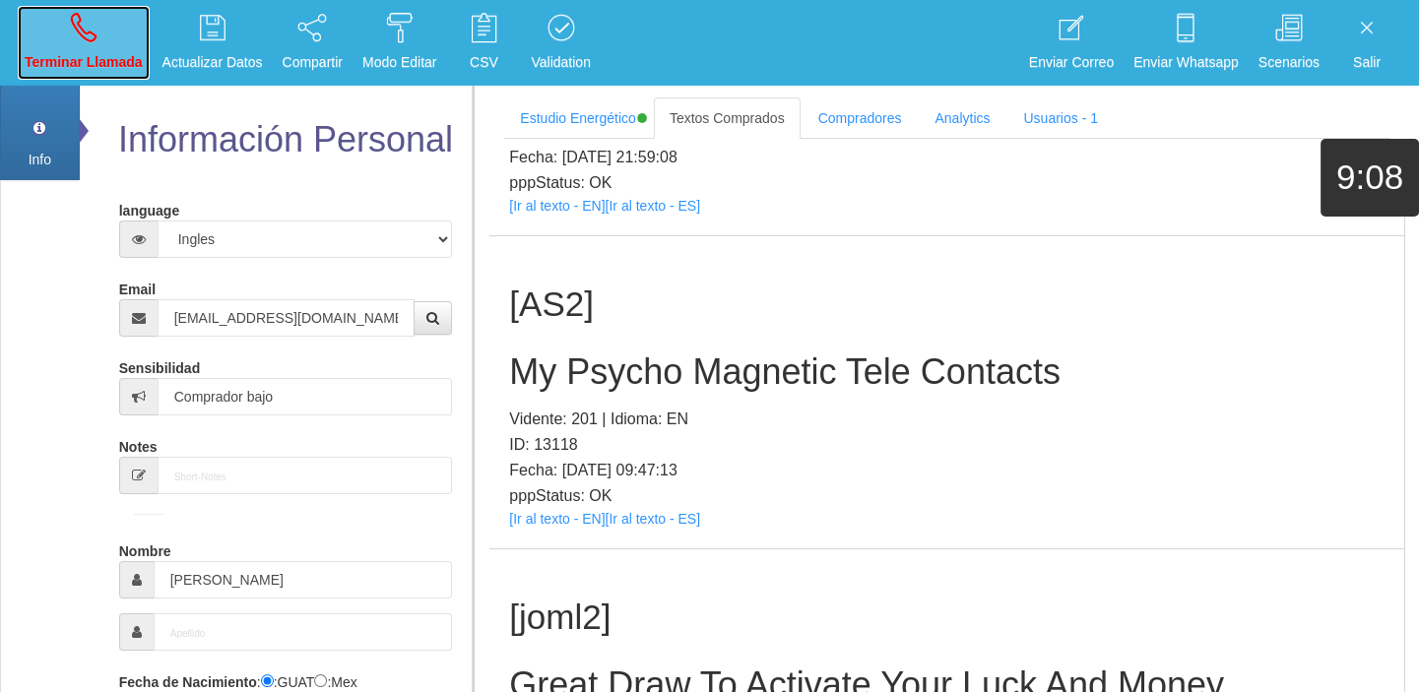
click at [105, 71] on p "Terminar Llamada" at bounding box center [84, 62] width 118 height 23
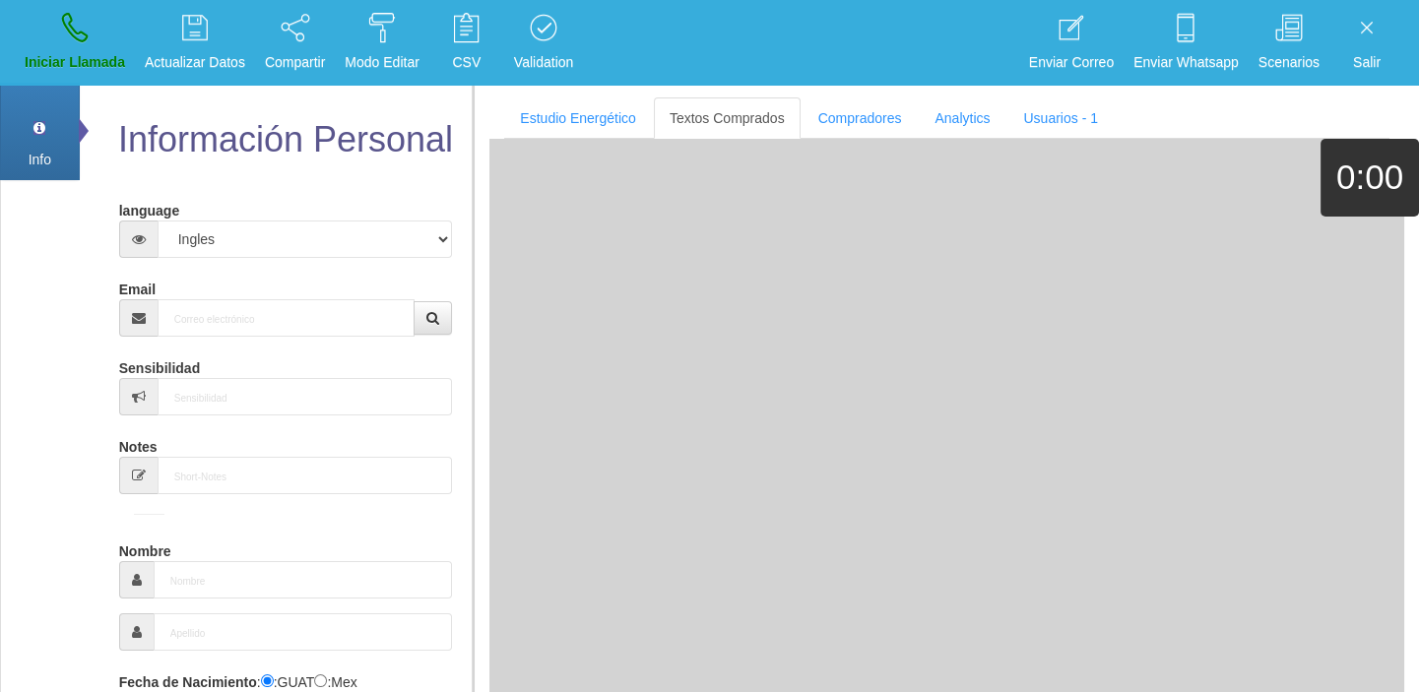
scroll to position [0, 0]
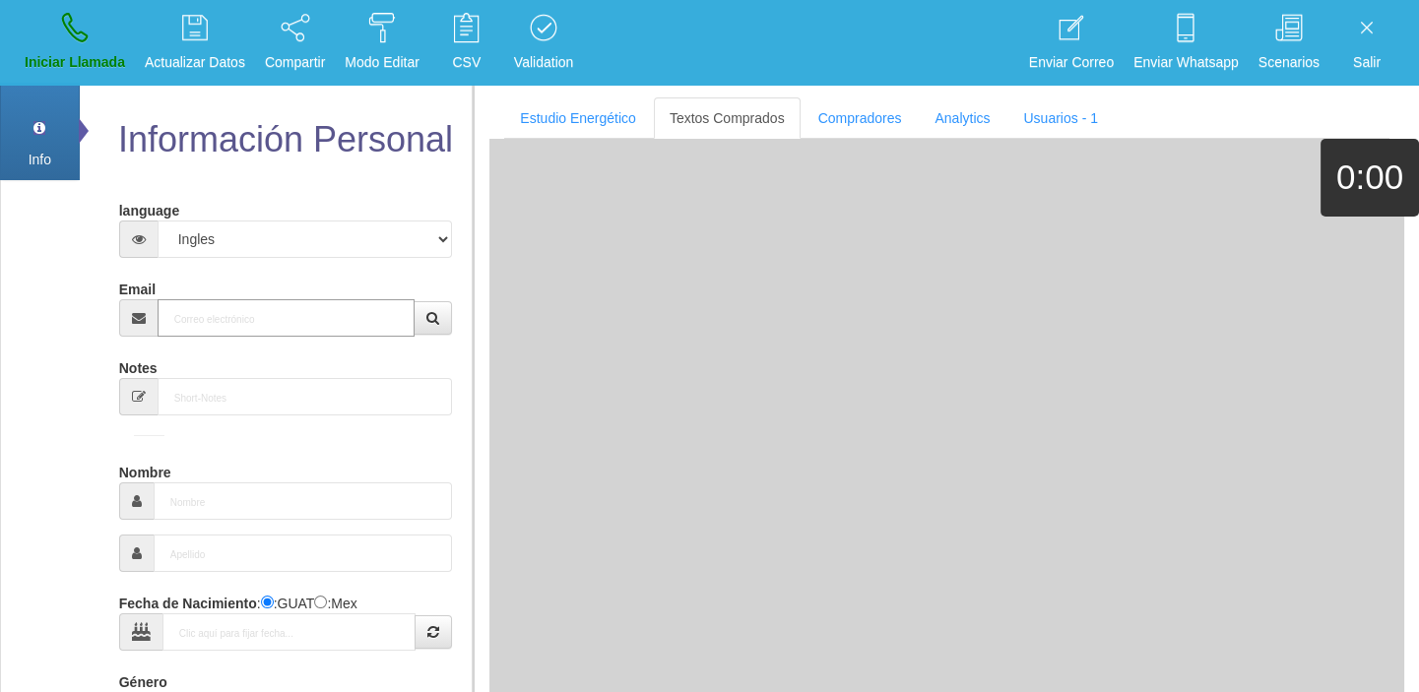
paste input "[EMAIL_ADDRESS][DOMAIN_NAME]"
click at [278, 318] on input "[EMAIL_ADDRESS][DOMAIN_NAME]" at bounding box center [287, 317] width 258 height 37
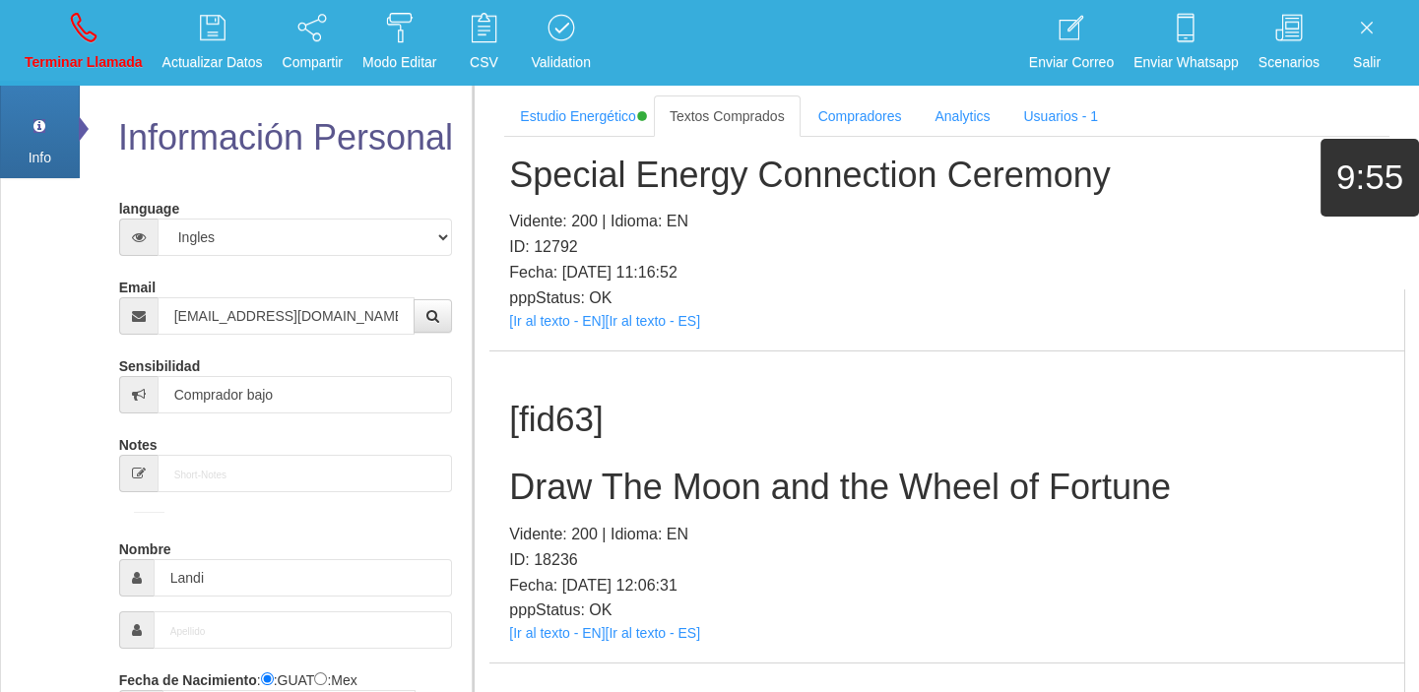
scroll to position [268, 0]
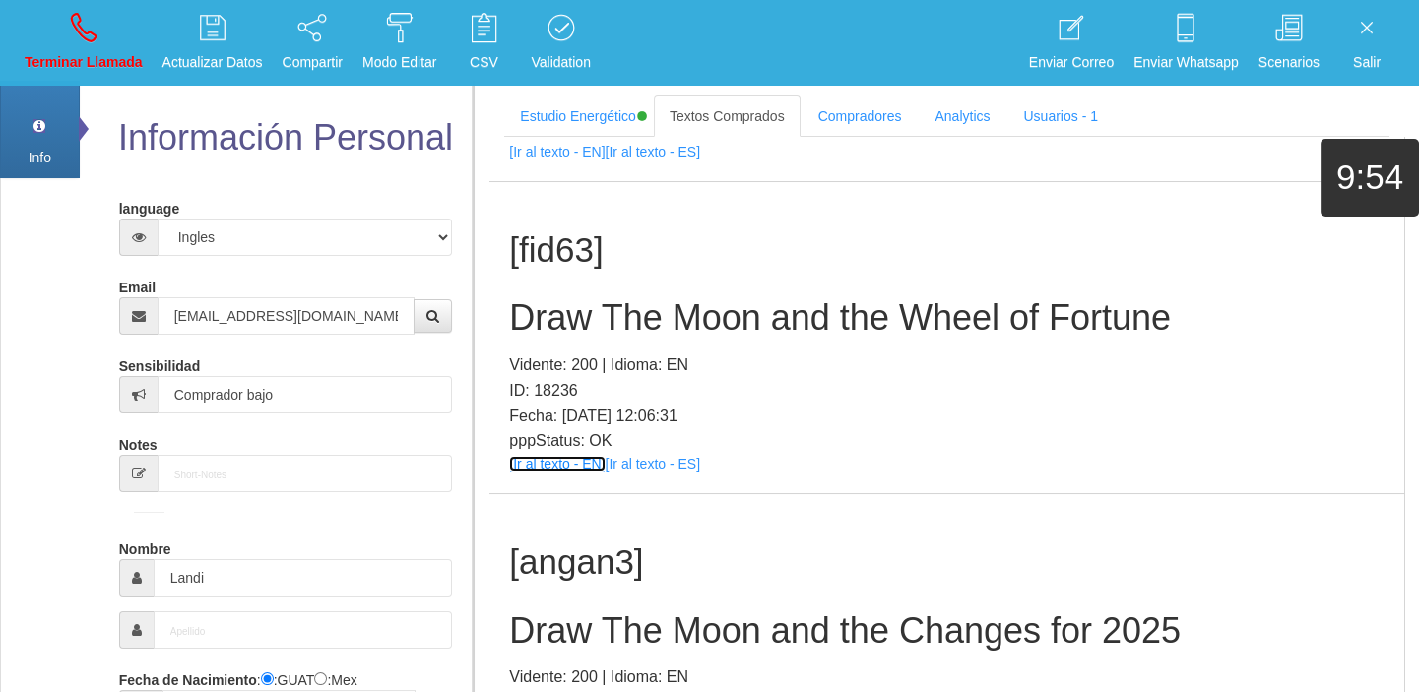
click at [572, 460] on link "[Ir al texto - EN]" at bounding box center [557, 464] width 96 height 16
click at [583, 345] on div "[fid63] Draw The Moon and the Wheel of Fortune Vidente: 200 | Idioma: EN ID: 18…" at bounding box center [946, 338] width 915 height 312
click at [571, 325] on h2 "Draw The Moon and the Wheel of Fortune" at bounding box center [946, 317] width 875 height 39
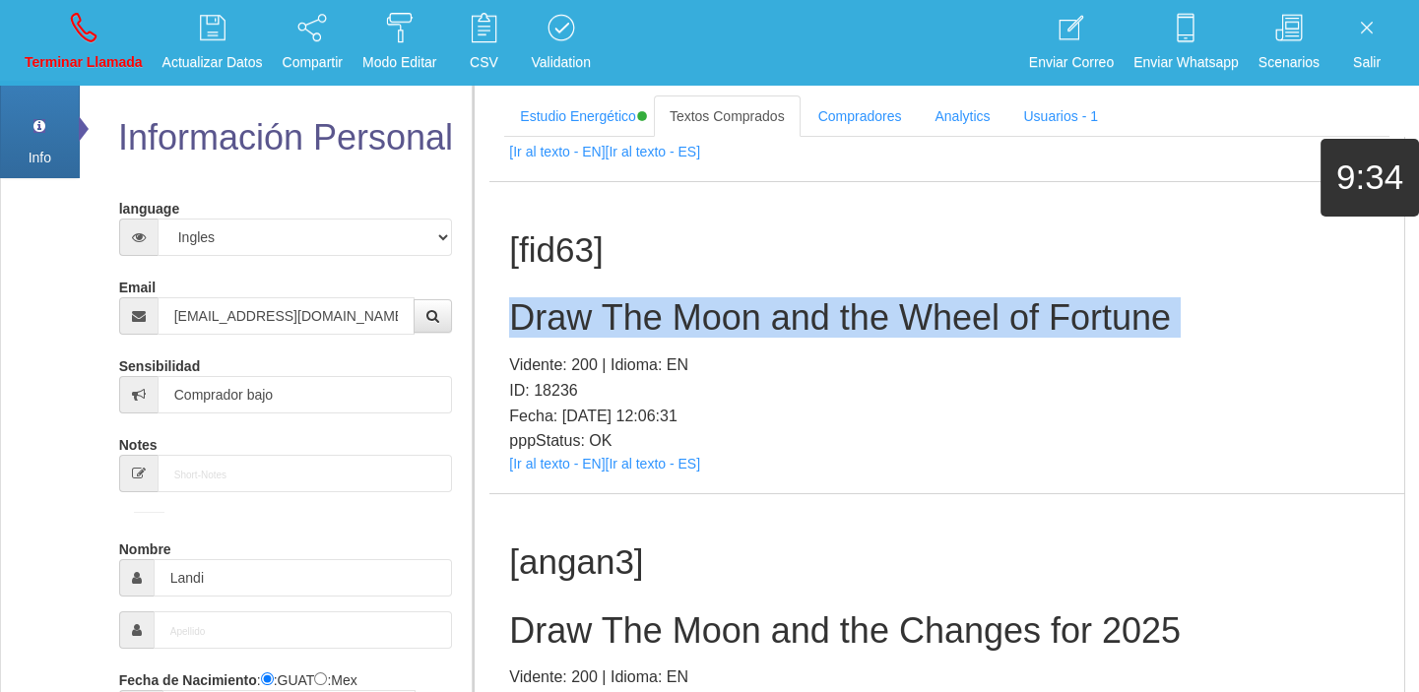
drag, startPoint x: 571, startPoint y: 325, endPoint x: 103, endPoint y: 392, distance: 472.5
click at [560, 328] on h2 "Draw The Moon and the Wheel of Fortune" at bounding box center [946, 317] width 875 height 39
click at [137, 26] on link "Terminar Llamada" at bounding box center [84, 43] width 132 height 74
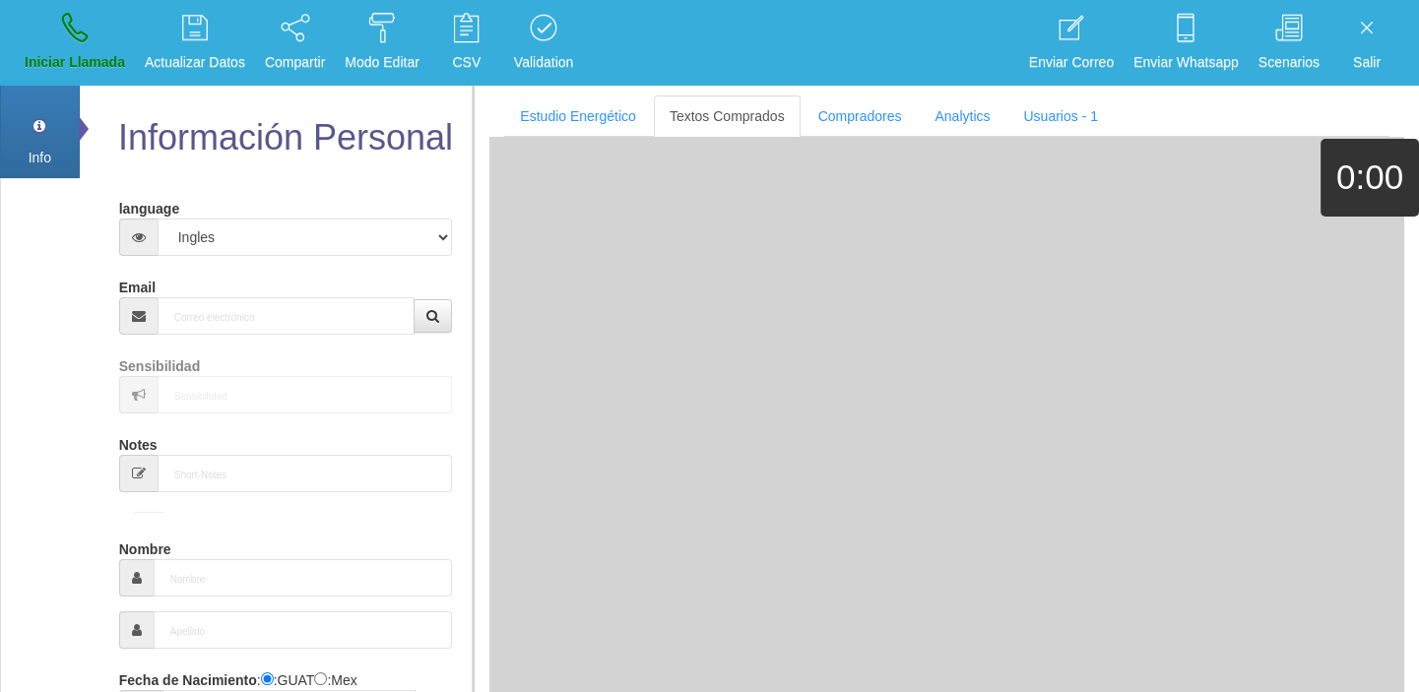
scroll to position [0, 0]
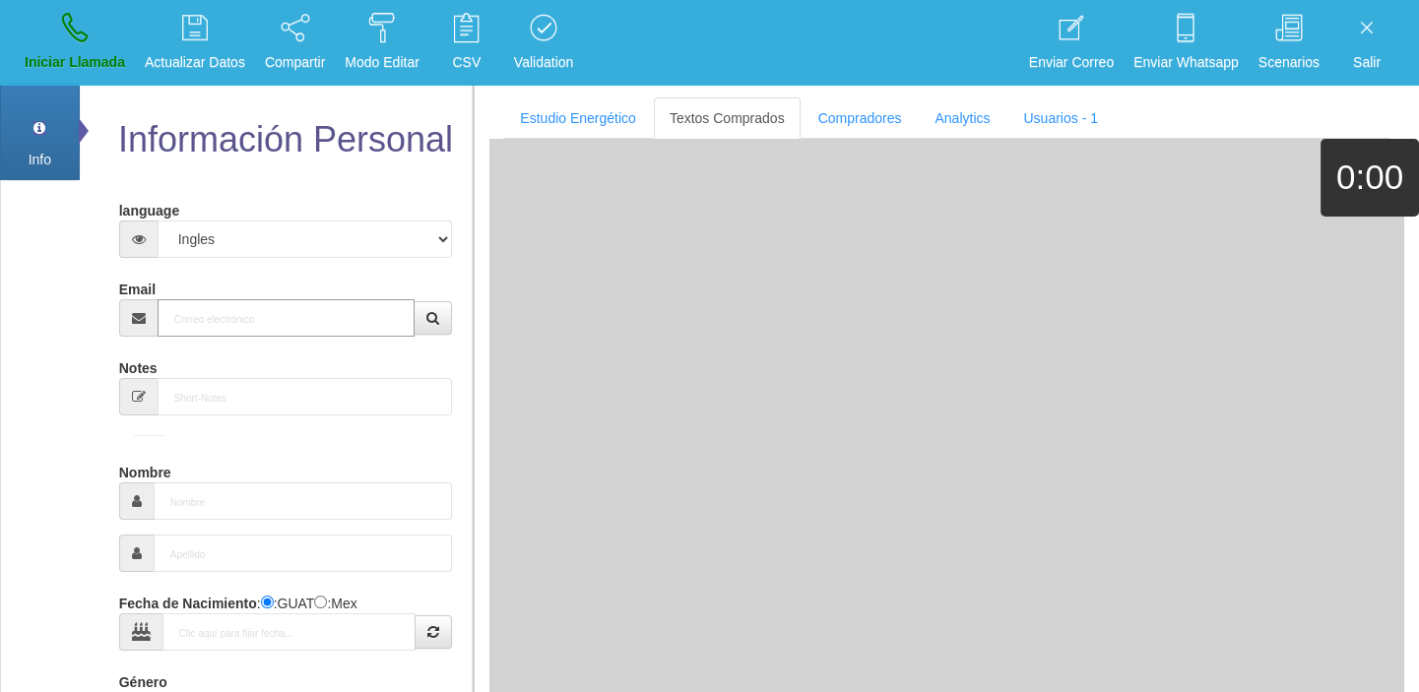
click at [294, 312] on input "Email" at bounding box center [287, 317] width 258 height 37
paste input "[EMAIL_ADDRESS][DOMAIN_NAME]"
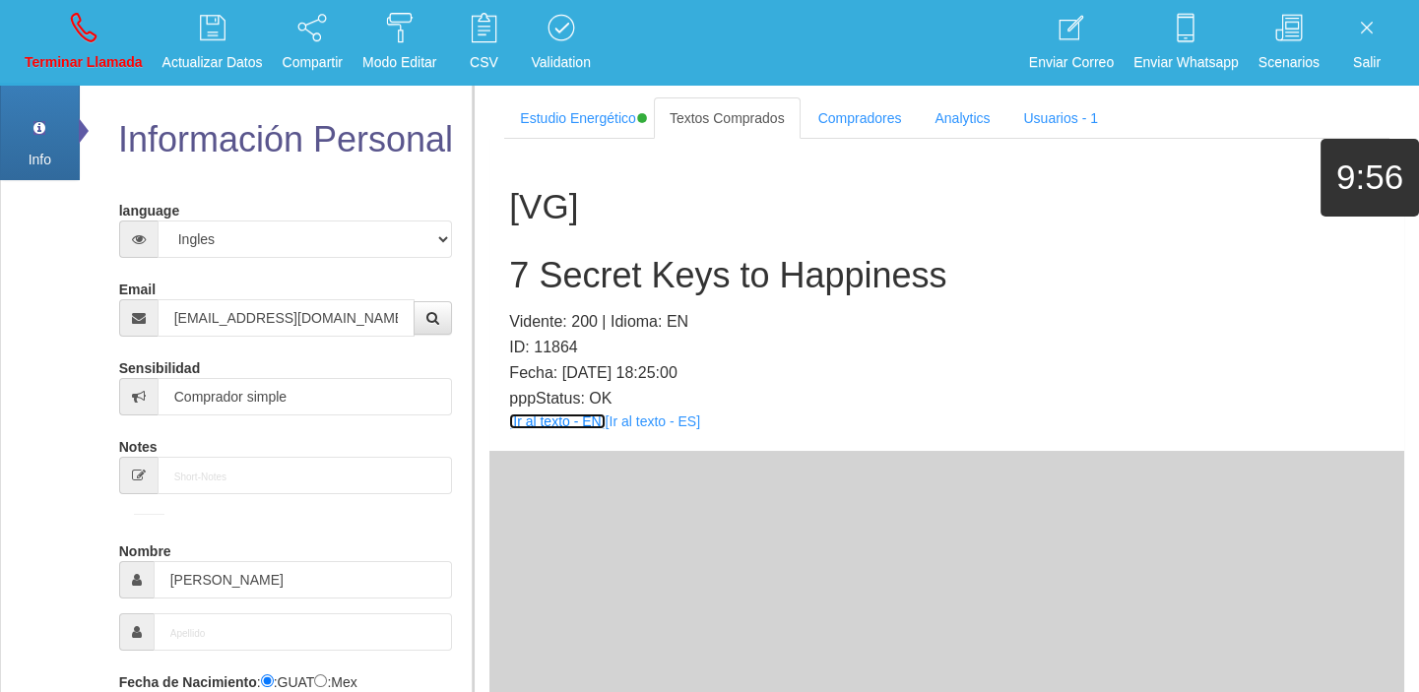
click at [528, 418] on link "[Ir al texto - EN]" at bounding box center [557, 422] width 96 height 16
click at [560, 290] on h2 "7 Secret Keys to Happiness" at bounding box center [946, 275] width 875 height 39
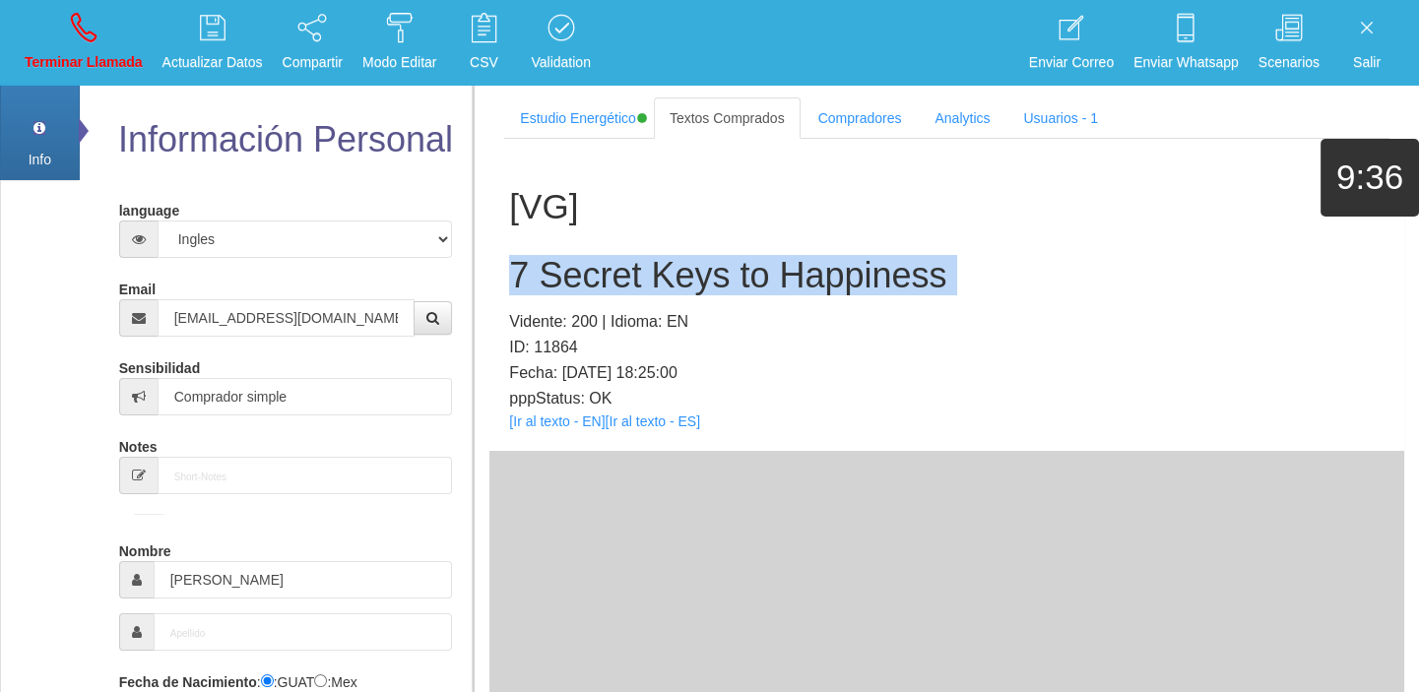
click at [560, 290] on h2 "7 Secret Keys to Happiness" at bounding box center [946, 275] width 875 height 39
click at [48, 45] on link "Terminar Llamada" at bounding box center [84, 43] width 132 height 74
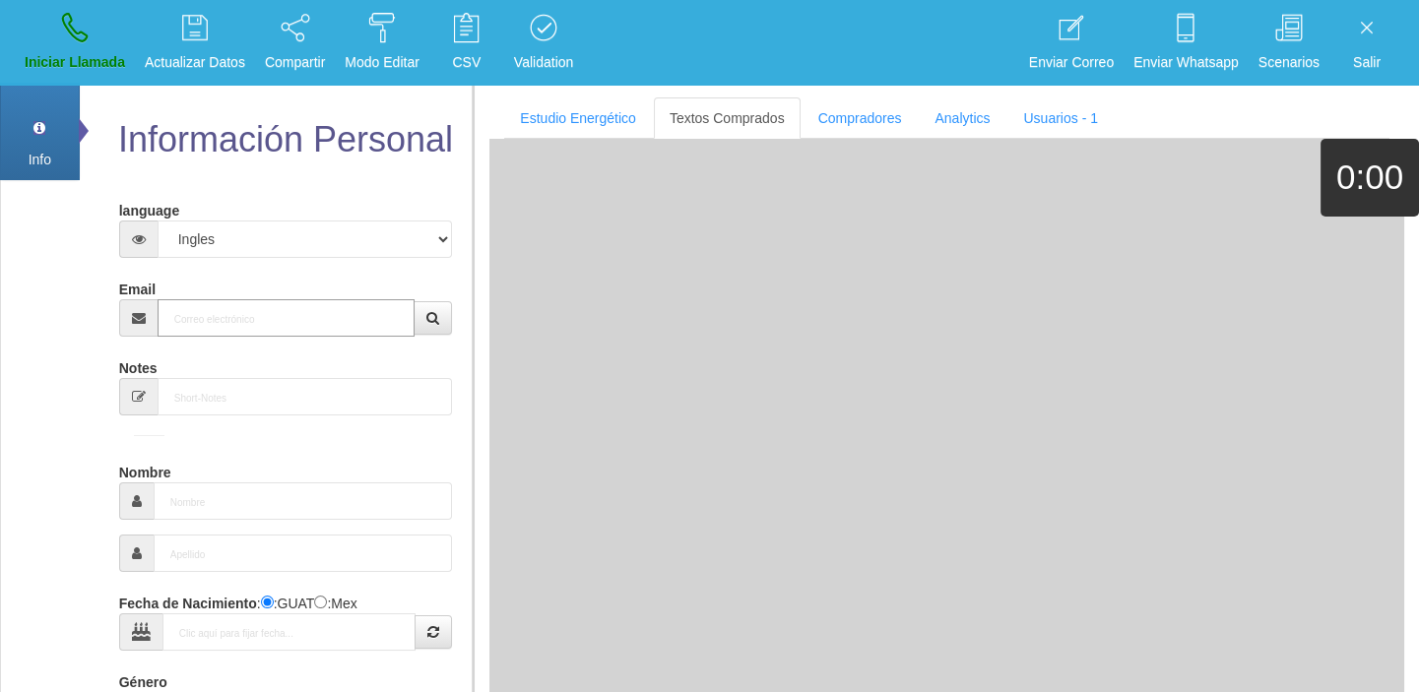
click at [261, 331] on input "Email" at bounding box center [287, 317] width 258 height 37
paste input "[EMAIL_ADDRESS][DOMAIN_NAME]"
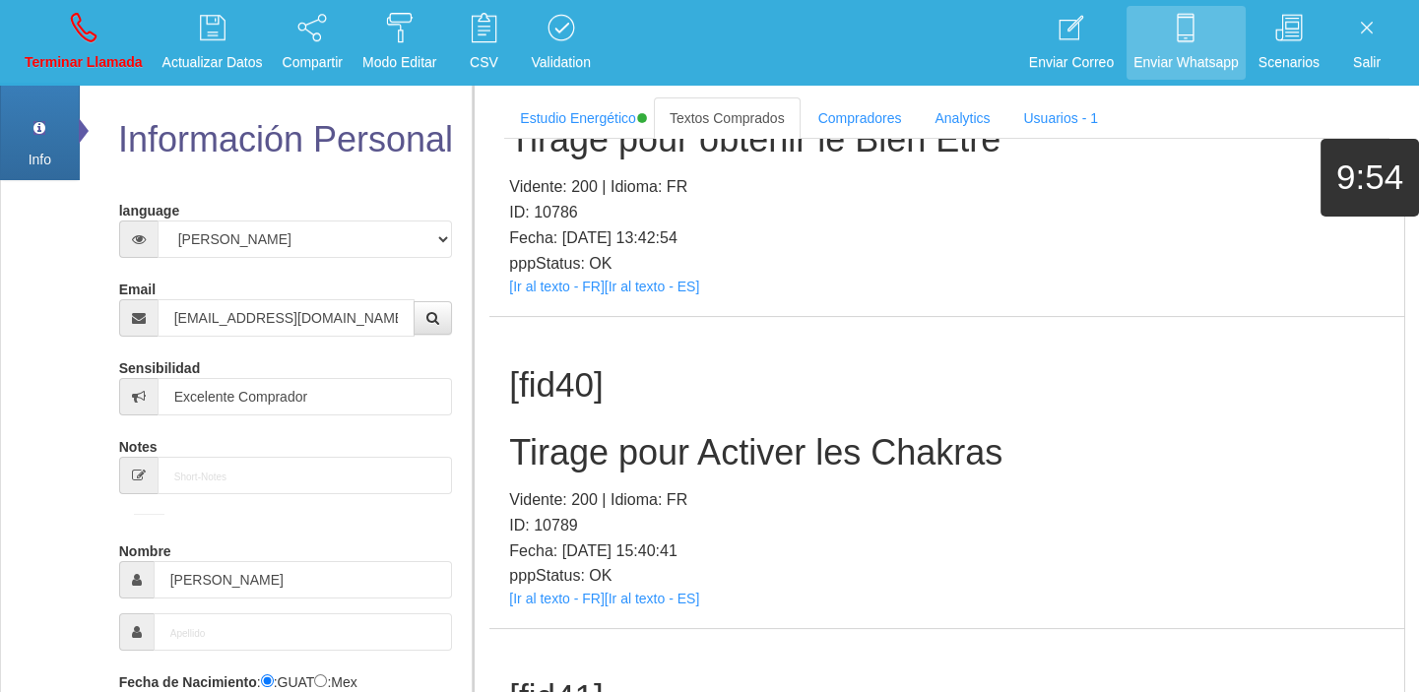
scroll to position [14291, 0]
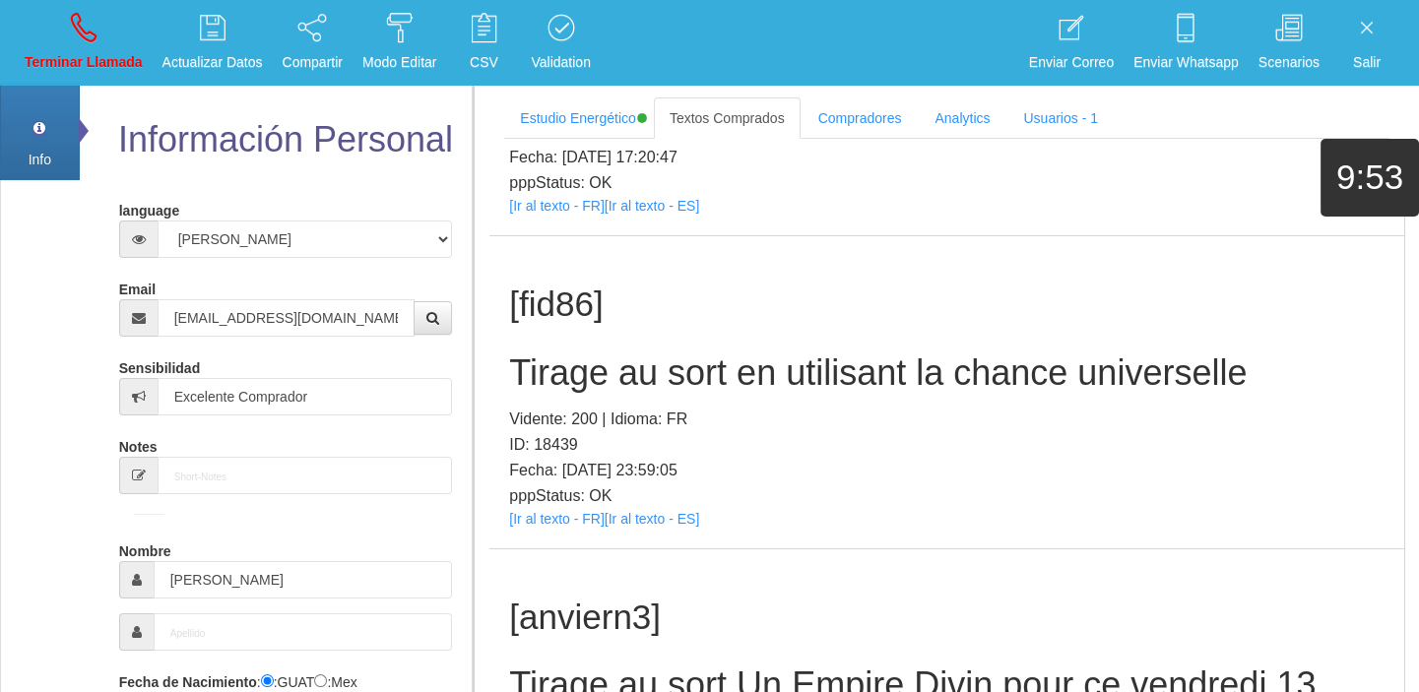
click at [574, 505] on p "pppStatus: OK" at bounding box center [946, 496] width 875 height 26
click at [573, 511] on link "[Ir al texto - FR]" at bounding box center [556, 519] width 95 height 16
click at [606, 384] on h2 "Tirage au sort en utilisant la chance universelle" at bounding box center [946, 372] width 875 height 39
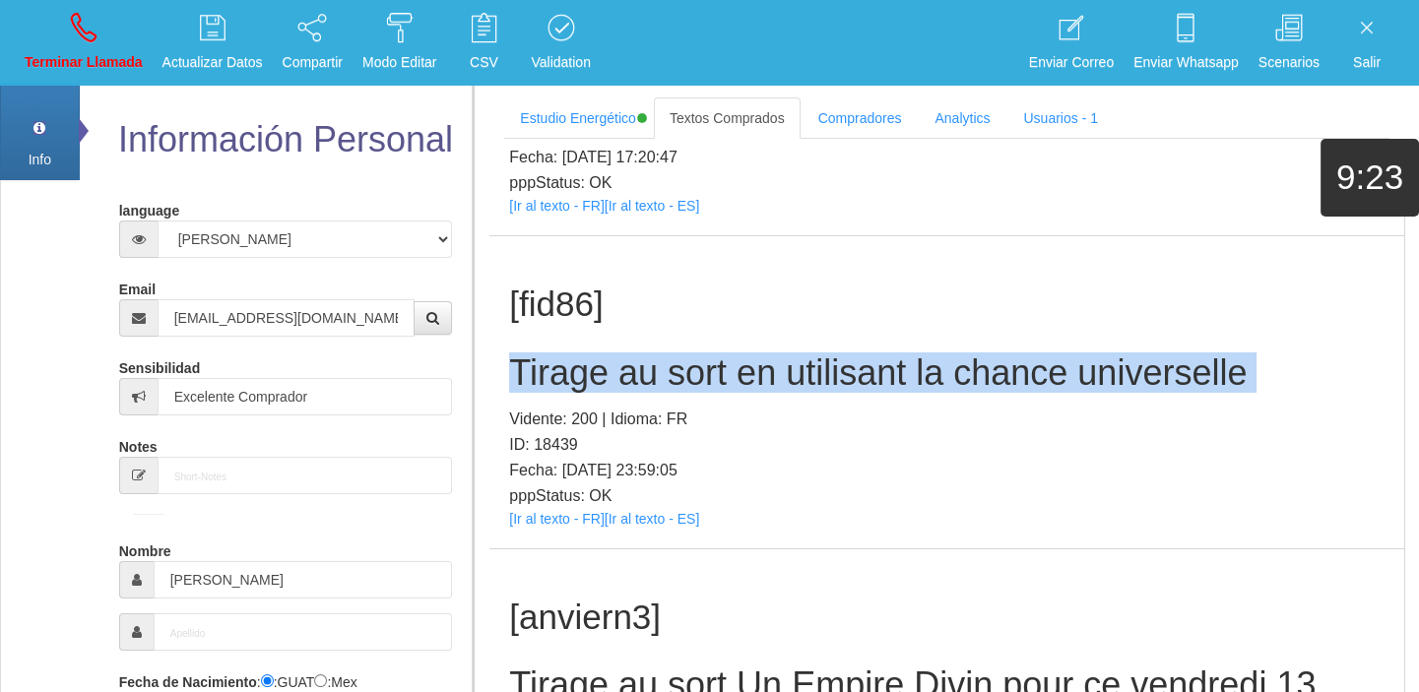
click at [606, 384] on h2 "Tirage au sort en utilisant la chance universelle" at bounding box center [946, 372] width 875 height 39
click at [69, 57] on p "Terminar Llamada" at bounding box center [84, 62] width 118 height 23
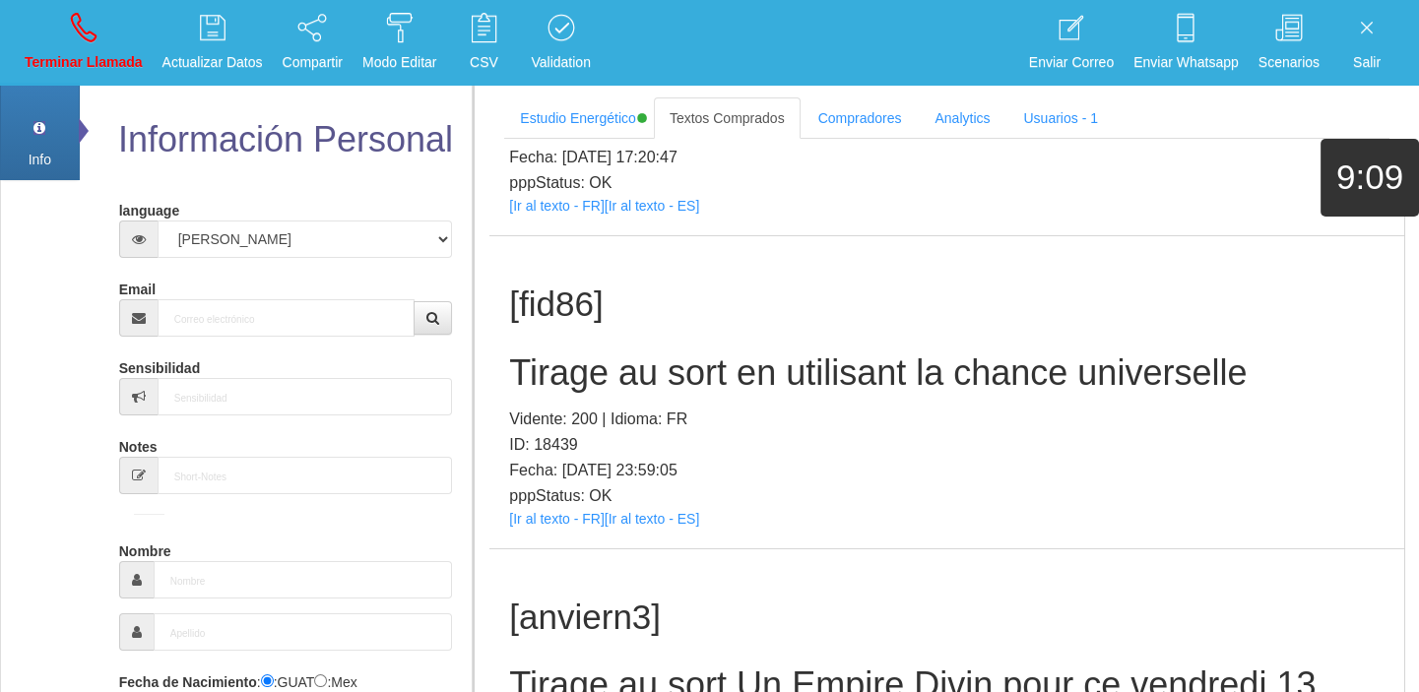
scroll to position [0, 0]
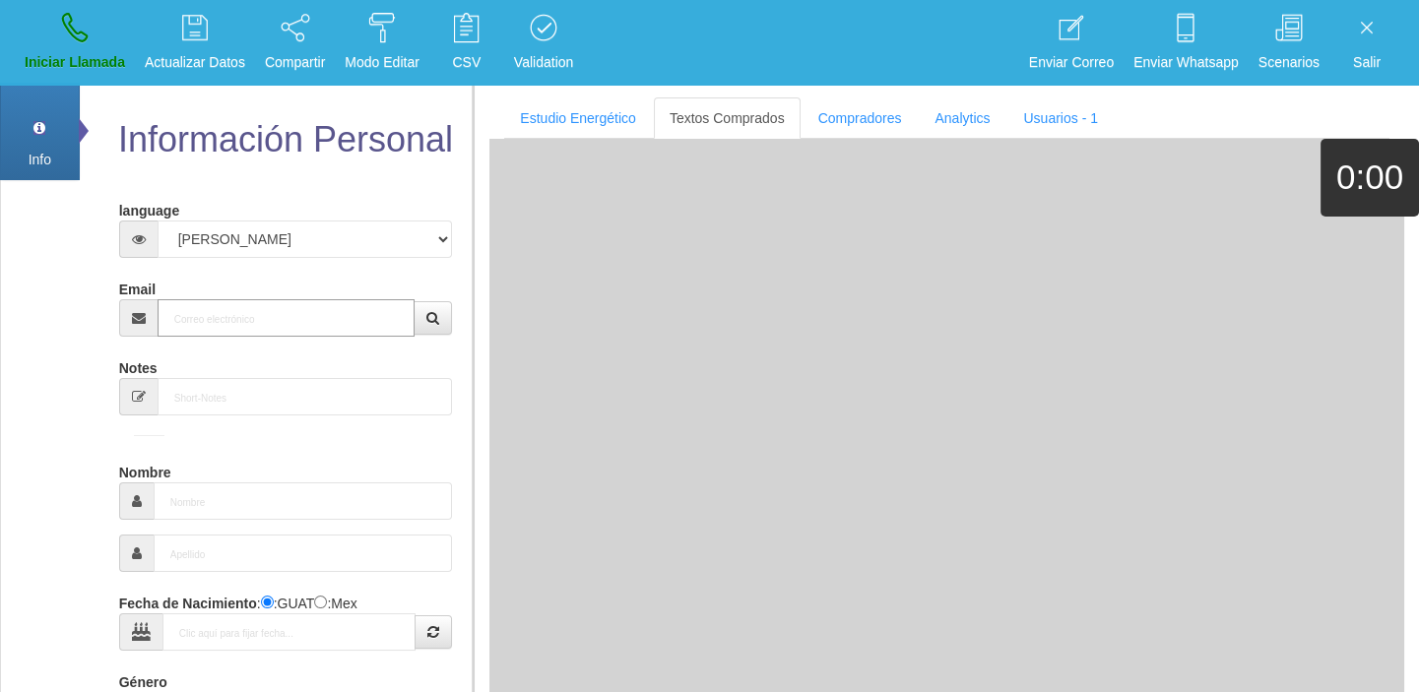
paste input "[EMAIL_ADDRESS][DOMAIN_NAME]"
click at [256, 324] on input "Email" at bounding box center [287, 317] width 258 height 37
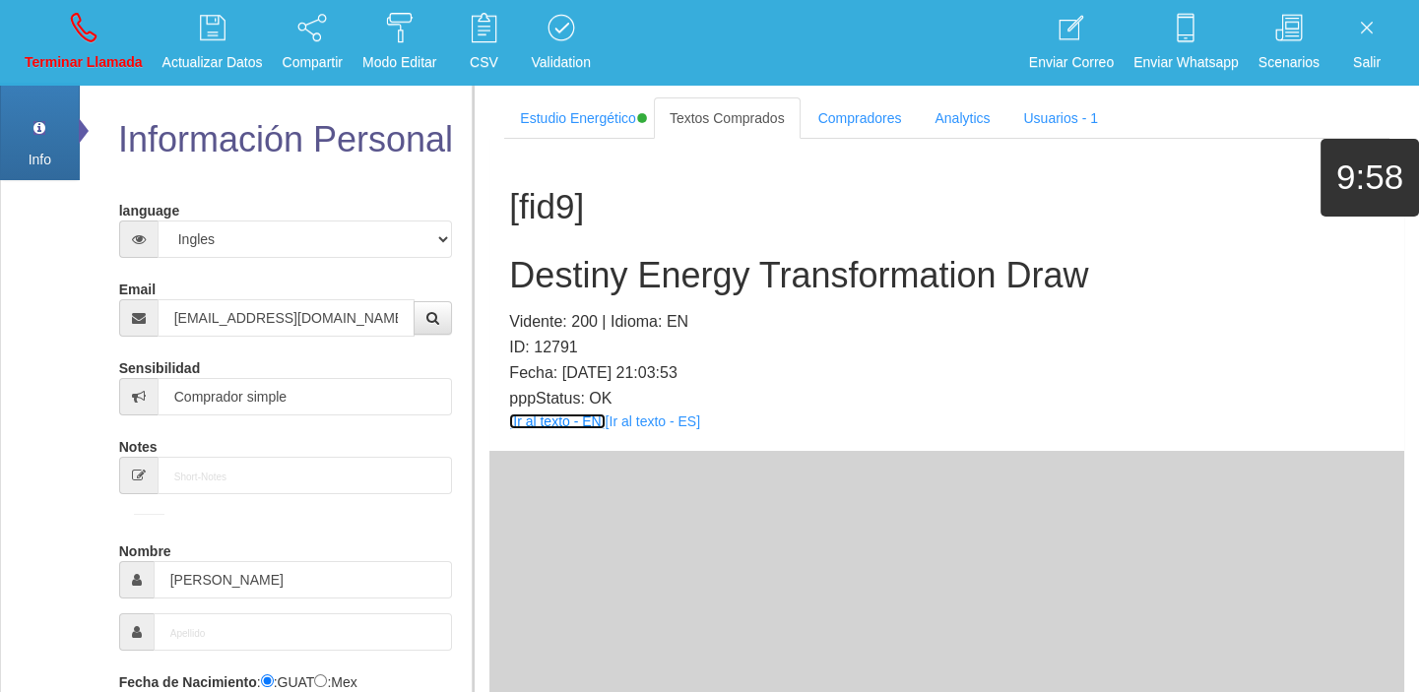
click at [551, 422] on link "[Ir al texto - EN]" at bounding box center [557, 422] width 96 height 16
drag, startPoint x: 493, startPoint y: 249, endPoint x: 515, endPoint y: 258, distance: 23.4
click at [497, 252] on section "Estudio Energético Realizar Pago Textos Comprados Compradores Analytics Usuario…" at bounding box center [946, 429] width 946 height 692
click at [517, 259] on h2 "Destiny Energy Transformation Draw" at bounding box center [946, 275] width 875 height 39
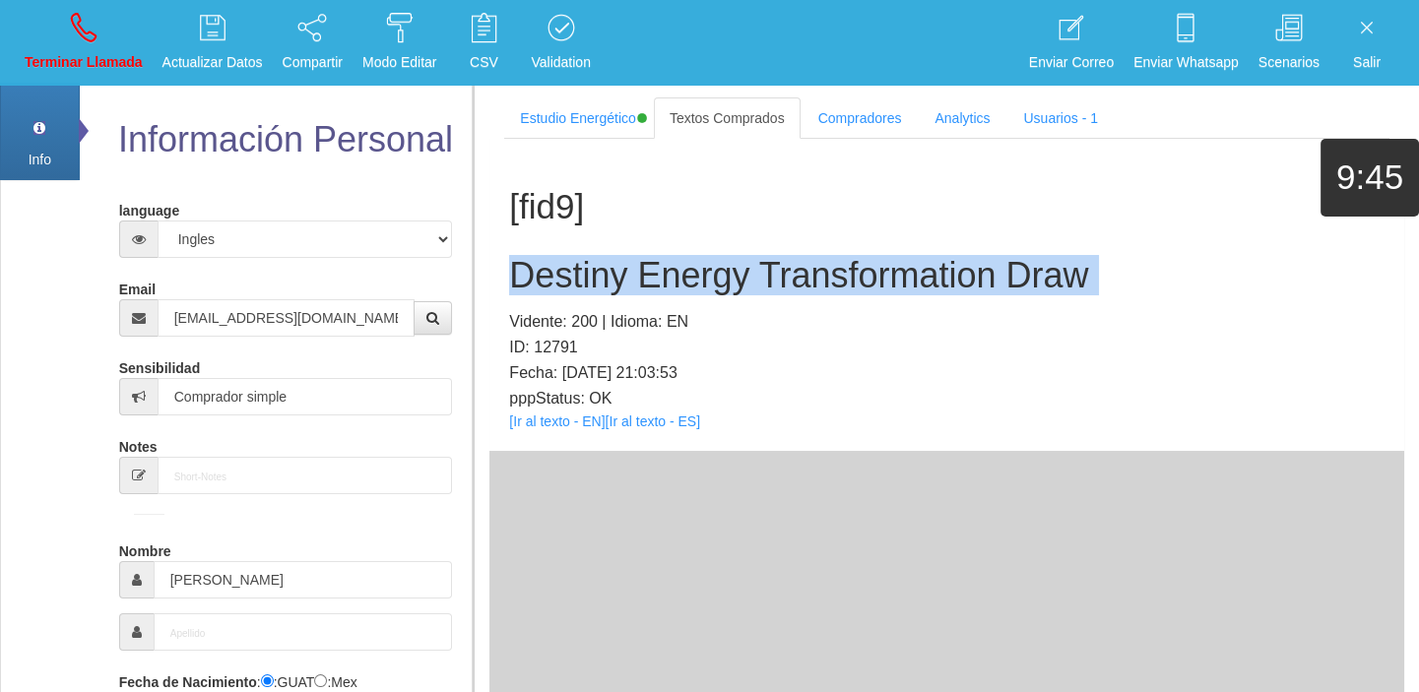
click at [517, 259] on h2 "Destiny Energy Transformation Draw" at bounding box center [946, 275] width 875 height 39
drag, startPoint x: 86, startPoint y: 39, endPoint x: 97, endPoint y: 102, distance: 64.1
click at [86, 39] on icon at bounding box center [84, 28] width 26 height 32
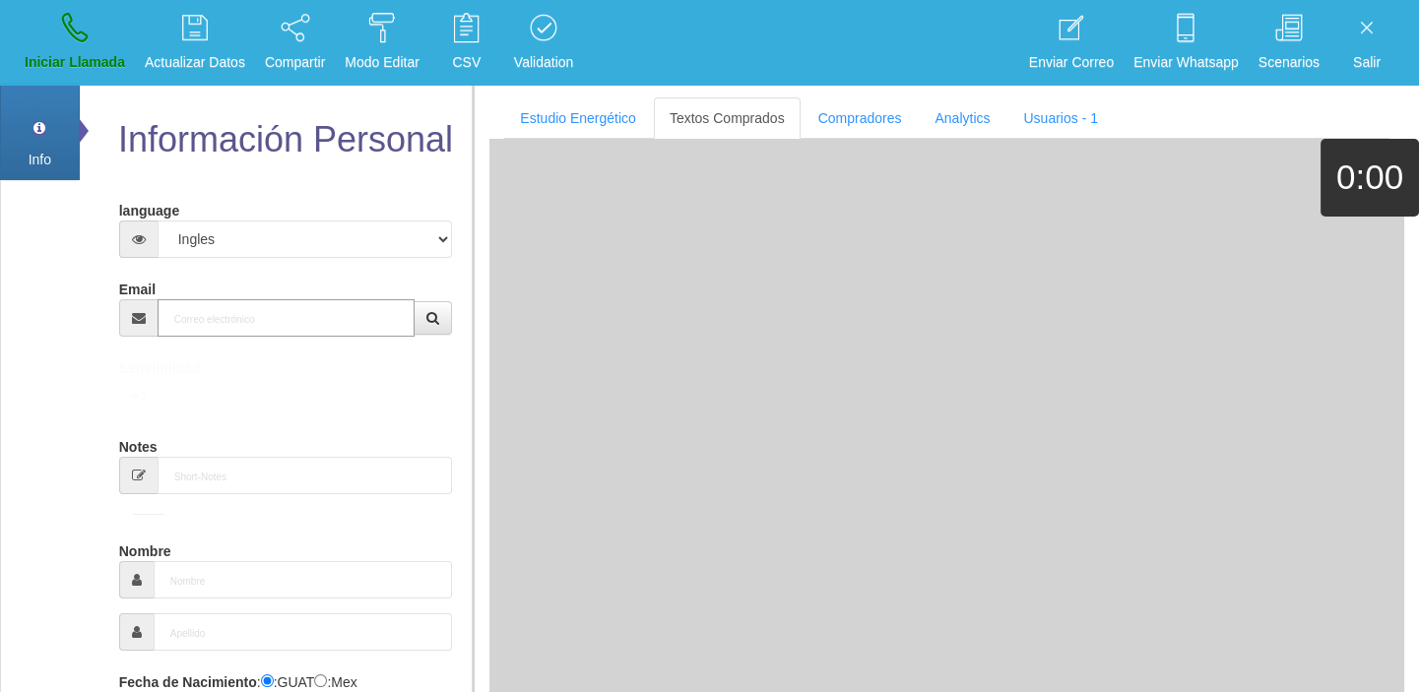
click at [211, 310] on input "Email" at bounding box center [287, 317] width 258 height 37
paste input "[EMAIL_ADDRESS][DOMAIN_NAME]"
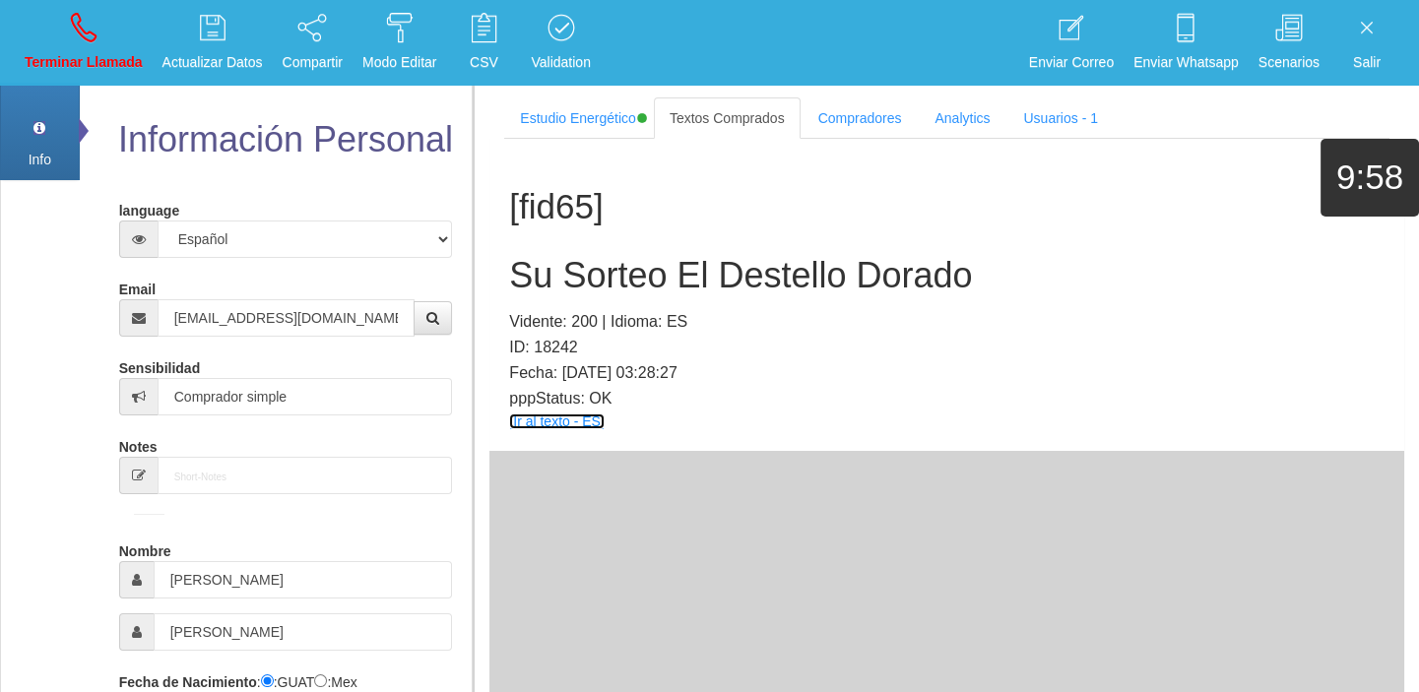
click at [553, 418] on link "[Ir al texto - ES]" at bounding box center [556, 422] width 95 height 16
click at [587, 277] on h2 "Su Sorteo El Destello Dorado" at bounding box center [946, 275] width 875 height 39
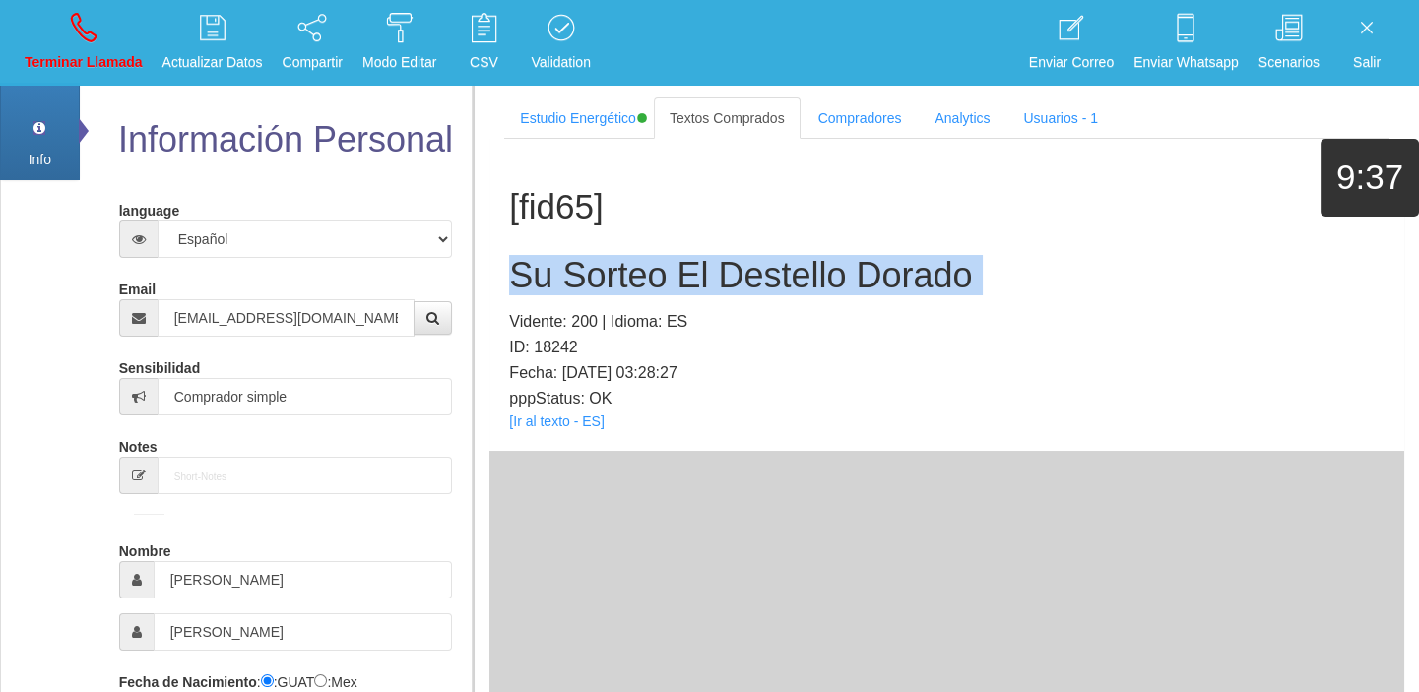
click at [587, 277] on h2 "Su Sorteo El Destello Dorado" at bounding box center [946, 275] width 875 height 39
drag, startPoint x: 107, startPoint y: 30, endPoint x: 773, endPoint y: 113, distance: 670.9
click at [107, 30] on link "Terminar Llamada" at bounding box center [84, 43] width 132 height 74
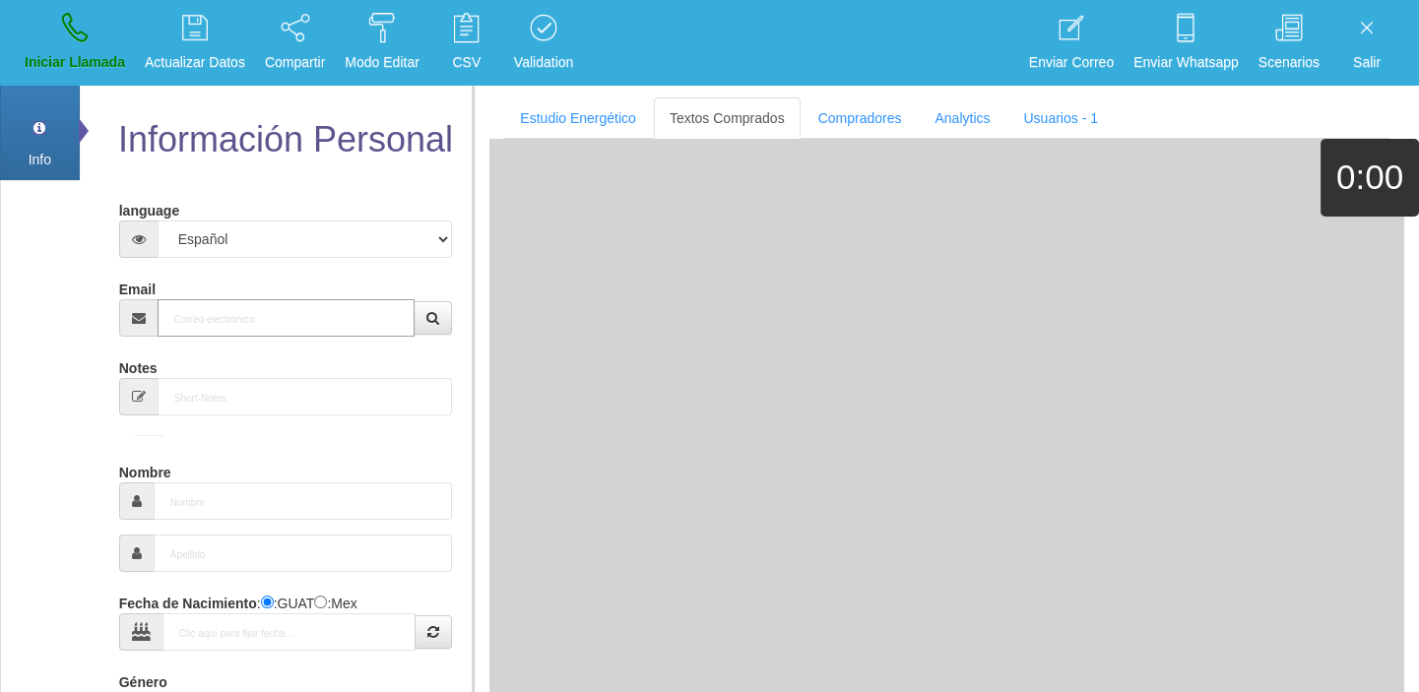
paste input "[EMAIL_ADDRESS][DOMAIN_NAME]"
click at [323, 313] on input "[EMAIL_ADDRESS][DOMAIN_NAME]" at bounding box center [287, 317] width 258 height 37
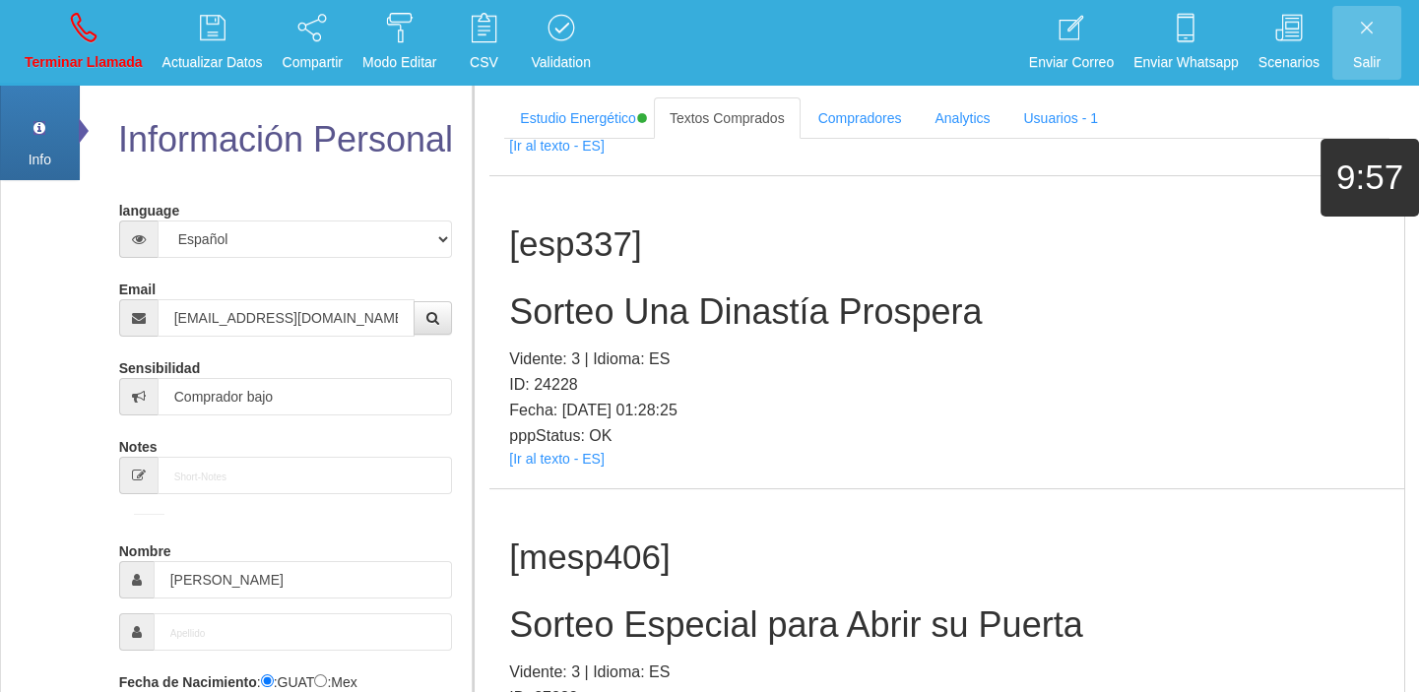
scroll to position [375, 0]
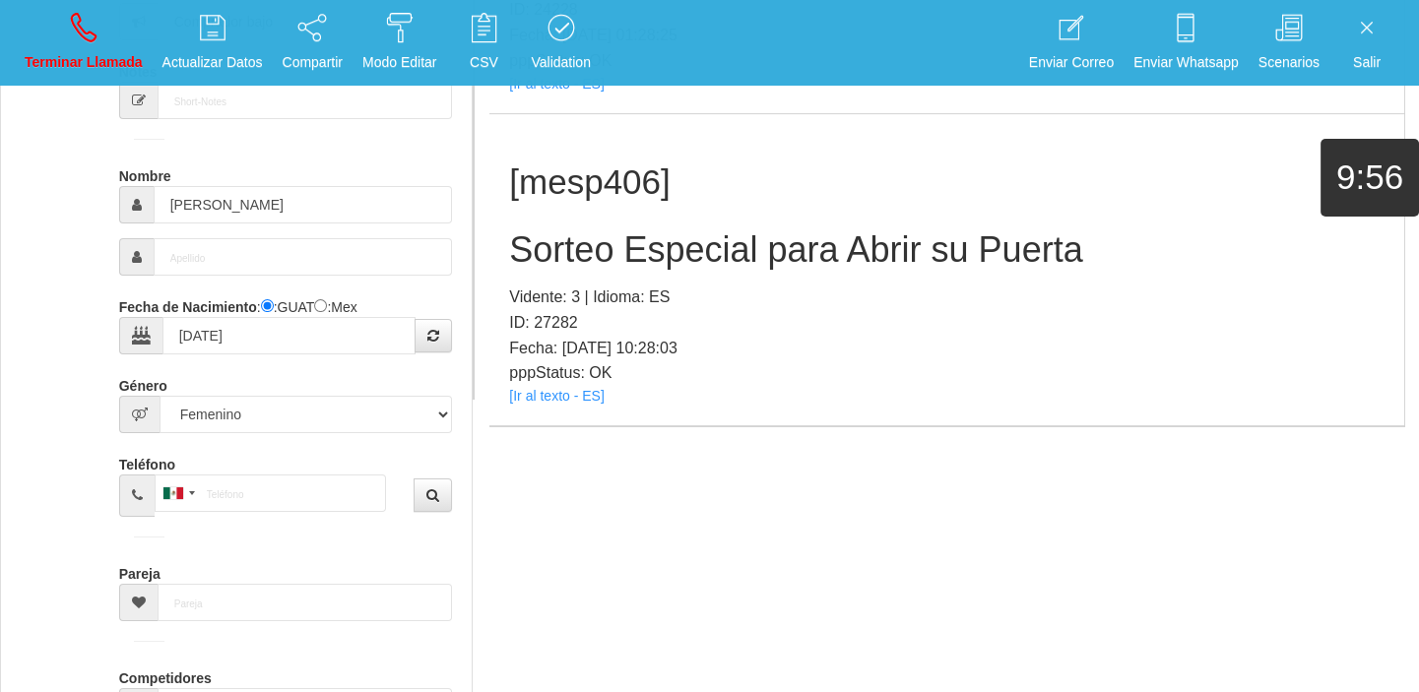
click at [548, 379] on p "pppStatus: OK" at bounding box center [946, 373] width 875 height 26
click at [529, 393] on link "[Ir al texto - ES]" at bounding box center [556, 396] width 95 height 16
click at [635, 266] on h2 "Sorteo Especial para Abrir su Puerta" at bounding box center [946, 249] width 875 height 39
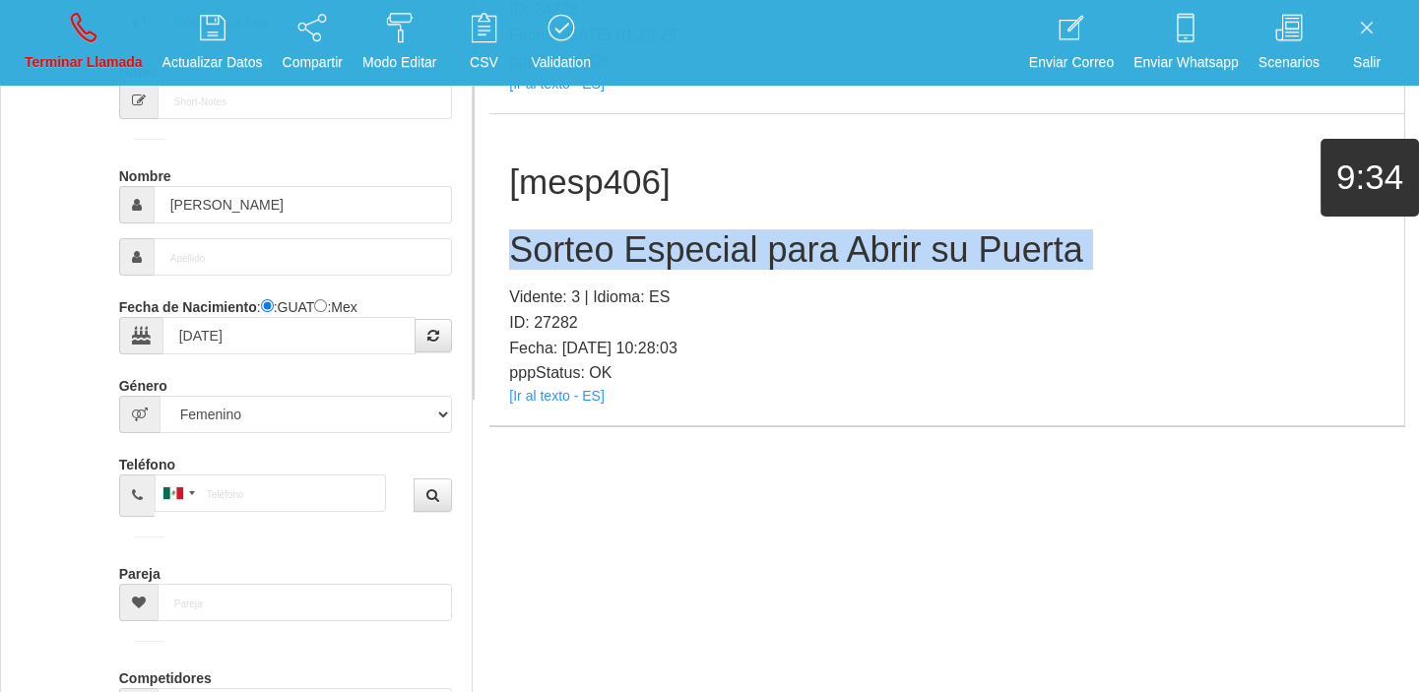
click at [635, 266] on h2 "Sorteo Especial para Abrir su Puerta" at bounding box center [946, 249] width 875 height 39
click at [98, 31] on link "Terminar Llamada" at bounding box center [84, 43] width 132 height 74
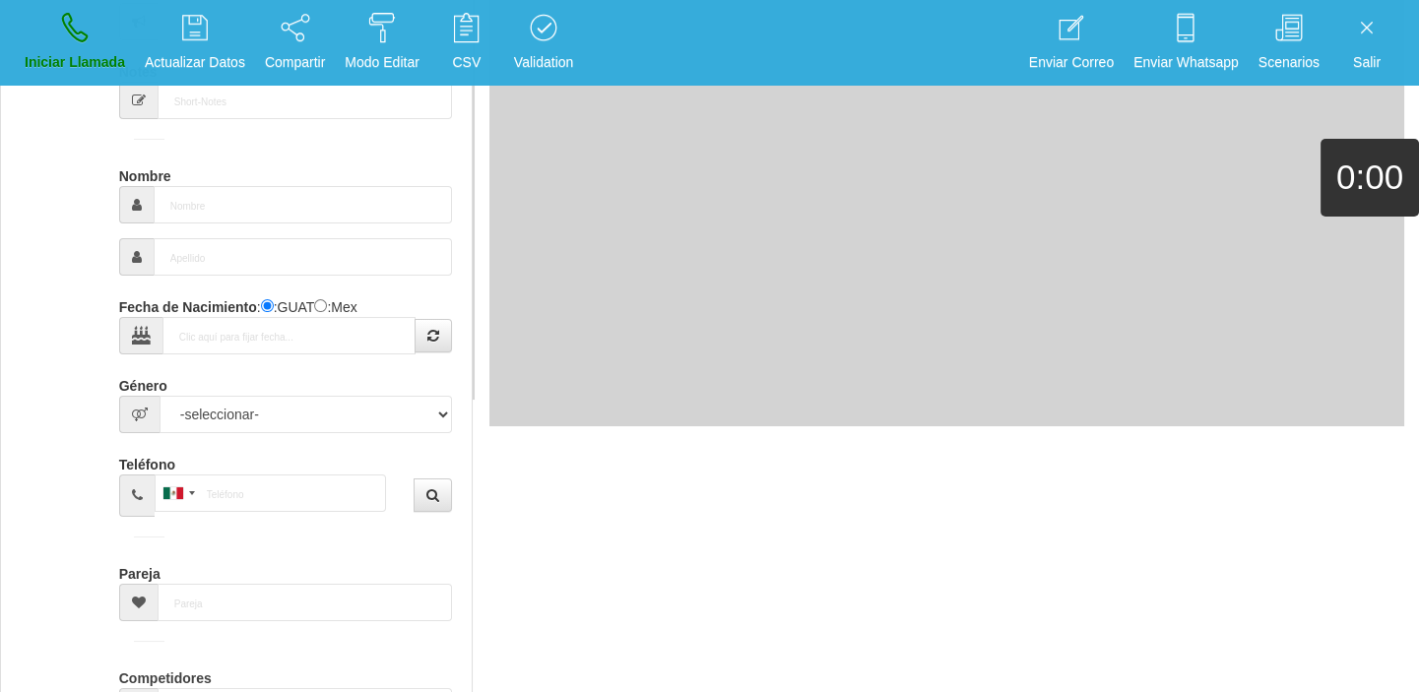
scroll to position [0, 0]
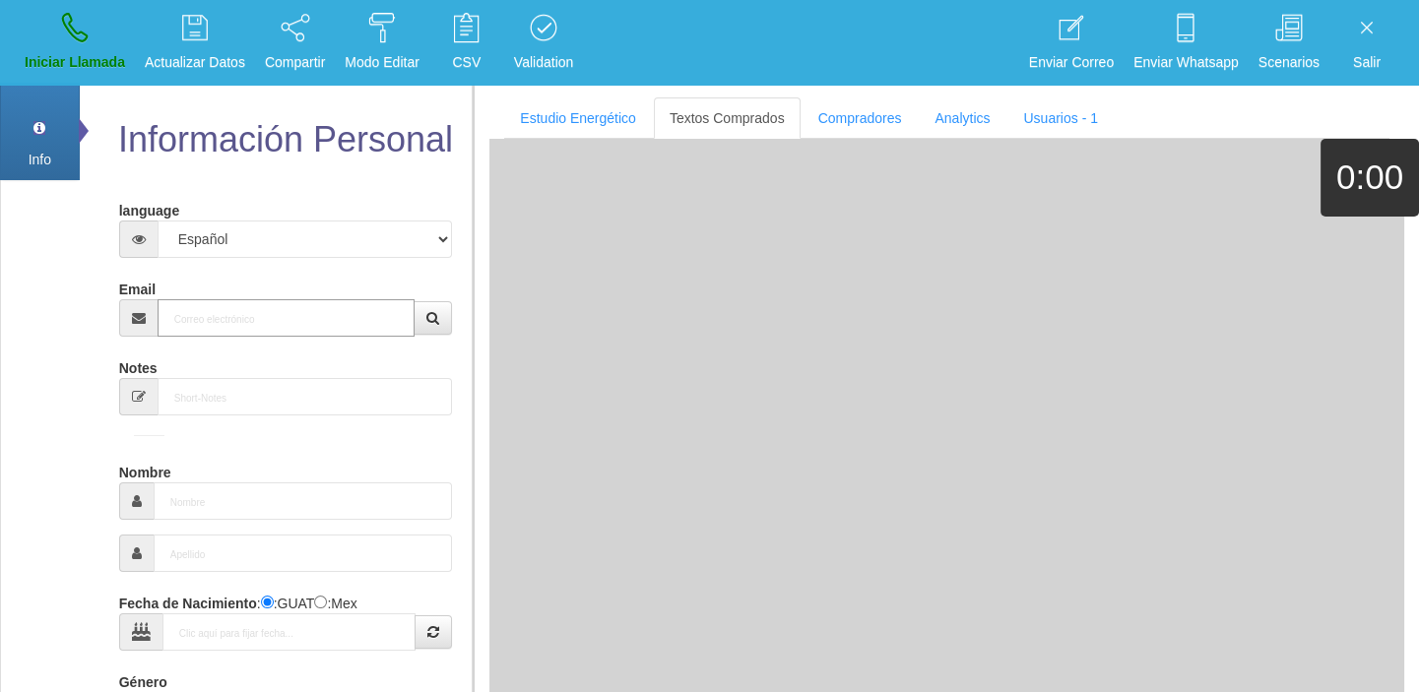
click at [241, 321] on input "Email" at bounding box center [287, 317] width 258 height 37
paste input "[EMAIL_ADDRESS][DOMAIN_NAME]"
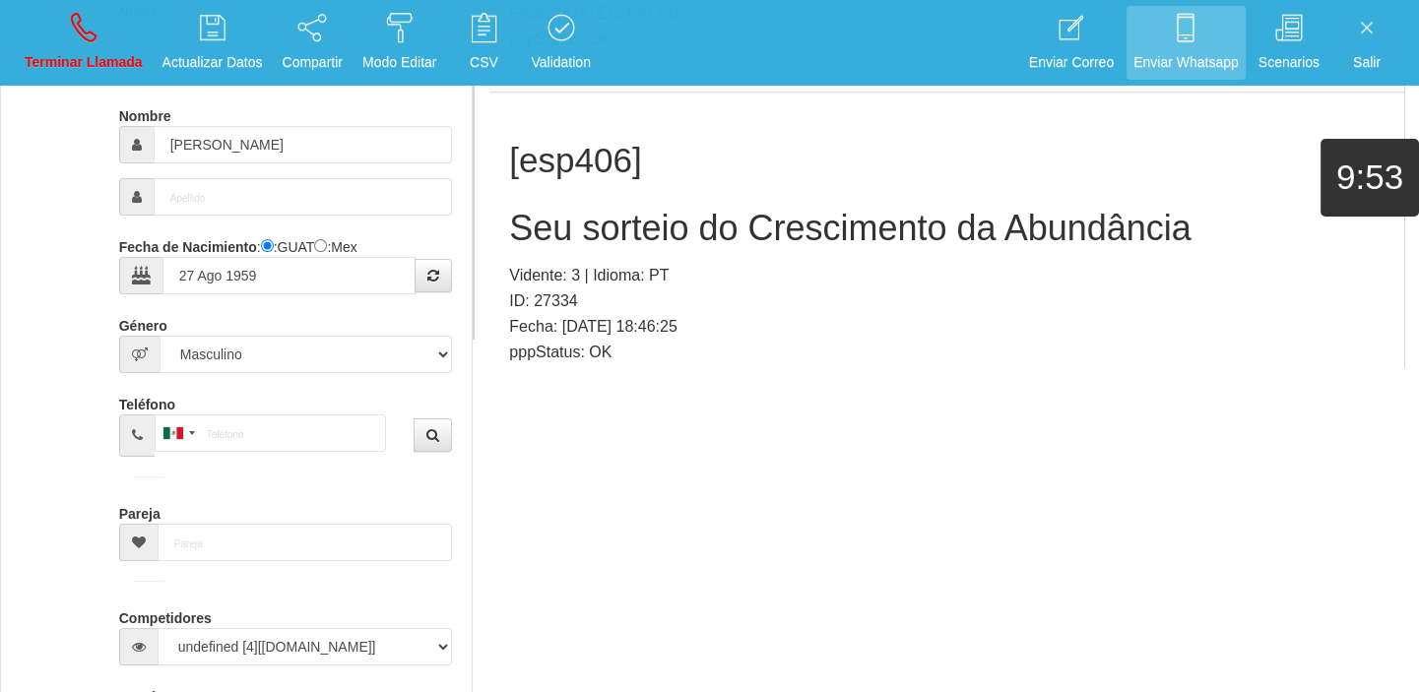
scroll to position [63, 0]
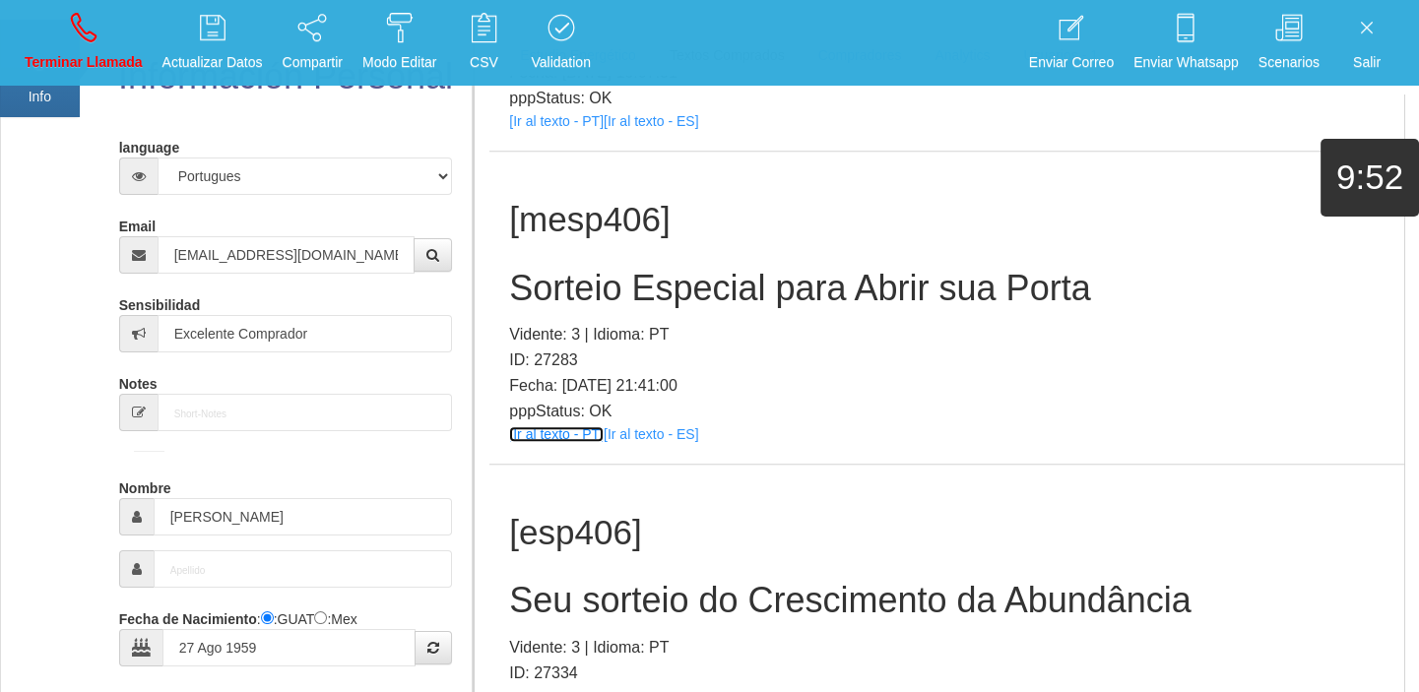
click at [540, 426] on link "[Ir al texto - PT]" at bounding box center [556, 434] width 95 height 16
click at [573, 269] on h2 "Sorteio Especial para Abrir sua Porta" at bounding box center [946, 288] width 875 height 39
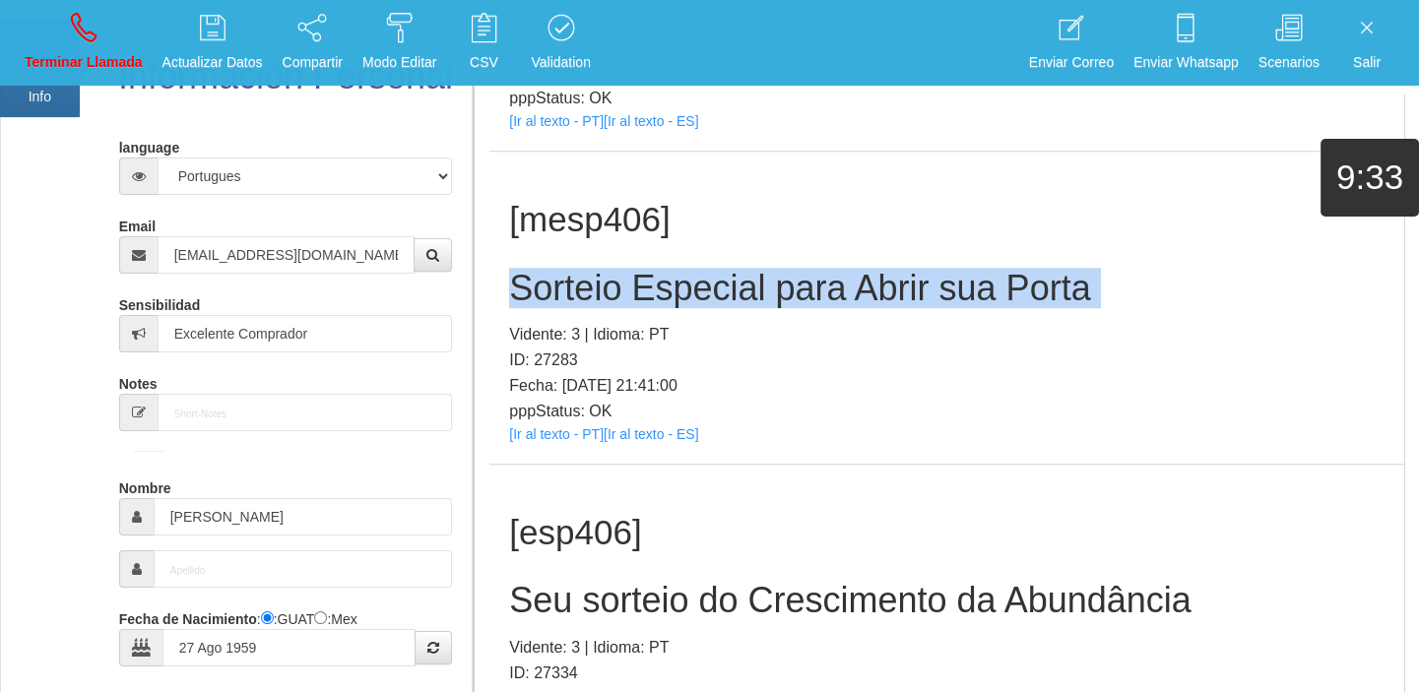
click at [573, 269] on h2 "Sorteio Especial para Abrir sua Porta" at bounding box center [946, 288] width 875 height 39
click at [76, 27] on icon at bounding box center [84, 28] width 26 height 32
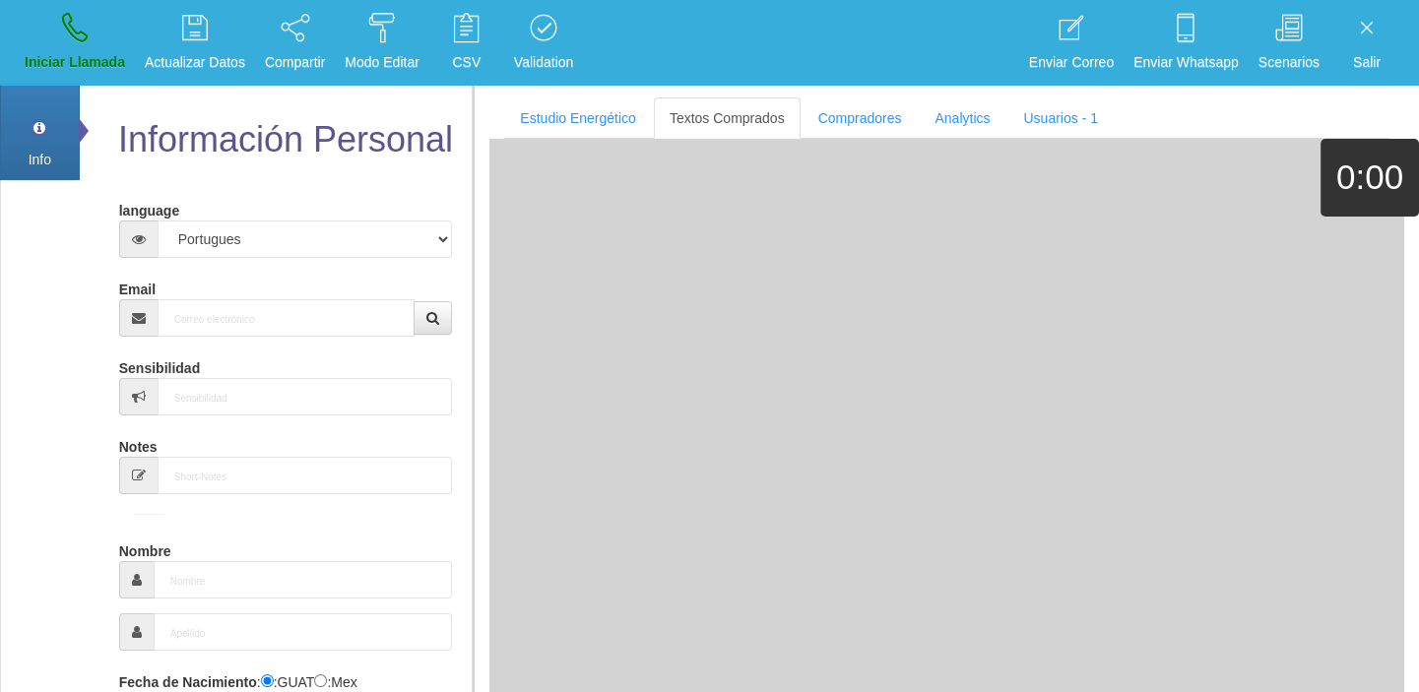
scroll to position [0, 0]
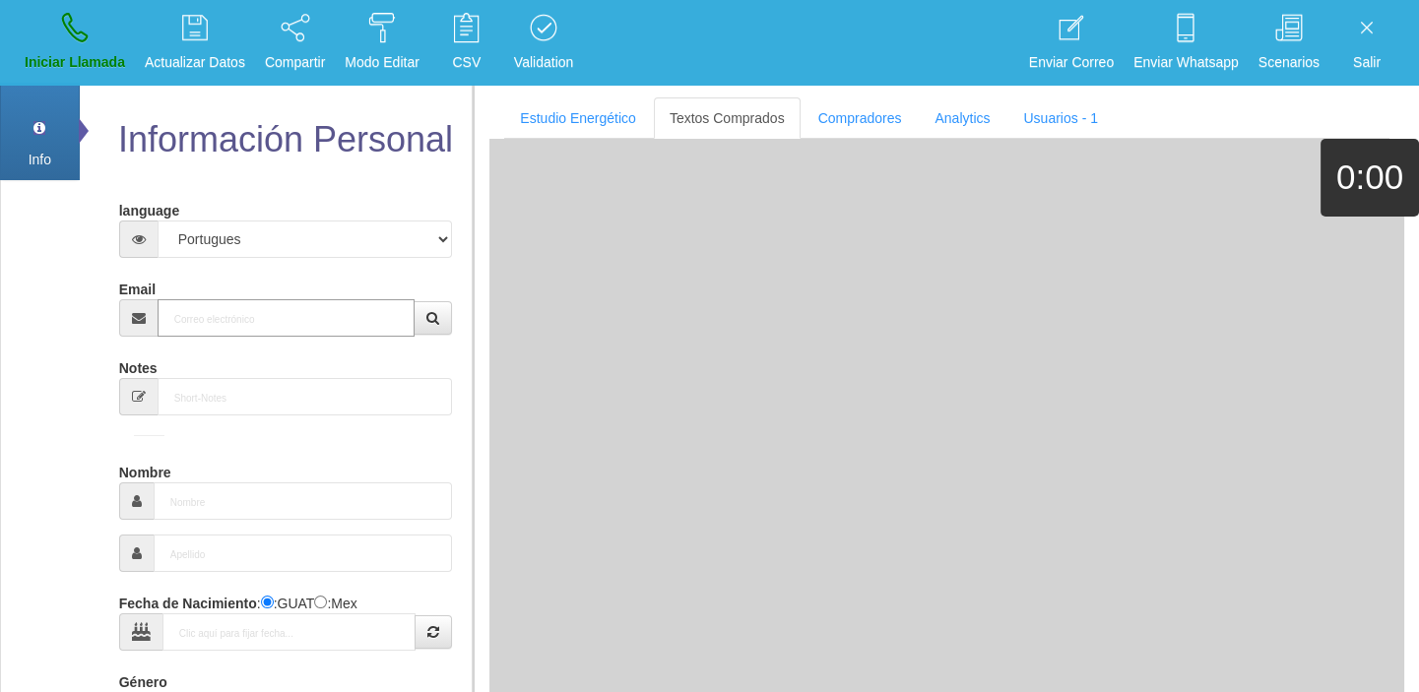
paste input "[EMAIL_ADDRESS][DOMAIN_NAME]"
click at [272, 327] on input "[EMAIL_ADDRESS][DOMAIN_NAME]" at bounding box center [287, 317] width 258 height 37
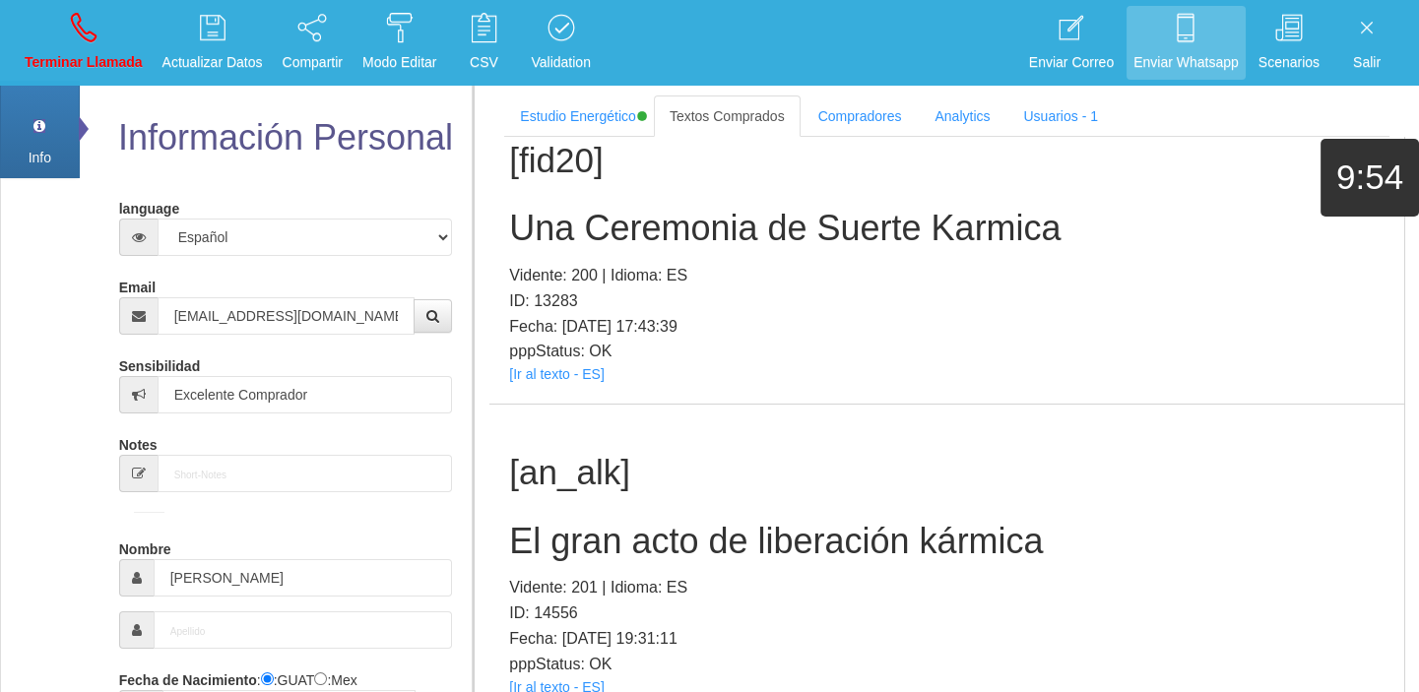
scroll to position [1153, 0]
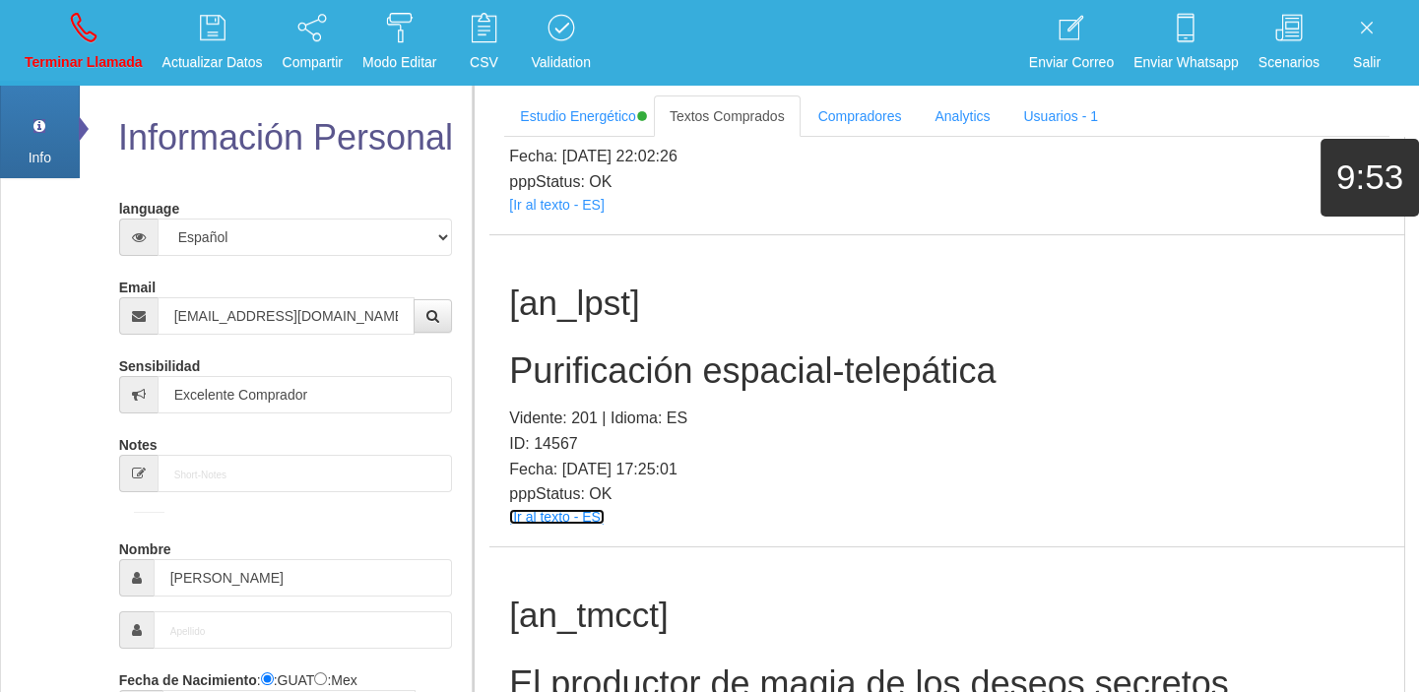
click at [564, 515] on link "[Ir al texto - ES]" at bounding box center [556, 517] width 95 height 16
click at [654, 367] on h2 "Purificación espacial-telepática" at bounding box center [946, 371] width 875 height 39
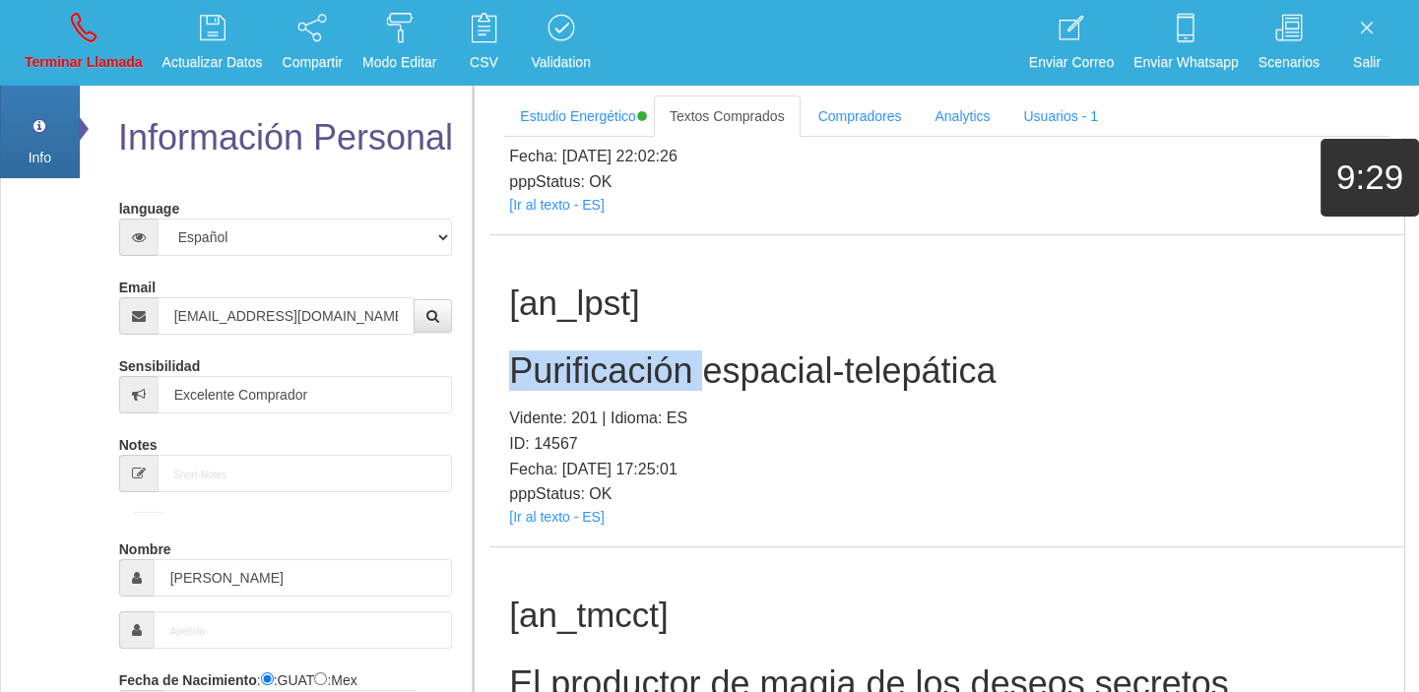
click at [654, 367] on h2 "Purificación espacial-telepática" at bounding box center [946, 371] width 875 height 39
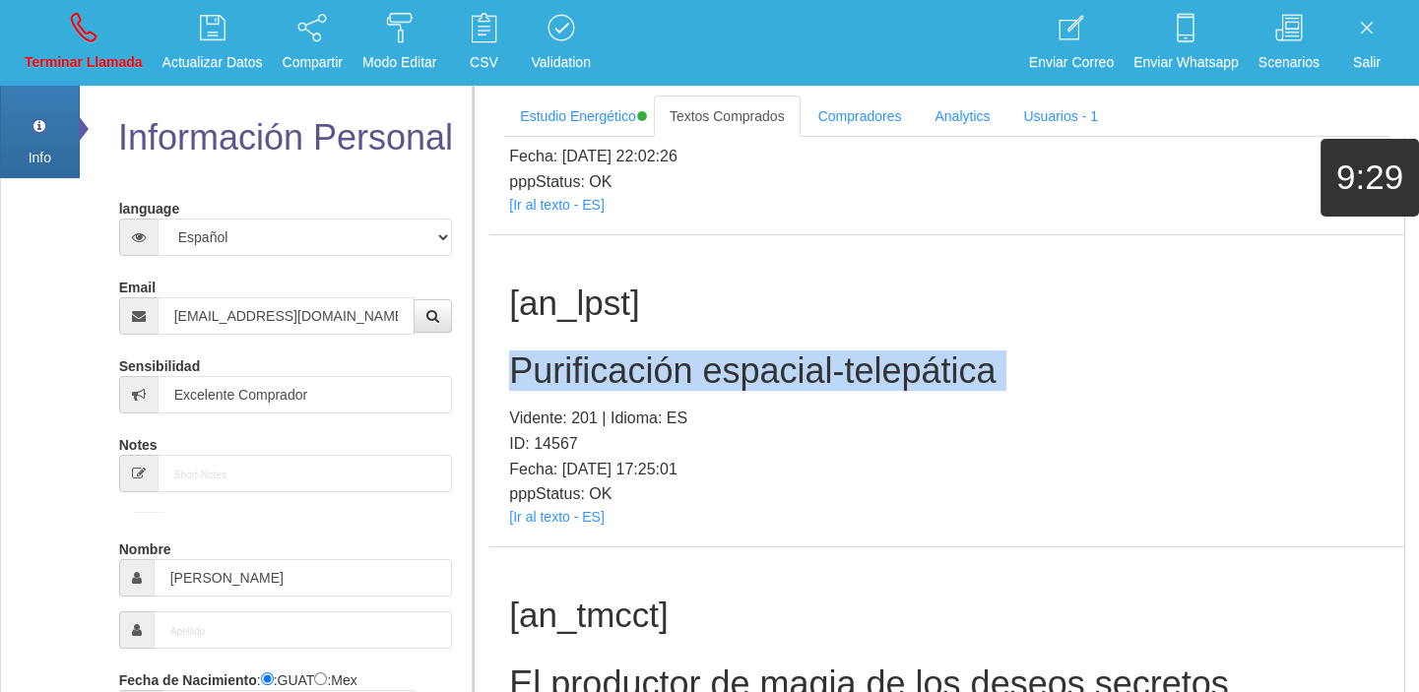
click at [655, 367] on h2 "Purificación espacial-telepática" at bounding box center [946, 371] width 875 height 39
click at [108, 36] on link "Terminar Llamada" at bounding box center [84, 43] width 132 height 74
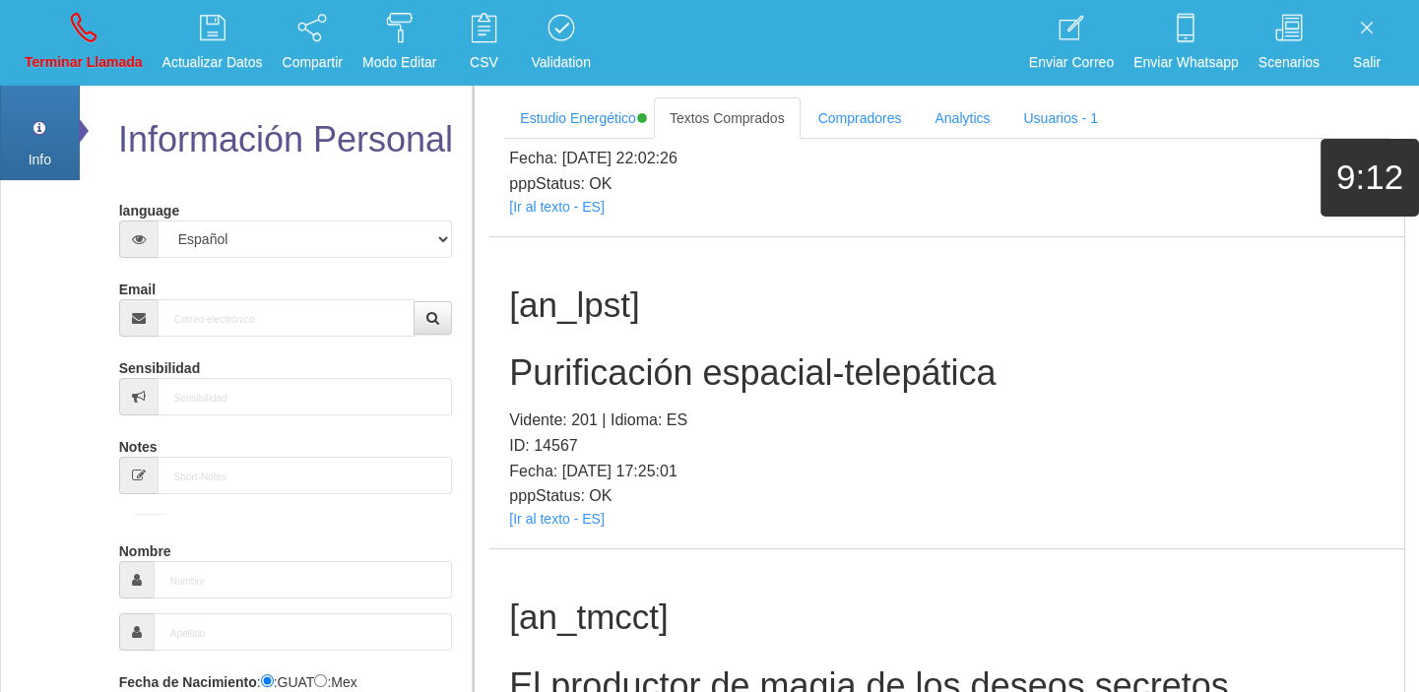
scroll to position [0, 0]
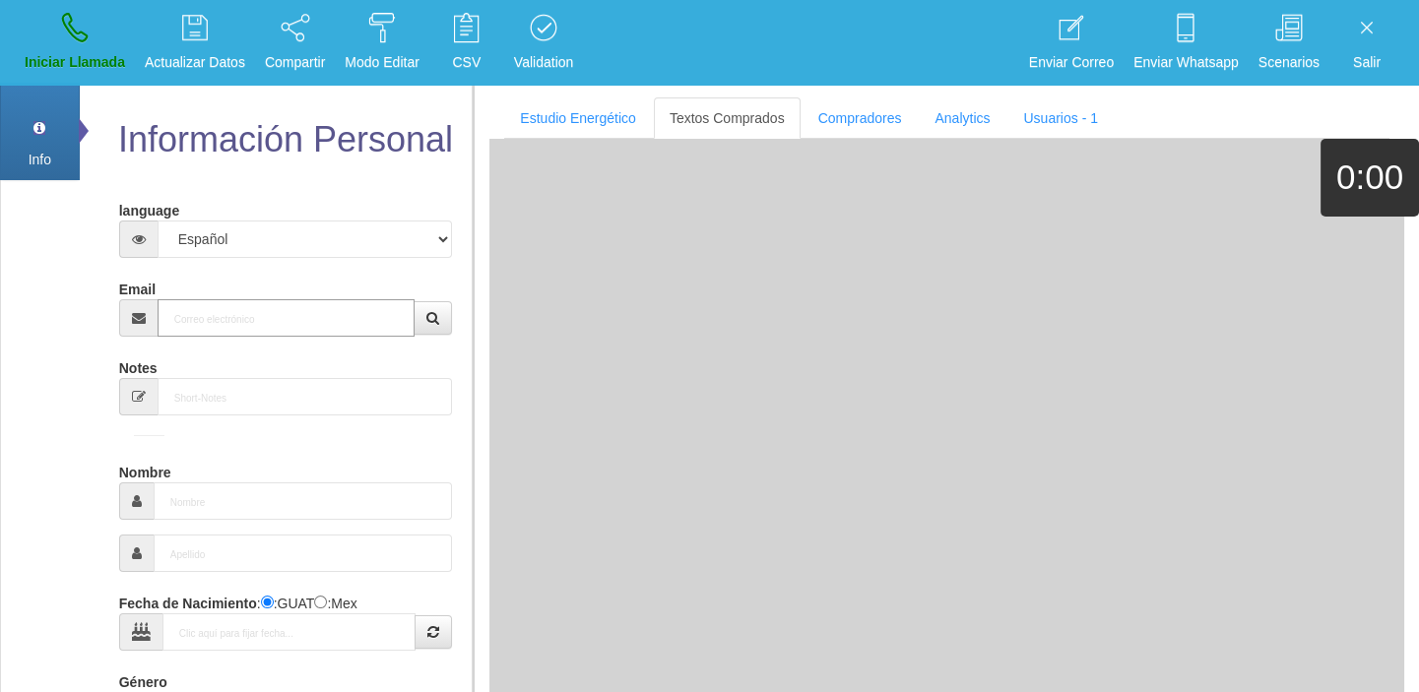
paste input "[EMAIL_ADDRESS][DOMAIN_NAME]"
click at [268, 299] on input "[EMAIL_ADDRESS][DOMAIN_NAME]" at bounding box center [287, 317] width 258 height 37
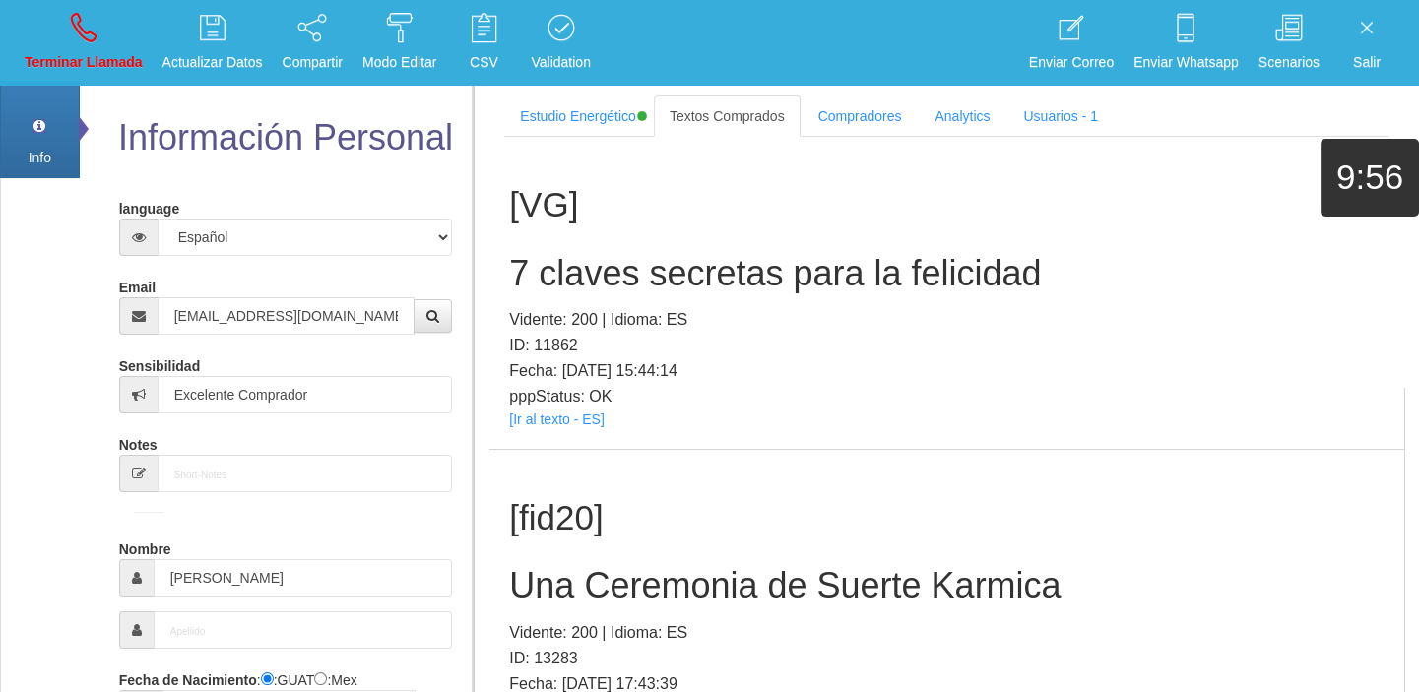
scroll to position [268, 0]
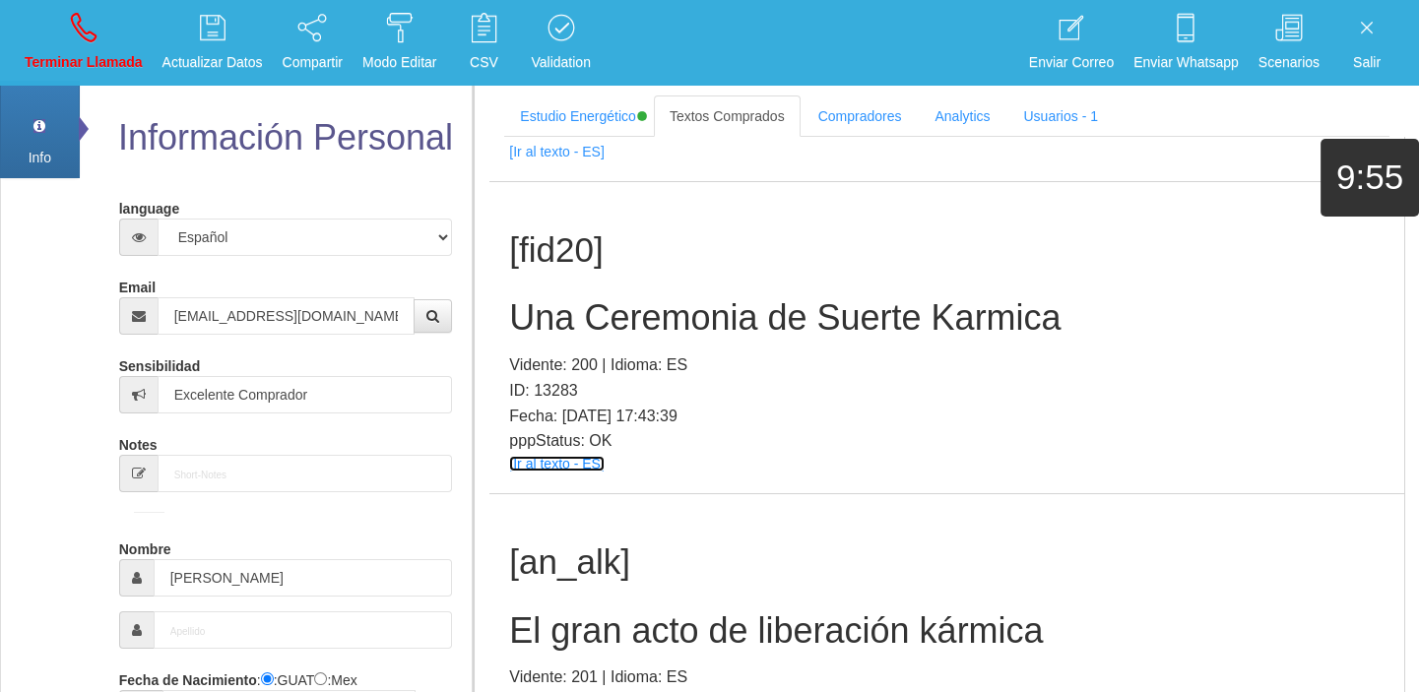
click at [550, 467] on link "[Ir al texto - ES]" at bounding box center [556, 464] width 95 height 16
click at [594, 344] on div "[fid20] Una Ceremonia de Suerte Karmica Vidente: 200 | Idioma: ES ID: 13283 Fec…" at bounding box center [946, 338] width 915 height 312
click at [579, 324] on h2 "Una Ceremonia de Suerte Karmica" at bounding box center [946, 317] width 875 height 39
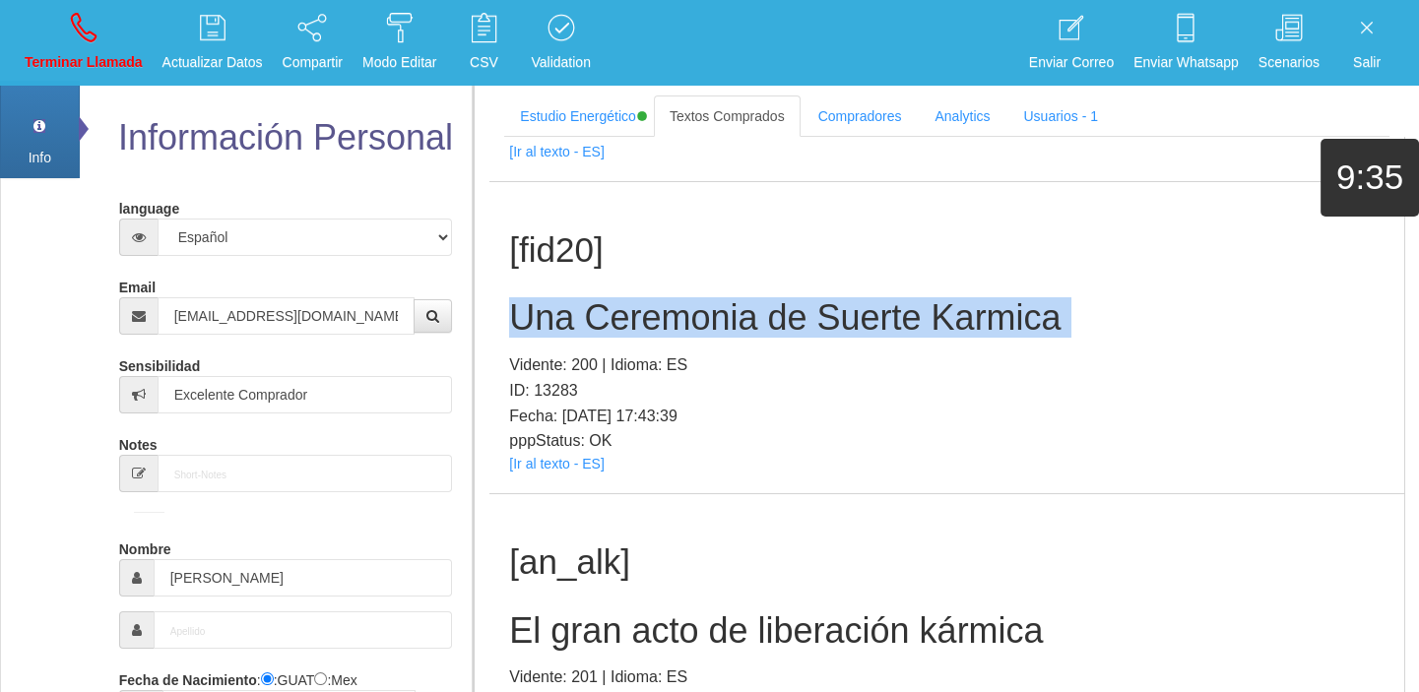
drag, startPoint x: 579, startPoint y: 324, endPoint x: 452, endPoint y: 336, distance: 127.6
click at [567, 329] on h2 "Una Ceremonia de Suerte Karmica" at bounding box center [946, 317] width 875 height 39
click at [79, 62] on p "Terminar Llamada" at bounding box center [84, 62] width 118 height 23
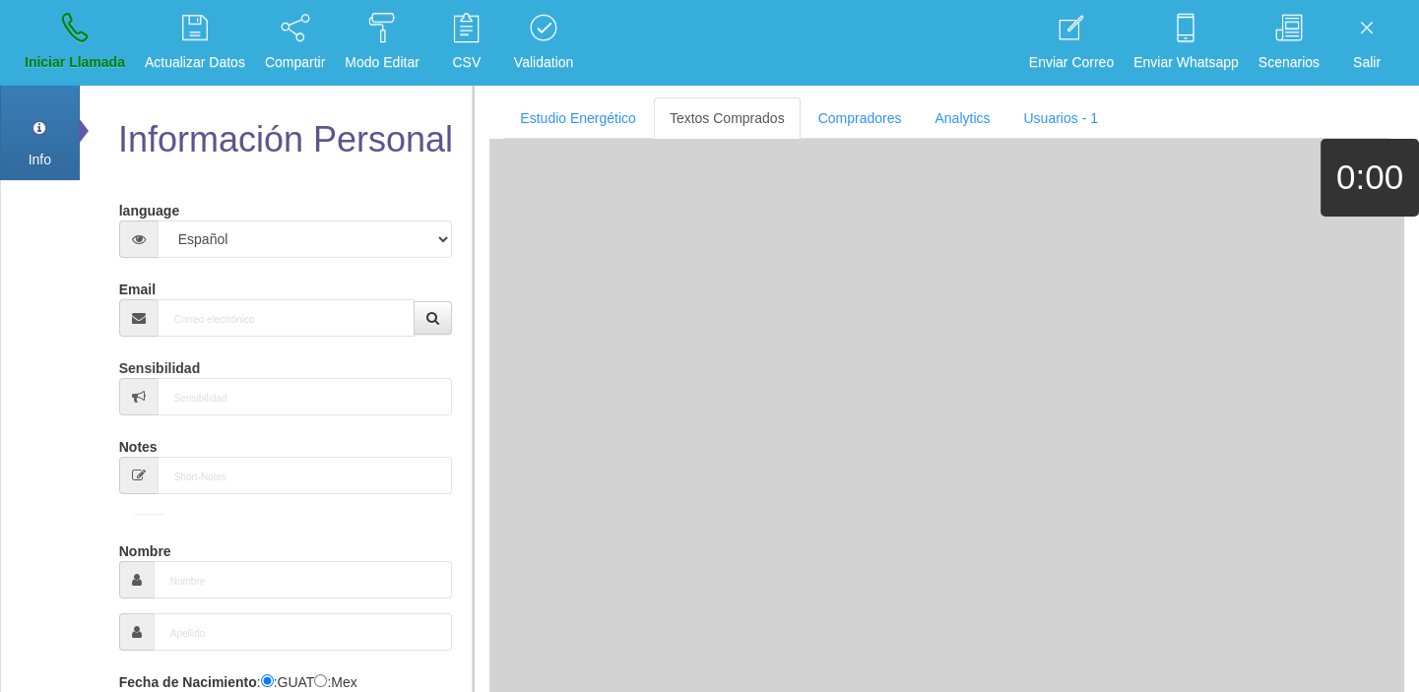
scroll to position [0, 0]
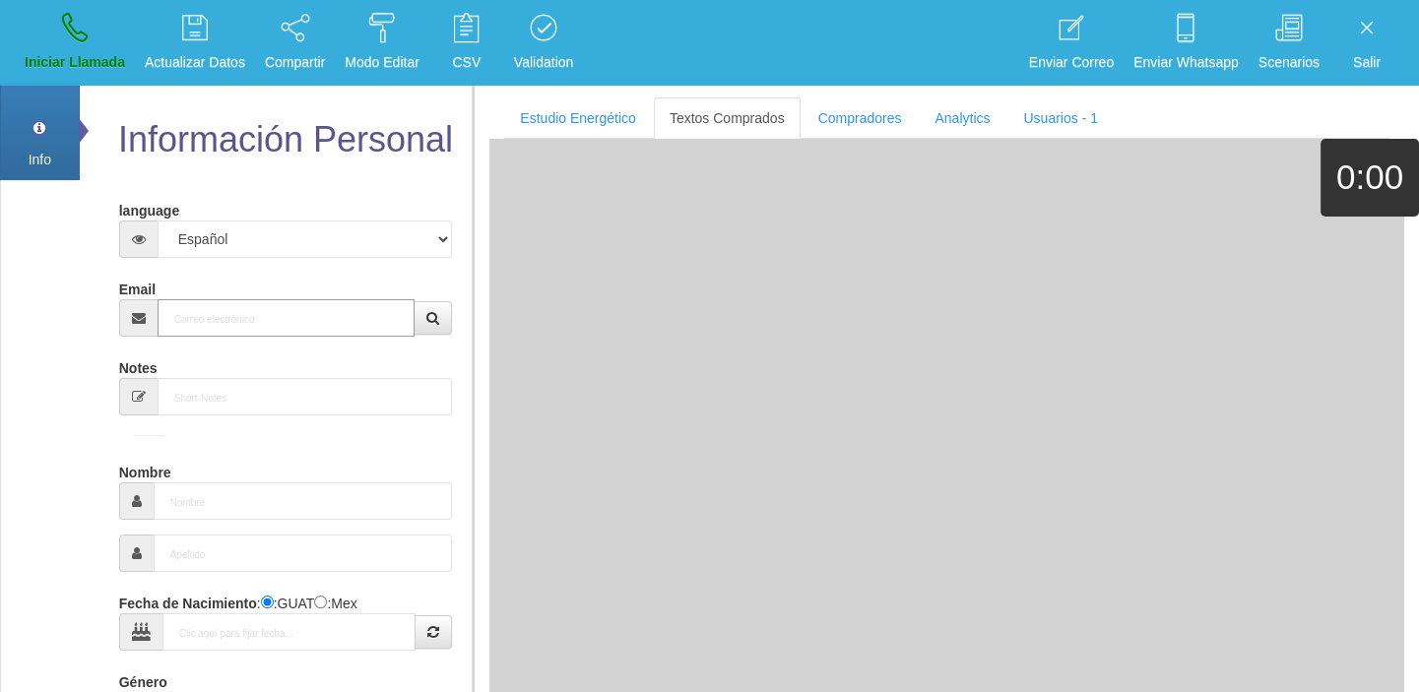
click at [219, 323] on input "Email" at bounding box center [287, 317] width 258 height 37
paste input "[EMAIL_ADDRESS][DOMAIN_NAME]"
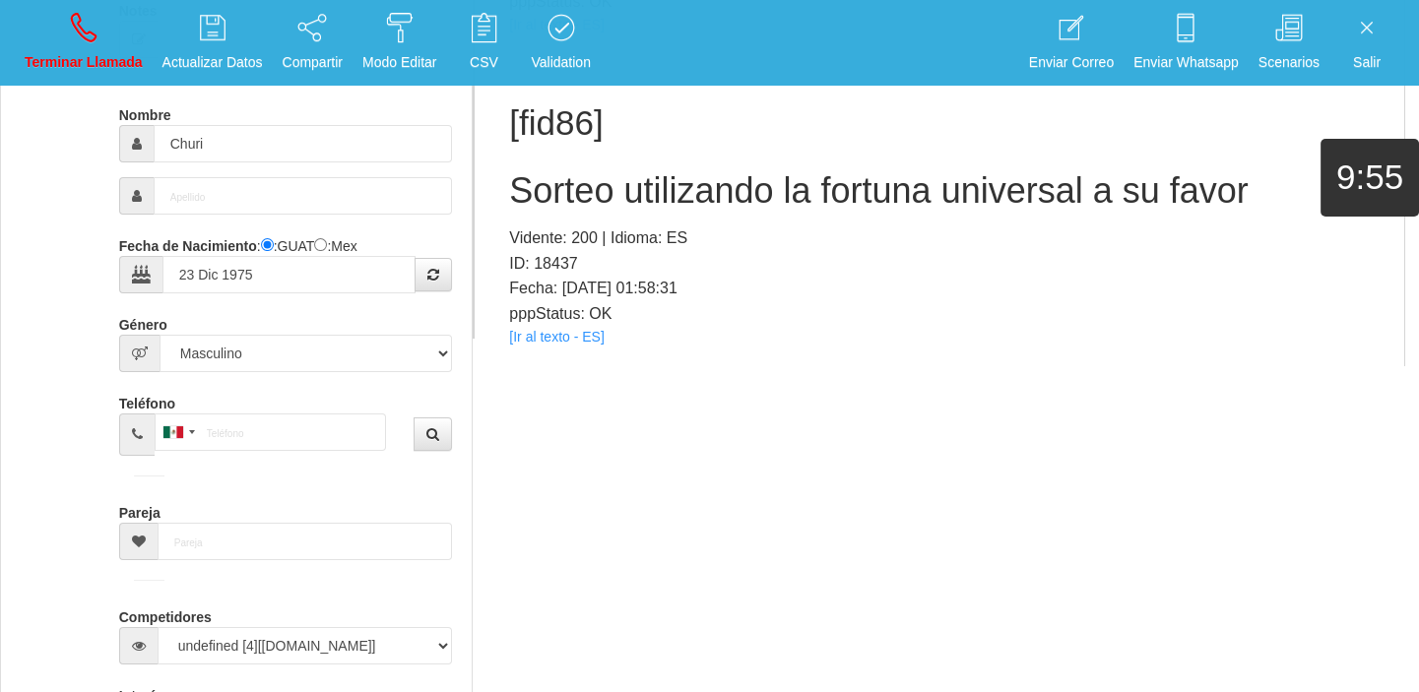
scroll to position [2806, 0]
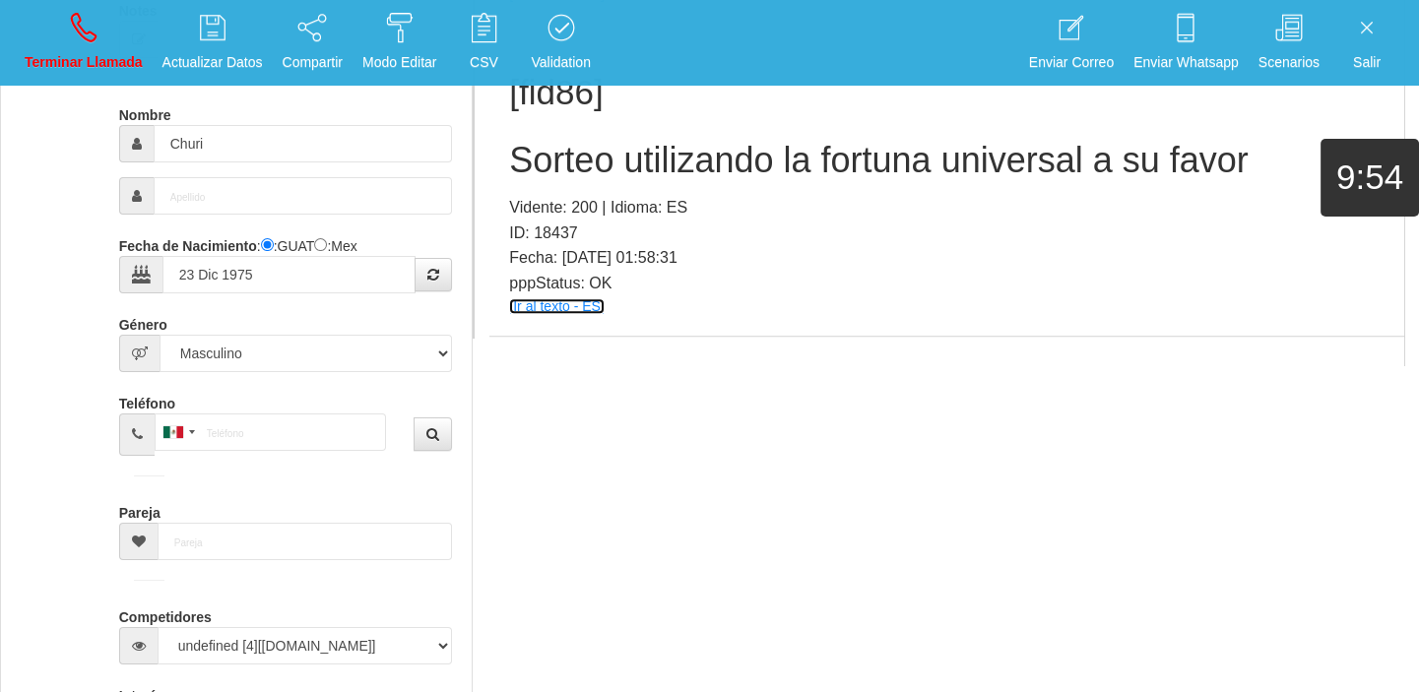
click at [571, 301] on link "[Ir al texto - ES]" at bounding box center [556, 306] width 95 height 16
click at [593, 174] on h2 "Sorteo utilizando la fortuna universal a su favor" at bounding box center [946, 160] width 875 height 39
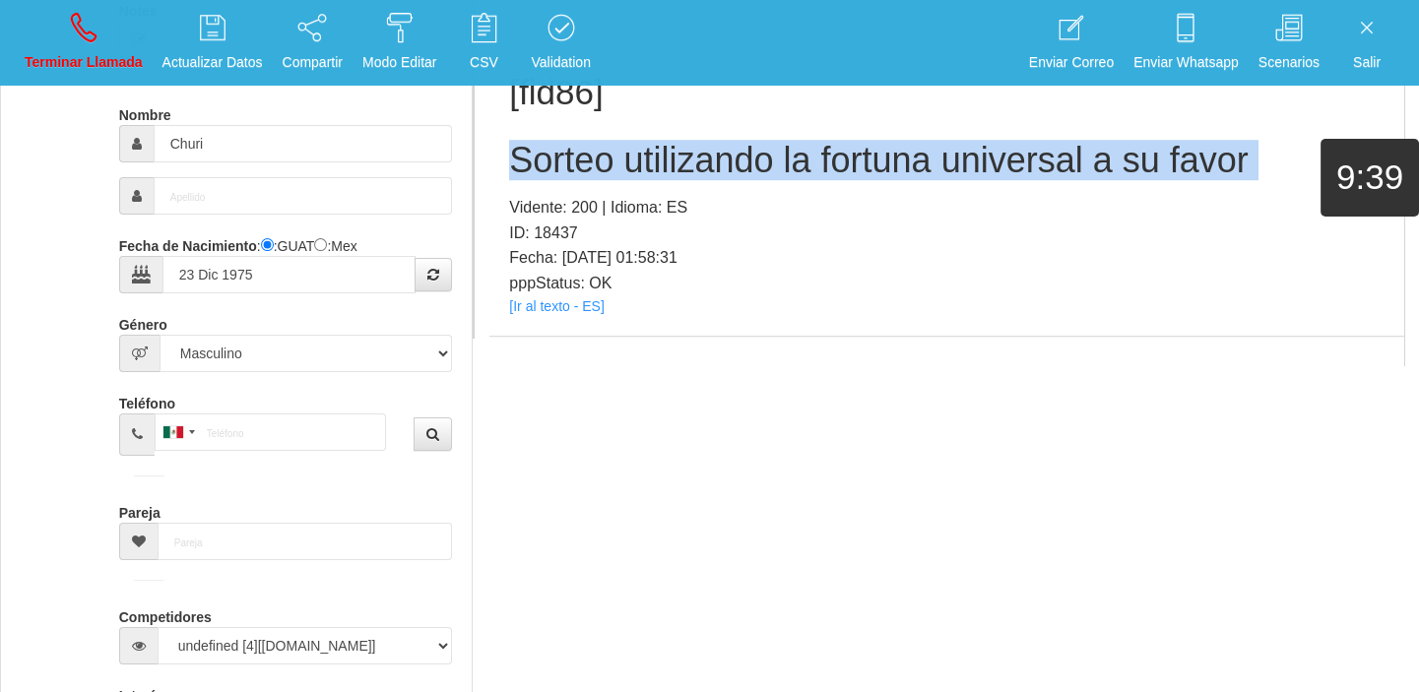
drag, startPoint x: 593, startPoint y: 174, endPoint x: 478, endPoint y: 152, distance: 117.4
click at [593, 173] on h2 "Sorteo utilizando la fortuna universal a su favor" at bounding box center [946, 160] width 875 height 39
click at [41, 31] on link "Terminar Llamada" at bounding box center [84, 43] width 132 height 74
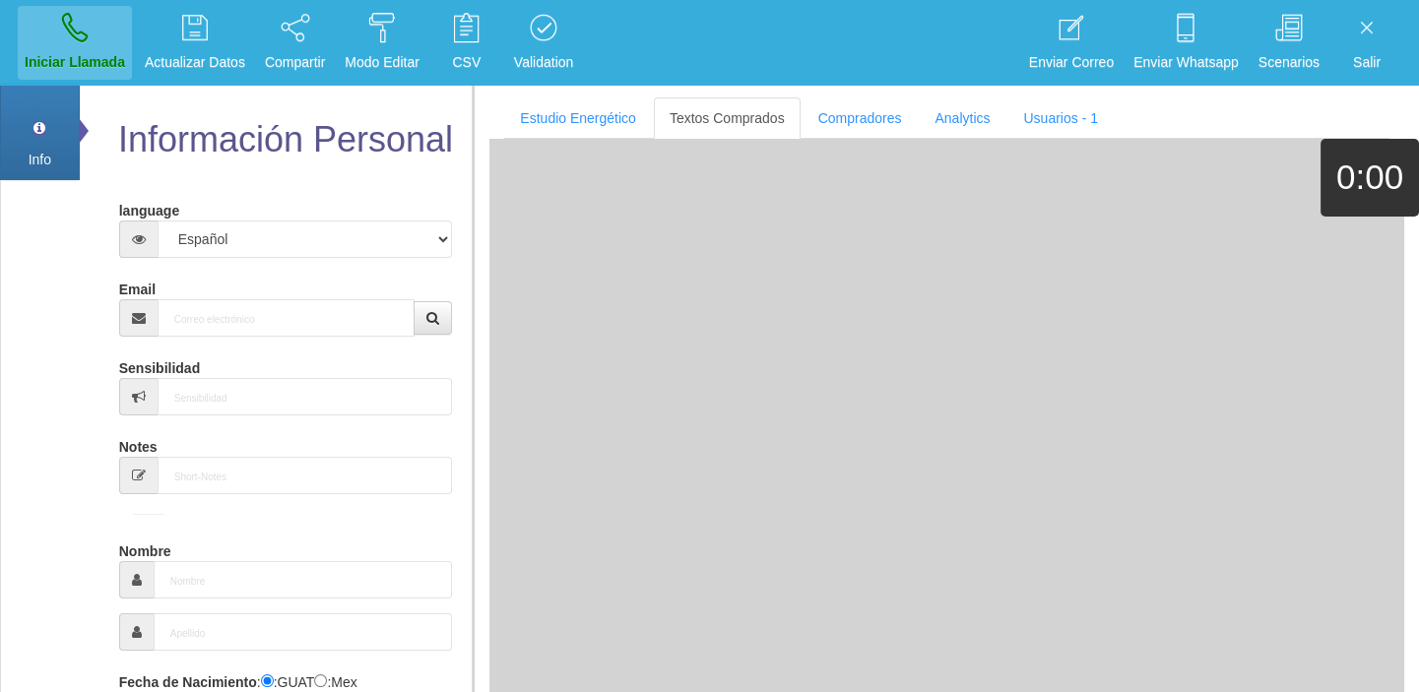
scroll to position [0, 0]
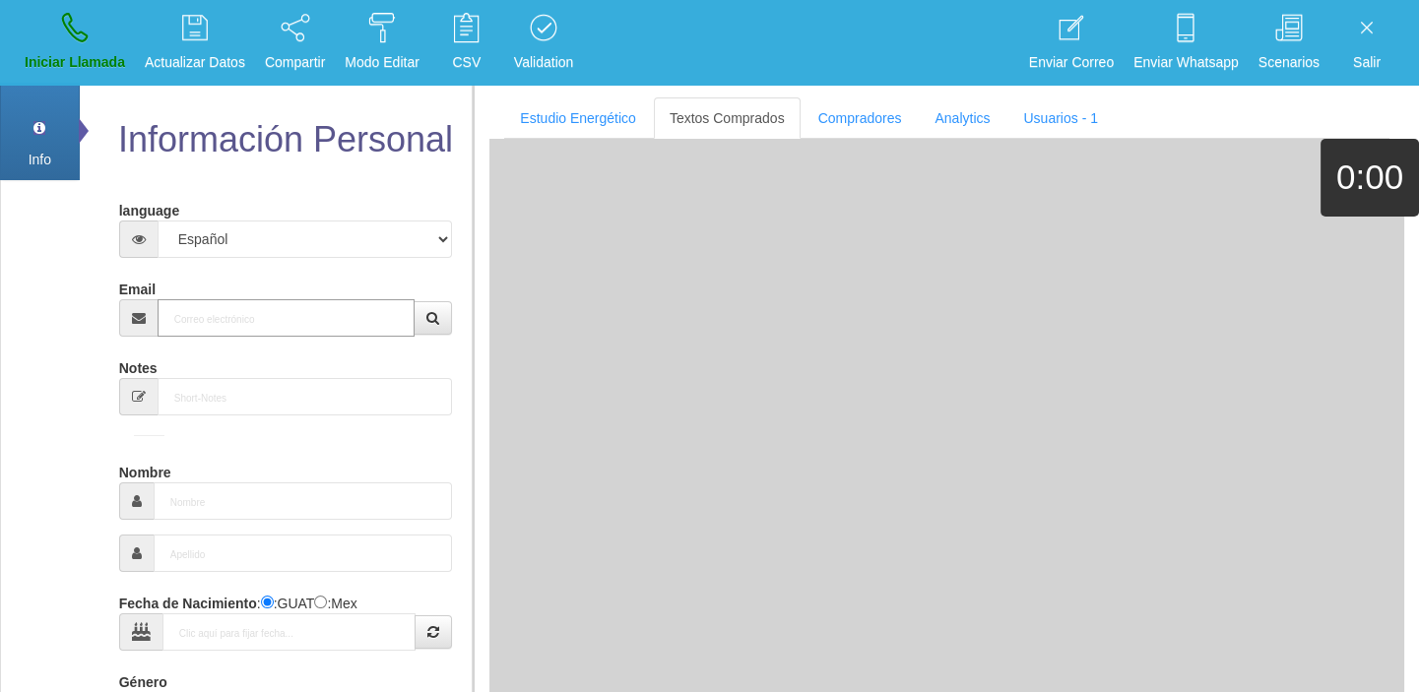
paste input "[EMAIL_ADDRESS][DOMAIN_NAME]"
click at [224, 299] on input "[EMAIL_ADDRESS][DOMAIN_NAME]" at bounding box center [287, 317] width 258 height 37
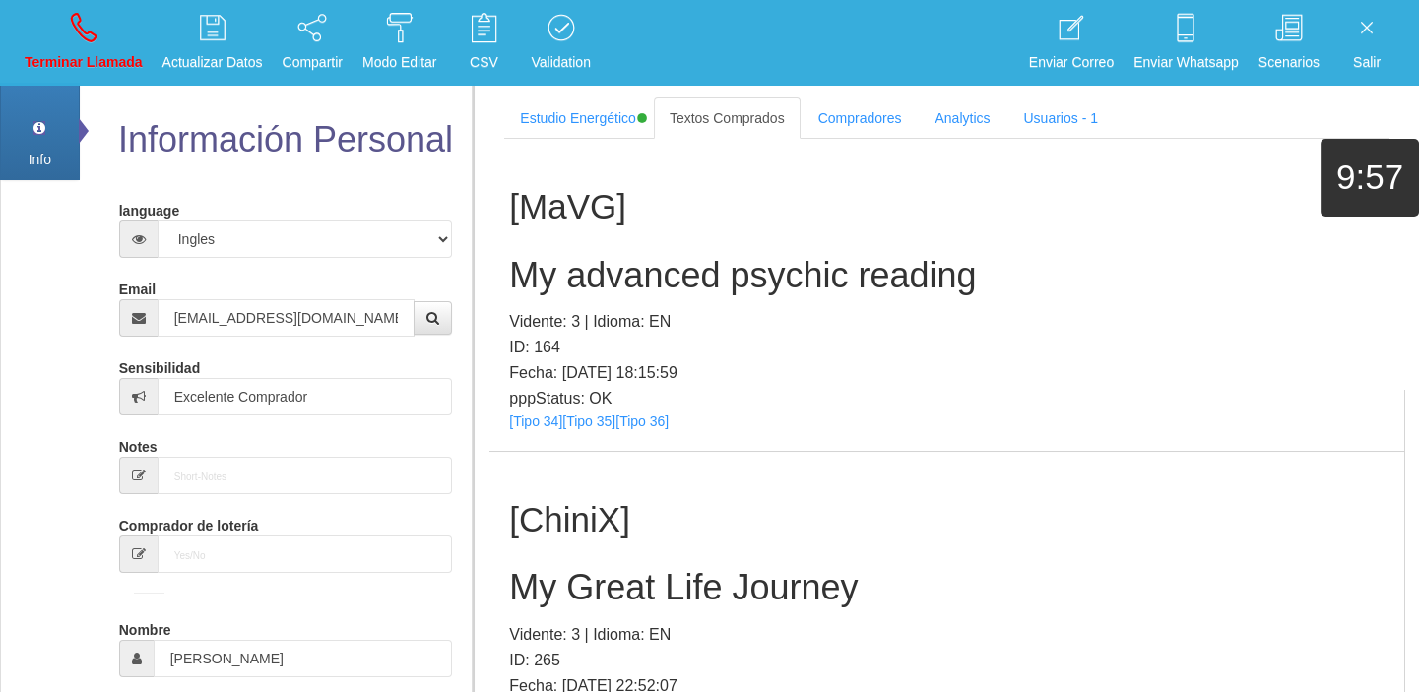
scroll to position [82166, 0]
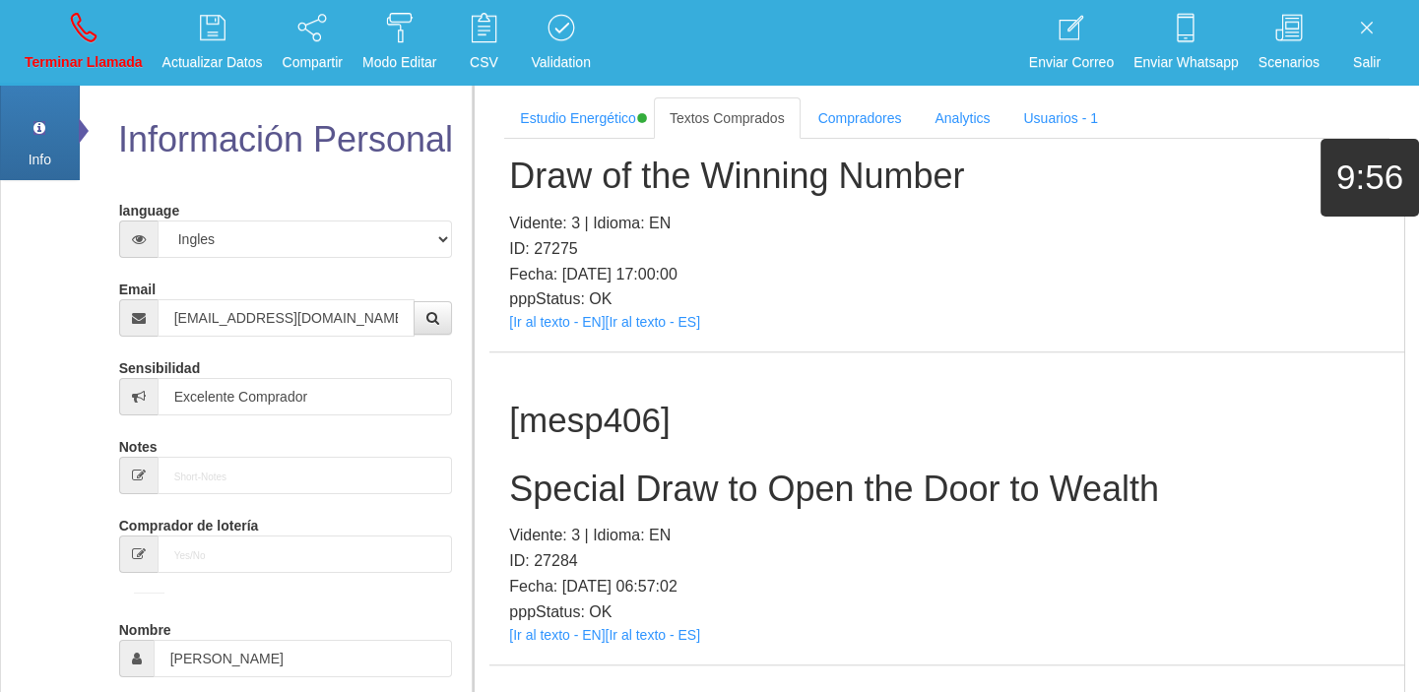
click at [549, 600] on p "pppStatus: OK" at bounding box center [946, 613] width 875 height 26
click at [547, 627] on link "[Ir al texto - EN]" at bounding box center [557, 635] width 96 height 16
click at [581, 470] on h2 "Special Draw to Open the Door to Wealth" at bounding box center [946, 489] width 875 height 39
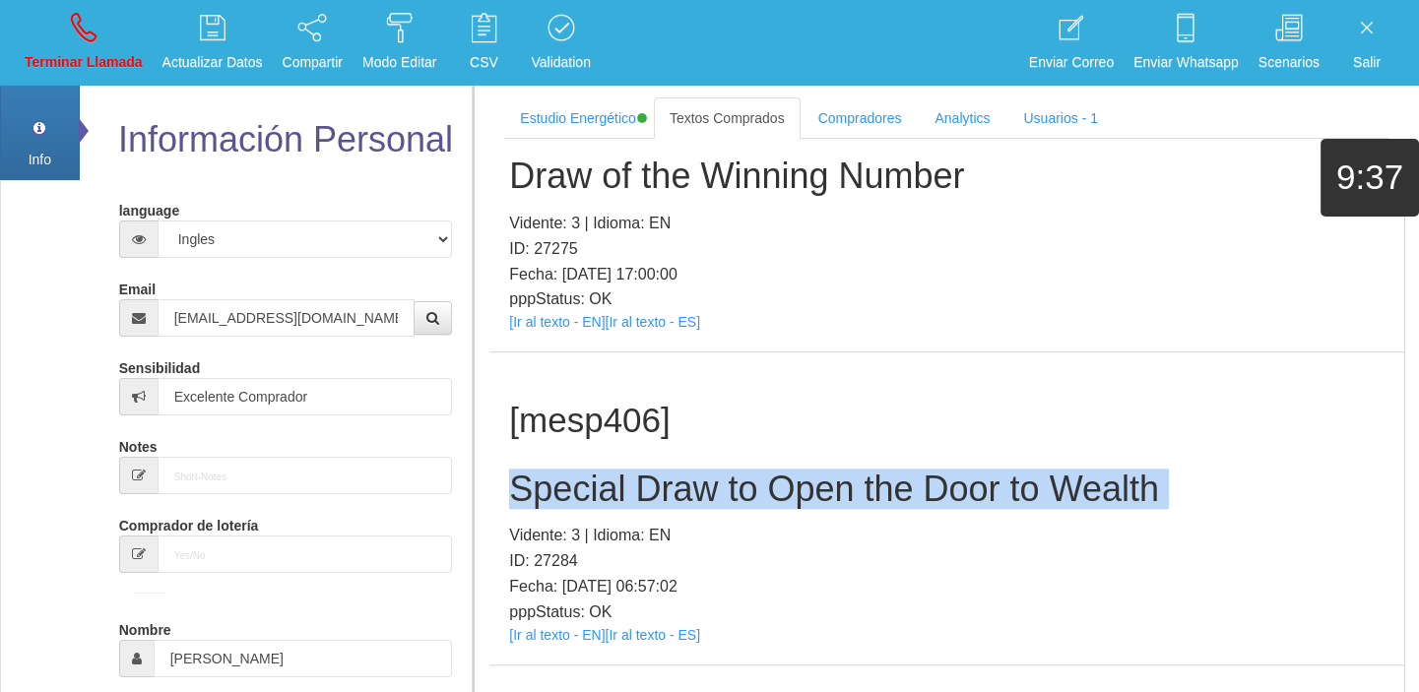
click at [581, 470] on h2 "Special Draw to Open the Door to Wealth" at bounding box center [946, 489] width 875 height 39
click at [66, 41] on link "Terminar Llamada" at bounding box center [84, 43] width 132 height 74
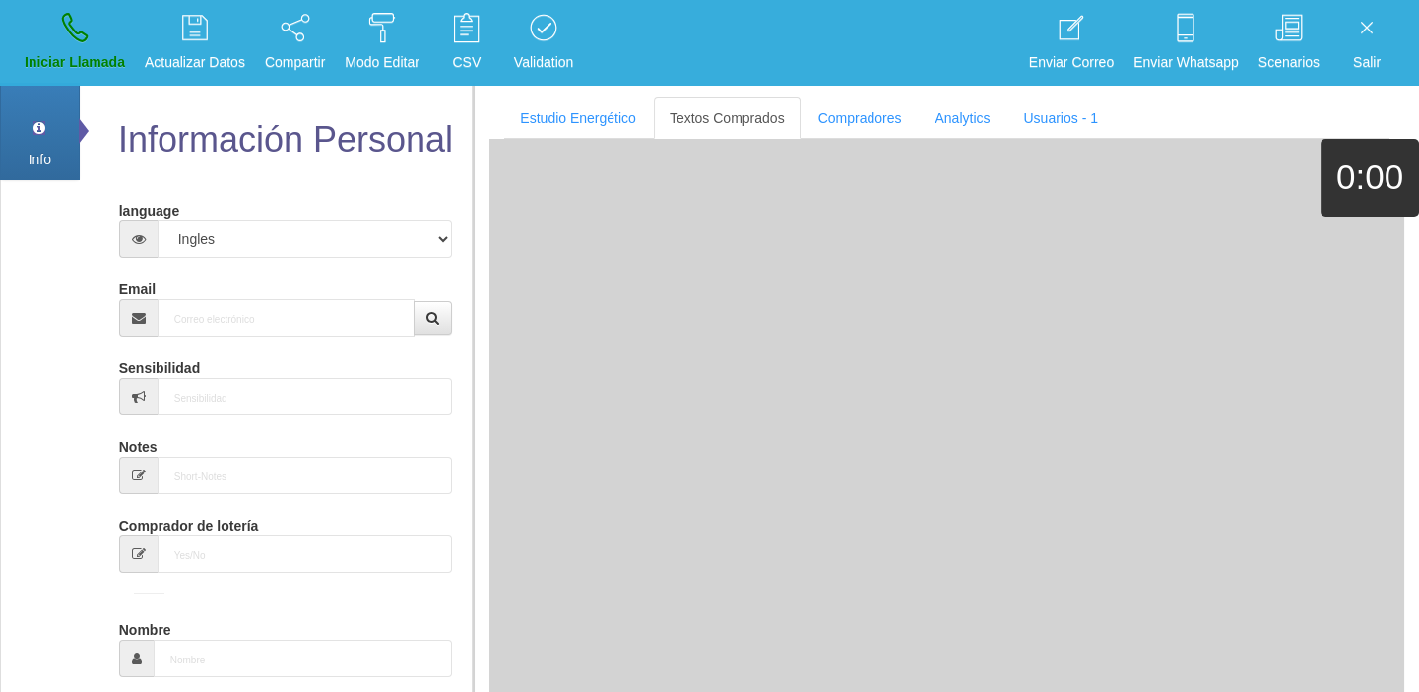
scroll to position [0, 0]
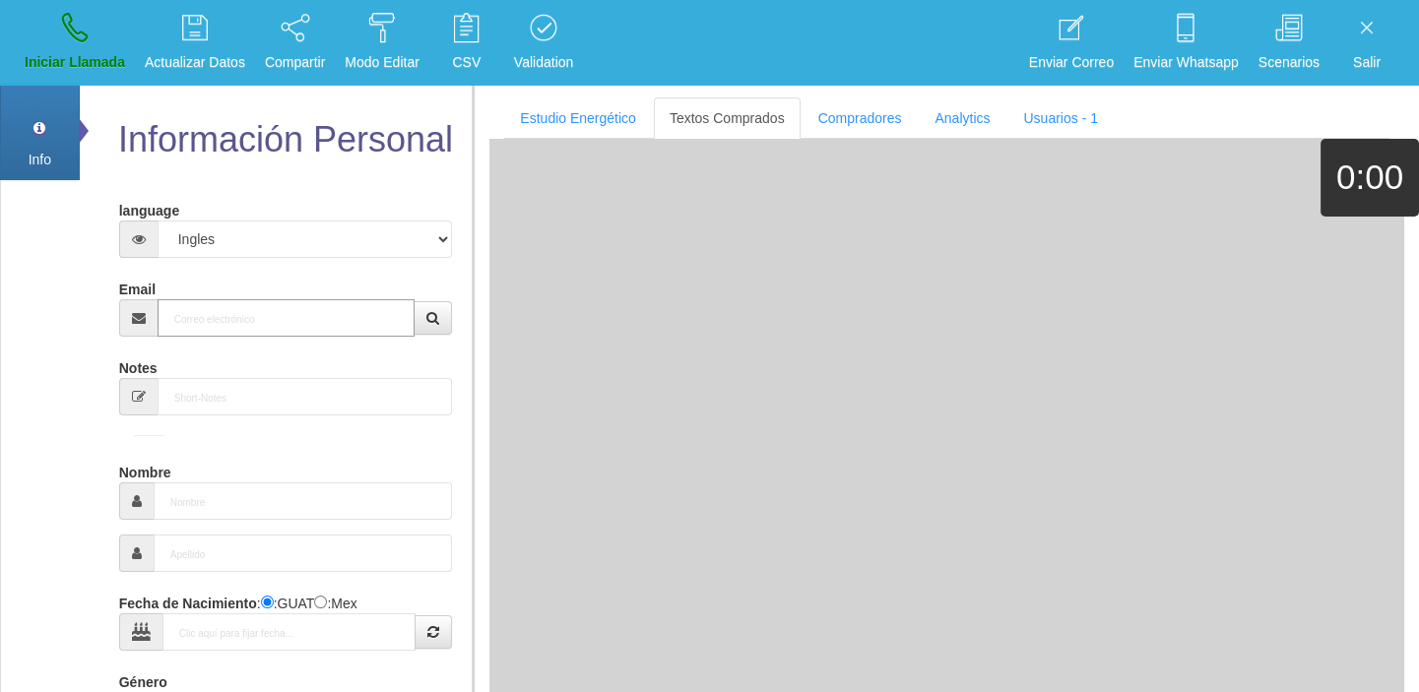
paste input "[EMAIL_ADDRESS][DOMAIN_NAME]"
click at [290, 324] on input "[EMAIL_ADDRESS][DOMAIN_NAME]" at bounding box center [287, 317] width 258 height 37
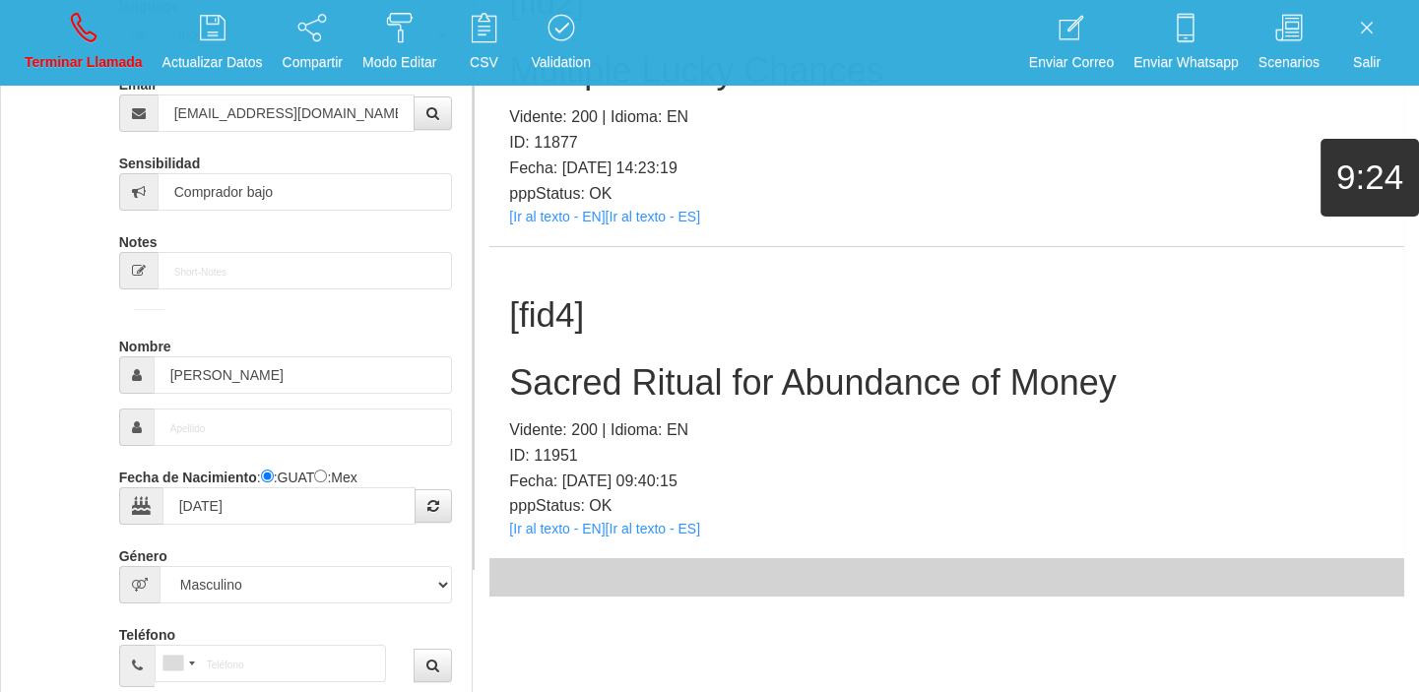
scroll to position [360, 0]
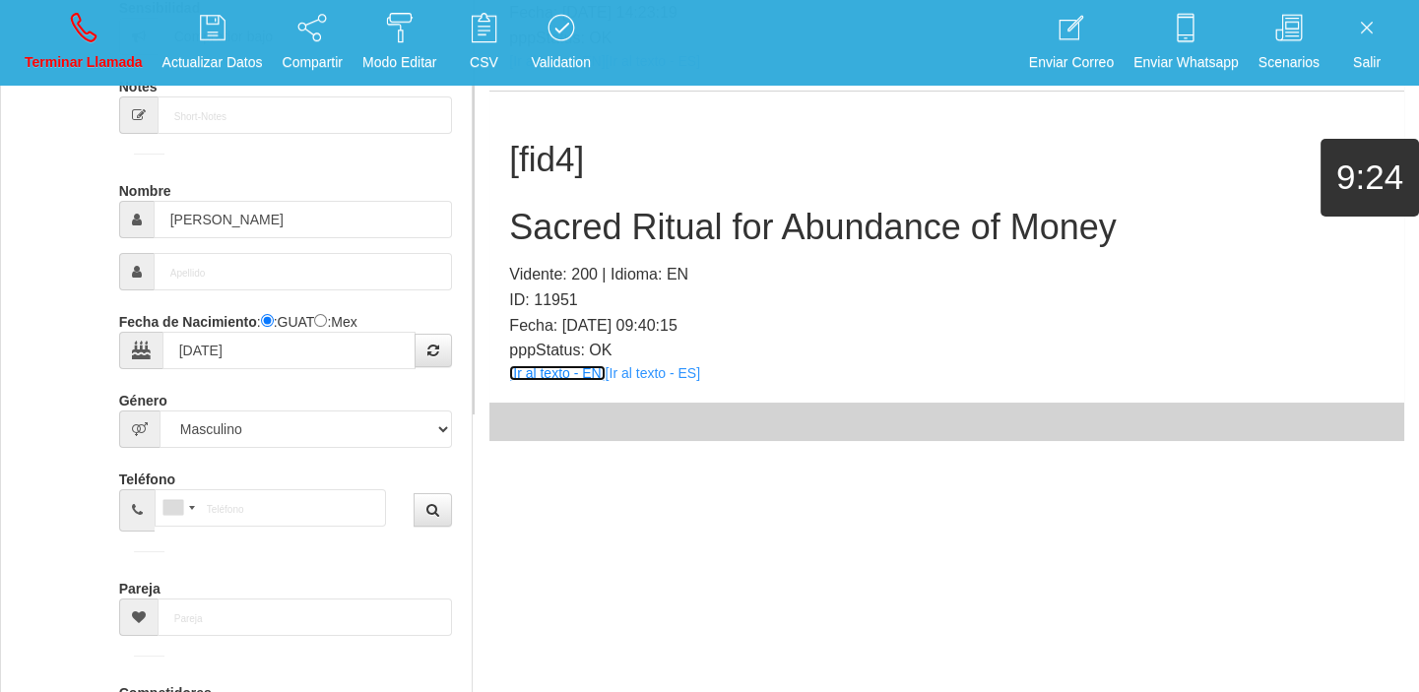
click at [570, 372] on link "[Ir al texto - EN]" at bounding box center [557, 373] width 96 height 16
click at [628, 201] on div "[fid4] Sacred Ritual for Abundance of Money Vidente: 200 | Idioma: EN ID: 11951…" at bounding box center [946, 248] width 915 height 312
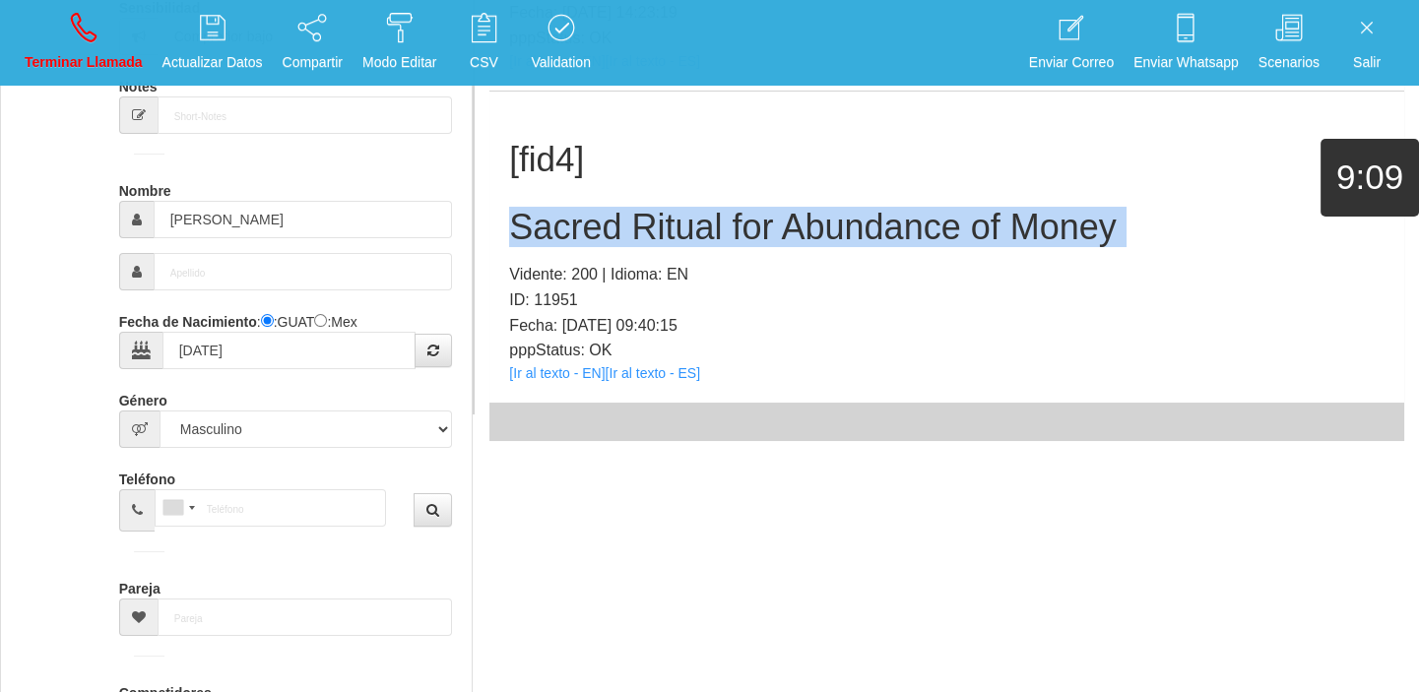
click at [628, 201] on div "[fid4] Sacred Ritual for Abundance of Money Vidente: 200 | Idioma: EN ID: 11951…" at bounding box center [946, 248] width 915 height 312
drag, startPoint x: 71, startPoint y: 41, endPoint x: 207, endPoint y: 187, distance: 199.3
click at [72, 42] on icon at bounding box center [84, 28] width 26 height 32
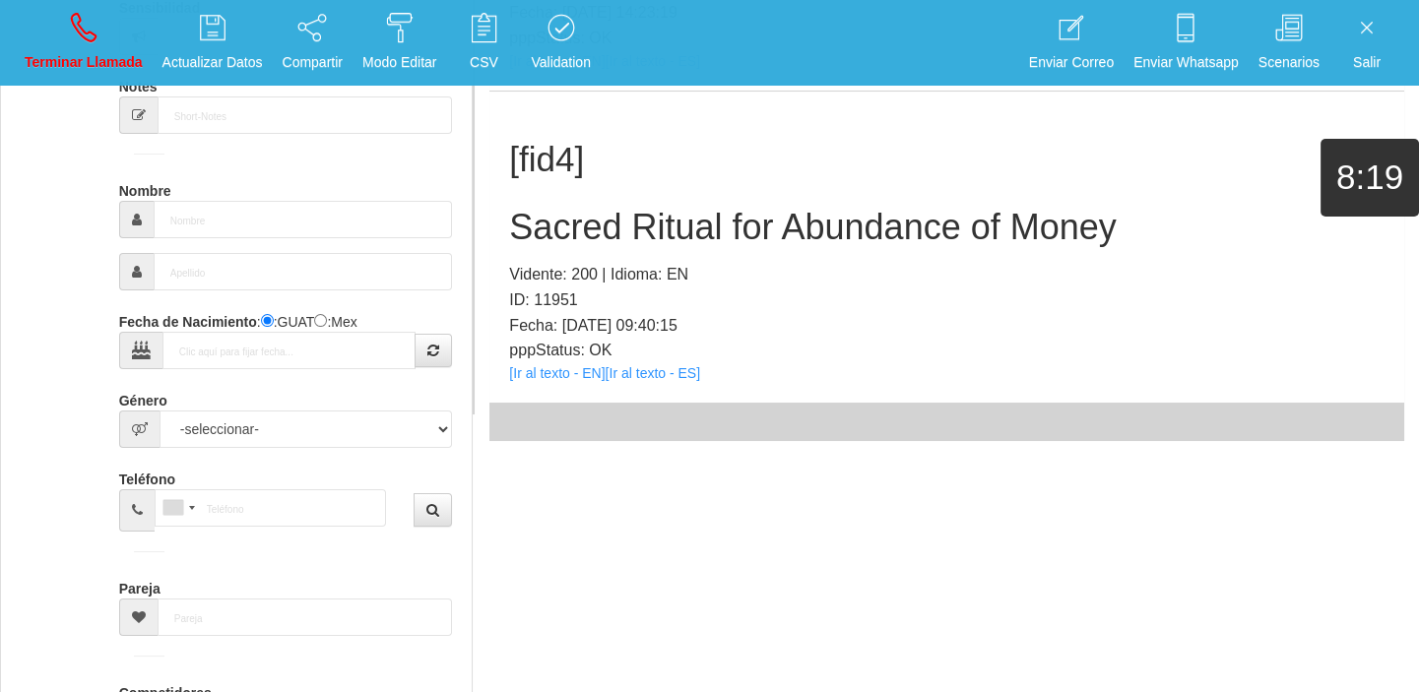
scroll to position [0, 0]
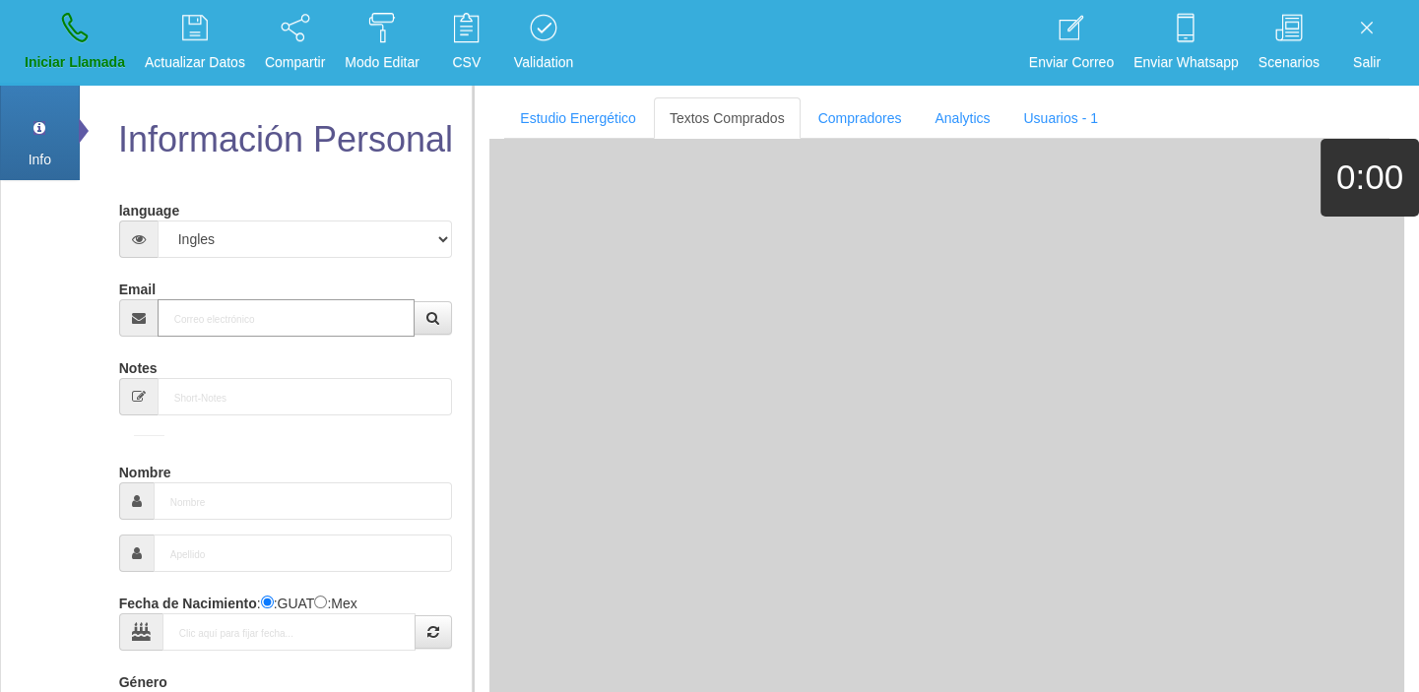
click at [352, 335] on input "Email" at bounding box center [287, 317] width 258 height 37
paste input "[EMAIL_ADDRESS][DOMAIN_NAME]"
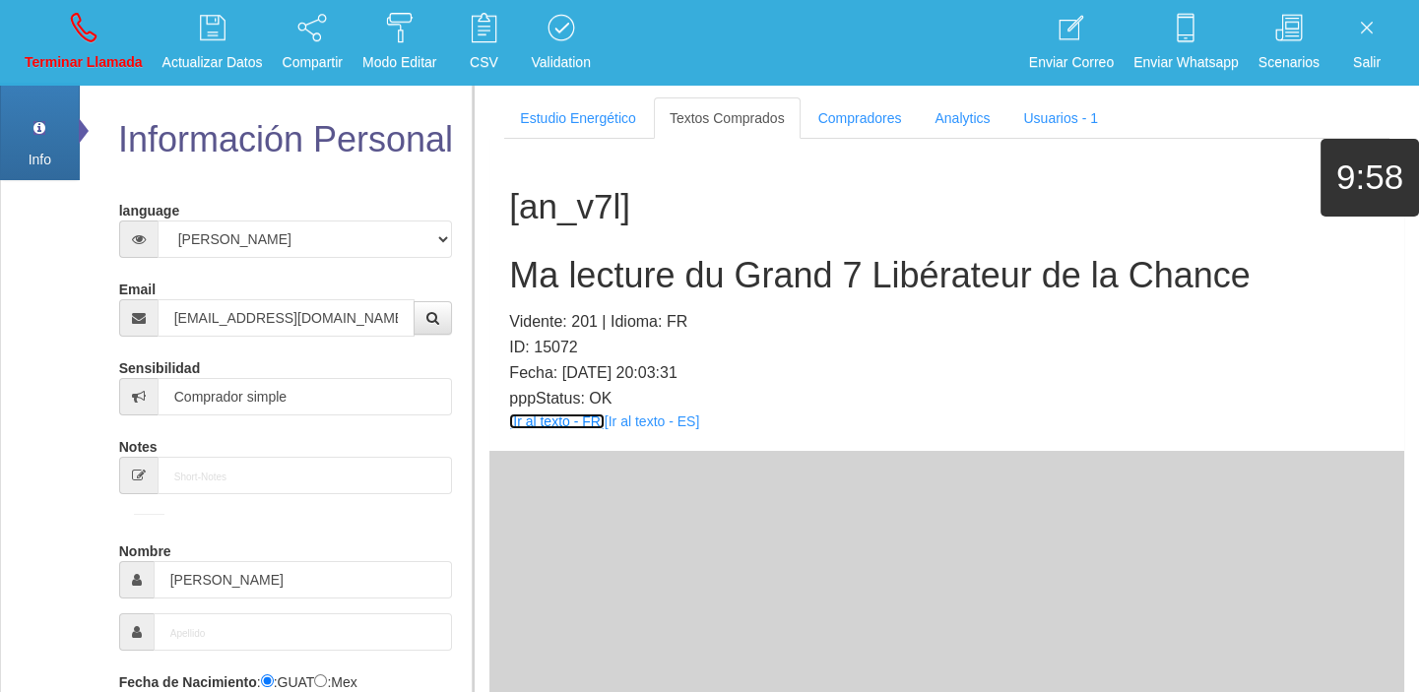
click at [577, 419] on link "[Ir al texto - FR]" at bounding box center [556, 422] width 95 height 16
click at [550, 411] on div "[an_v7l] Ma lecture du Grand 7 Libérateur de la Chance Vidente: 201 | Idioma: F…" at bounding box center [946, 295] width 915 height 312
click at [544, 418] on link "[Ir al texto - FR]" at bounding box center [556, 422] width 95 height 16
click at [641, 261] on h2 "Ma lecture du Grand 7 Libérateur de la Chance" at bounding box center [946, 275] width 875 height 39
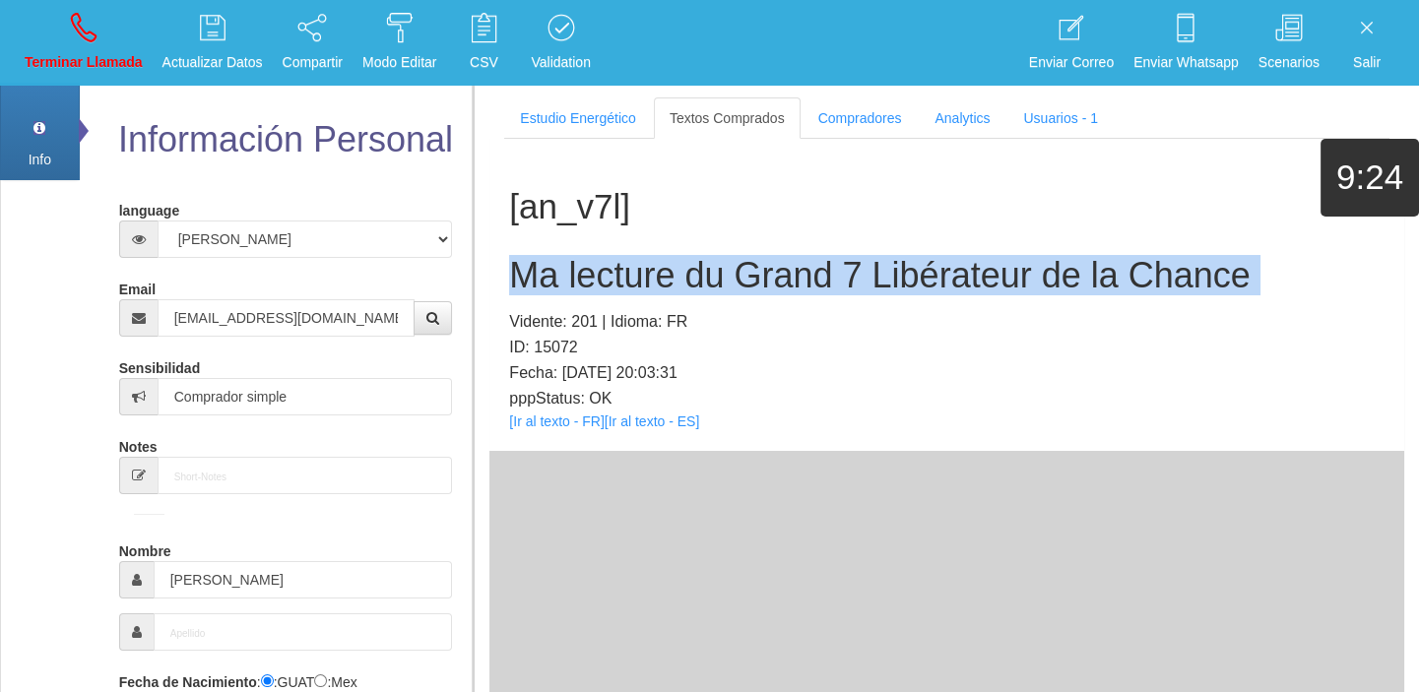
click at [641, 261] on h2 "Ma lecture du Grand 7 Libérateur de la Chance" at bounding box center [946, 275] width 875 height 39
drag, startPoint x: 101, startPoint y: 46, endPoint x: 120, endPoint y: 120, distance: 76.2
click at [101, 47] on link "Terminar Llamada" at bounding box center [84, 43] width 132 height 74
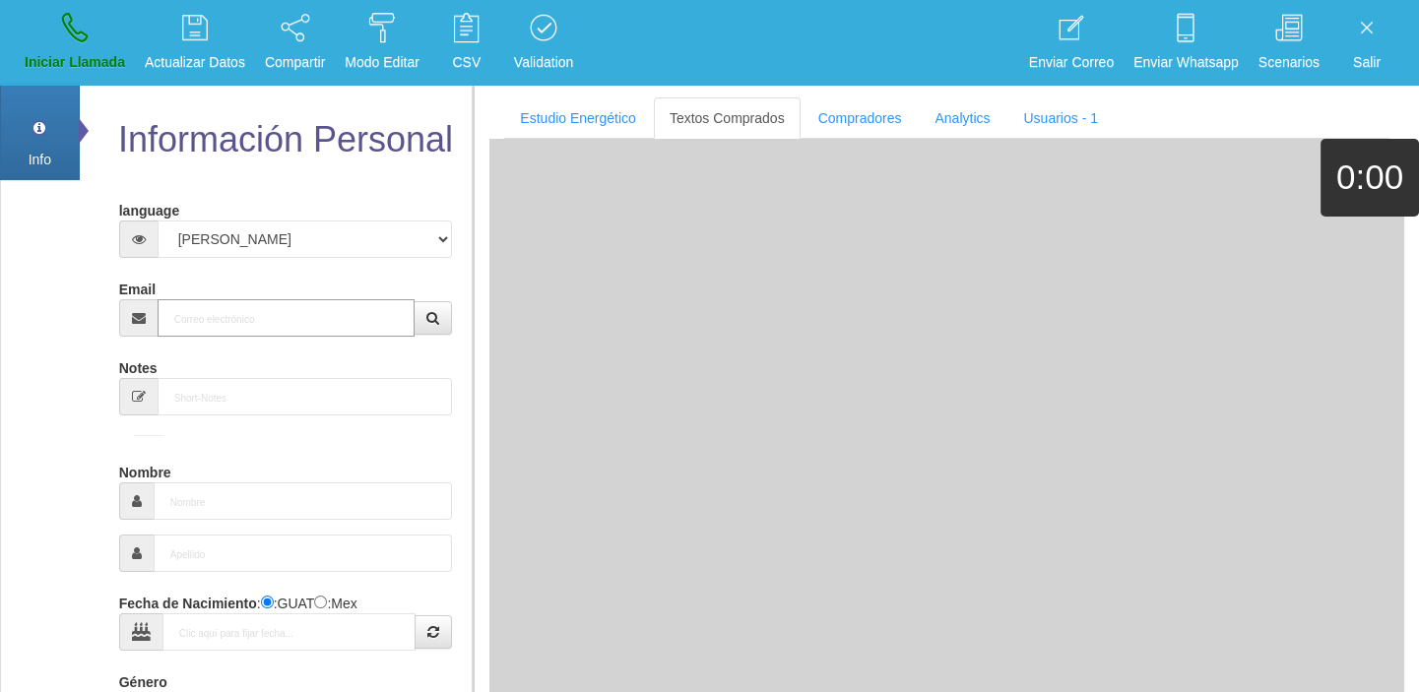
click at [264, 312] on input "Email" at bounding box center [287, 317] width 258 height 37
paste input "[EMAIL_ADDRESS][DOMAIN_NAME]"
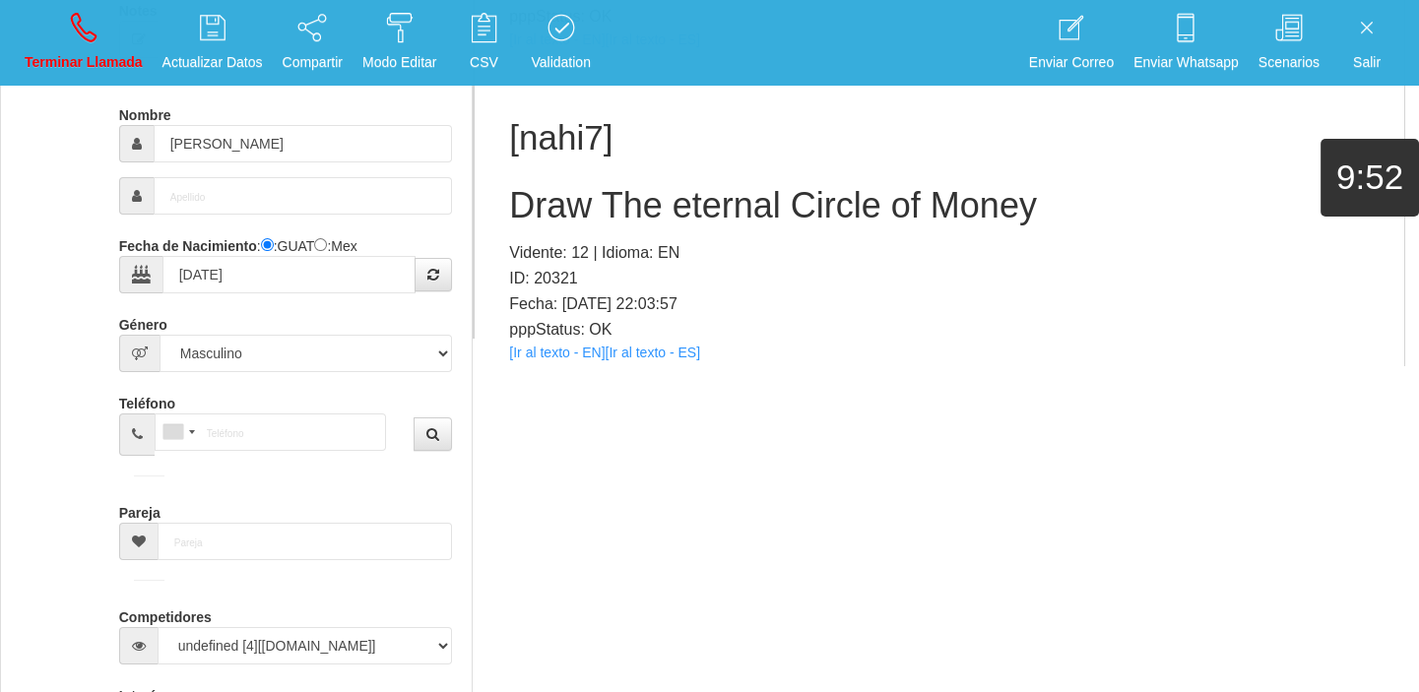
scroll to position [588, 0]
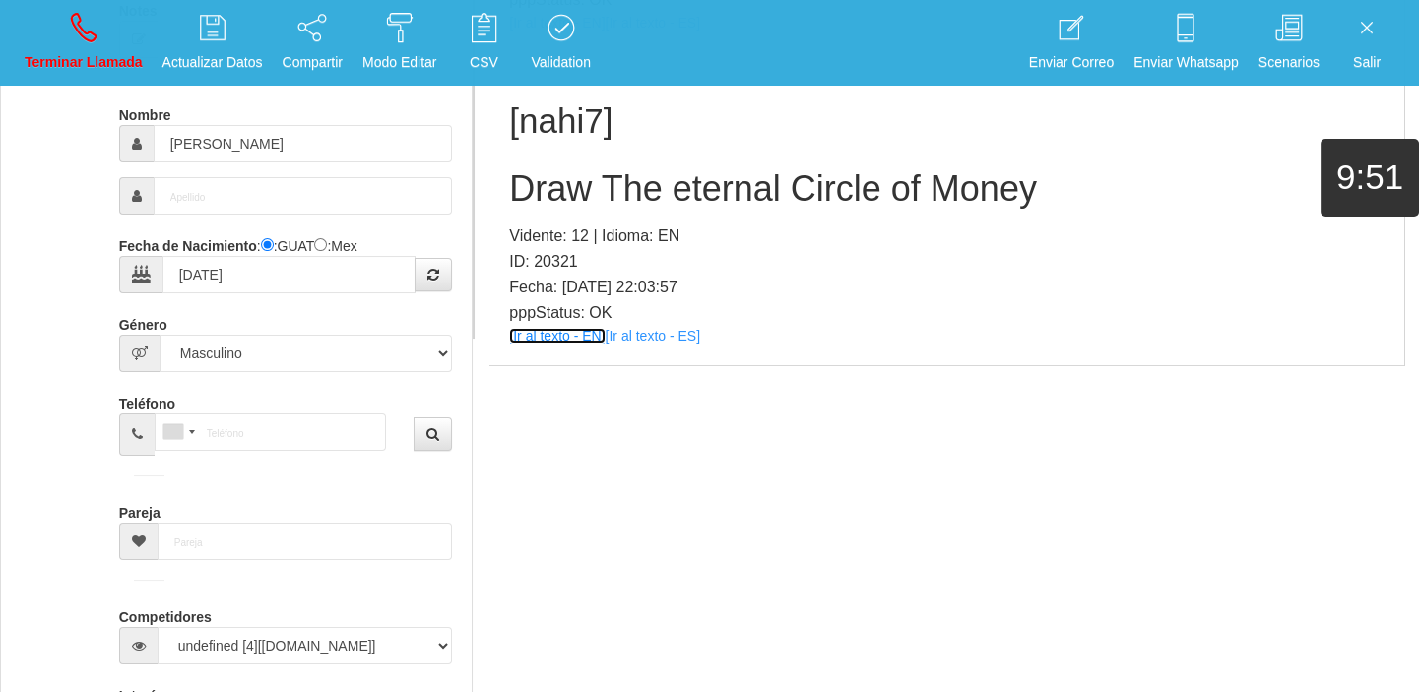
click at [577, 328] on link "[Ir al texto - EN]" at bounding box center [557, 336] width 96 height 16
click at [640, 187] on h2 "Draw The eternal Circle of Money" at bounding box center [946, 188] width 875 height 39
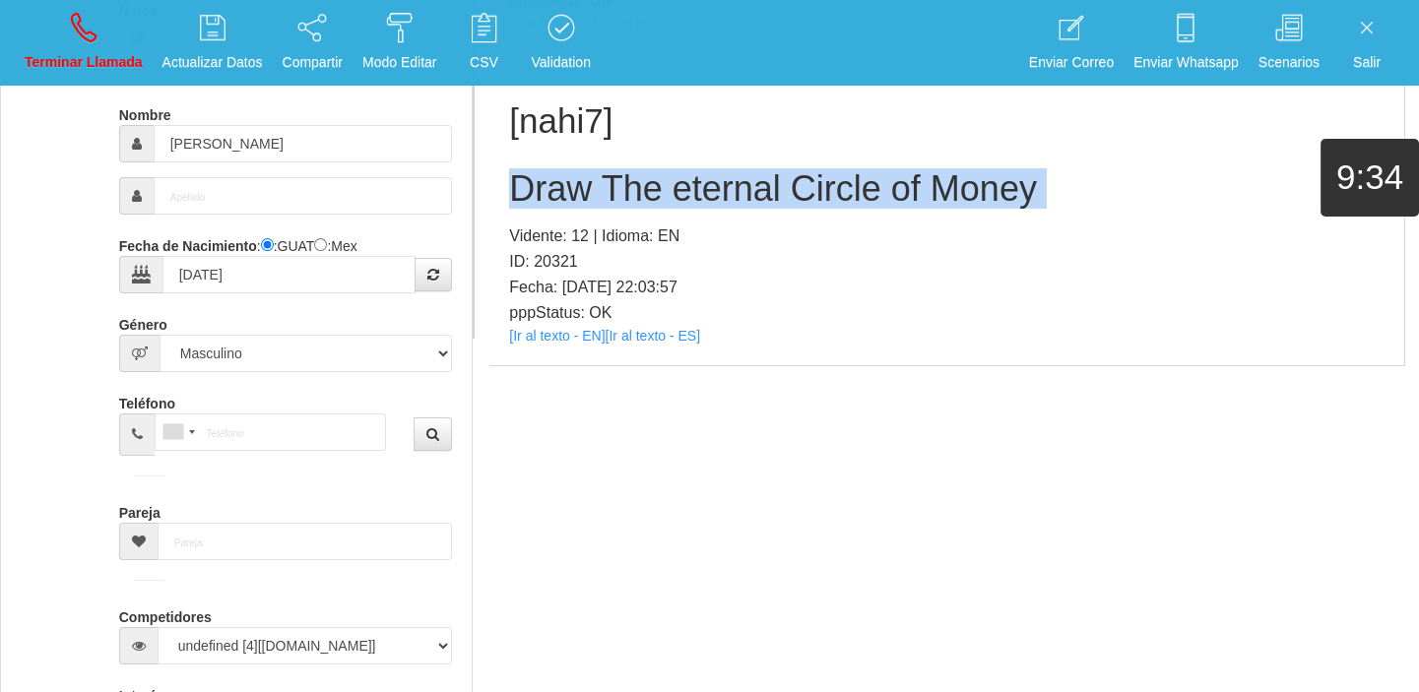
click at [640, 187] on h2 "Draw The eternal Circle of Money" at bounding box center [946, 188] width 875 height 39
click at [94, 56] on p "Terminar Llamada" at bounding box center [84, 62] width 118 height 23
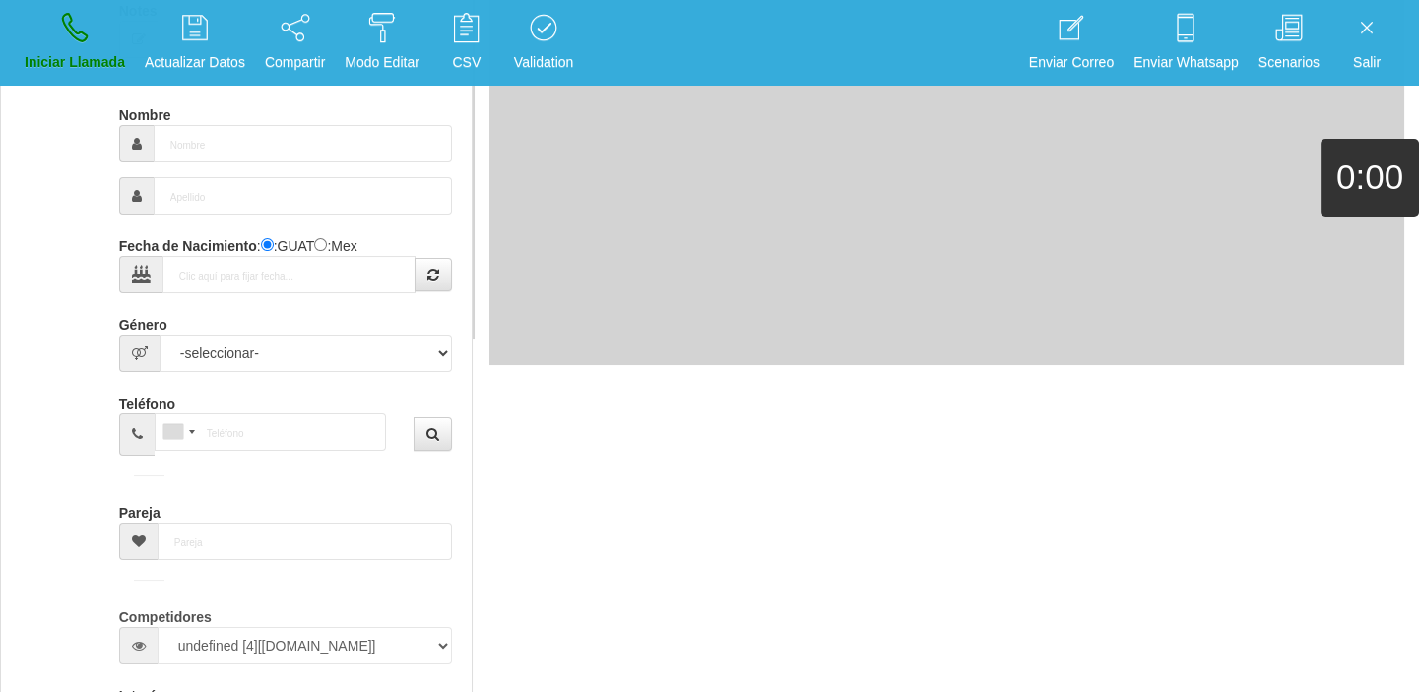
scroll to position [0, 0]
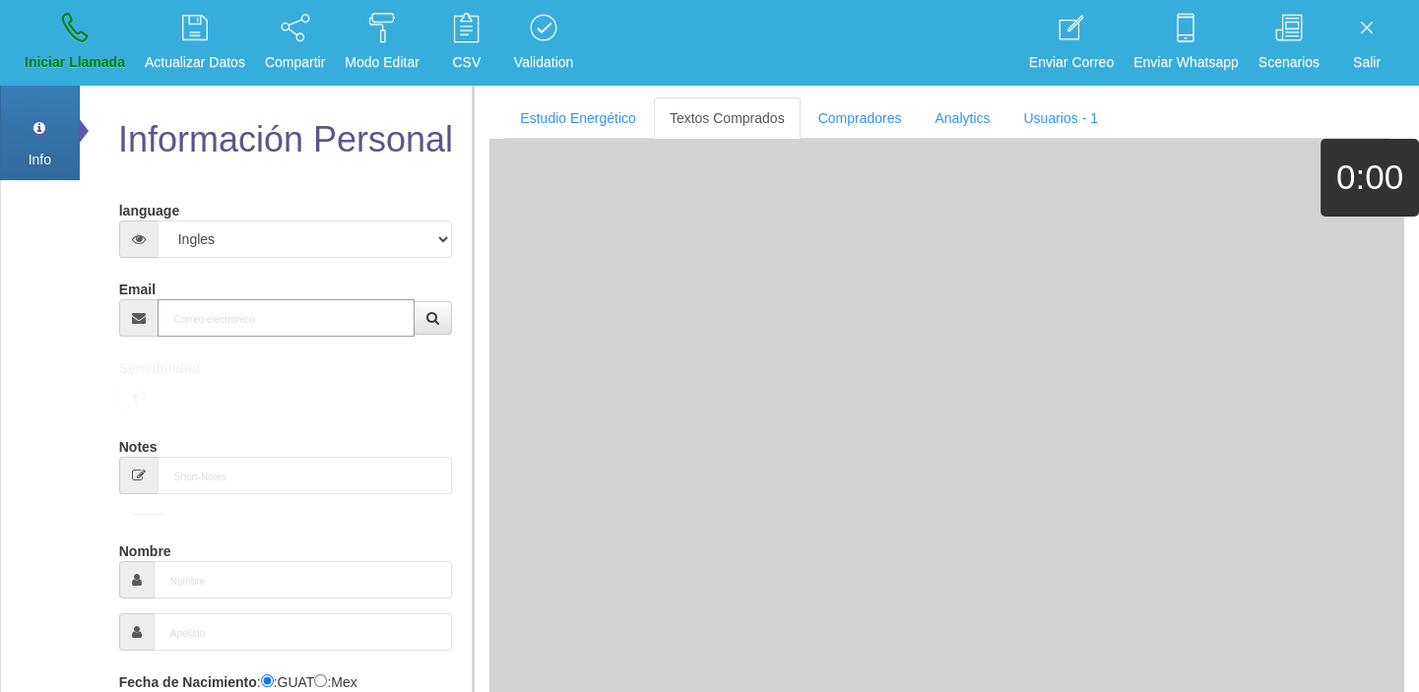
click at [238, 307] on input "Email" at bounding box center [287, 317] width 258 height 37
paste input "[EMAIL_ADDRESS][DOMAIN_NAME]"
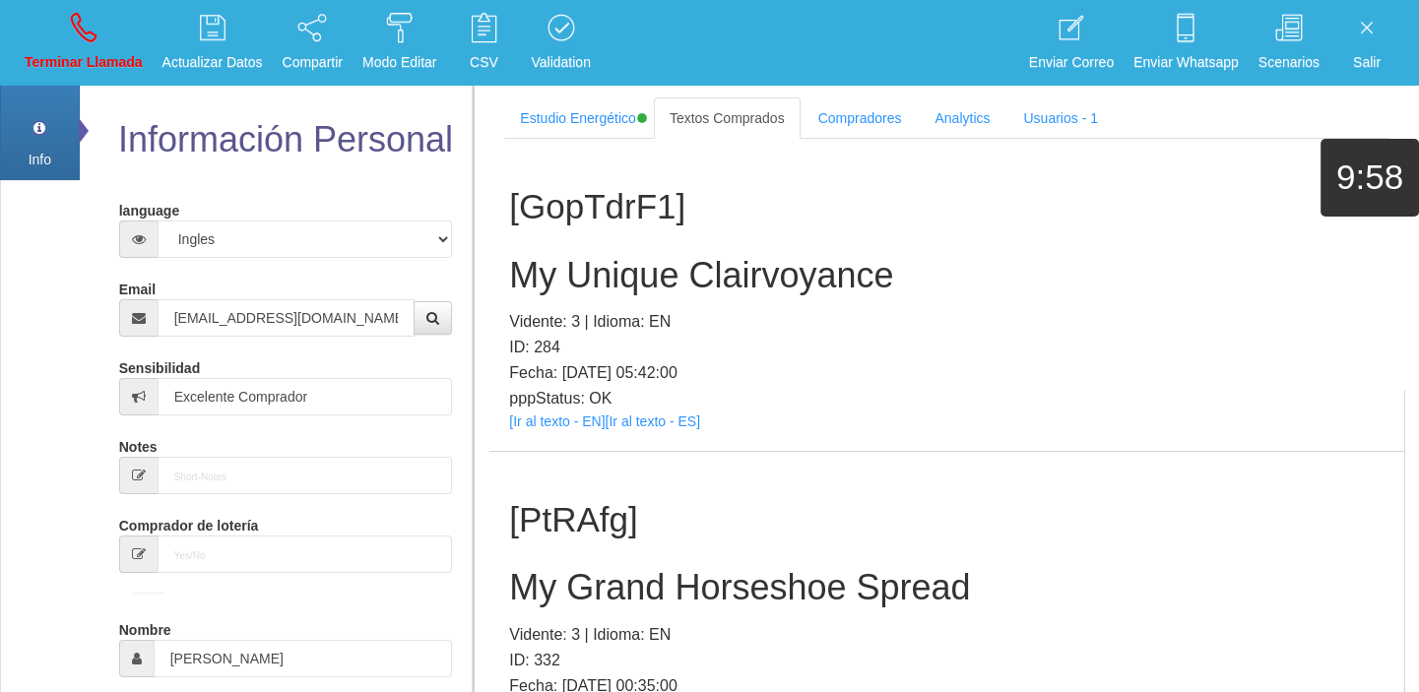
scroll to position [37124, 0]
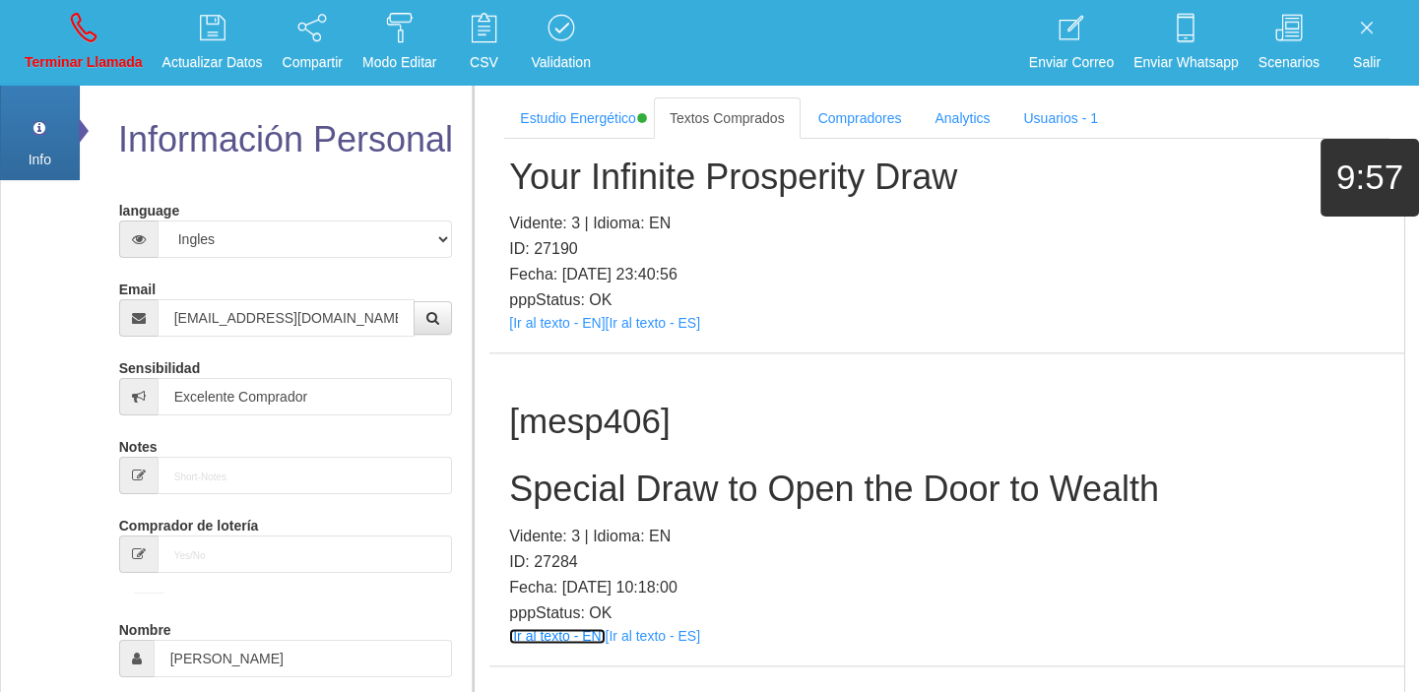
click at [523, 628] on link "[Ir al texto - EN]" at bounding box center [557, 636] width 96 height 16
click at [548, 353] on div "[mesp406] Special Draw to Open the Door to Wealth Vidente: 3 | Idioma: EN ID: 2…" at bounding box center [946, 509] width 915 height 312
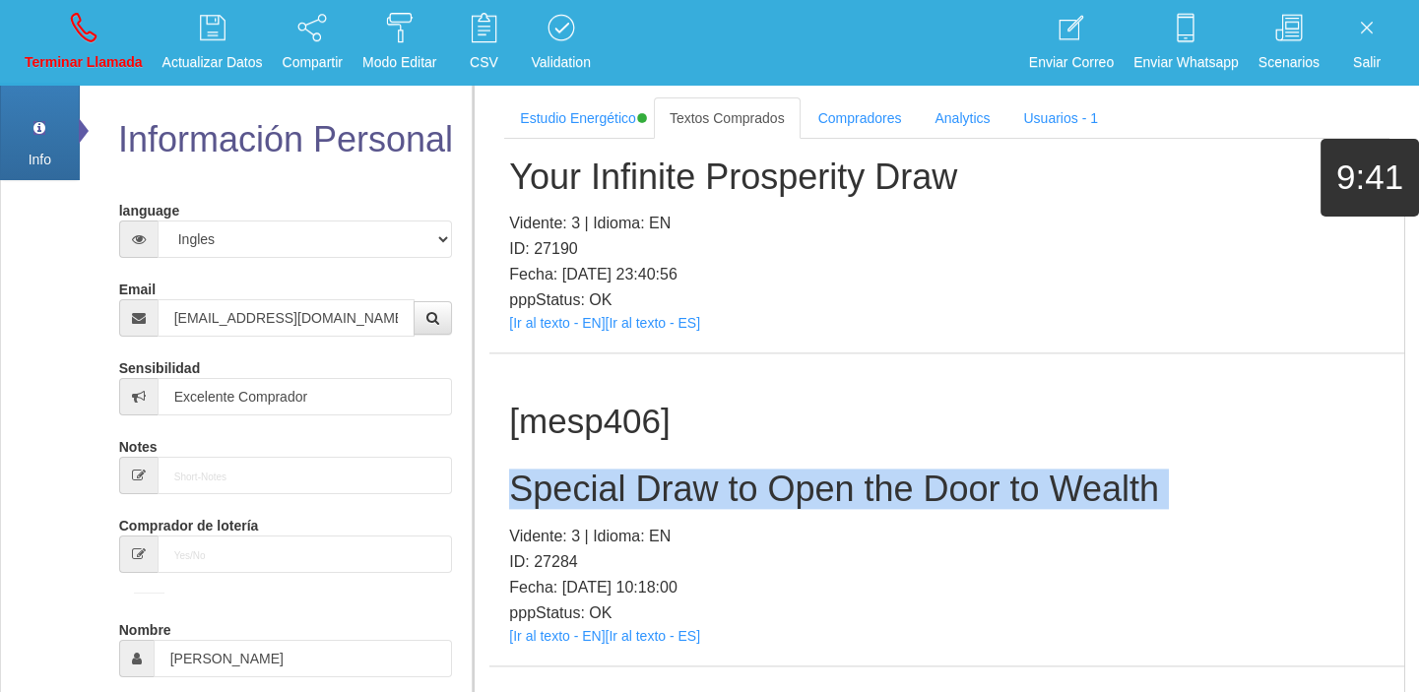
click at [548, 353] on div "[mesp406] Special Draw to Open the Door to Wealth Vidente: 3 | Idioma: EN ID: 2…" at bounding box center [946, 509] width 915 height 312
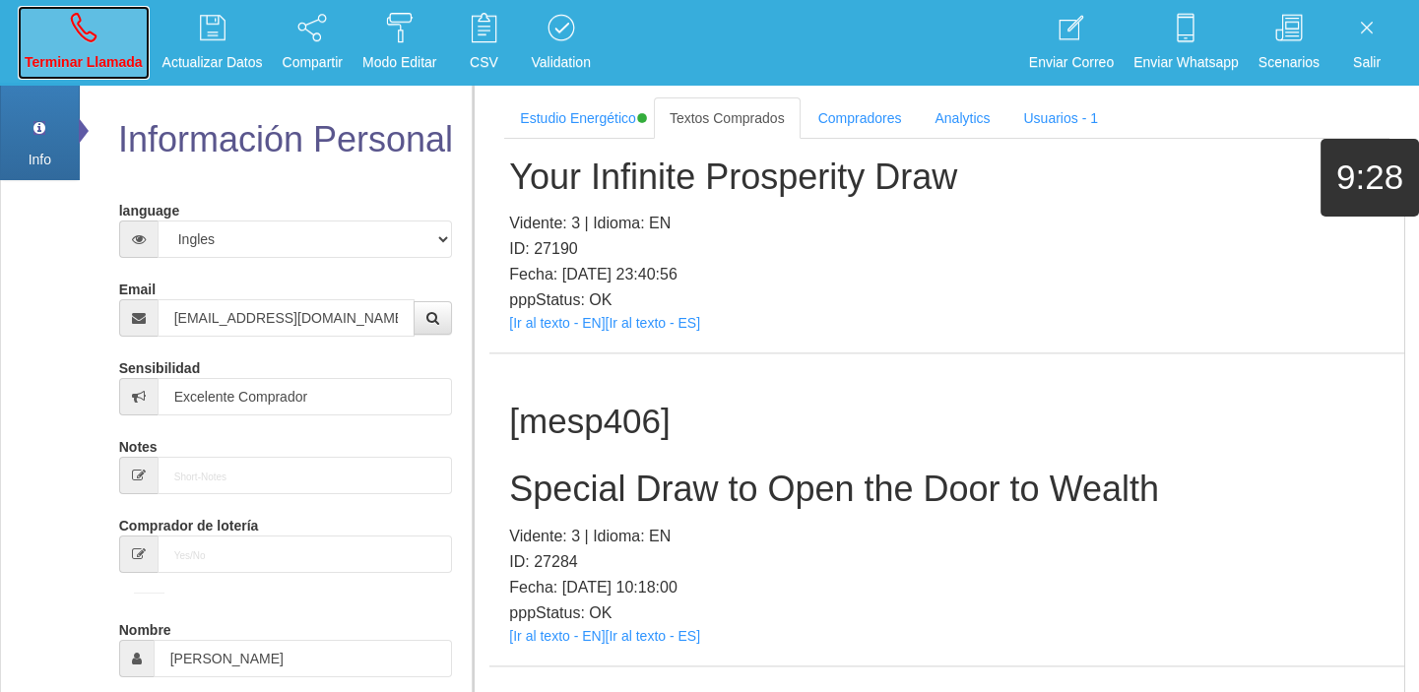
click at [90, 75] on link "Terminar Llamada" at bounding box center [84, 43] width 132 height 74
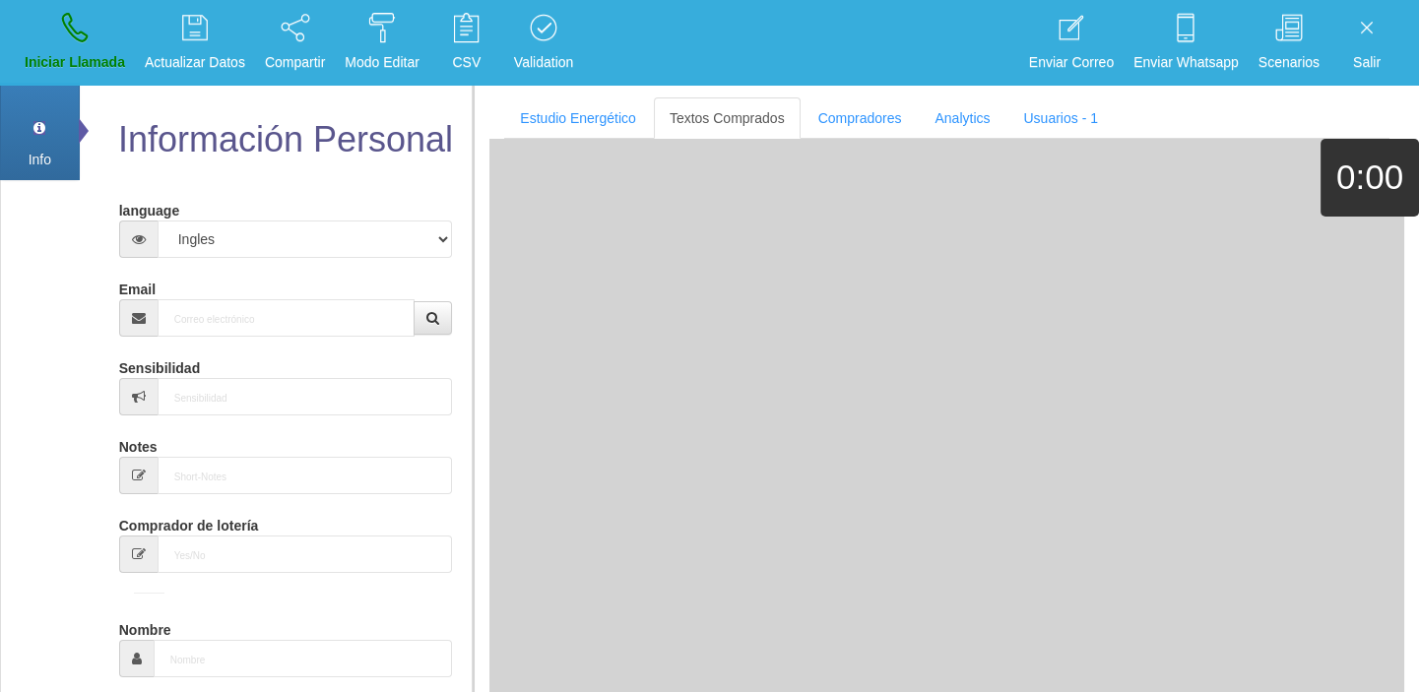
scroll to position [0, 0]
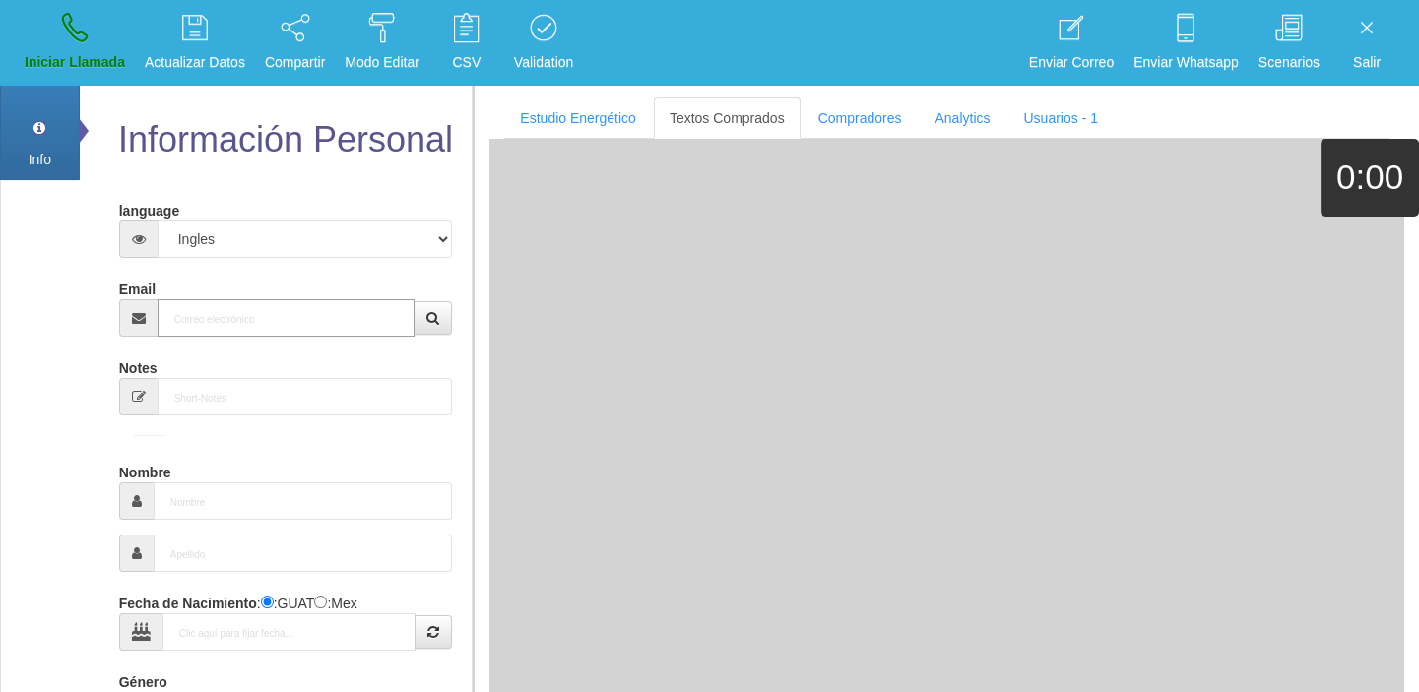
click at [315, 314] on input "Email" at bounding box center [287, 317] width 258 height 37
paste input "[EMAIL_ADDRESS][DOMAIN_NAME]"
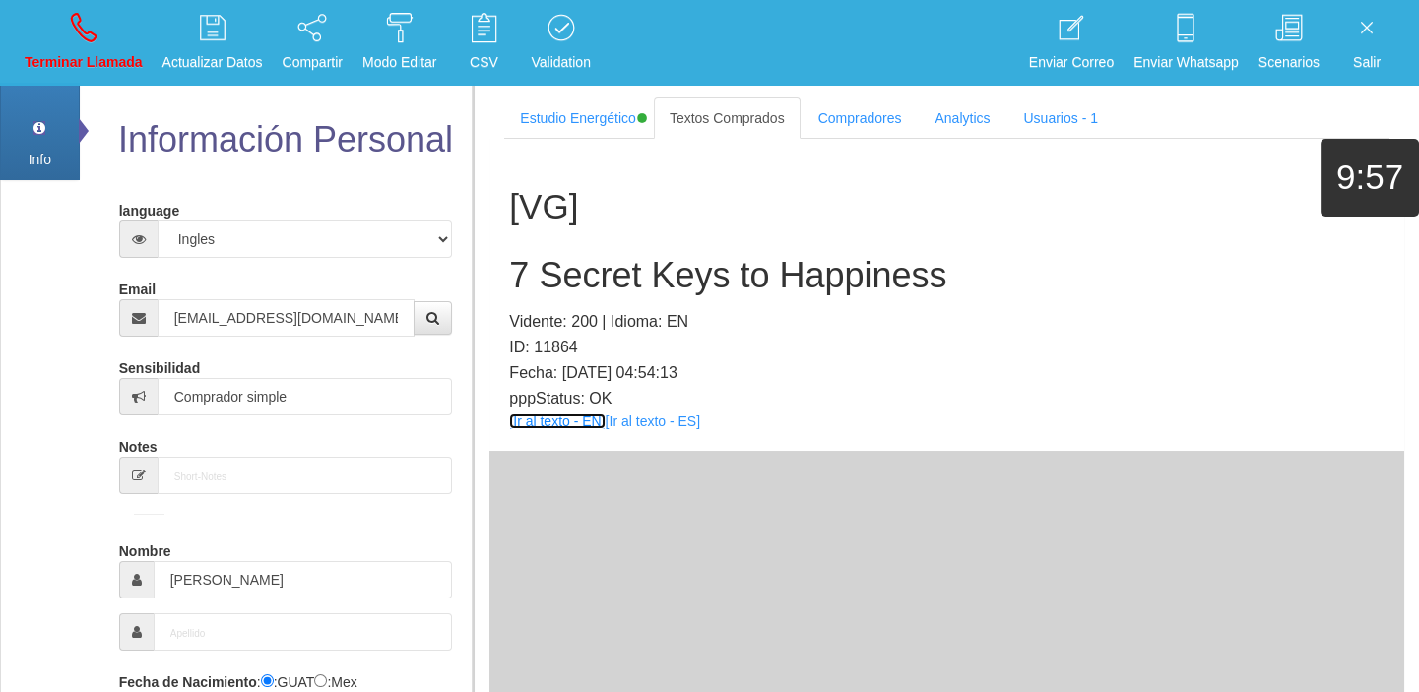
click at [572, 415] on link "[Ir al texto - EN]" at bounding box center [557, 422] width 96 height 16
click at [589, 290] on h2 "7 Secret Keys to Happiness" at bounding box center [946, 275] width 875 height 39
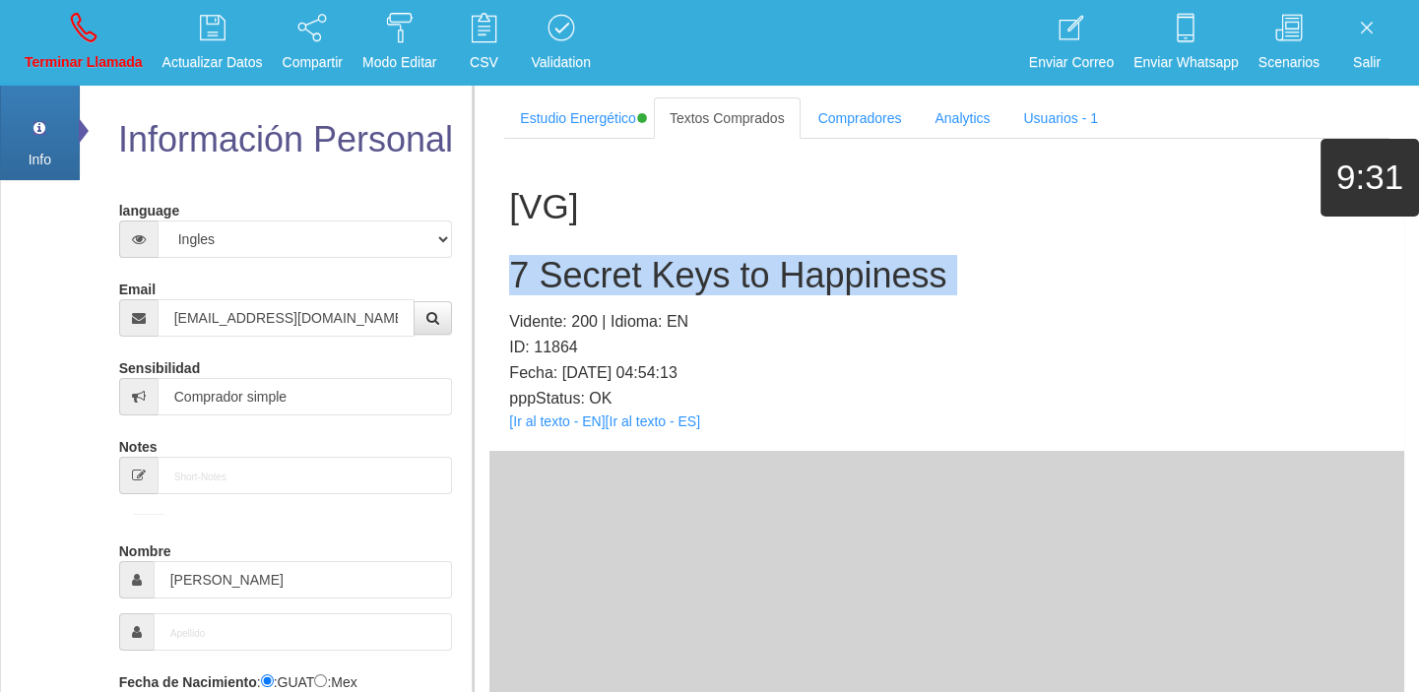
click at [589, 290] on h2 "7 Secret Keys to Happiness" at bounding box center [946, 275] width 875 height 39
click at [92, 34] on icon at bounding box center [84, 28] width 26 height 32
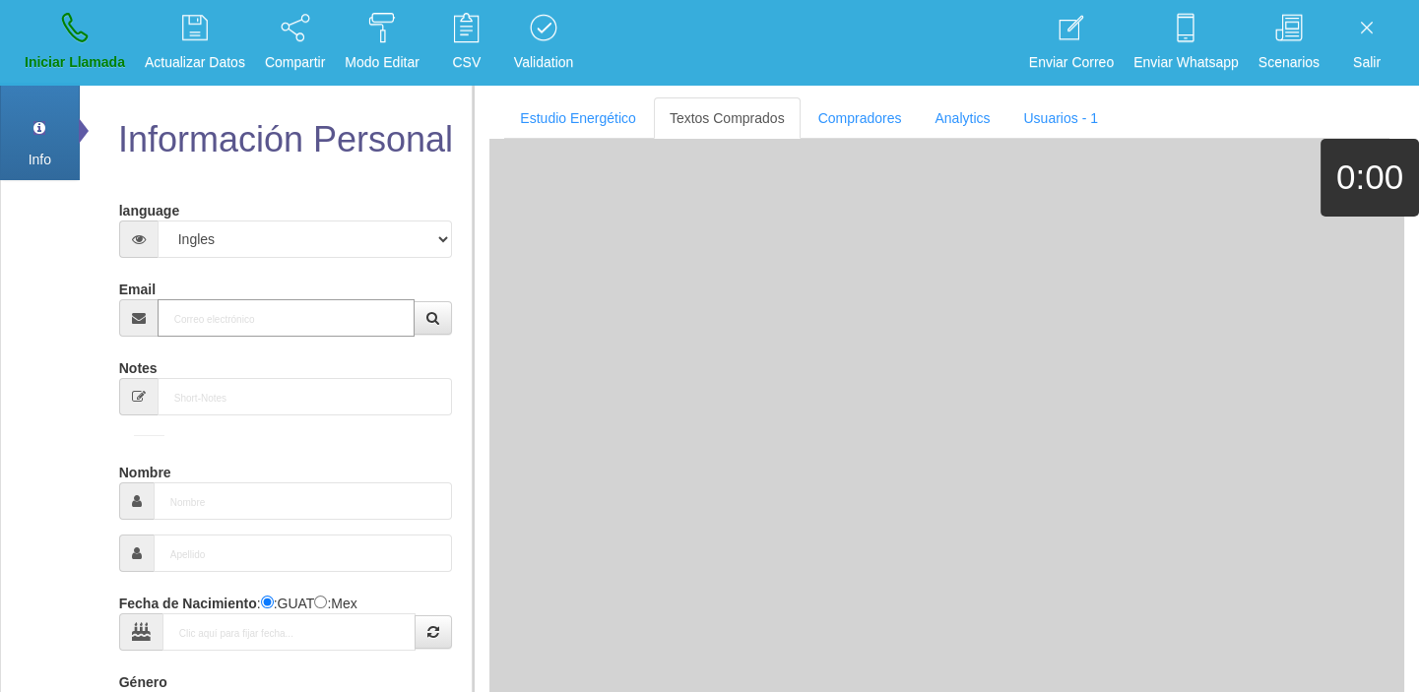
click at [263, 304] on input "Email" at bounding box center [287, 317] width 258 height 37
paste input "[EMAIL_ADDRESS][DOMAIN_NAME]"
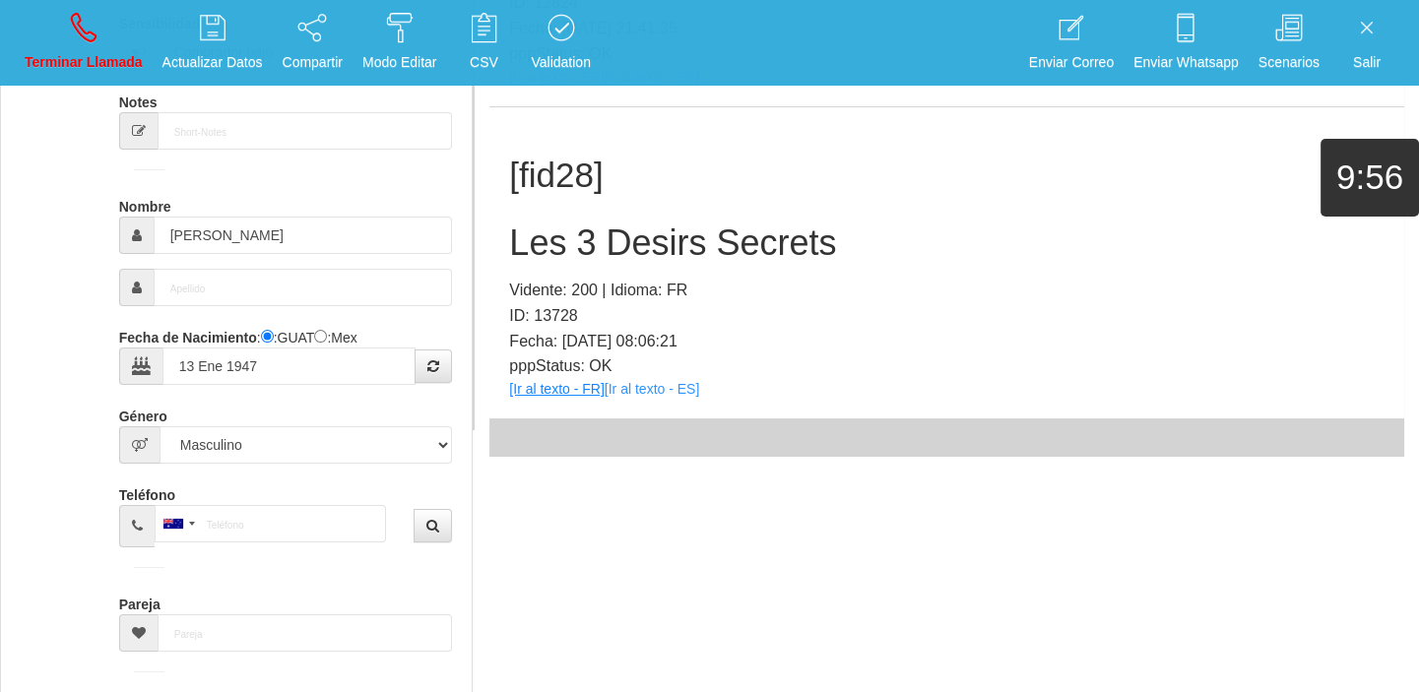
scroll to position [360, 0]
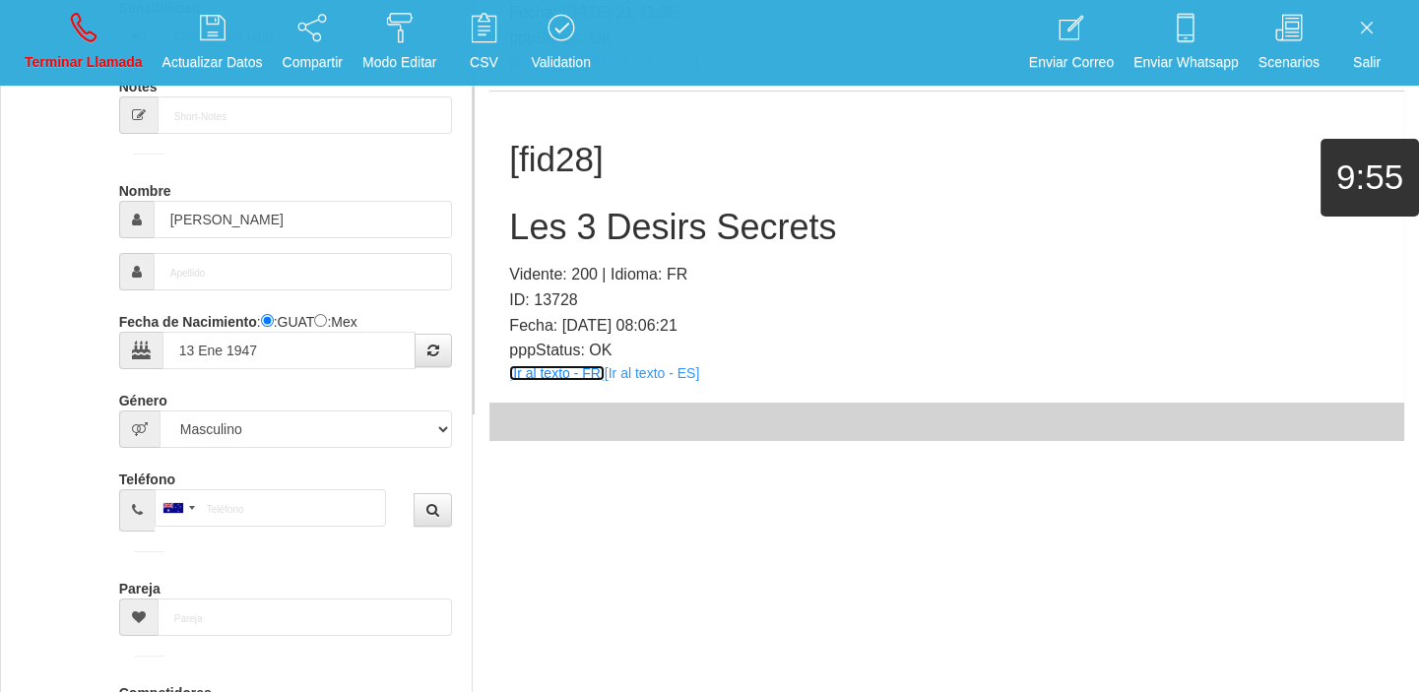
click at [551, 373] on link "[Ir al texto - FR]" at bounding box center [556, 373] width 95 height 16
drag, startPoint x: 690, startPoint y: 243, endPoint x: 668, endPoint y: 246, distance: 22.8
click at [678, 244] on h2 "Les 3 Desirs Secrets" at bounding box center [946, 227] width 875 height 39
click at [667, 247] on div "[fid28] Les 3 Desirs Secrets Vidente: 200 | Idioma: FR ID: 13728 Fecha: [DATE] …" at bounding box center [946, 248] width 915 height 312
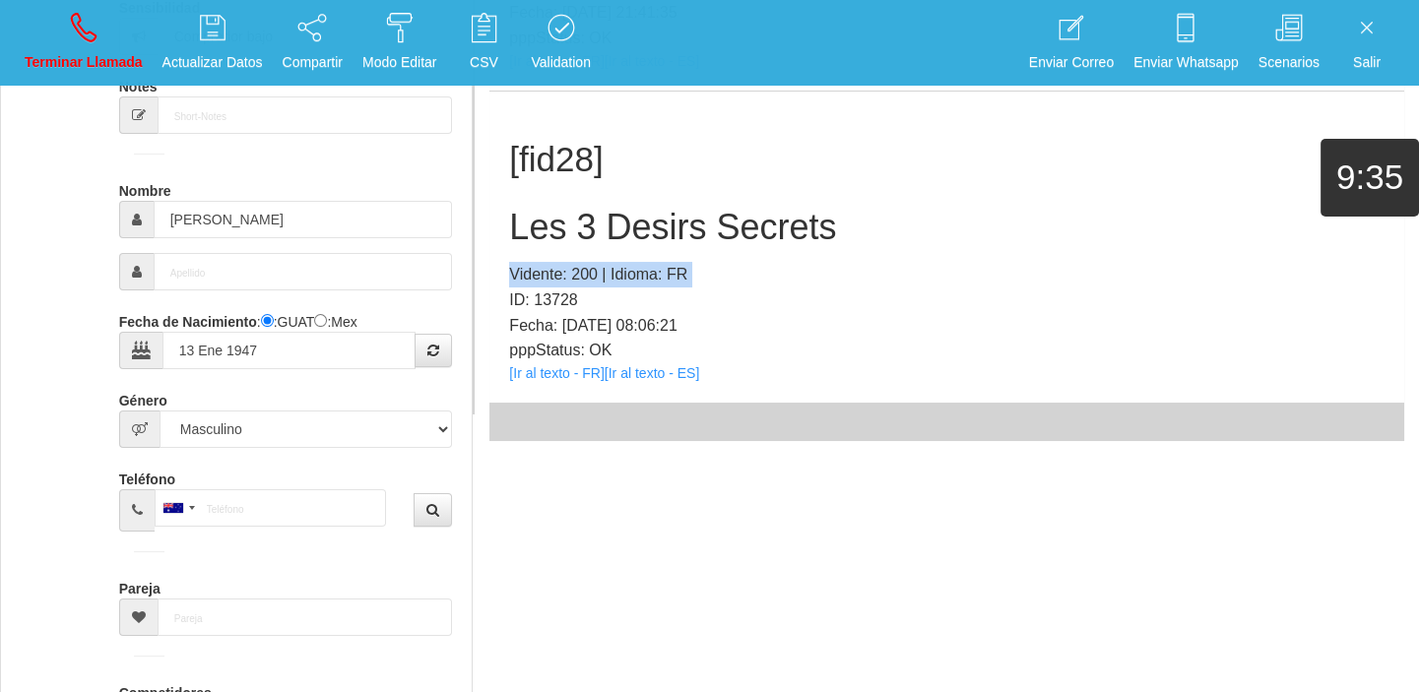
click at [667, 247] on div "[fid28] Les 3 Desirs Secrets Vidente: 200 | Idioma: FR ID: 13728 Fecha: [DATE] …" at bounding box center [946, 248] width 915 height 312
click at [647, 222] on h2 "Les 3 Desirs Secrets" at bounding box center [946, 227] width 875 height 39
click at [650, 225] on h2 "Les 3 Desirs Secrets" at bounding box center [946, 227] width 875 height 39
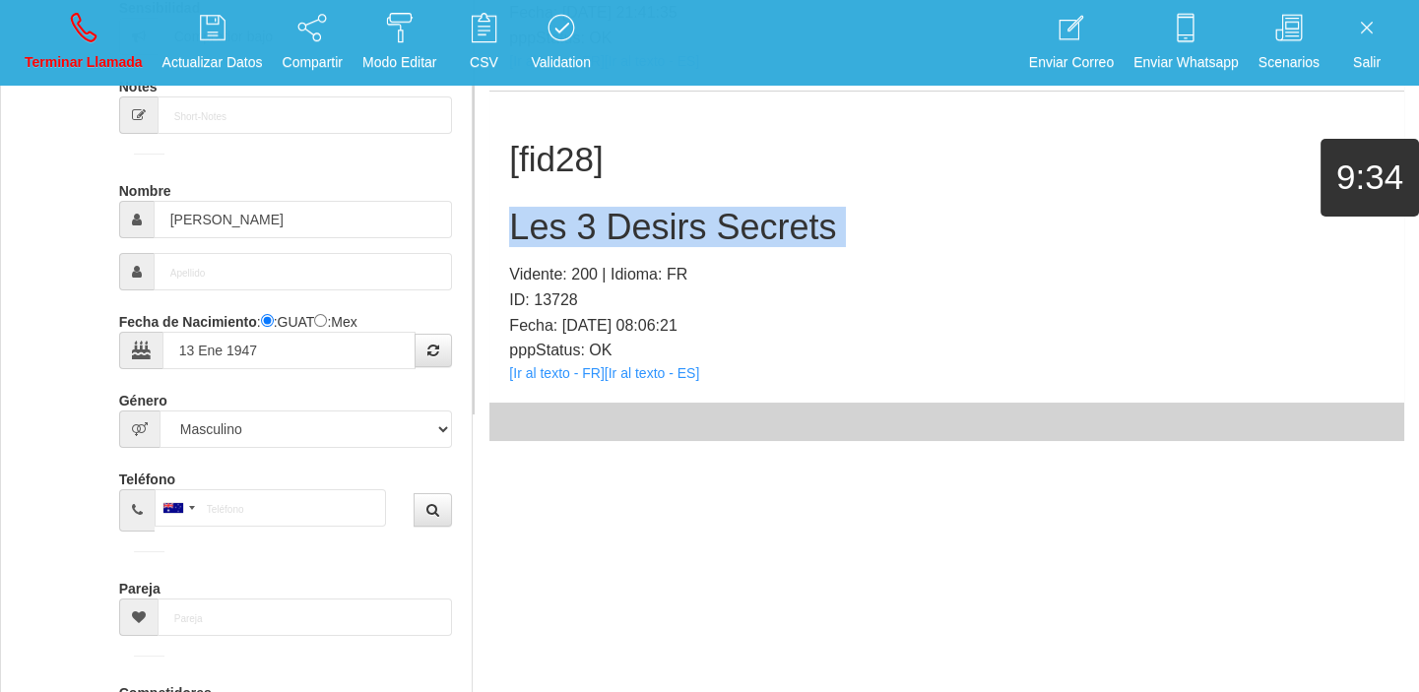
click at [650, 225] on h2 "Les 3 Desirs Secrets" at bounding box center [946, 227] width 875 height 39
click at [103, 18] on link "Terminar Llamada" at bounding box center [84, 43] width 132 height 74
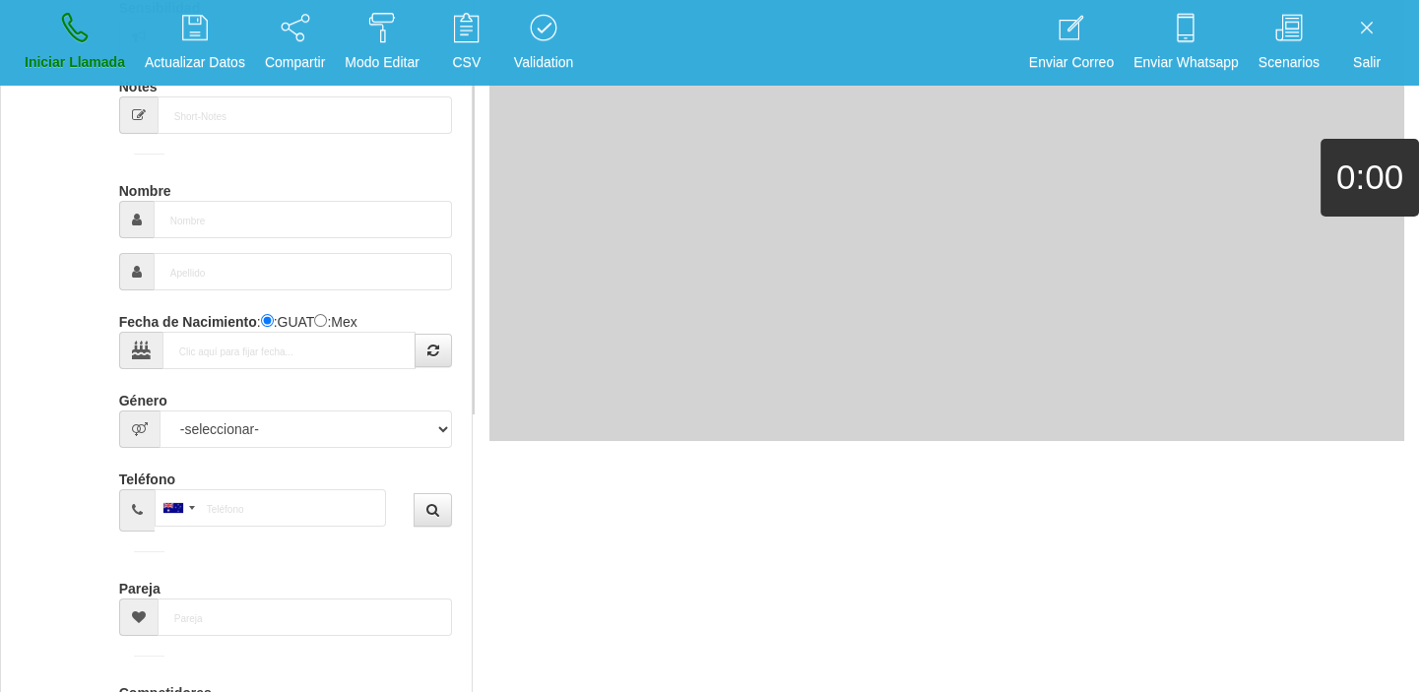
scroll to position [0, 0]
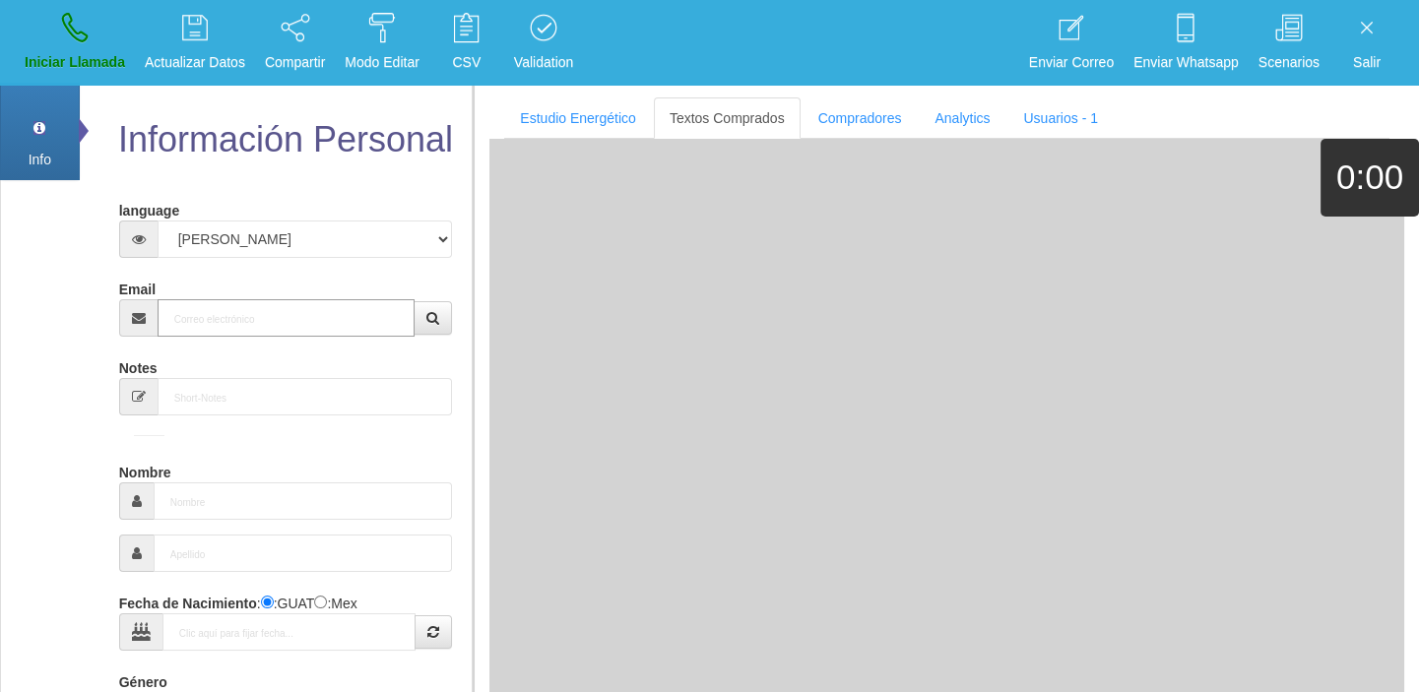
paste input "[EMAIL_ADDRESS][DOMAIN_NAME]"
click at [248, 318] on input "[EMAIL_ADDRESS][DOMAIN_NAME]" at bounding box center [287, 317] width 258 height 37
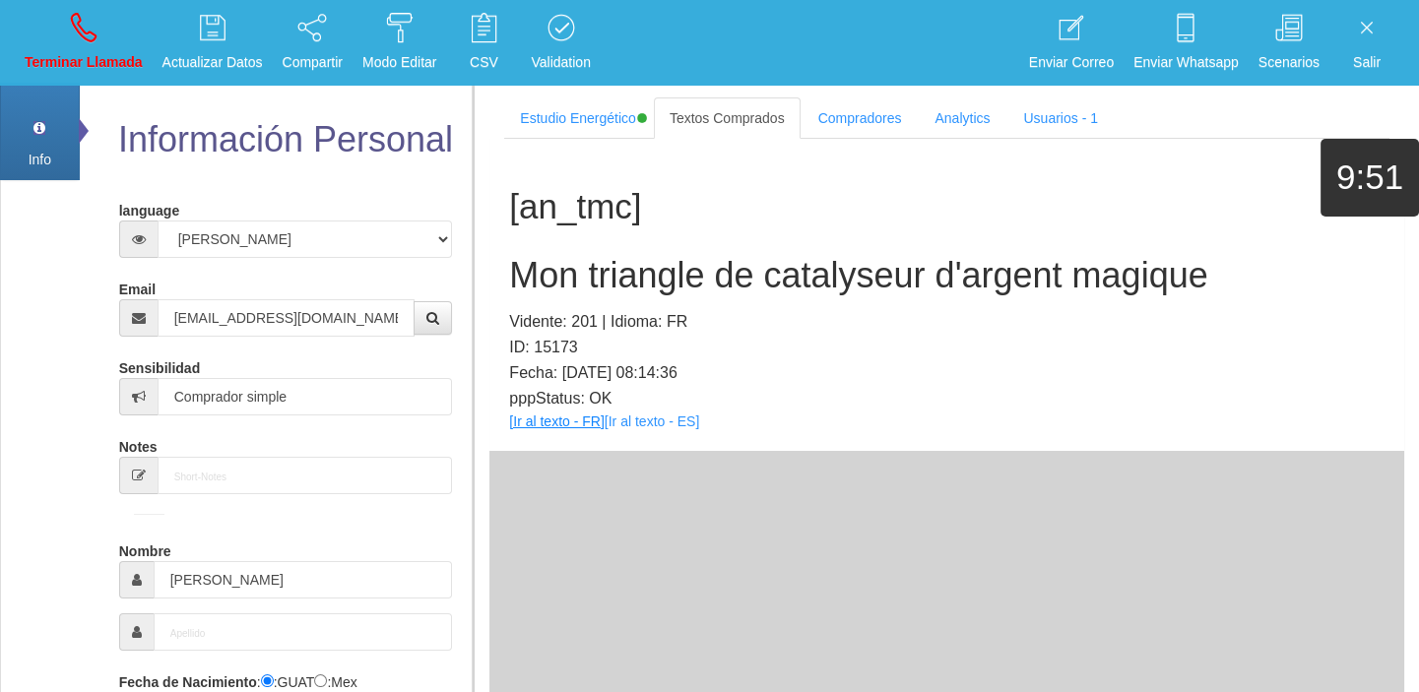
click at [569, 410] on p "pppStatus: OK" at bounding box center [946, 399] width 875 height 26
click at [563, 422] on link "[Ir al texto - FR]" at bounding box center [556, 422] width 95 height 16
click at [649, 281] on h2 "Mon triangle de catalyseur d'argent magique" at bounding box center [946, 275] width 875 height 39
click at [648, 281] on h2 "Mon triangle de catalyseur d'argent magique" at bounding box center [946, 275] width 875 height 39
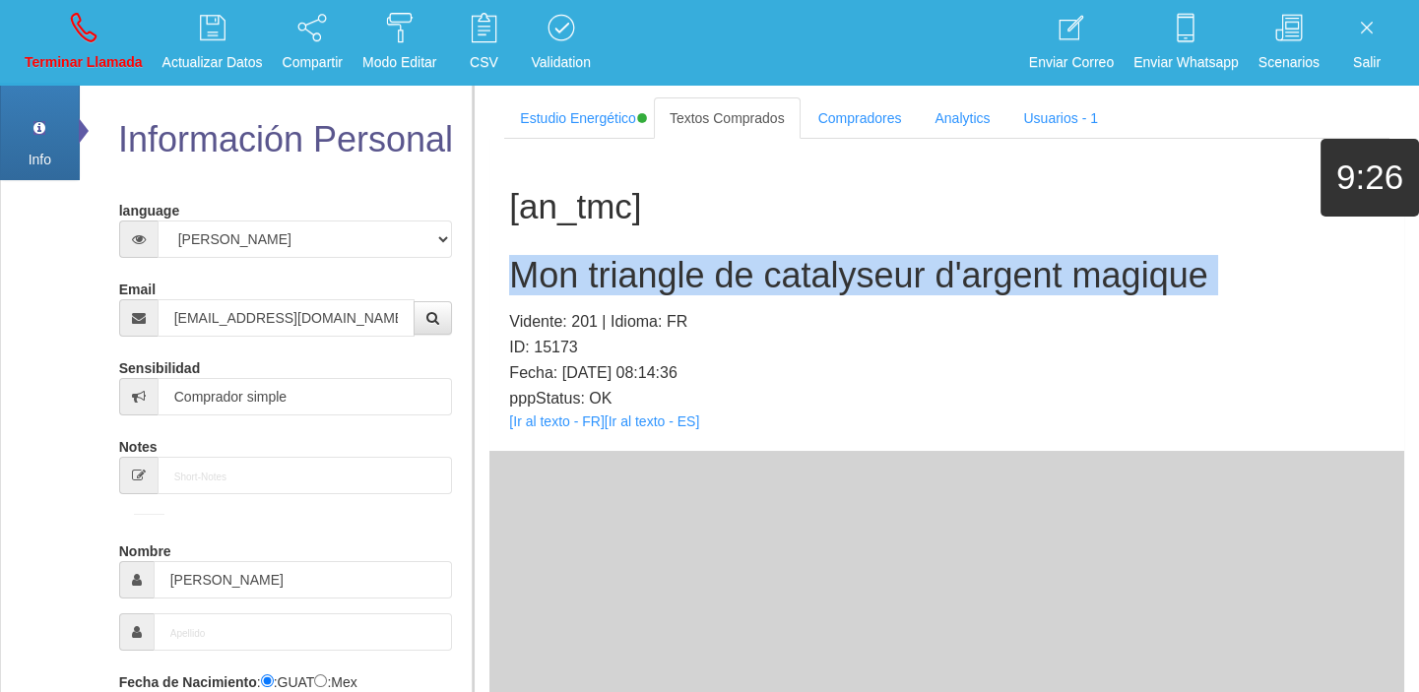
click at [648, 281] on h2 "Mon triangle de catalyseur d'argent magique" at bounding box center [946, 275] width 875 height 39
drag, startPoint x: 85, startPoint y: 36, endPoint x: 187, endPoint y: 147, distance: 150.5
click at [84, 36] on icon at bounding box center [84, 28] width 26 height 32
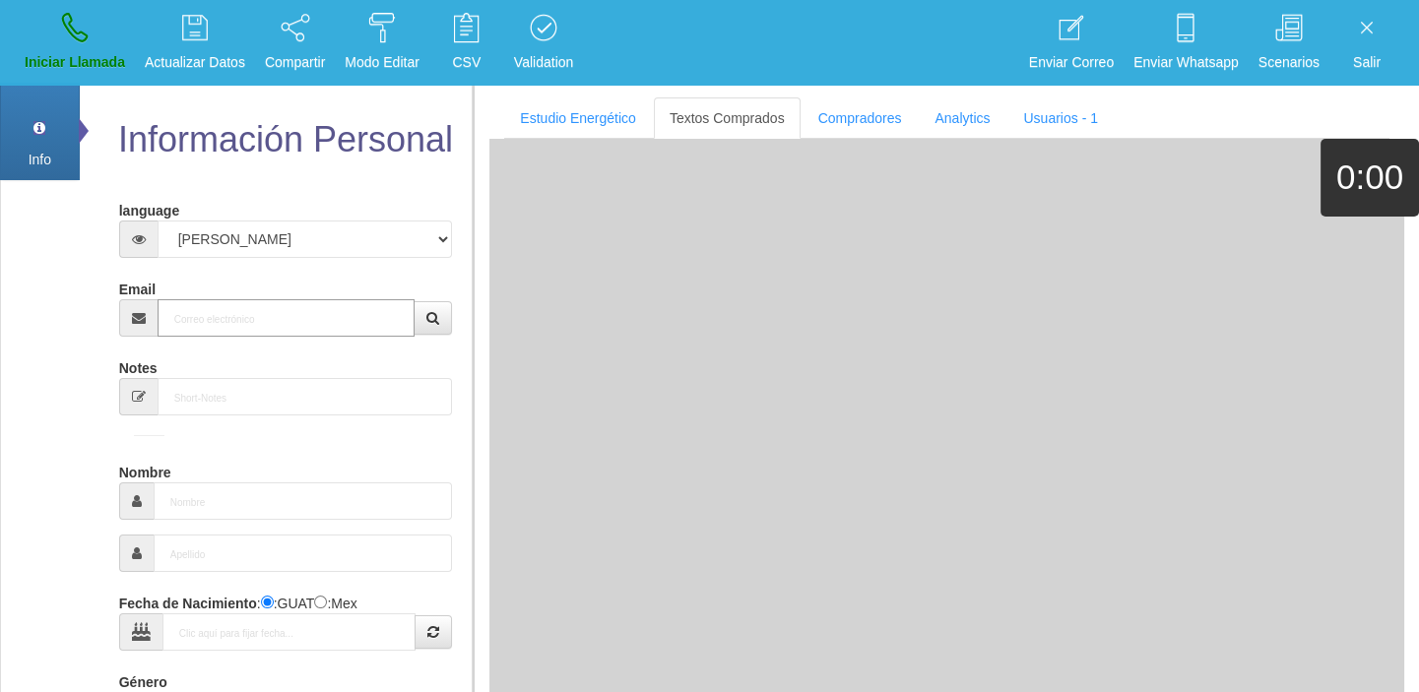
click at [351, 308] on input "Email" at bounding box center [287, 317] width 258 height 37
paste input "[EMAIL_ADDRESS][DOMAIN_NAME]"
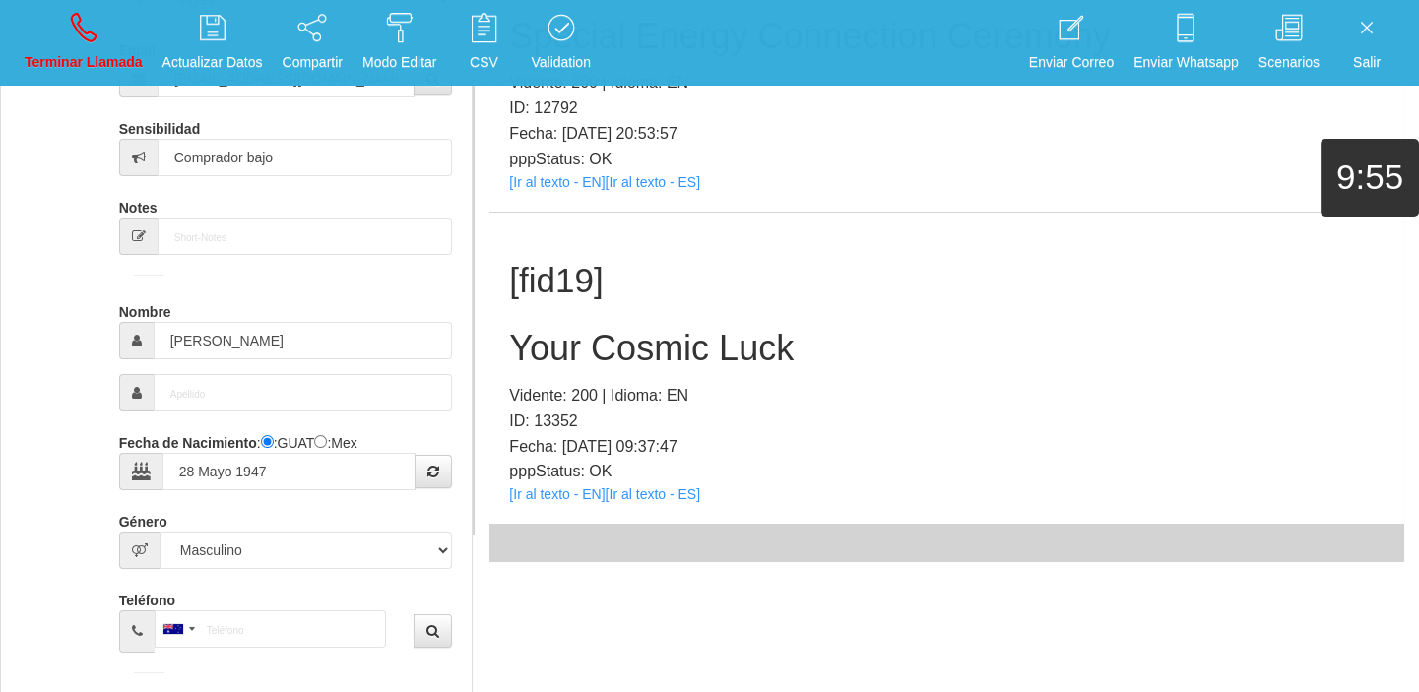
scroll to position [271, 0]
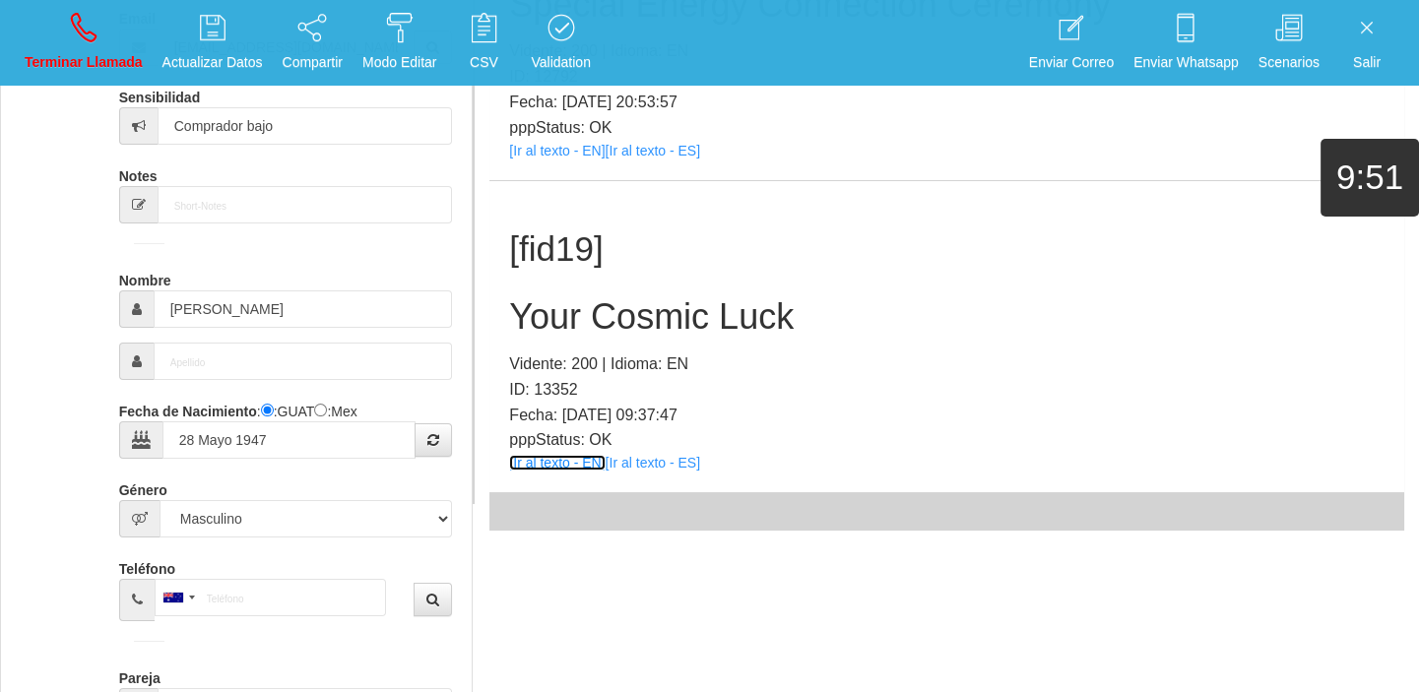
click at [569, 464] on link "[Ir al texto - EN]" at bounding box center [557, 463] width 96 height 16
drag, startPoint x: 676, startPoint y: 352, endPoint x: 667, endPoint y: 346, distance: 11.5
click at [673, 352] on p "Vidente: 200 | Idioma: EN" at bounding box center [946, 365] width 875 height 26
click at [650, 335] on h2 "Your Cosmic Luck" at bounding box center [946, 316] width 875 height 39
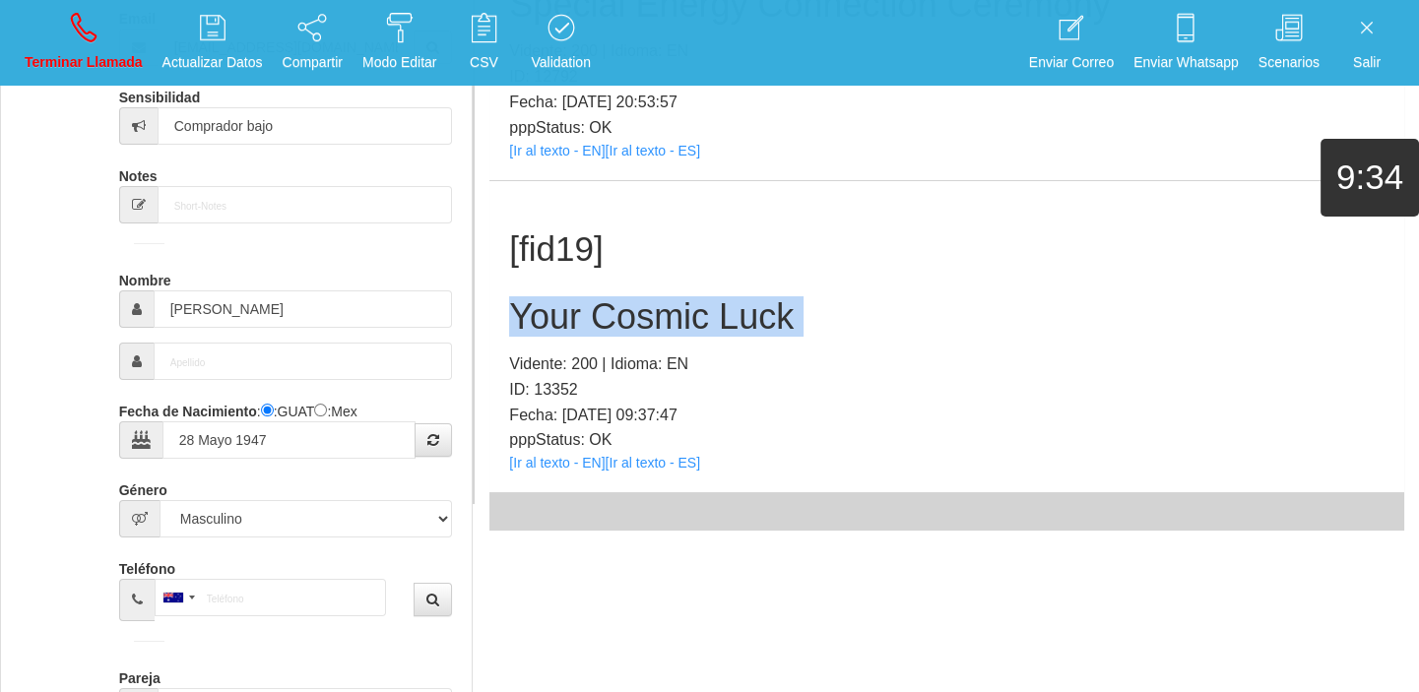
click at [650, 335] on h2 "Your Cosmic Luck" at bounding box center [946, 316] width 875 height 39
click at [49, 42] on link "Terminar Llamada" at bounding box center [84, 43] width 132 height 74
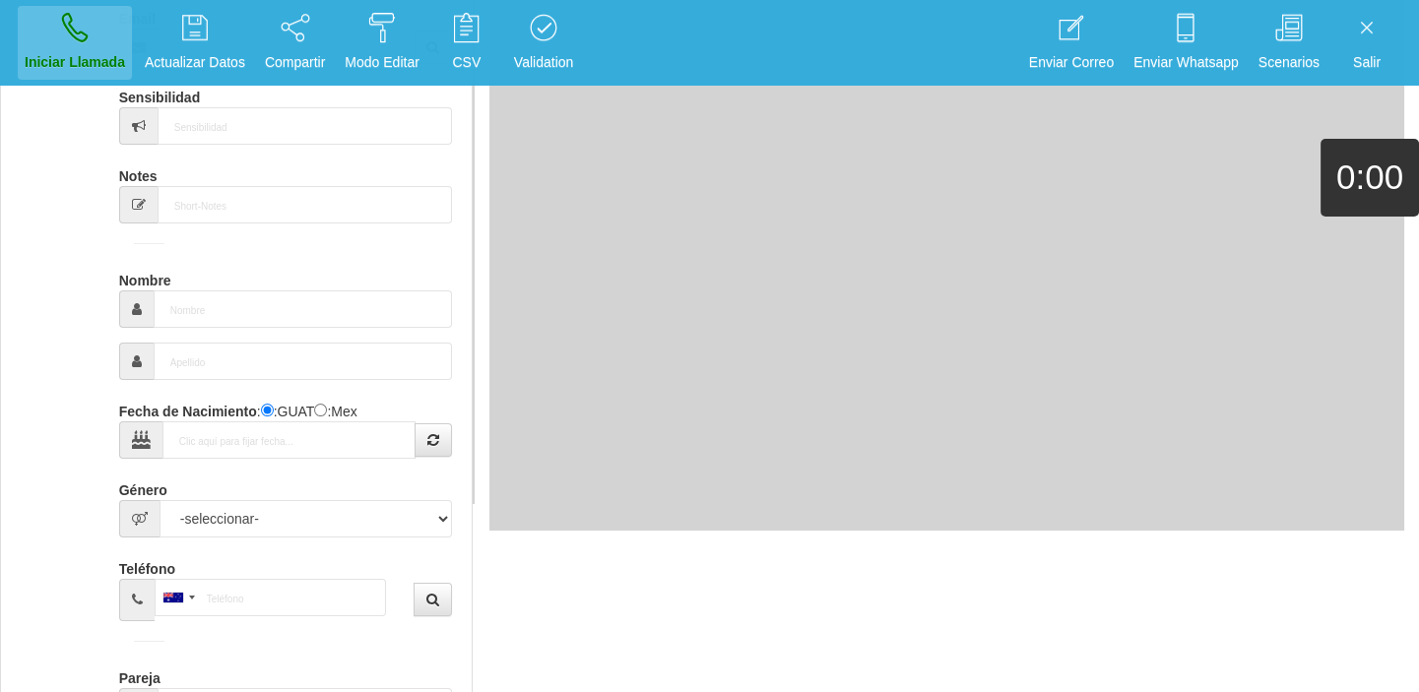
scroll to position [0, 0]
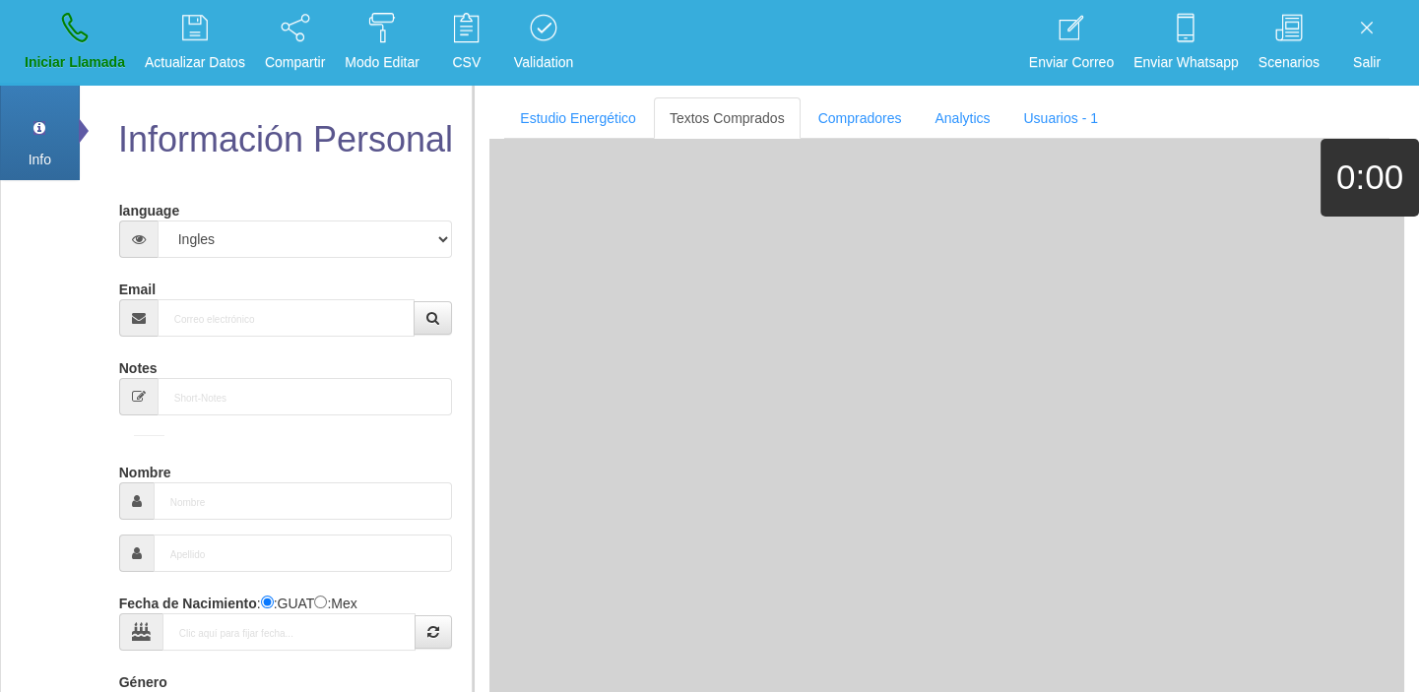
click at [291, 295] on div "Email" at bounding box center [286, 305] width 334 height 64
click at [267, 310] on input "Email" at bounding box center [287, 317] width 258 height 37
paste input "[EMAIL_ADDRESS][DOMAIN_NAME]"
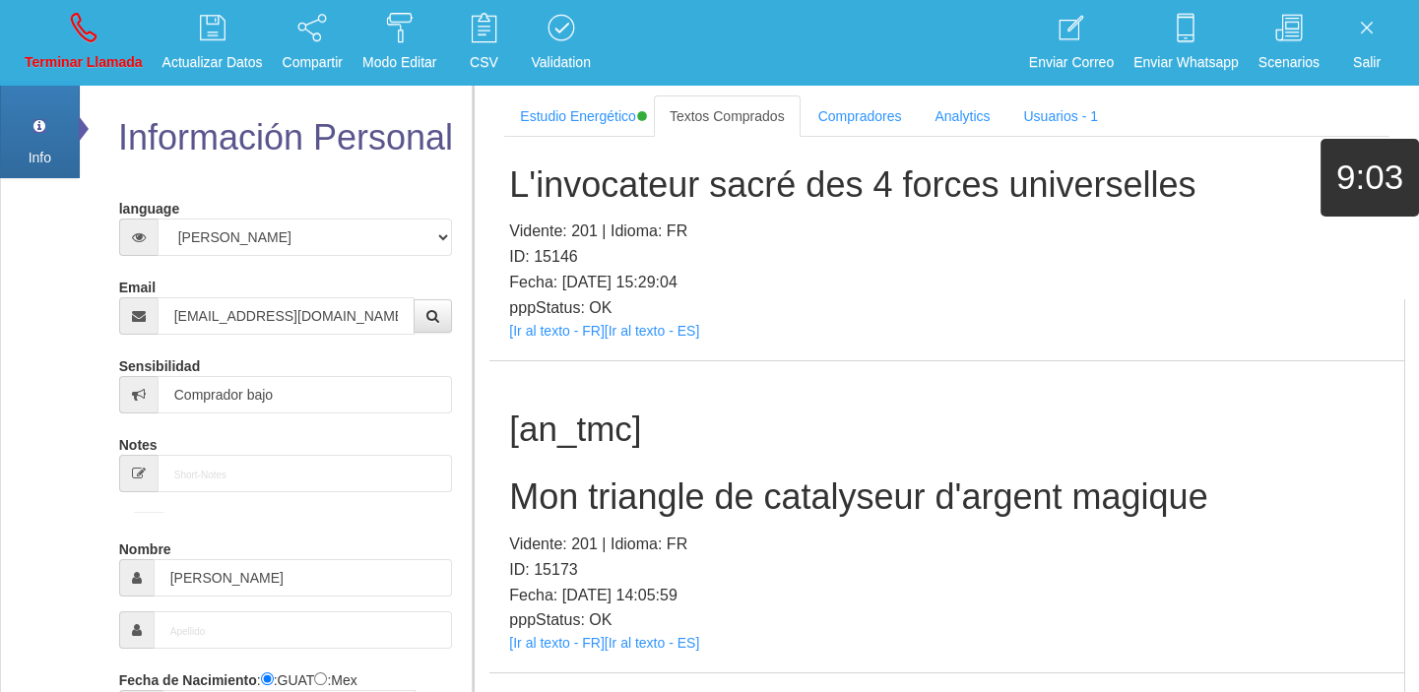
scroll to position [268, 0]
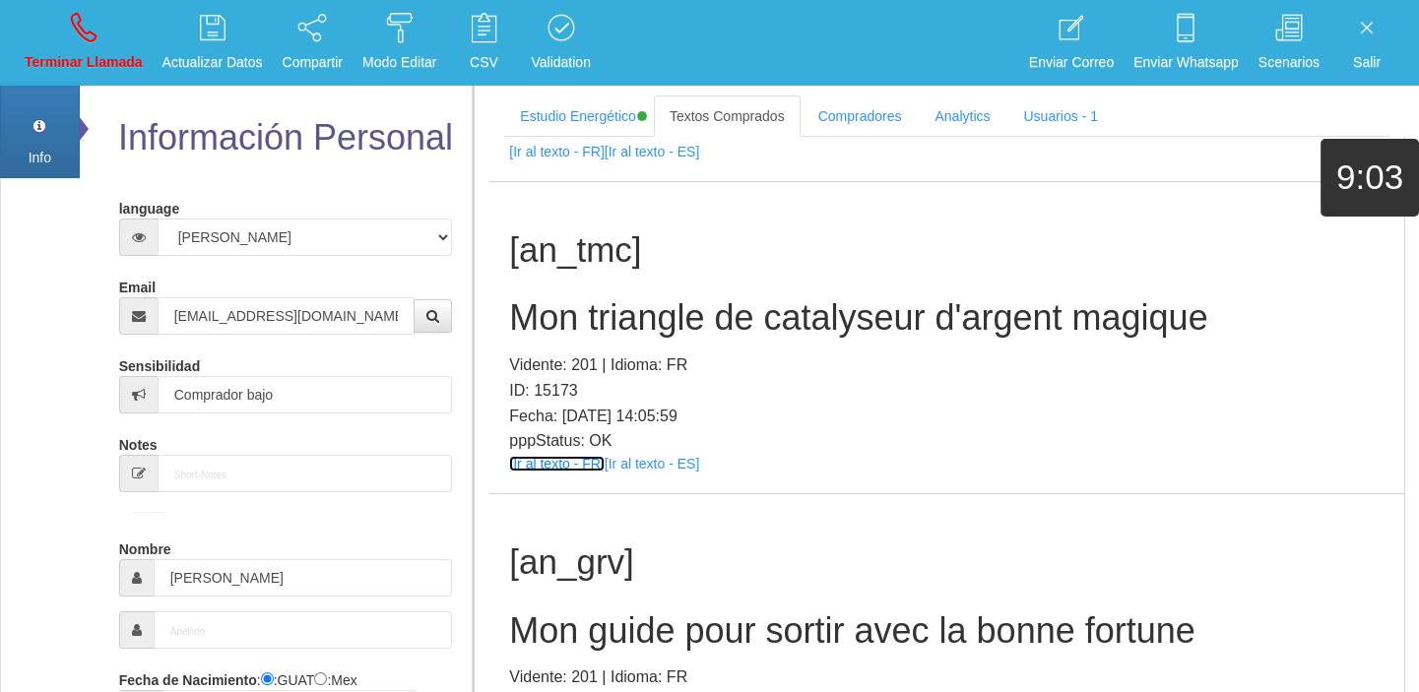
click at [570, 462] on link "[Ir al texto - FR]" at bounding box center [556, 464] width 95 height 16
click at [570, 371] on p "Vidente: 201 | Idioma: FR" at bounding box center [946, 366] width 875 height 26
click at [546, 314] on h2 "Mon triangle de catalyseur d'argent magique" at bounding box center [946, 317] width 875 height 39
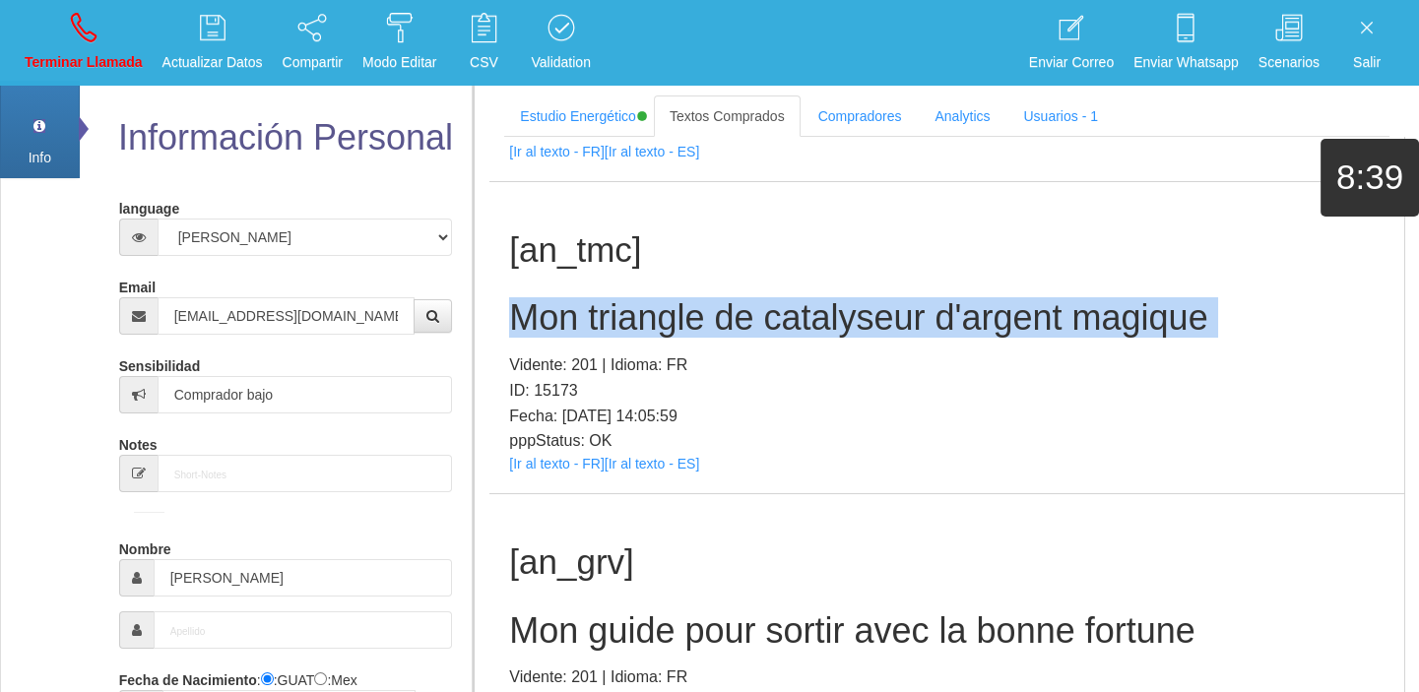
click at [546, 314] on h2 "Mon triangle de catalyseur d'argent magique" at bounding box center [946, 317] width 875 height 39
drag, startPoint x: 74, startPoint y: 45, endPoint x: 172, endPoint y: 152, distance: 144.9
click at [74, 45] on link "Terminar Llamada" at bounding box center [84, 43] width 132 height 74
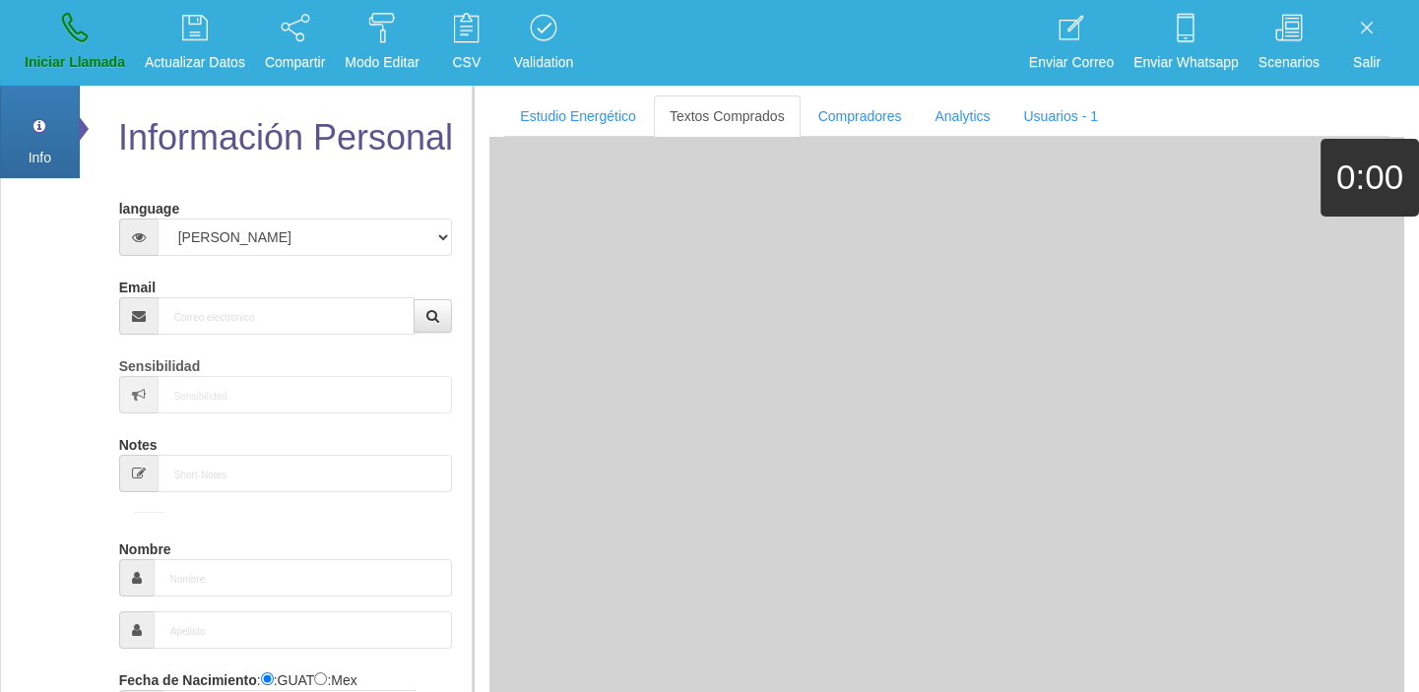
scroll to position [0, 0]
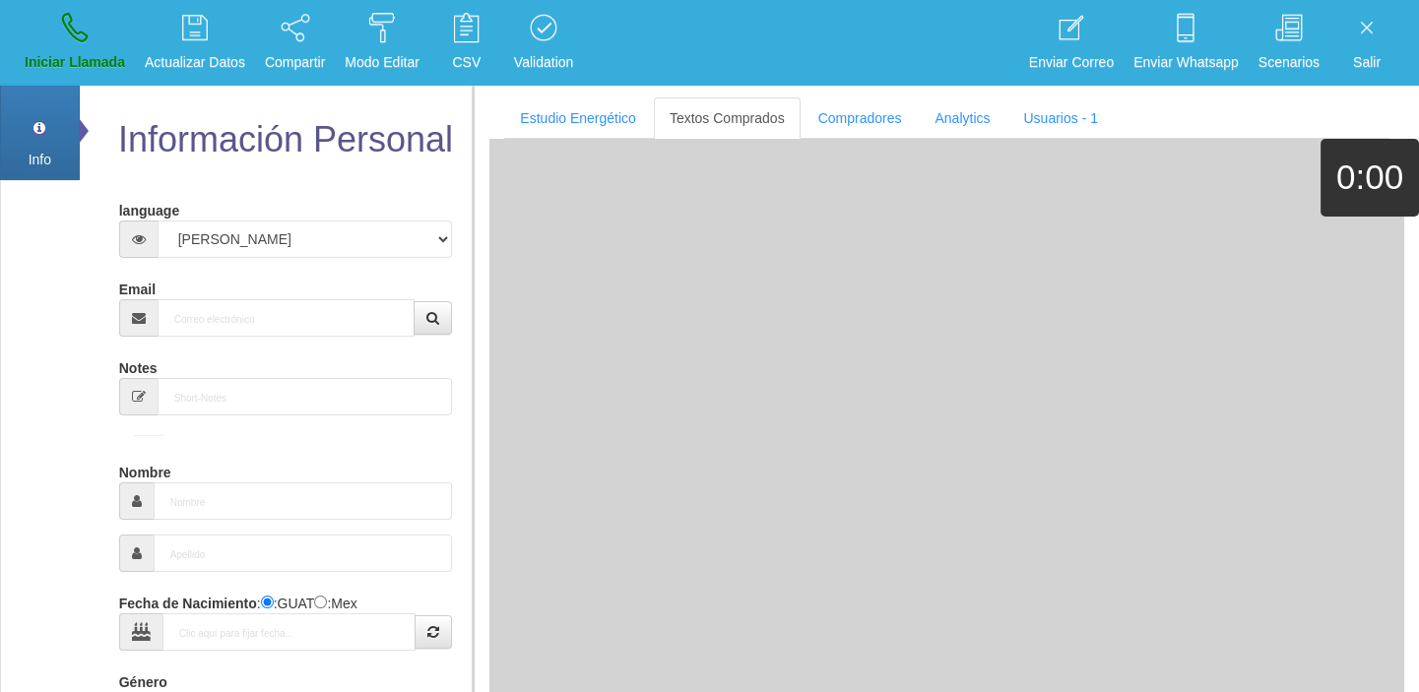
drag, startPoint x: 304, startPoint y: 347, endPoint x: 282, endPoint y: 334, distance: 26.0
click at [300, 346] on form "language Español Portugues [PERSON_NAME] Email Sensibilidad Notes Comprador de …" at bounding box center [286, 647] width 304 height 907
paste input "[EMAIL_ADDRESS][DOMAIN_NAME]"
click at [272, 325] on input "[EMAIL_ADDRESS][DOMAIN_NAME]" at bounding box center [287, 317] width 258 height 37
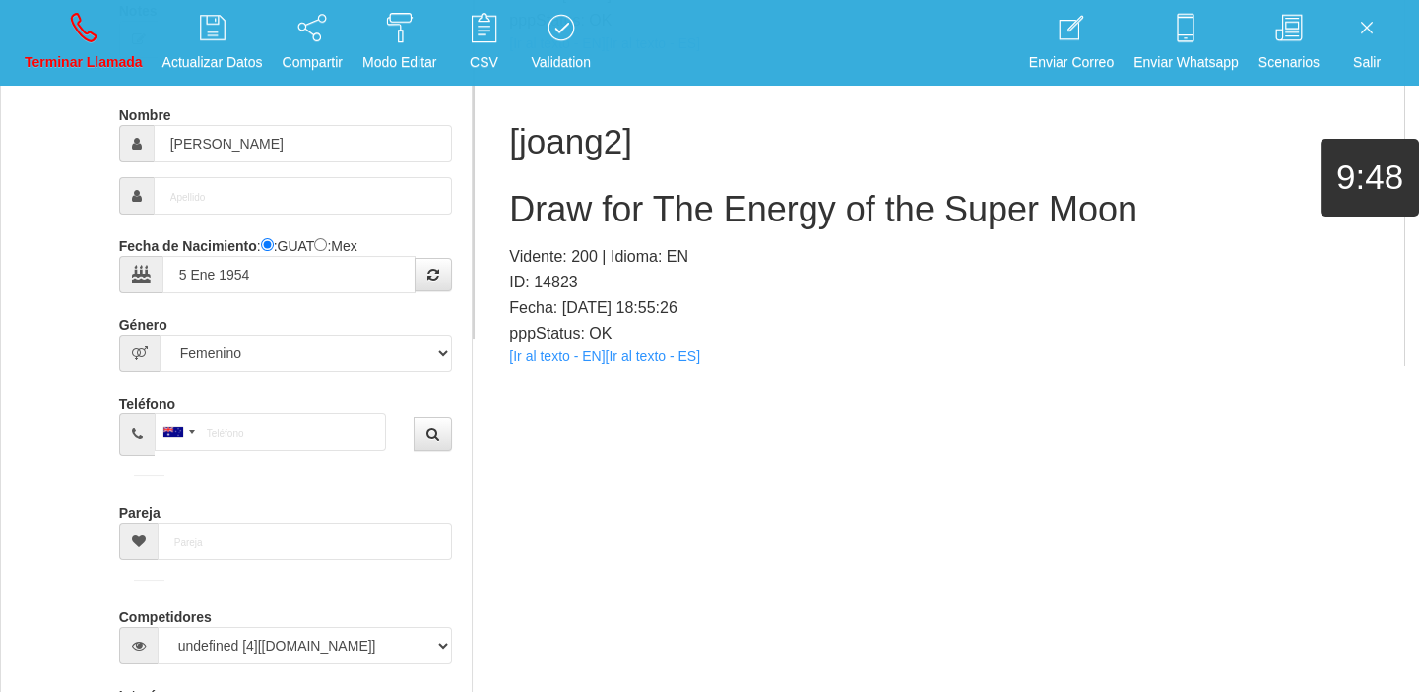
scroll to position [588, 0]
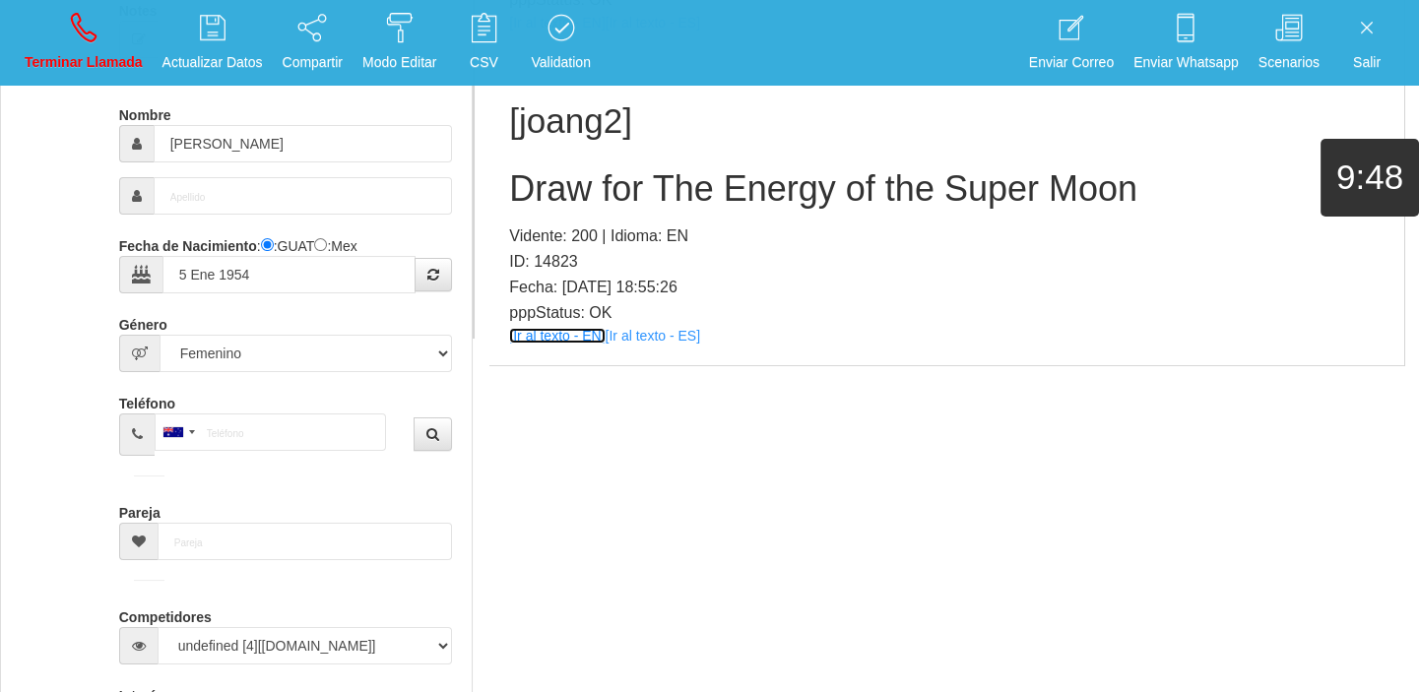
click at [575, 329] on link "[Ir al texto - EN]" at bounding box center [557, 336] width 96 height 16
click at [569, 199] on h2 "Draw for The Energy of the Super Moon" at bounding box center [946, 188] width 875 height 39
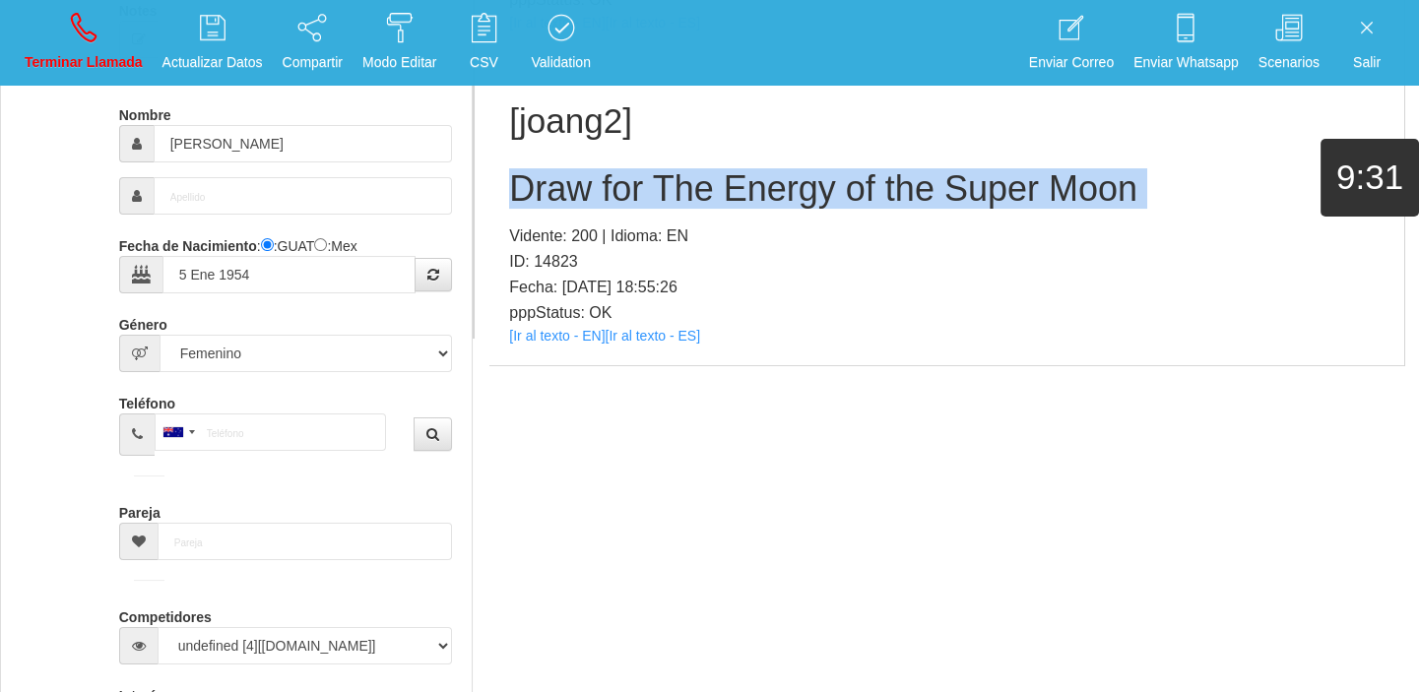
click at [569, 199] on h2 "Draw for The Energy of the Super Moon" at bounding box center [946, 188] width 875 height 39
click at [71, 29] on icon at bounding box center [84, 28] width 26 height 32
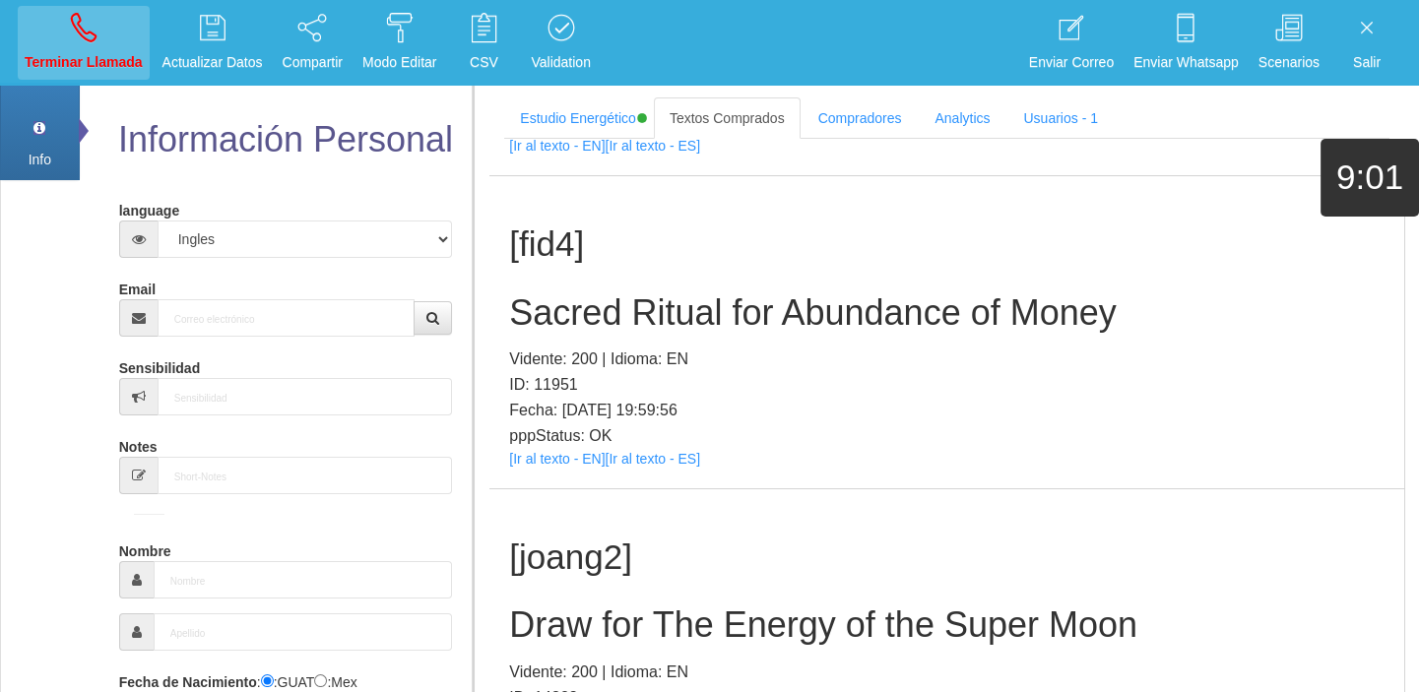
scroll to position [0, 0]
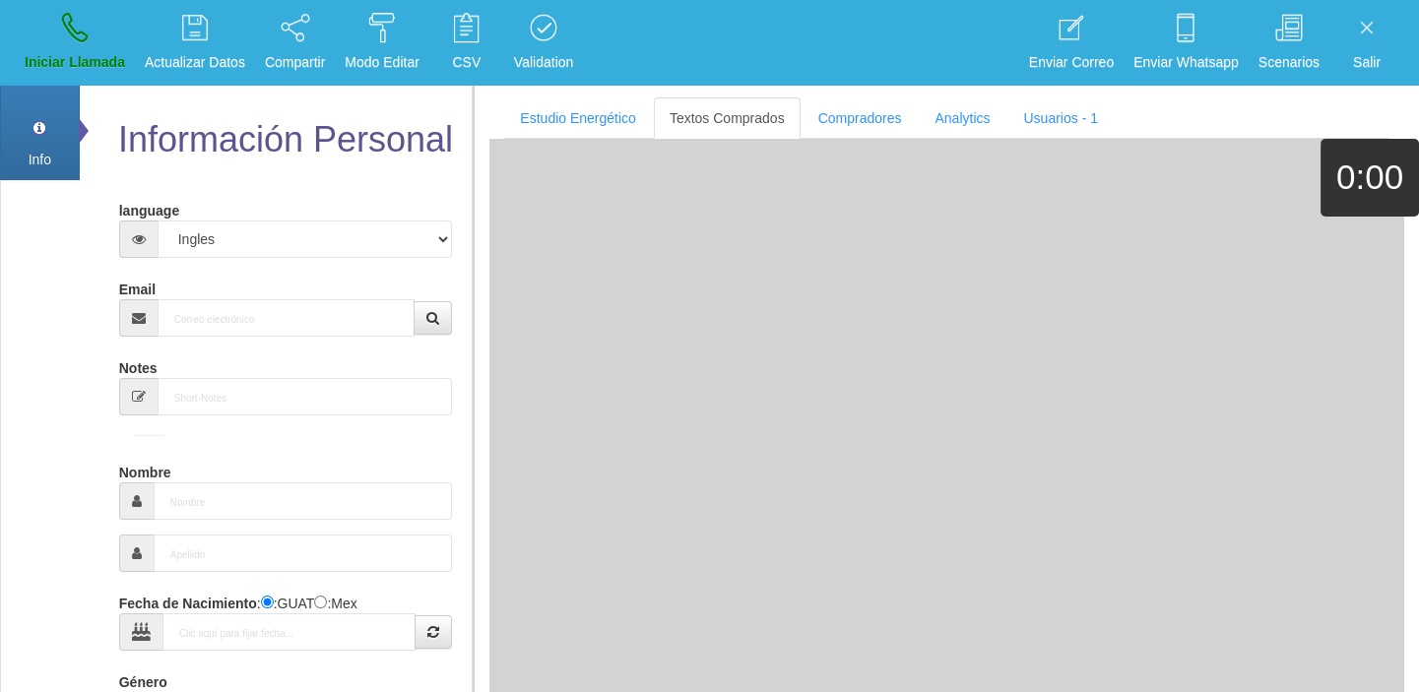
click at [347, 290] on div "Email" at bounding box center [286, 305] width 334 height 64
click at [209, 325] on input "Email" at bounding box center [287, 317] width 258 height 37
paste input "[PERSON_NAME][EMAIL_ADDRESS][DOMAIN_NAME]"
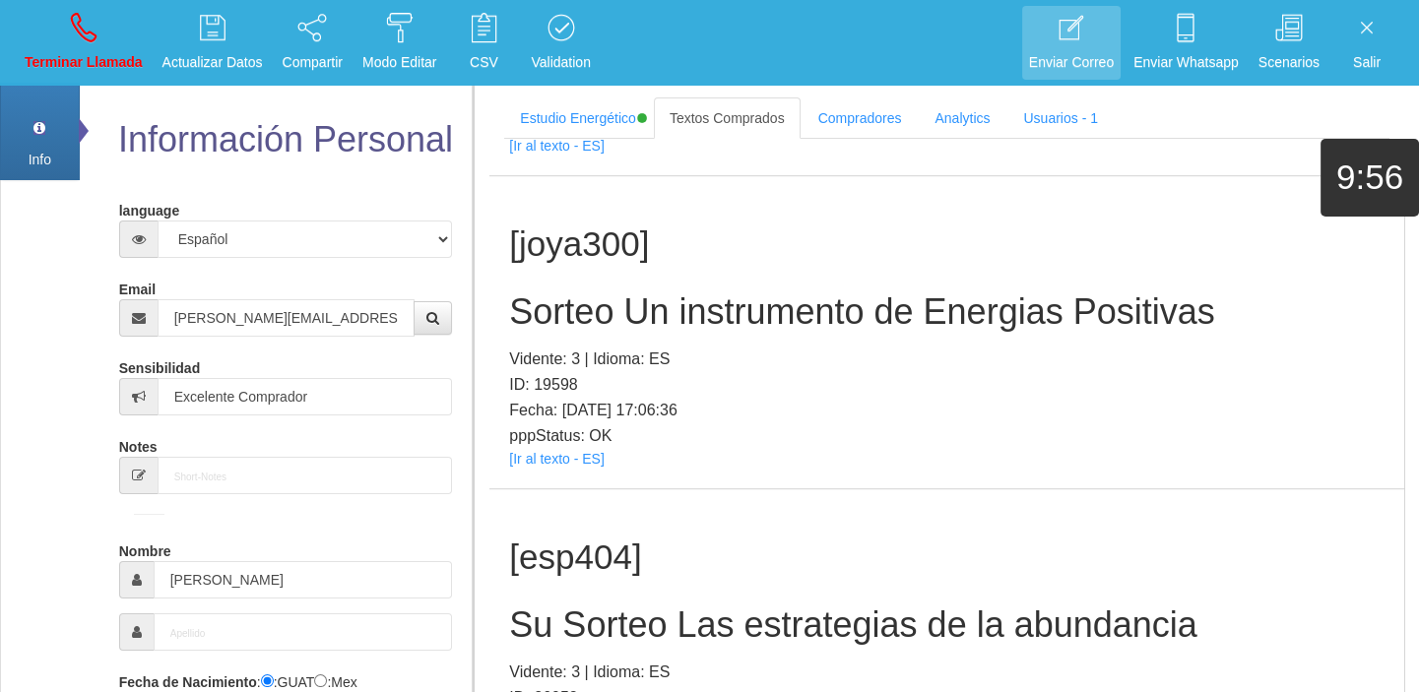
scroll to position [375, 0]
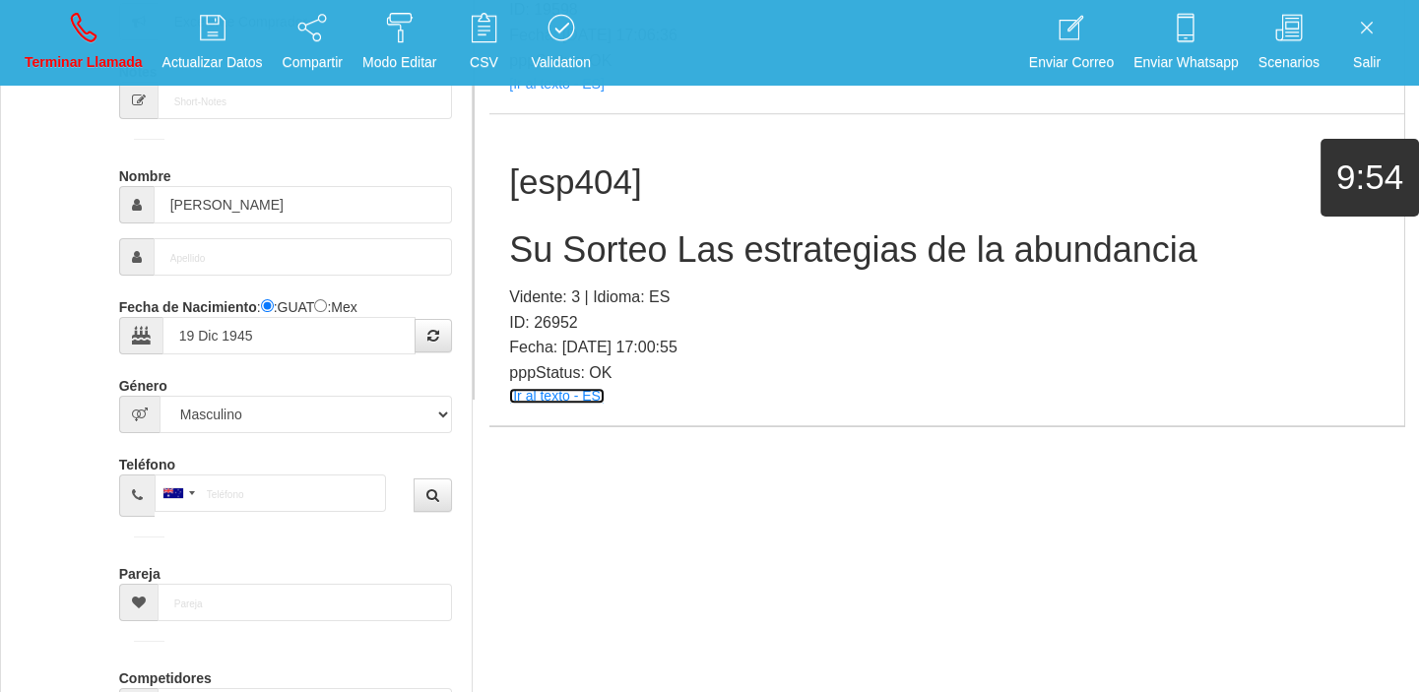
click at [538, 388] on link "[Ir al texto - ES]" at bounding box center [556, 396] width 95 height 16
